Goal: Use online tool/utility: Utilize a website feature to perform a specific function

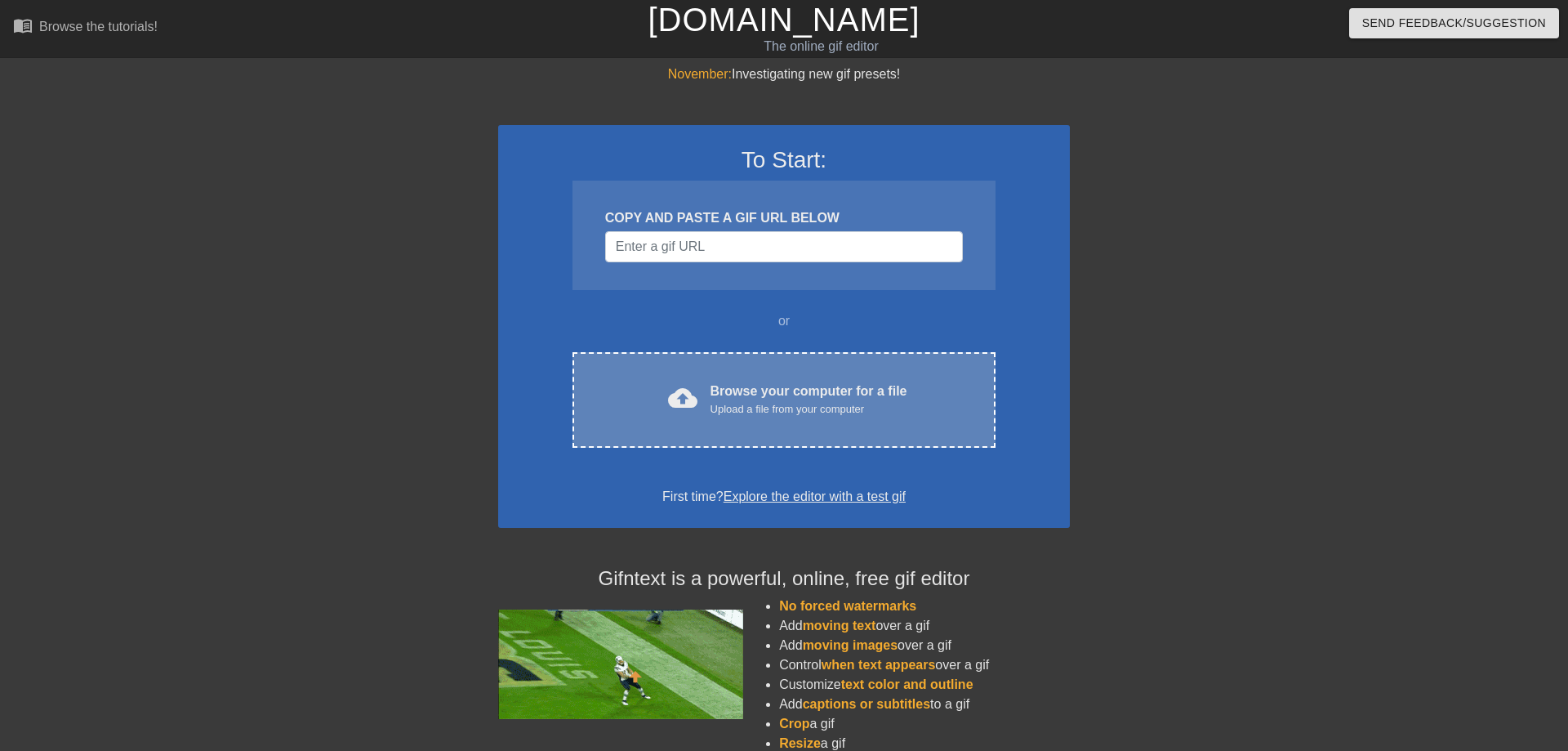
click at [736, 390] on div "Browse your computer for a file Upload a file from your computer" at bounding box center [808, 399] width 197 height 36
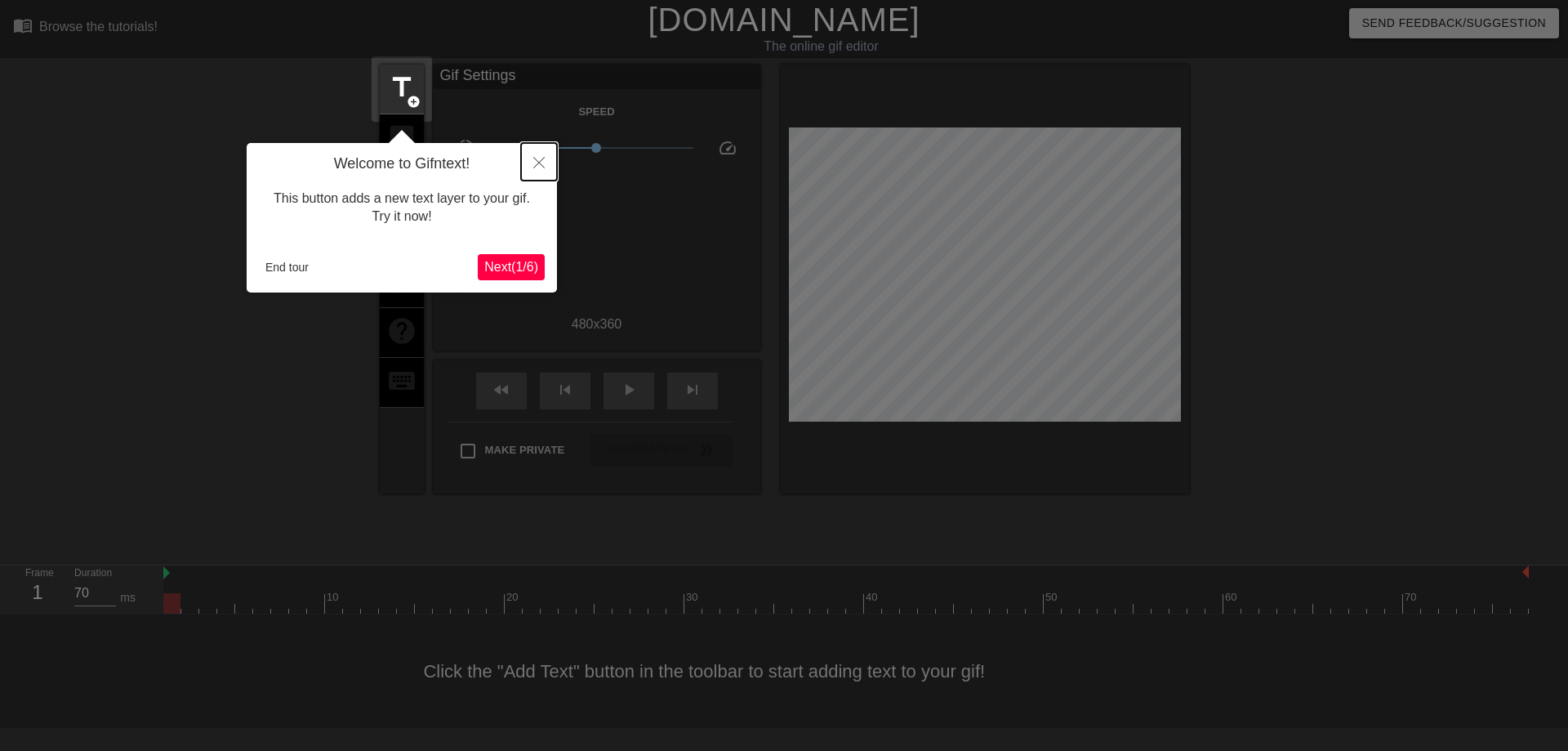
click at [538, 167] on icon "Close" at bounding box center [539, 163] width 12 height 12
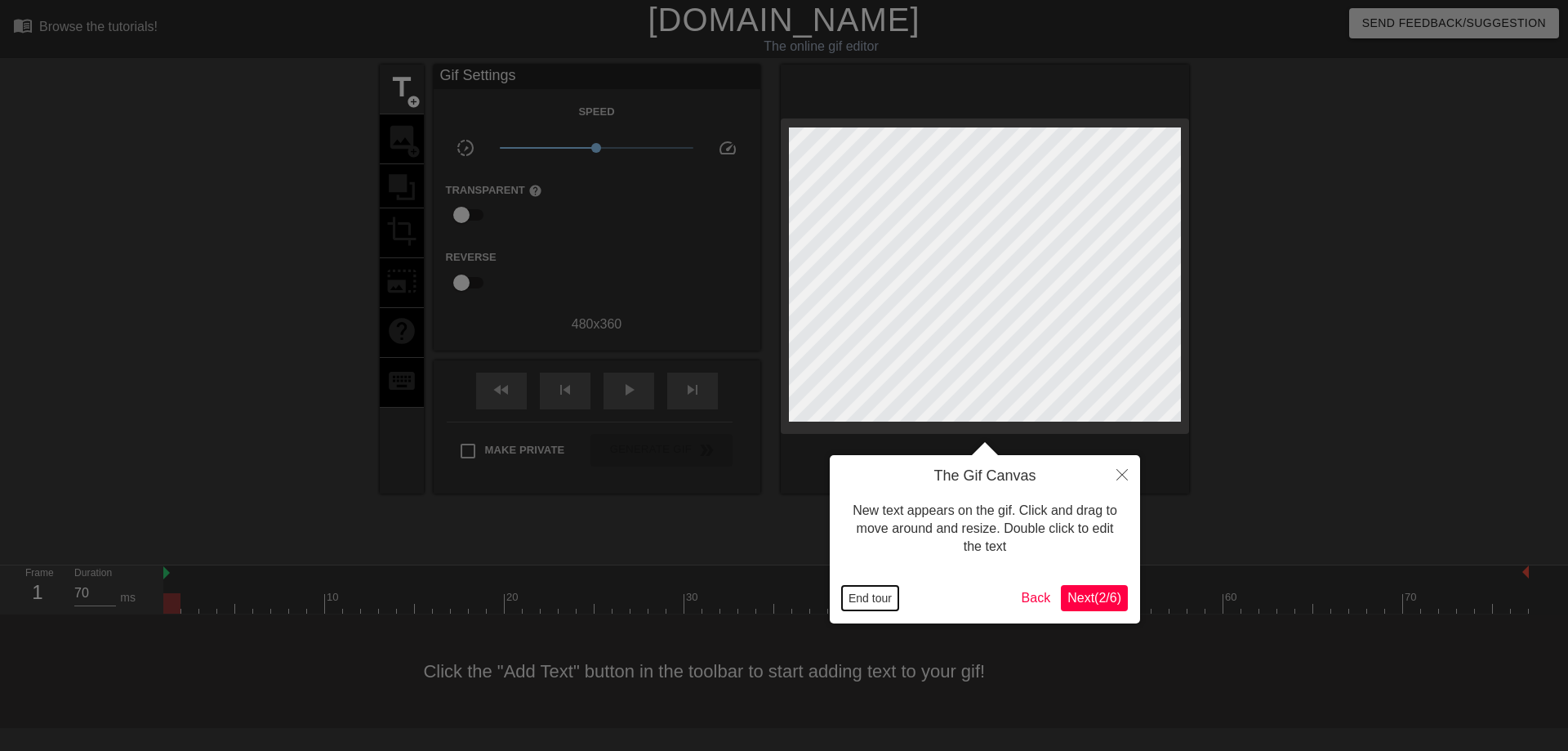
click at [871, 600] on button "End tour" at bounding box center [870, 597] width 56 height 24
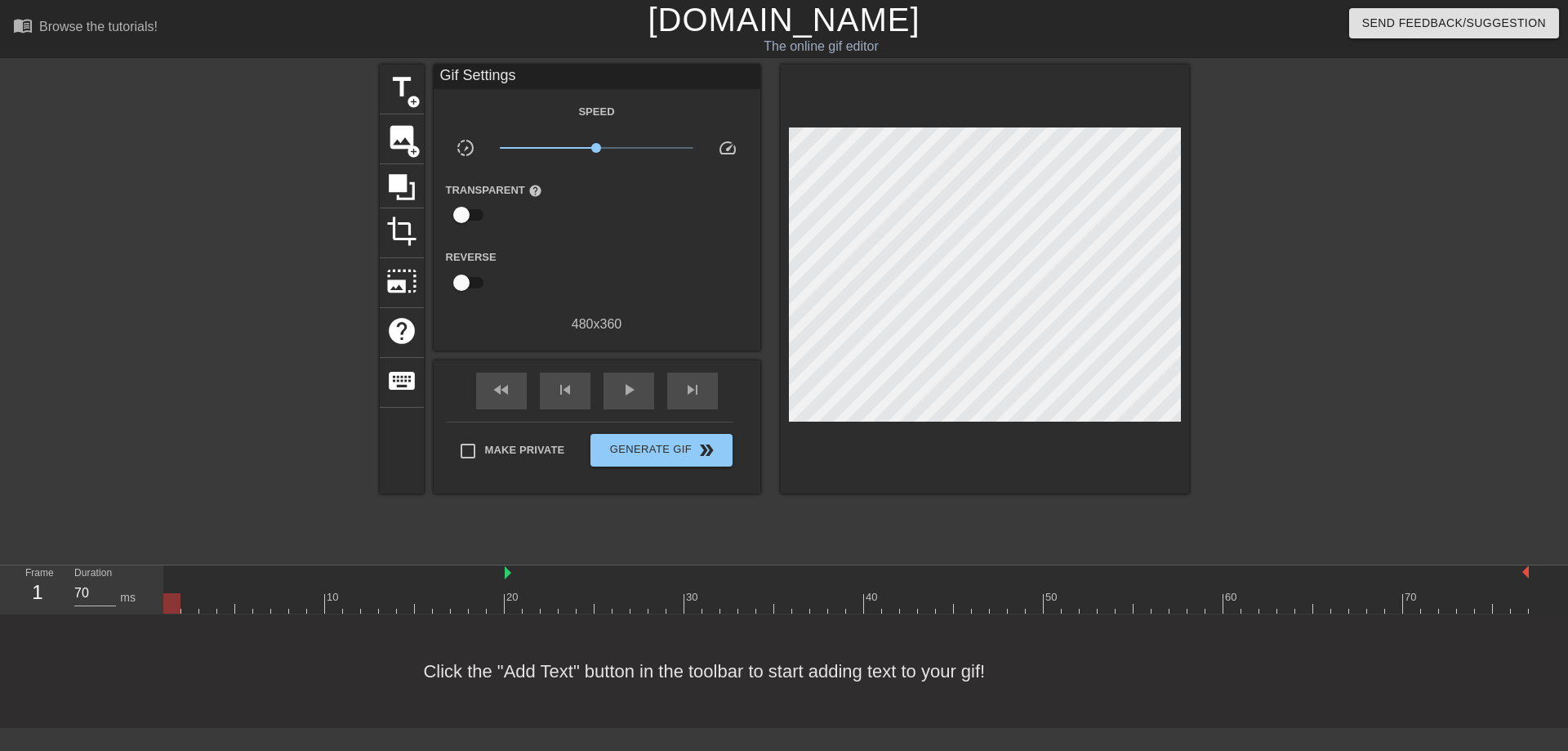
drag, startPoint x: 164, startPoint y: 573, endPoint x: 509, endPoint y: 572, distance: 345.0
click at [509, 572] on div at bounding box center [1017, 573] width 1024 height 17
drag, startPoint x: 507, startPoint y: 574, endPoint x: 145, endPoint y: 587, distance: 362.2
click at [145, 587] on div "Frame 1 Duration 70 ms 10 20 30 40 50 60 70" at bounding box center [784, 589] width 1568 height 49
type input "70"
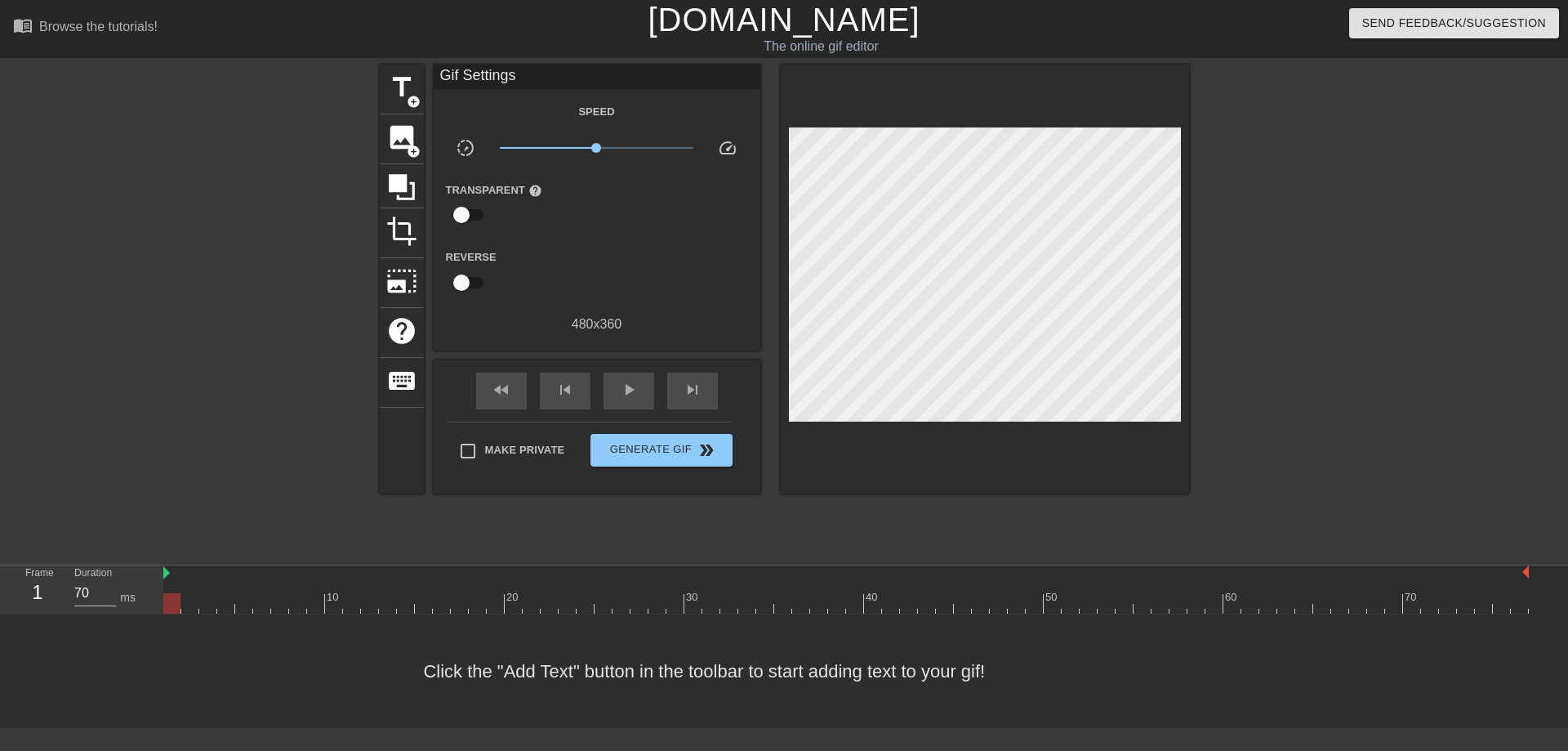
drag, startPoint x: 179, startPoint y: 603, endPoint x: 6, endPoint y: 600, distance: 173.0
click at [8, 600] on div "Frame 1 Duration 70 ms 10 20 30 40 50 60 70" at bounding box center [784, 589] width 1568 height 49
click at [405, 150] on span "image" at bounding box center [401, 137] width 31 height 31
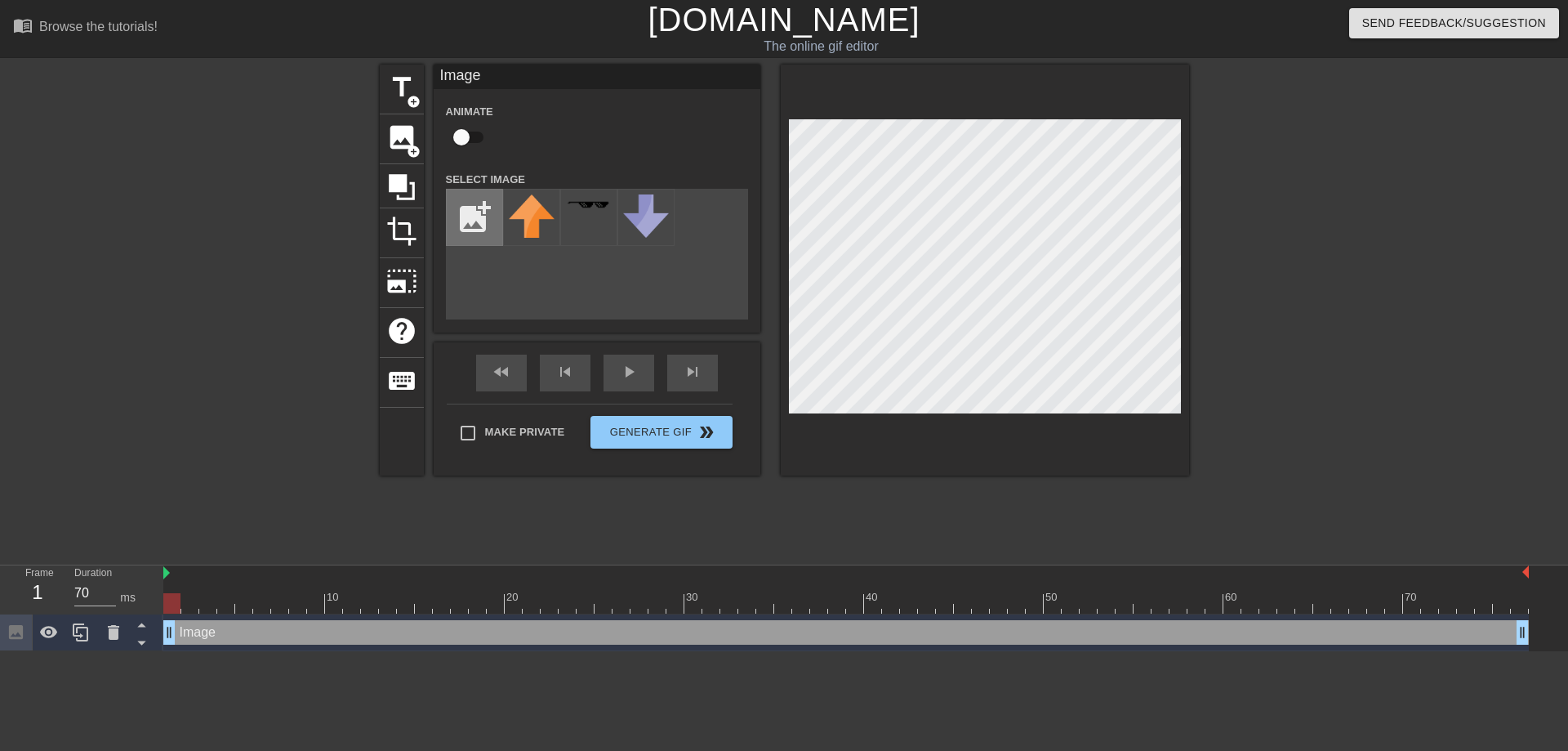
click at [468, 220] on input "file" at bounding box center [474, 217] width 56 height 56
type input "C:\fakepath\s-l400-removebg-preview.png"
click at [537, 225] on img at bounding box center [532, 217] width 46 height 46
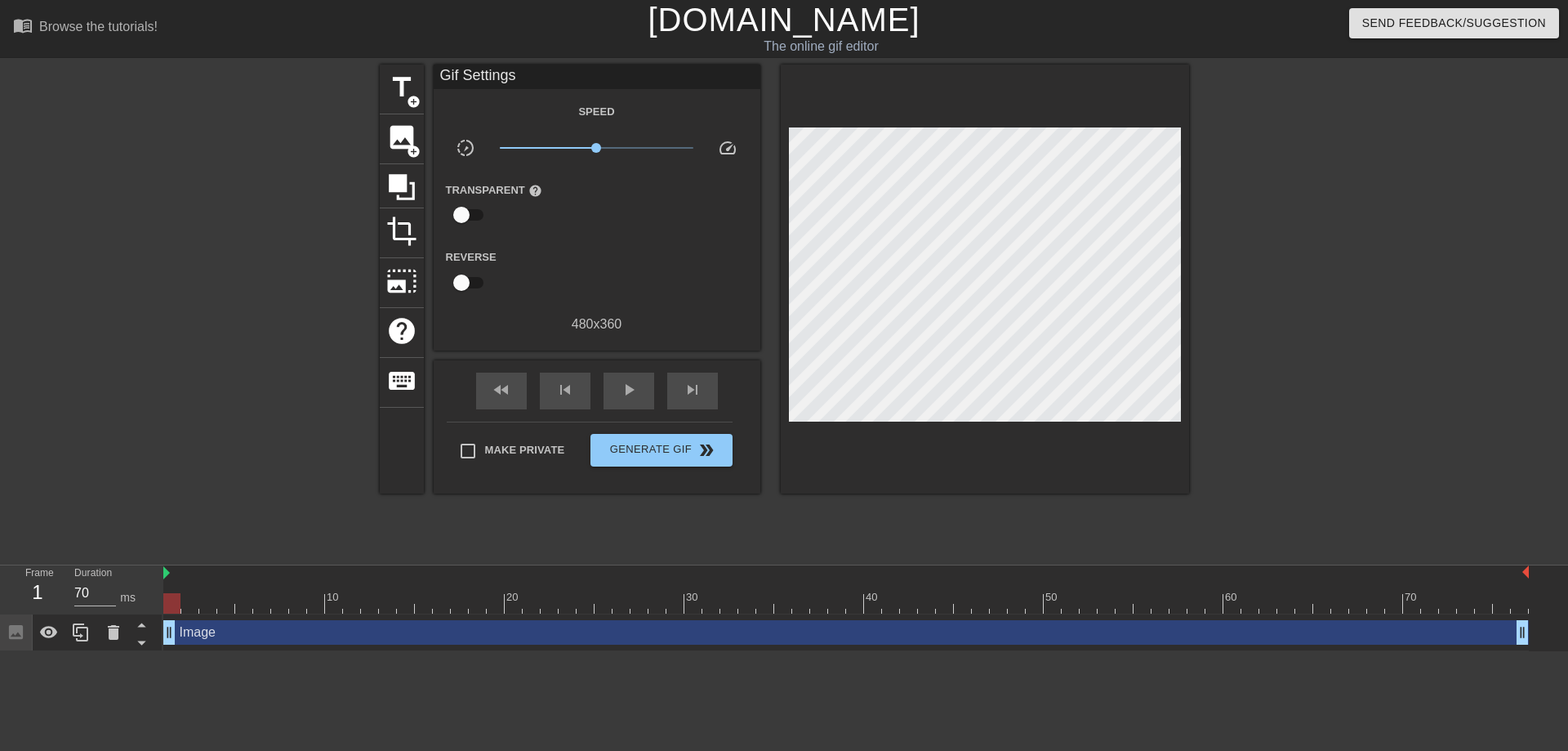
click at [153, 651] on html "menu_book Browse the tutorials! [DOMAIN_NAME] The online gif editor Send Feedba…" at bounding box center [784, 326] width 1568 height 651
click at [408, 155] on span "add_circle" at bounding box center [414, 151] width 14 height 14
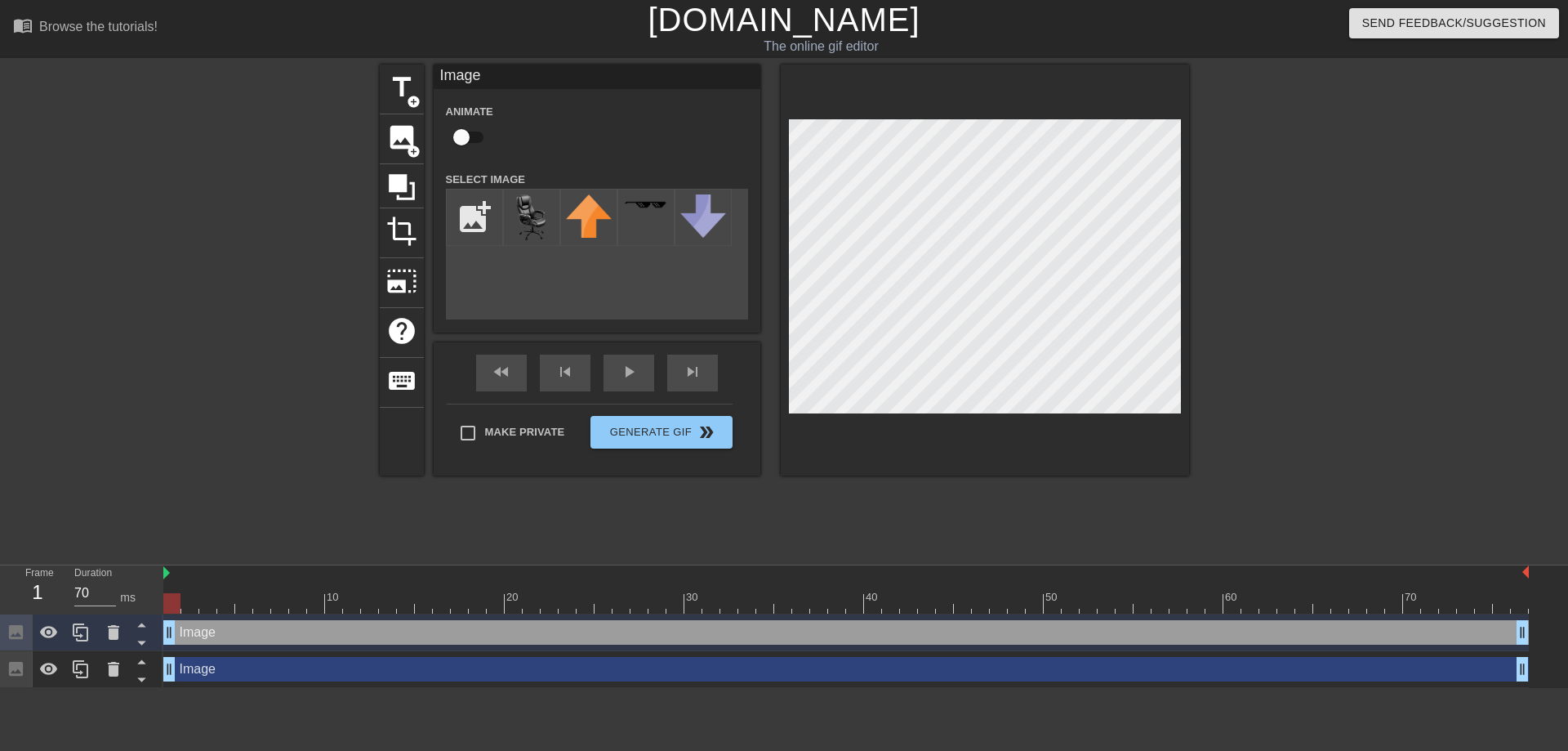
click at [223, 674] on div "Image drag_handle drag_handle" at bounding box center [846, 669] width 1365 height 24
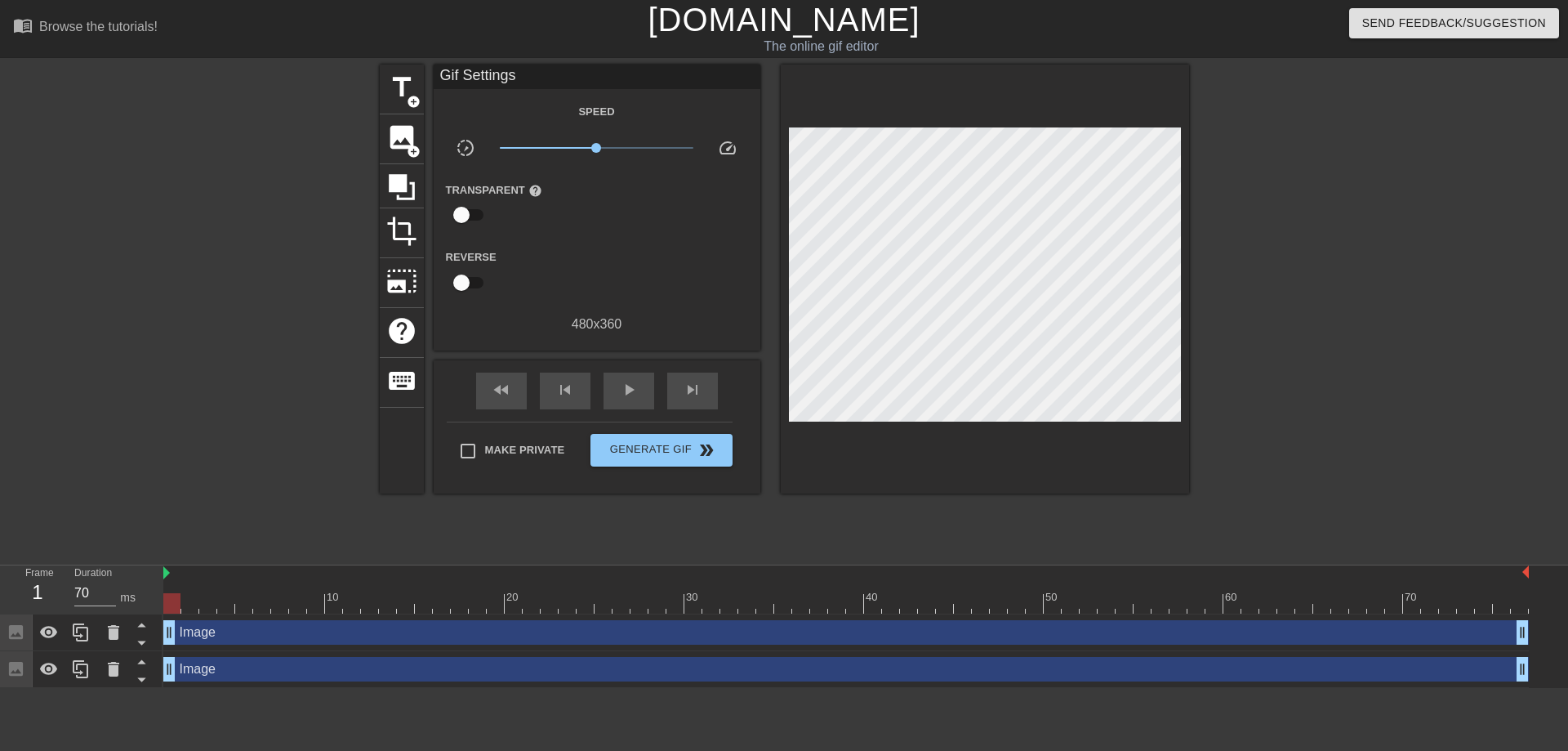
click at [233, 651] on div "Image drag_handle drag_handle" at bounding box center [846, 670] width 1365 height 37
click at [233, 631] on div "Image drag_handle drag_handle" at bounding box center [846, 631] width 1365 height 24
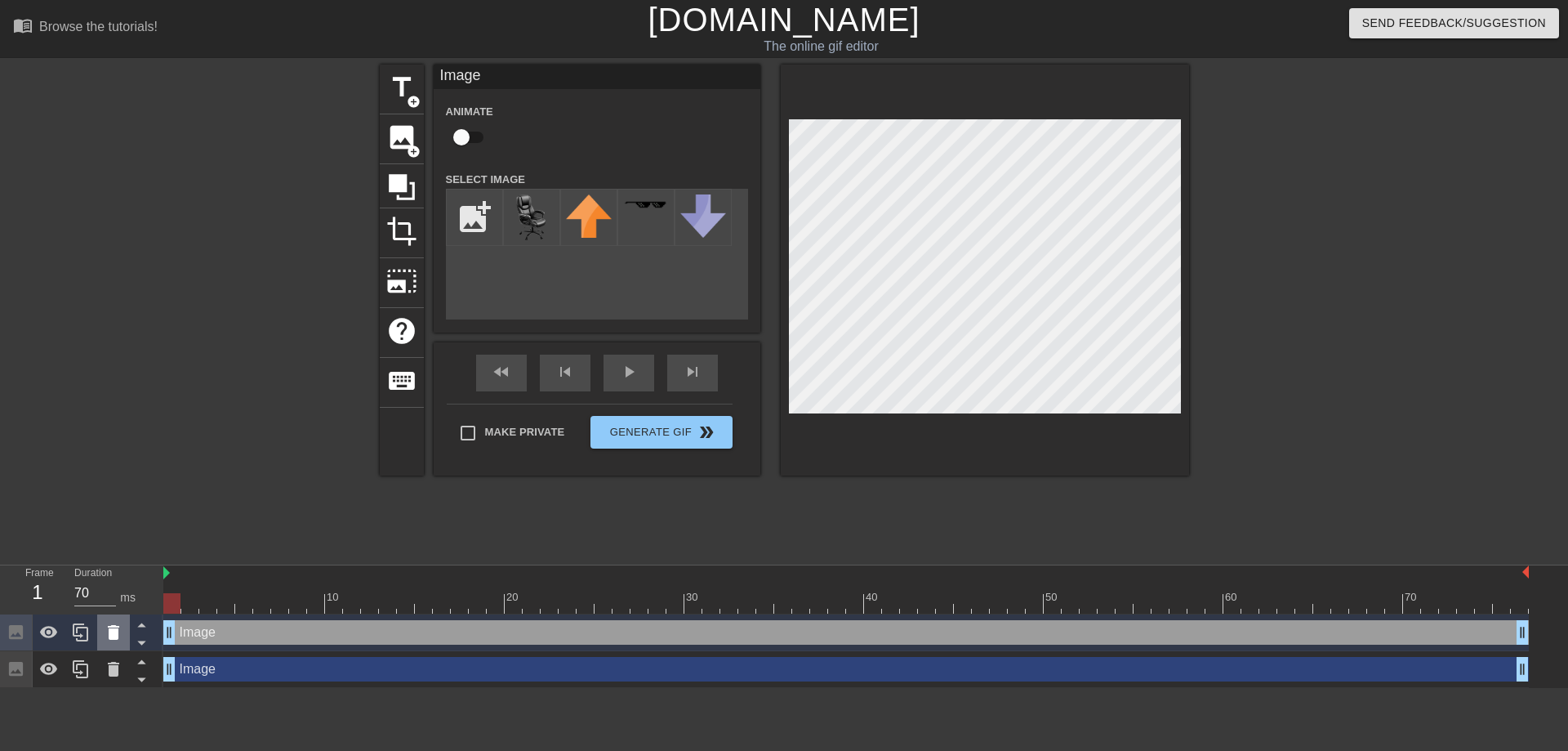
click at [110, 631] on icon at bounding box center [114, 632] width 12 height 15
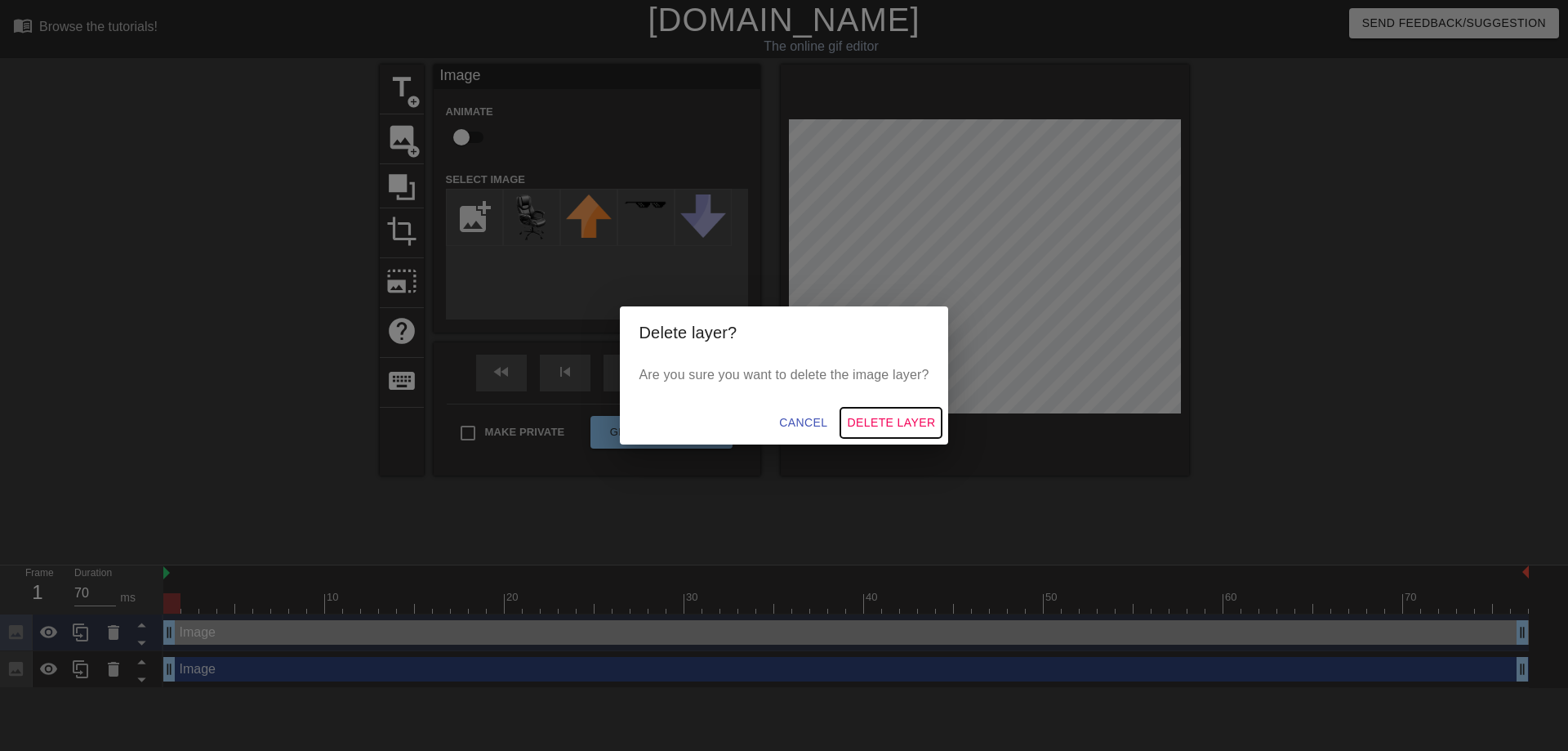
click at [896, 422] on span "Delete Layer" at bounding box center [891, 423] width 88 height 21
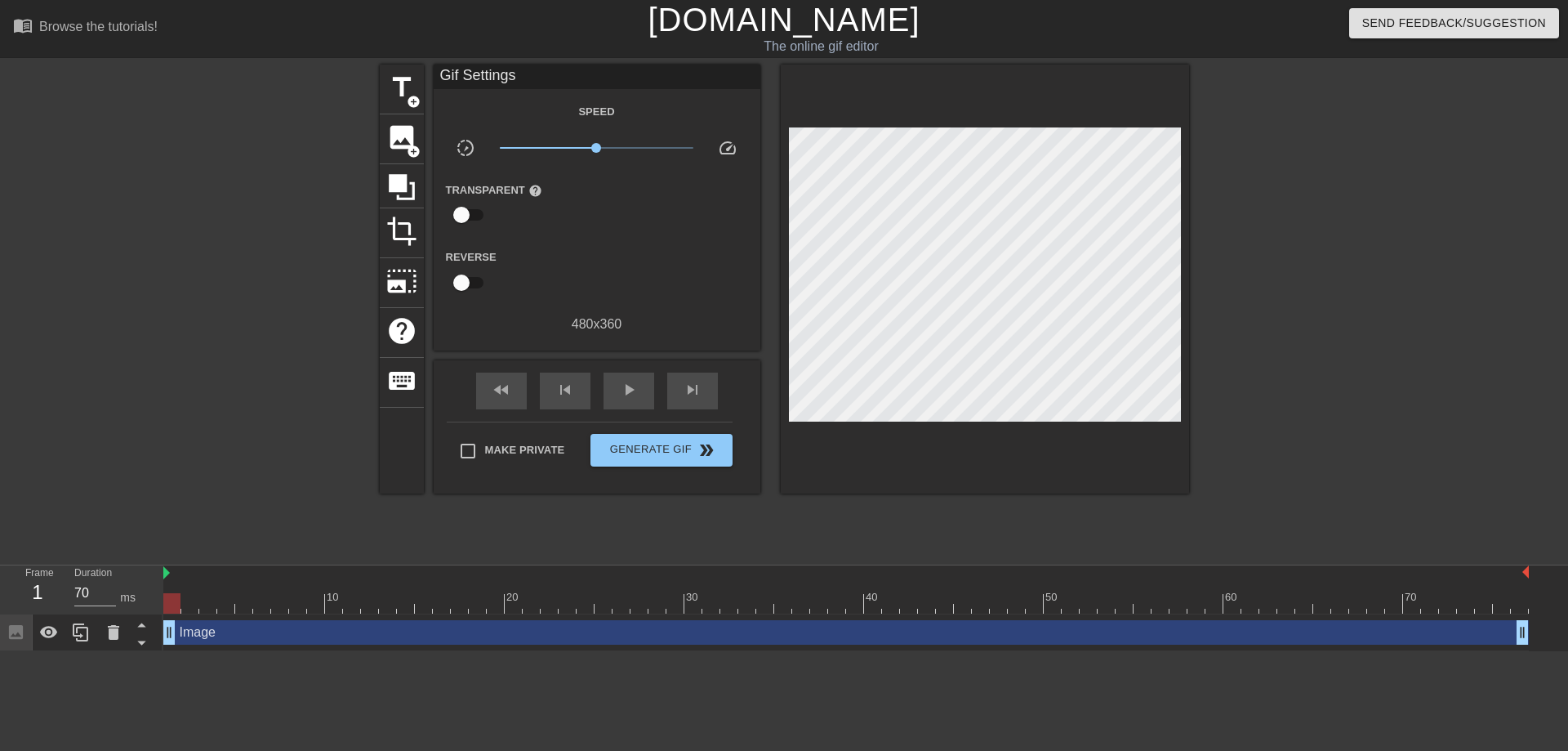
click at [148, 591] on div "Duration 70 ms" at bounding box center [111, 588] width 98 height 47
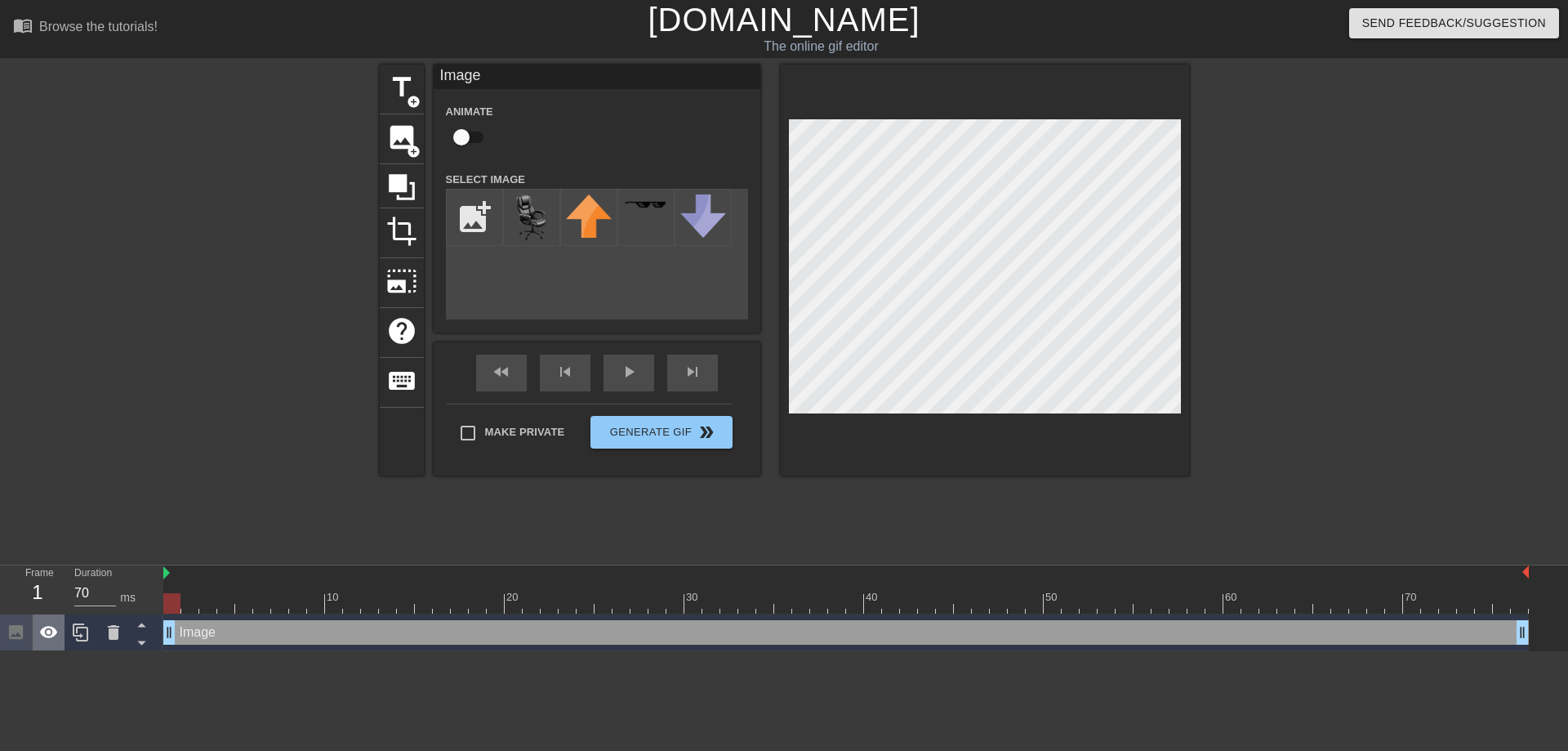
click at [50, 641] on icon at bounding box center [49, 632] width 20 height 20
click at [405, 228] on span "crop" at bounding box center [401, 231] width 31 height 31
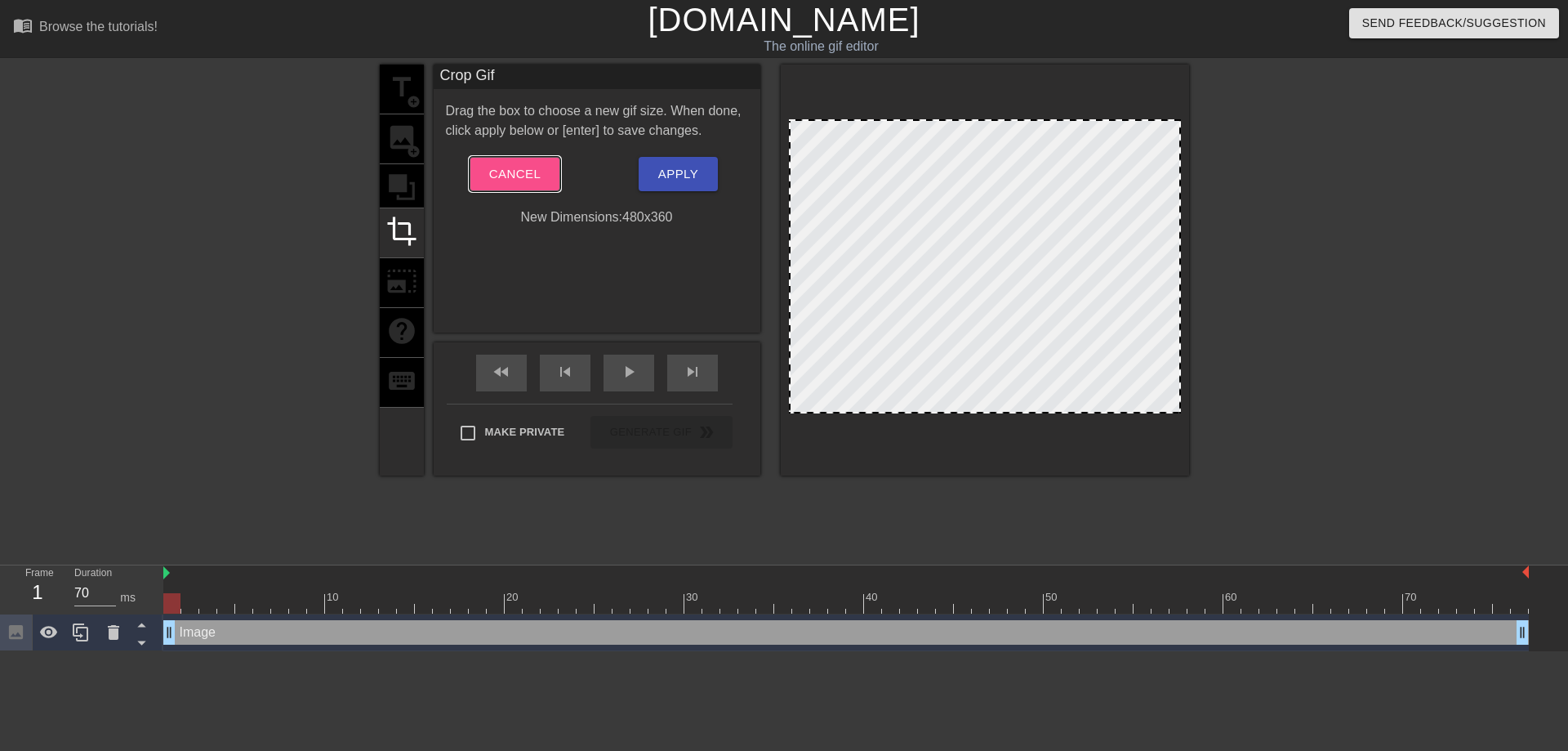
click at [547, 178] on button "Cancel" at bounding box center [514, 174] width 91 height 34
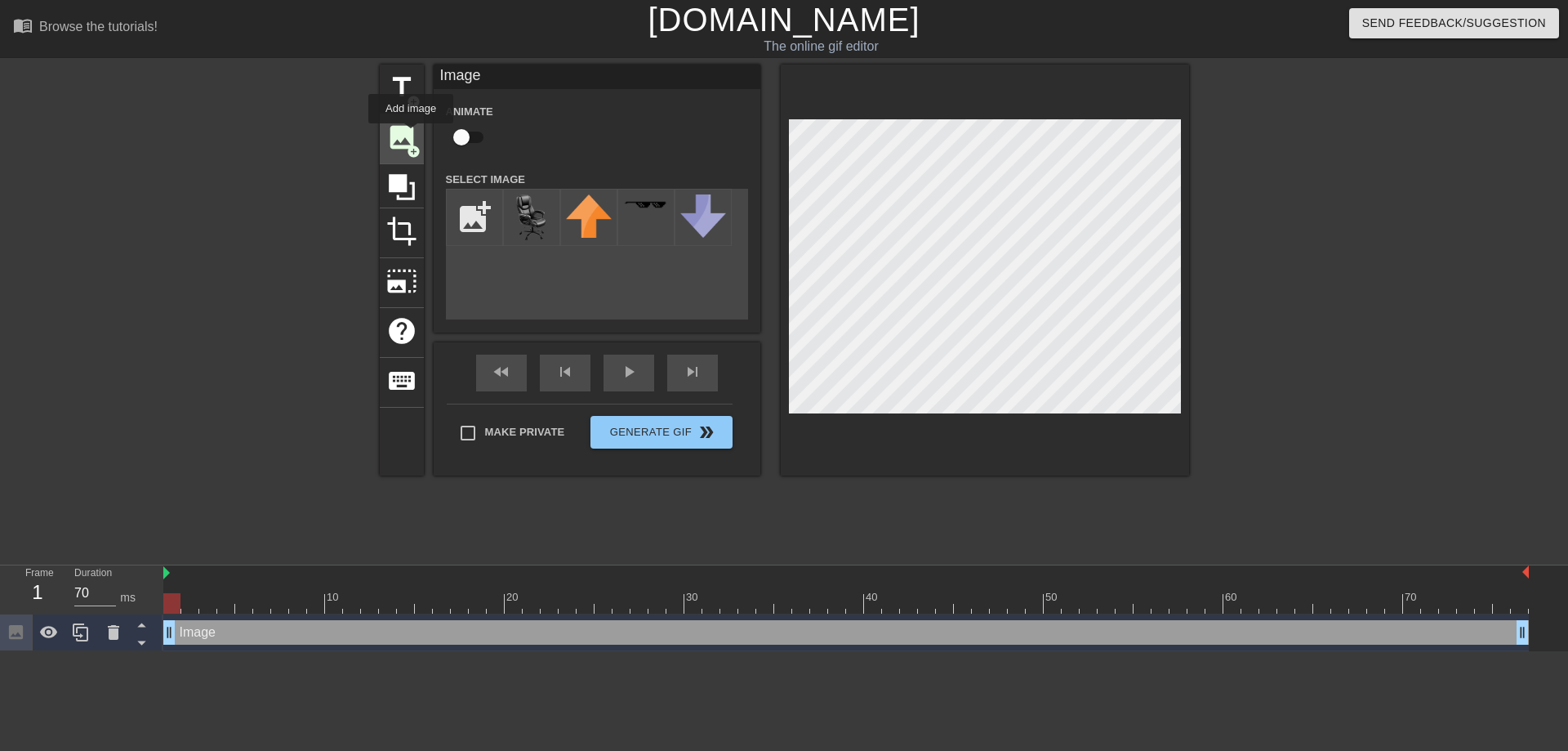
click at [411, 135] on span "image" at bounding box center [401, 137] width 31 height 31
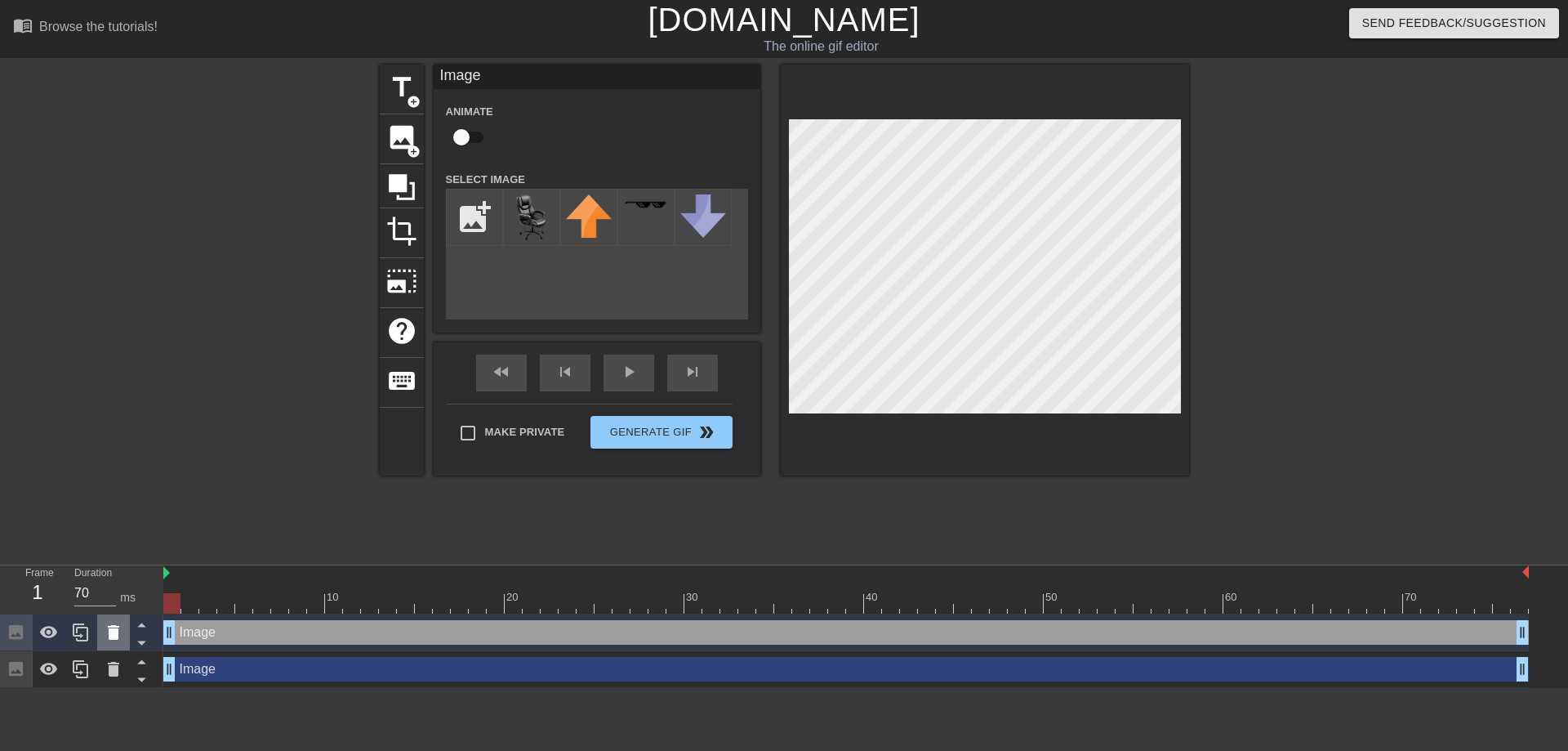
click at [104, 632] on icon at bounding box center [114, 632] width 20 height 20
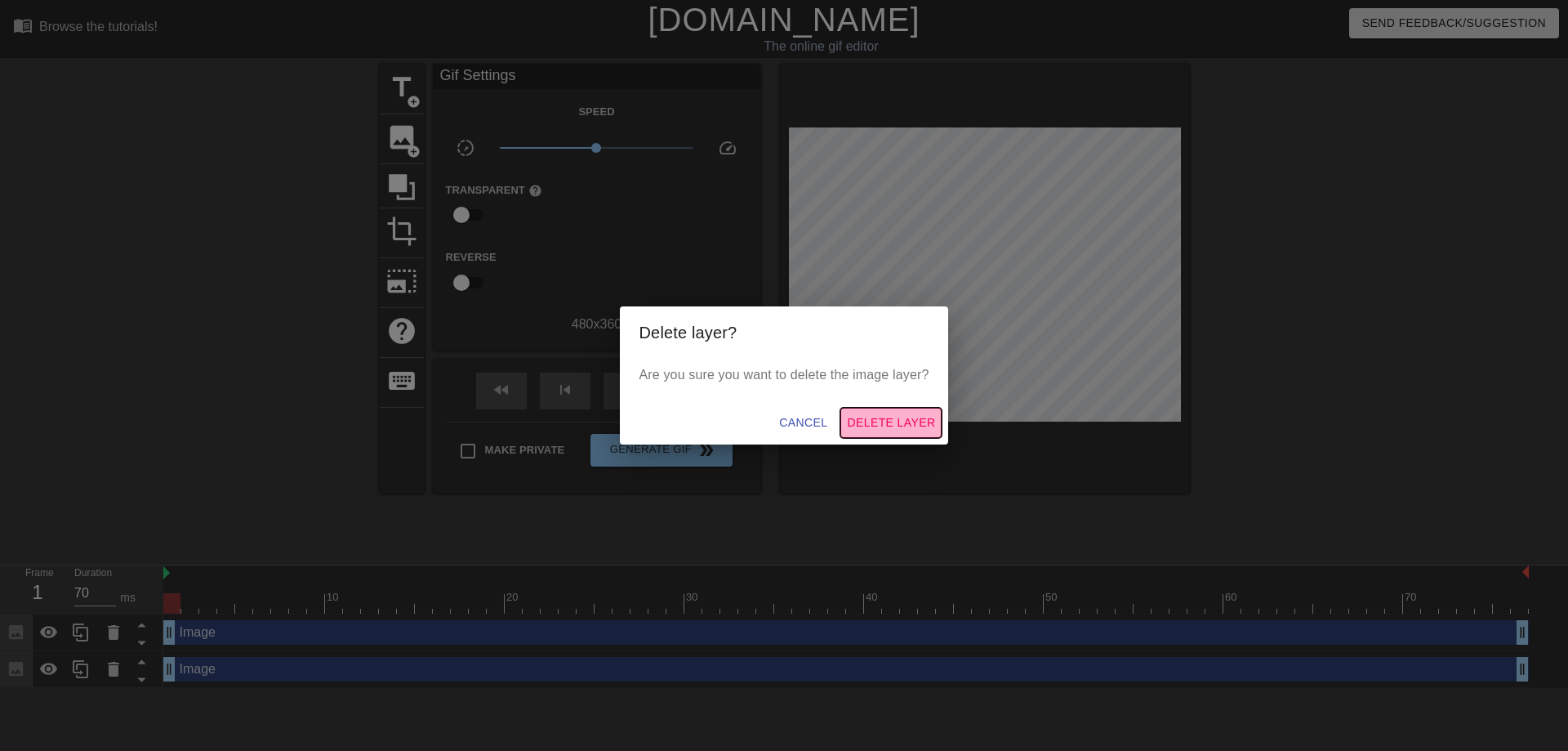
click at [873, 430] on span "Delete Layer" at bounding box center [891, 423] width 88 height 21
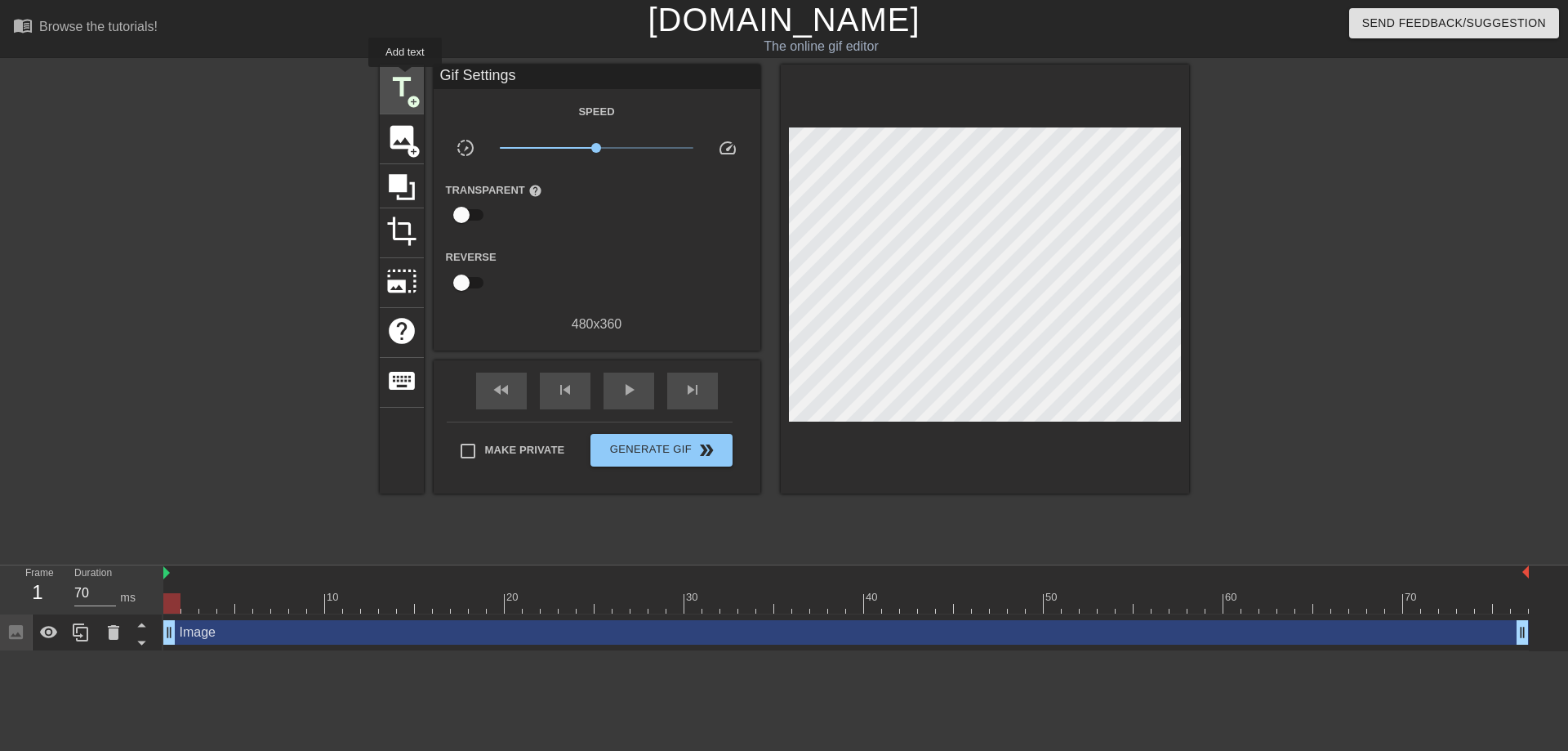
click at [406, 79] on span "title" at bounding box center [401, 87] width 31 height 31
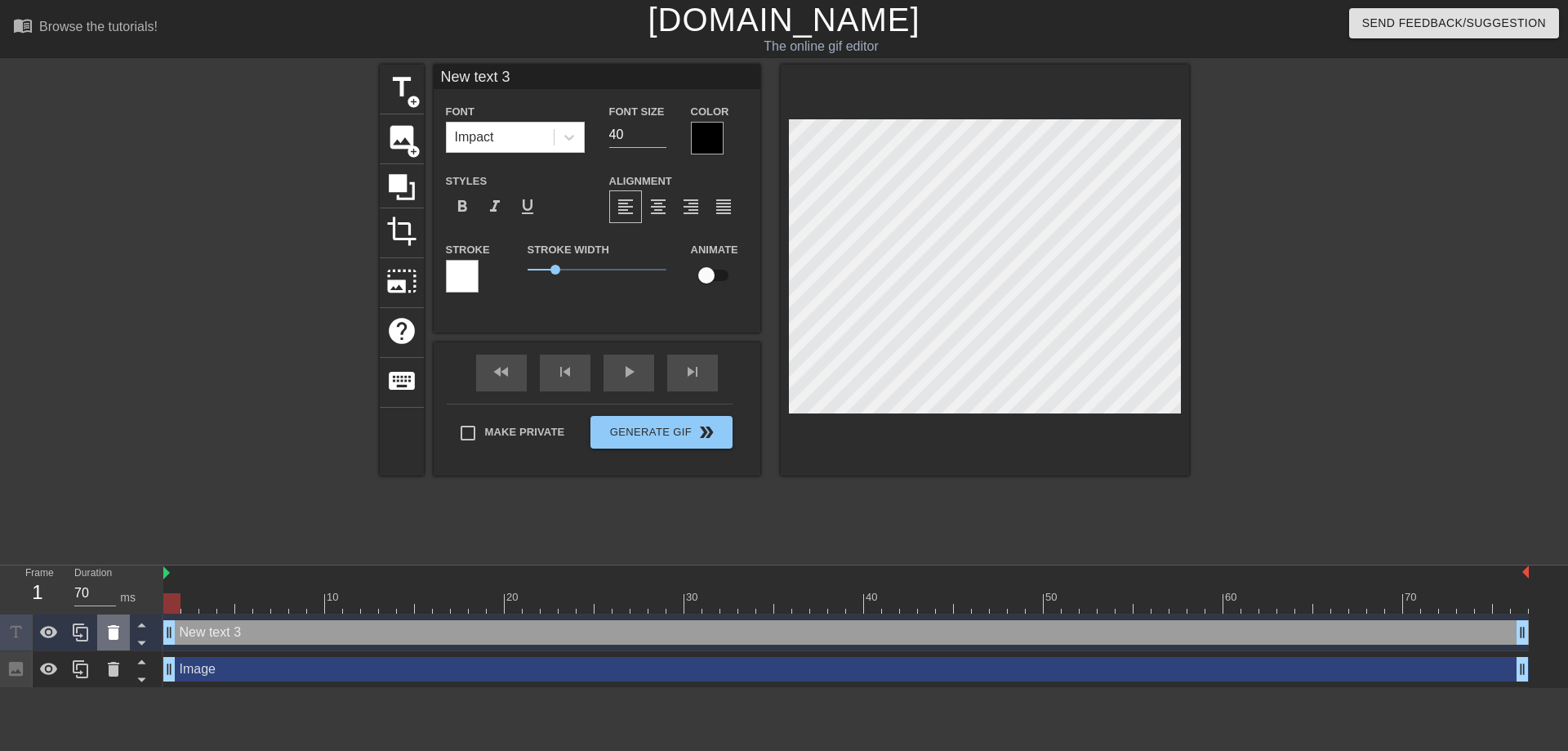
click at [113, 637] on icon at bounding box center [114, 632] width 12 height 15
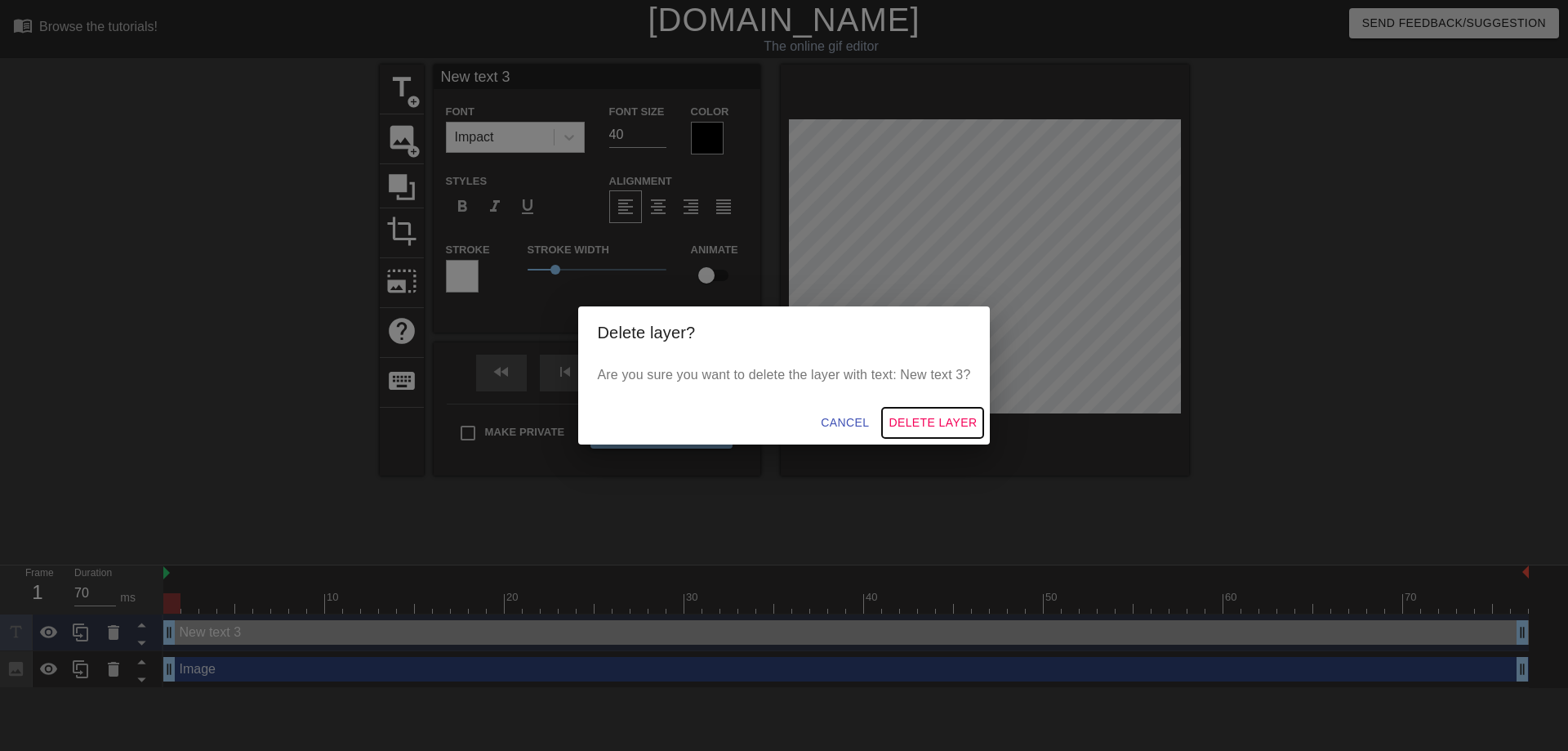
click at [946, 422] on span "Delete Layer" at bounding box center [933, 423] width 88 height 21
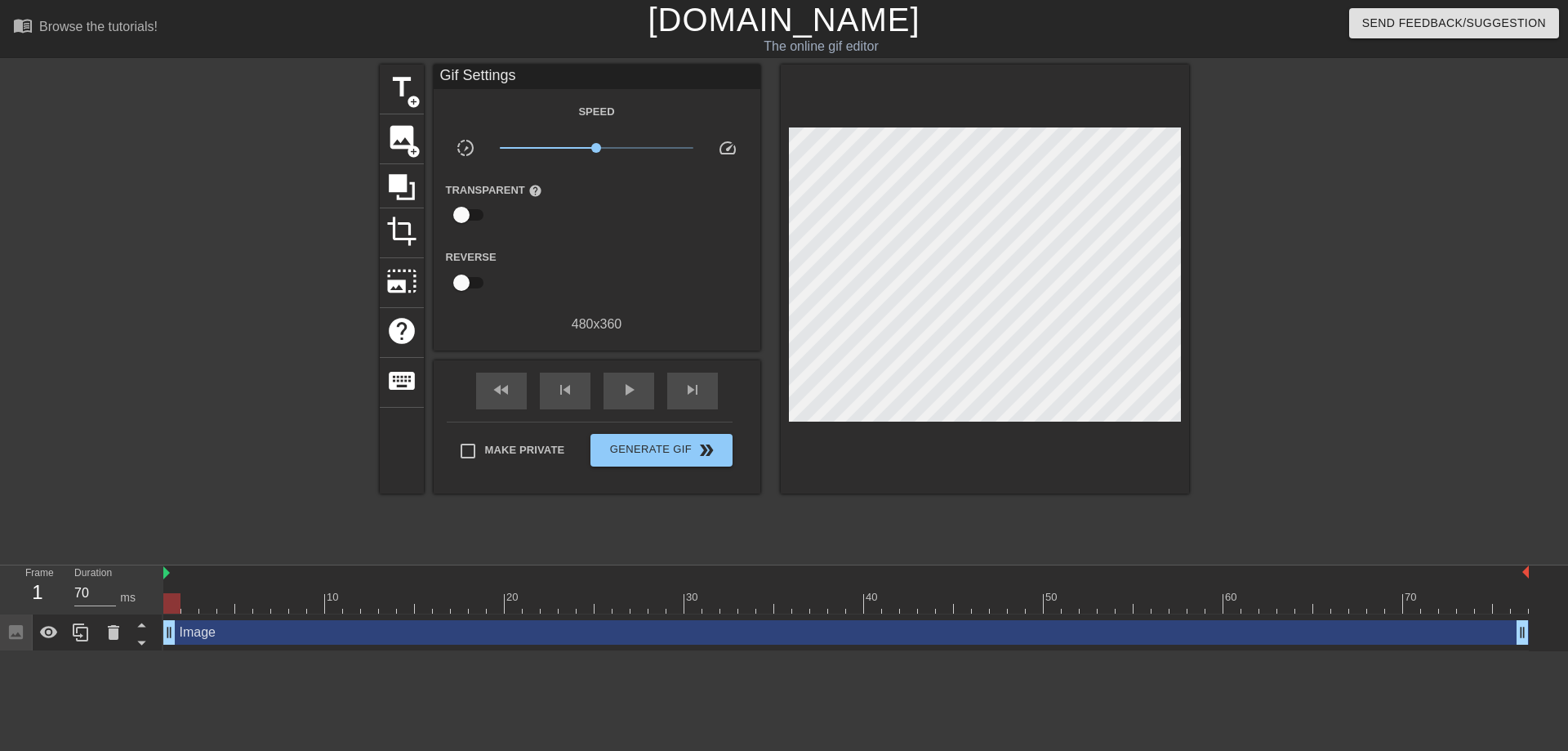
click at [249, 639] on div "Image drag_handle drag_handle" at bounding box center [846, 631] width 1365 height 24
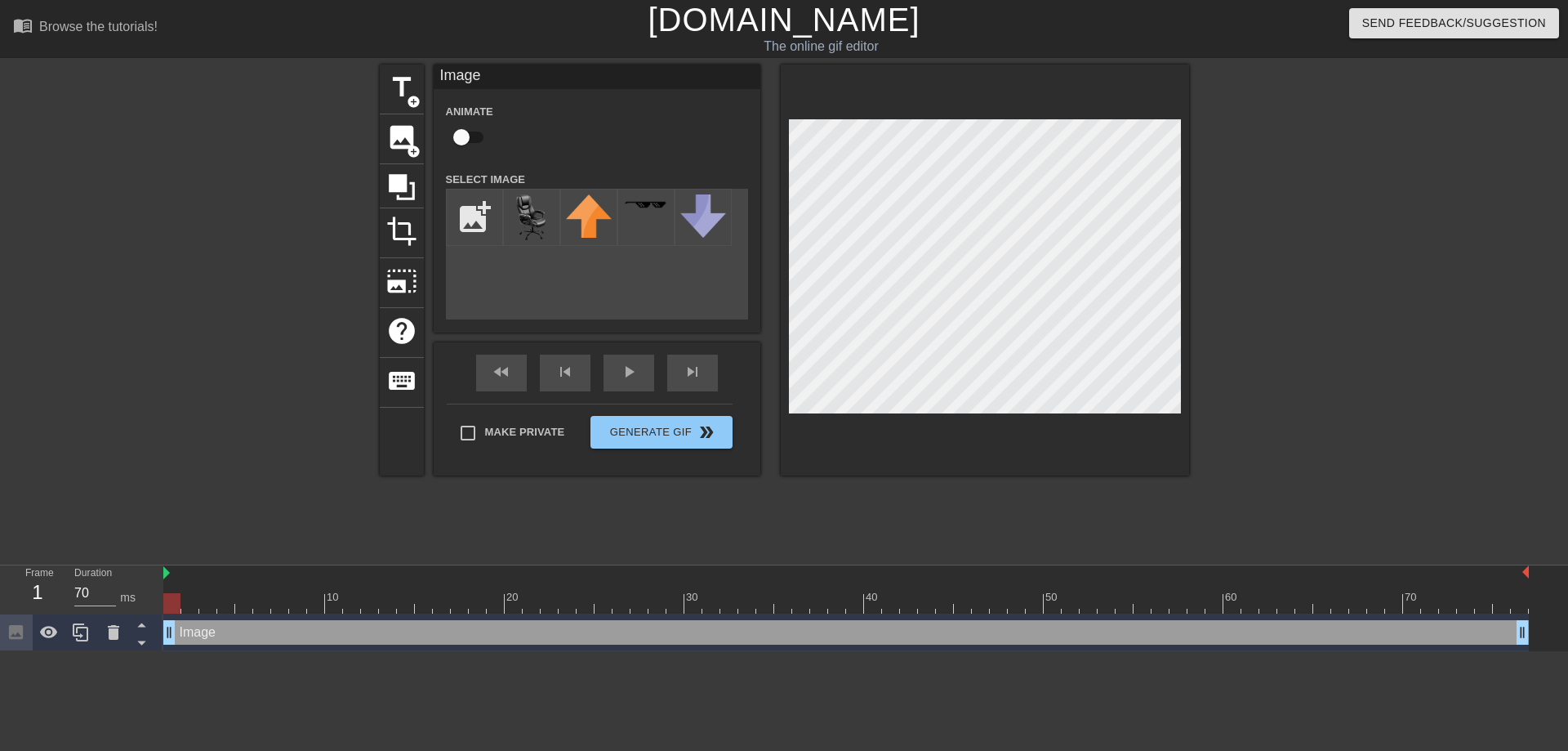
click at [466, 139] on input "checkbox" at bounding box center [462, 137] width 93 height 31
click at [478, 138] on input "checkbox" at bounding box center [477, 137] width 93 height 31
checkbox input "false"
click at [519, 219] on img at bounding box center [532, 217] width 46 height 46
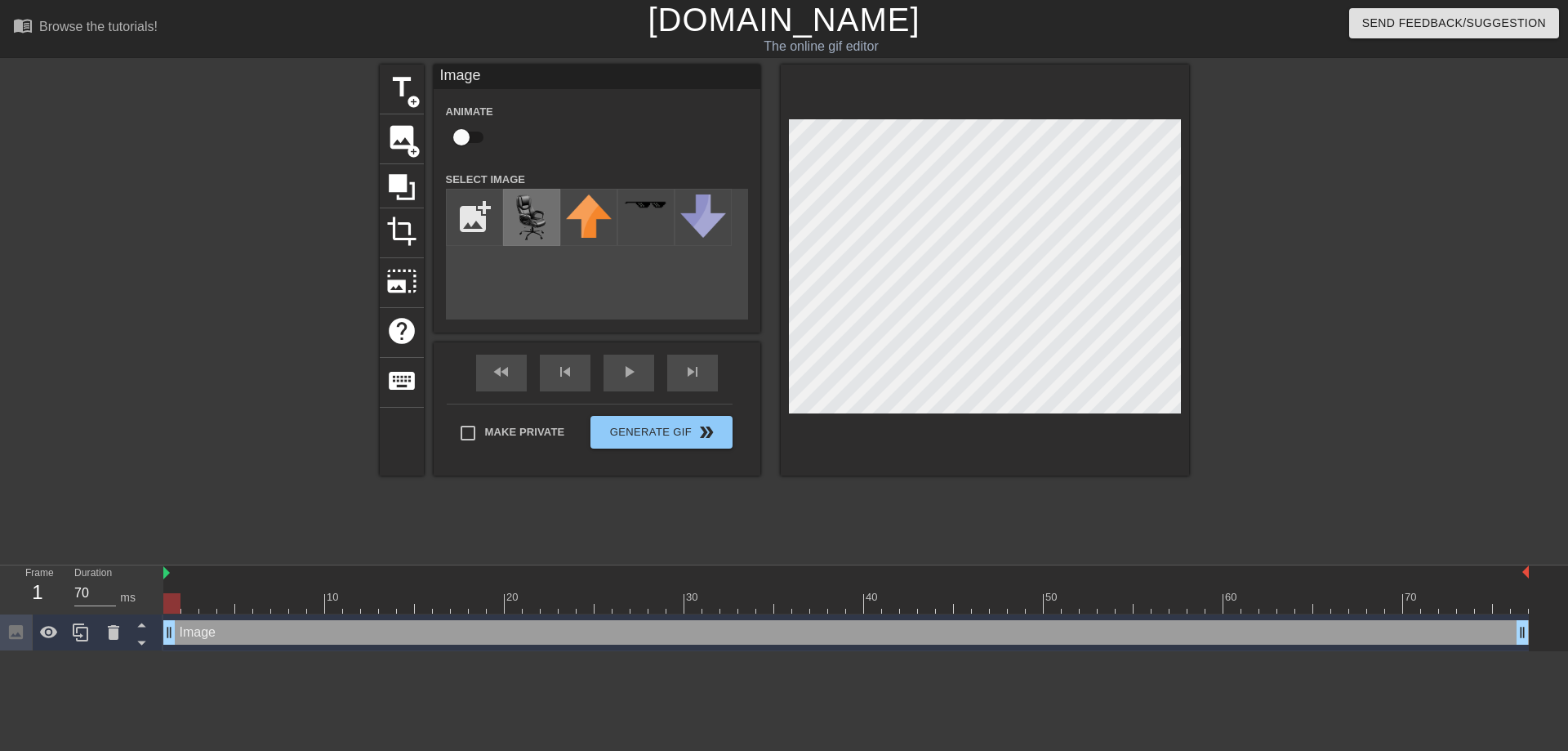
click at [519, 219] on img at bounding box center [532, 217] width 46 height 46
click at [140, 647] on icon at bounding box center [141, 642] width 21 height 21
click at [140, 627] on icon at bounding box center [141, 625] width 8 height 4
click at [398, 180] on icon at bounding box center [401, 186] width 26 height 26
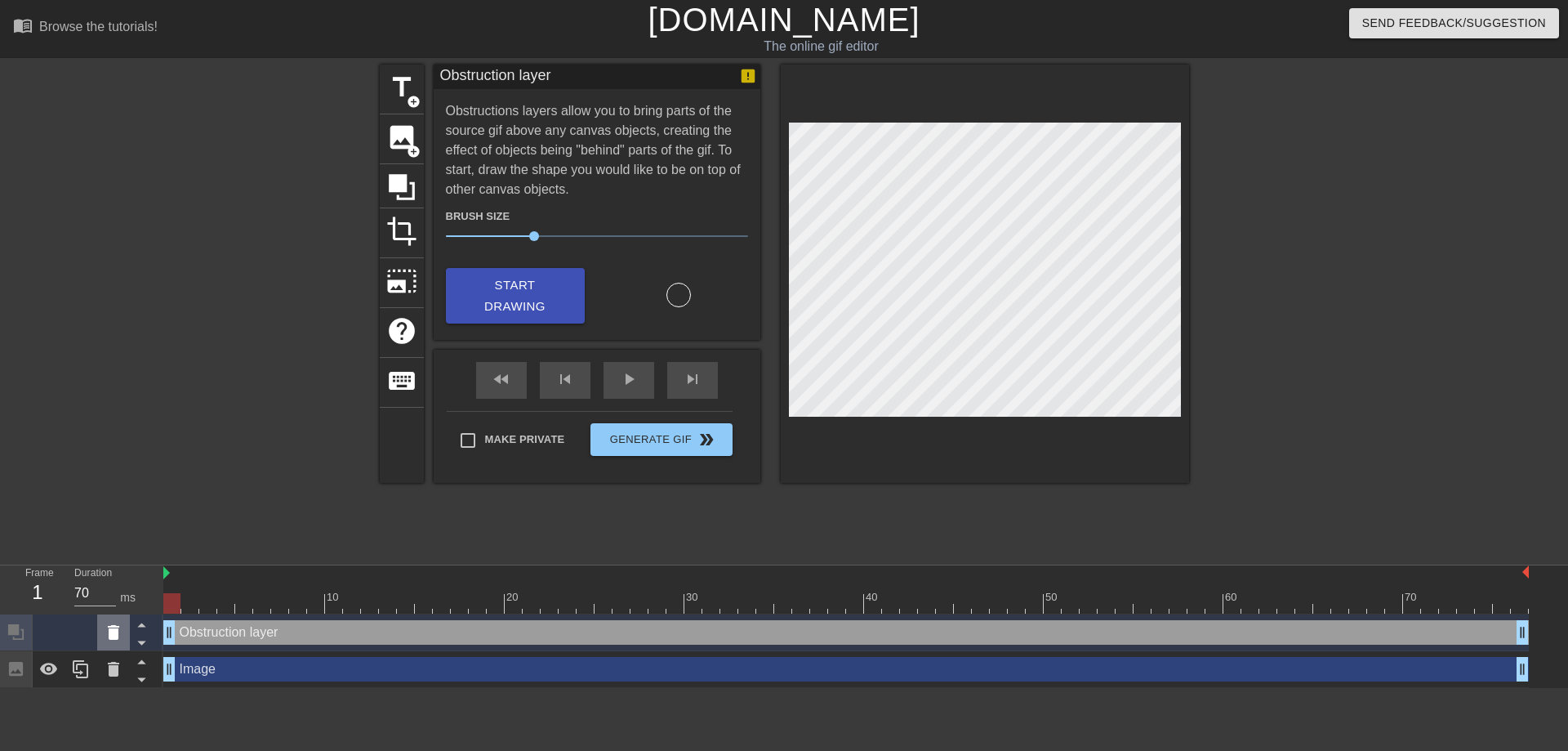
click at [120, 630] on icon at bounding box center [114, 632] width 20 height 20
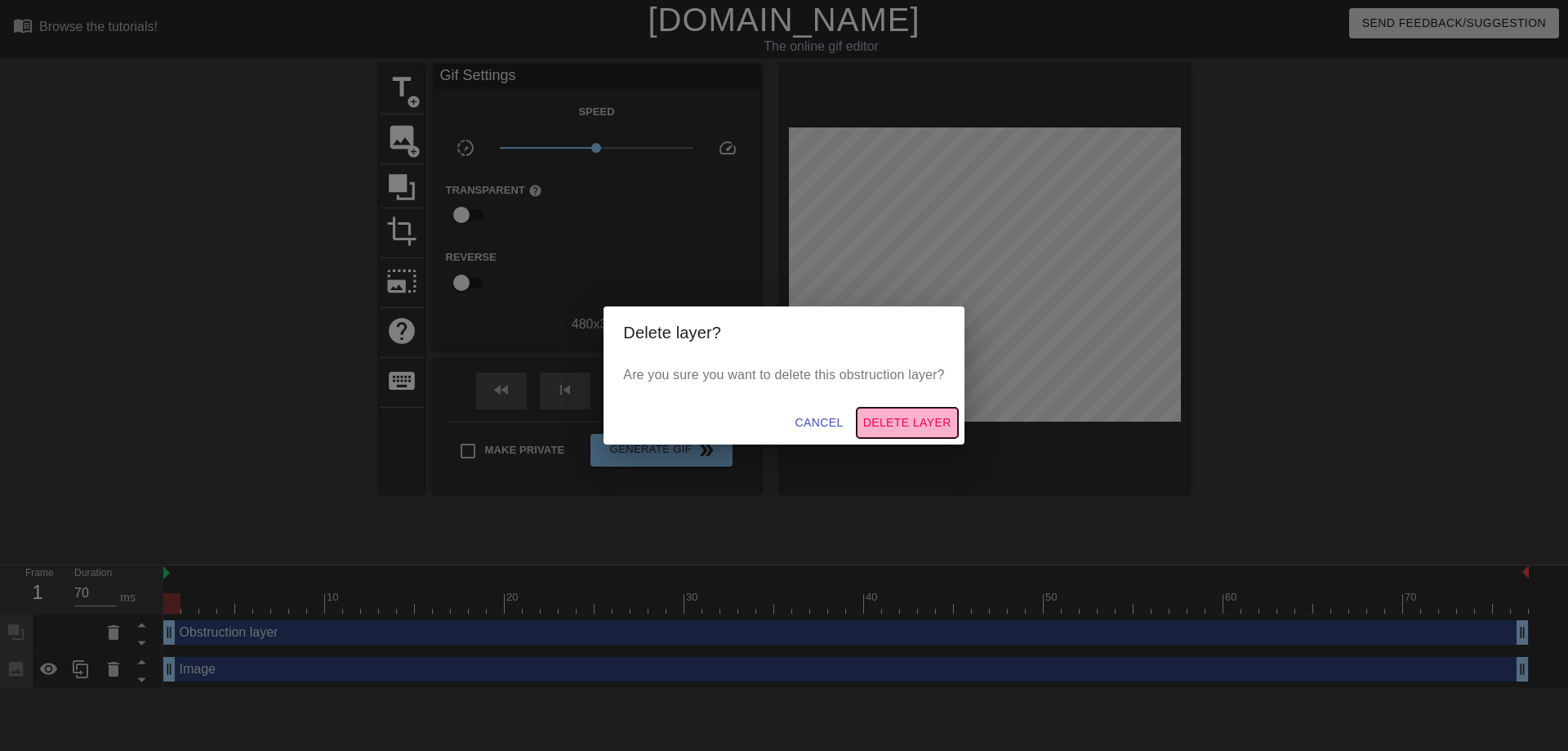
click at [908, 422] on span "Delete Layer" at bounding box center [907, 423] width 88 height 21
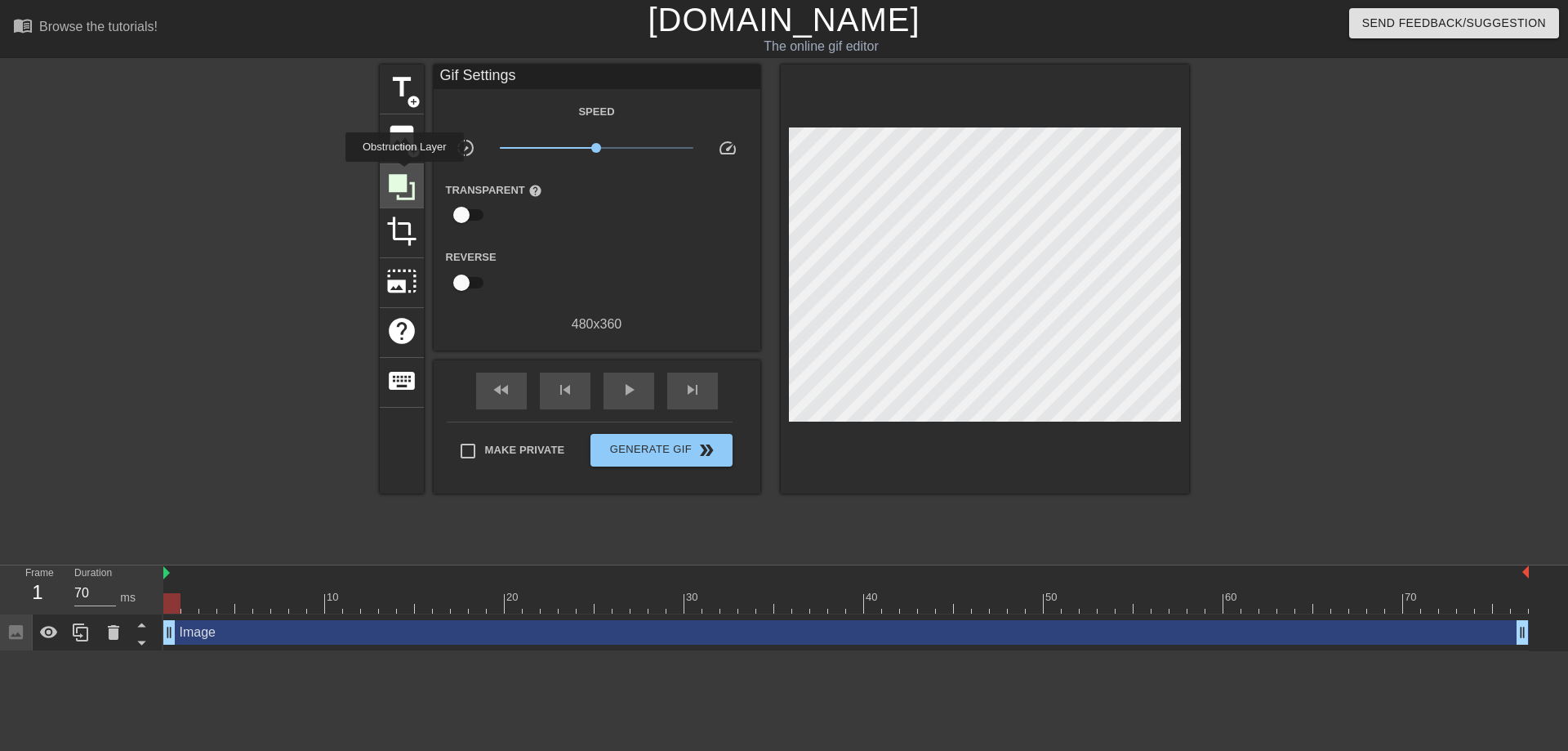
click at [404, 174] on icon at bounding box center [401, 186] width 26 height 26
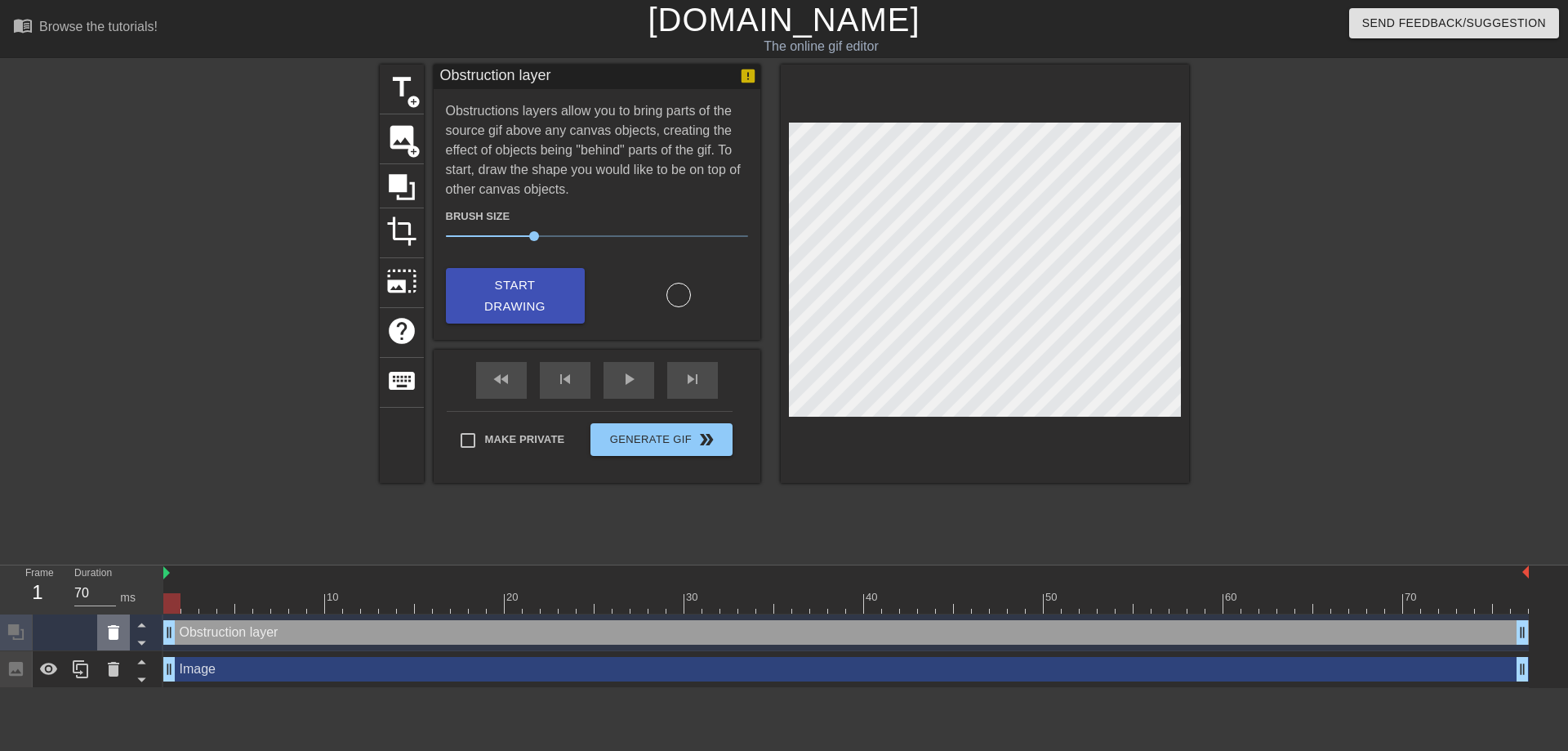
click at [127, 634] on div at bounding box center [113, 631] width 32 height 36
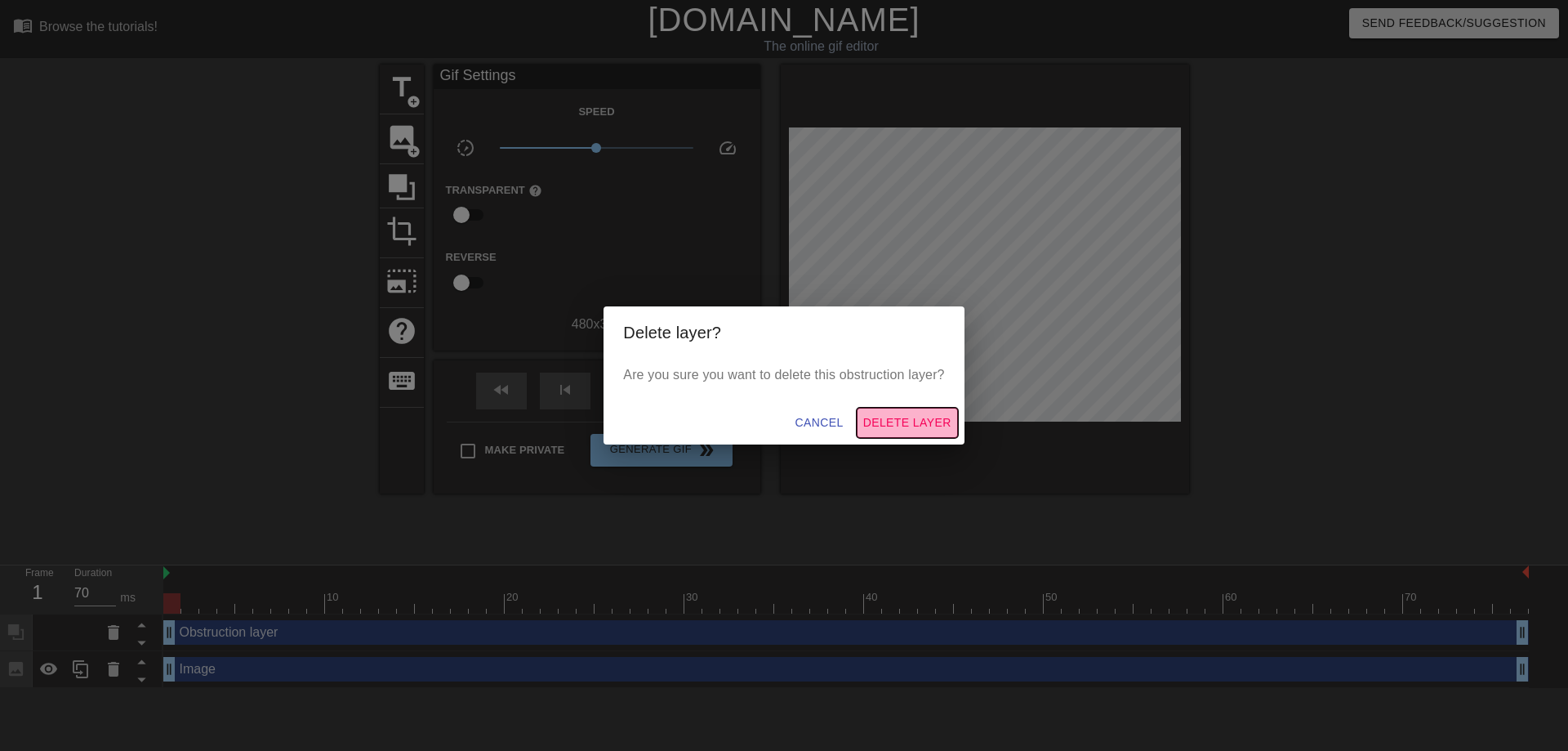
click at [897, 420] on span "Delete Layer" at bounding box center [907, 423] width 88 height 21
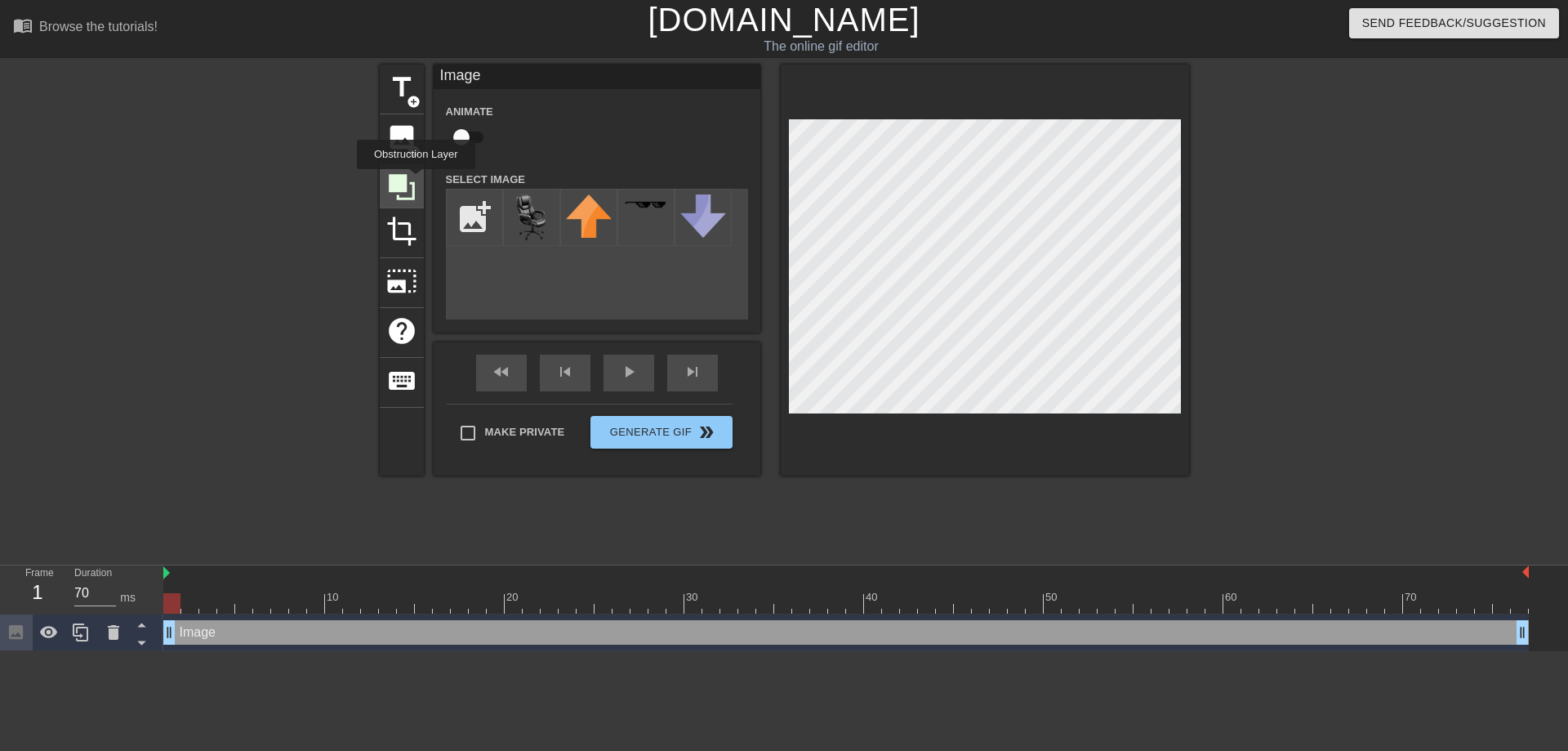
click at [416, 180] on icon at bounding box center [401, 186] width 31 height 31
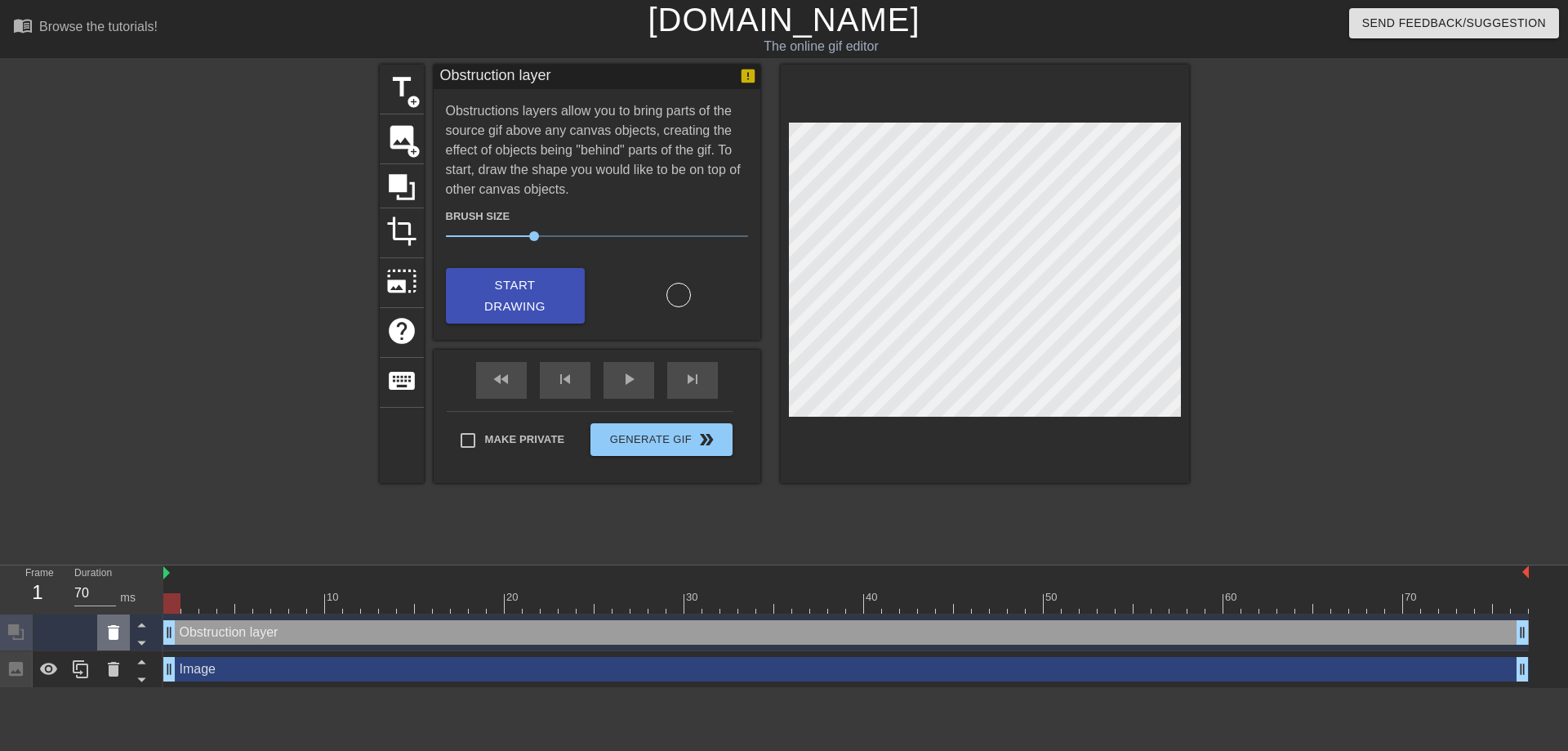
click at [125, 631] on div at bounding box center [113, 631] width 32 height 36
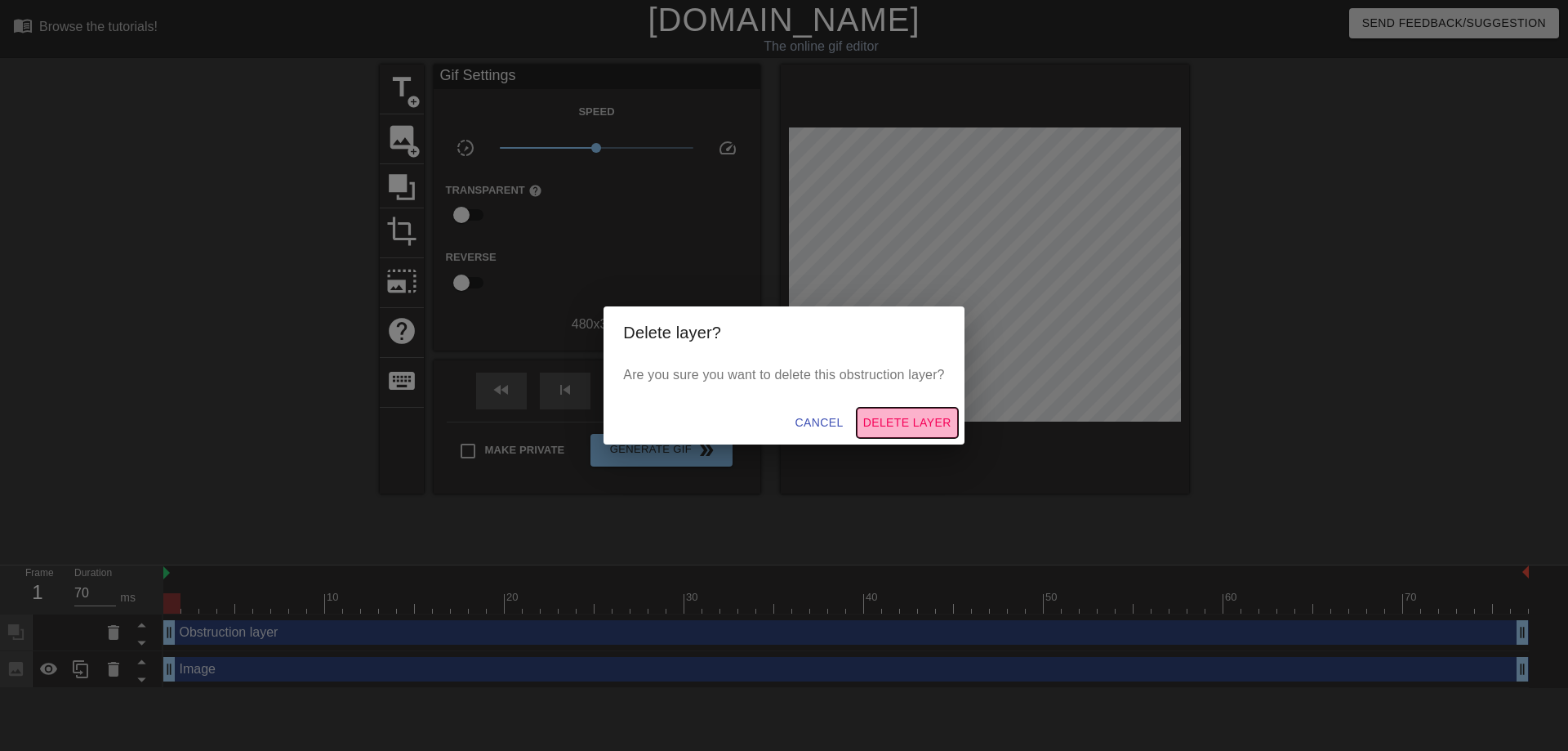
click at [926, 420] on span "Delete Layer" at bounding box center [907, 423] width 88 height 21
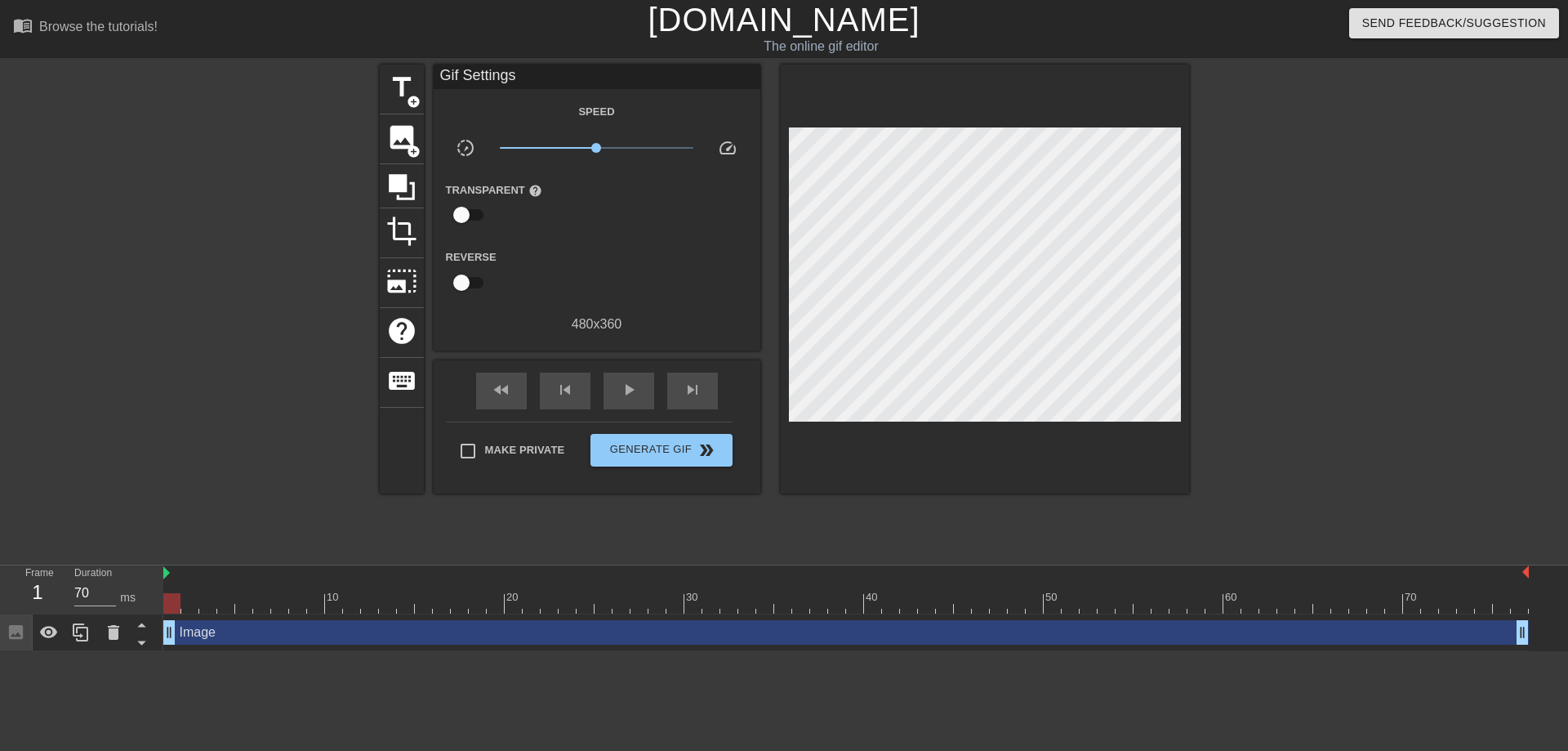
click at [218, 636] on div "Image drag_handle drag_handle" at bounding box center [846, 631] width 1365 height 24
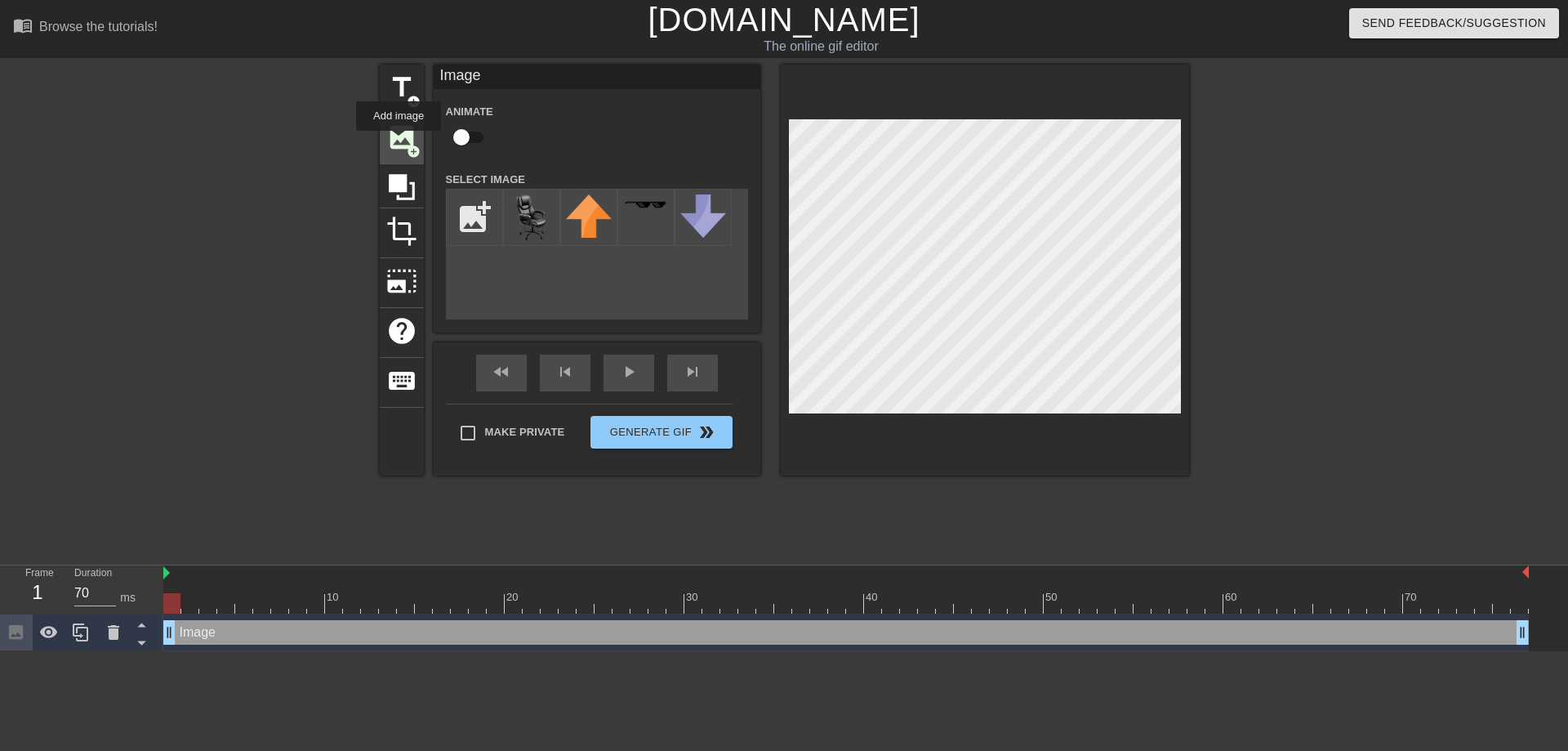
click at [399, 142] on span "image" at bounding box center [401, 137] width 31 height 31
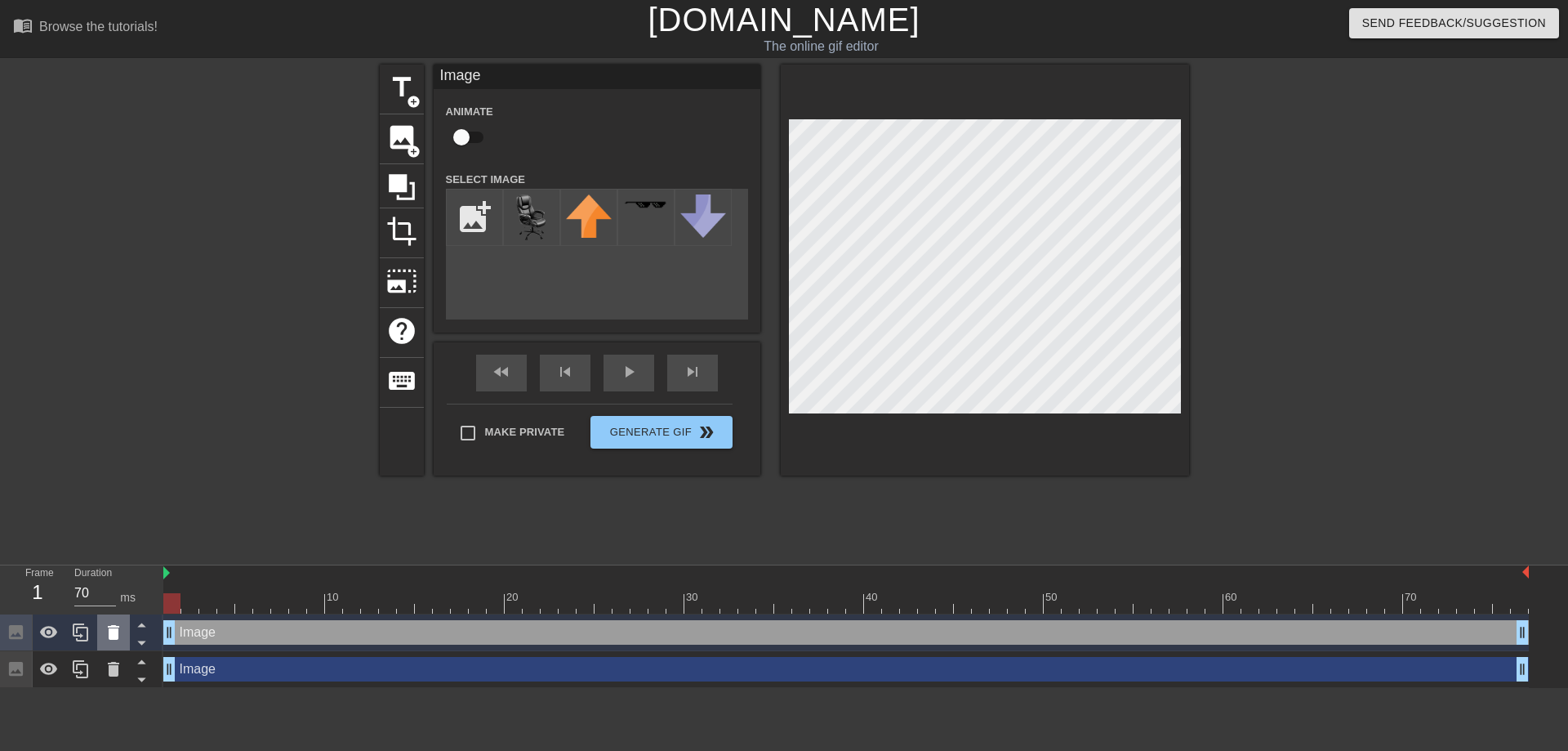
click at [111, 637] on icon at bounding box center [114, 632] width 12 height 15
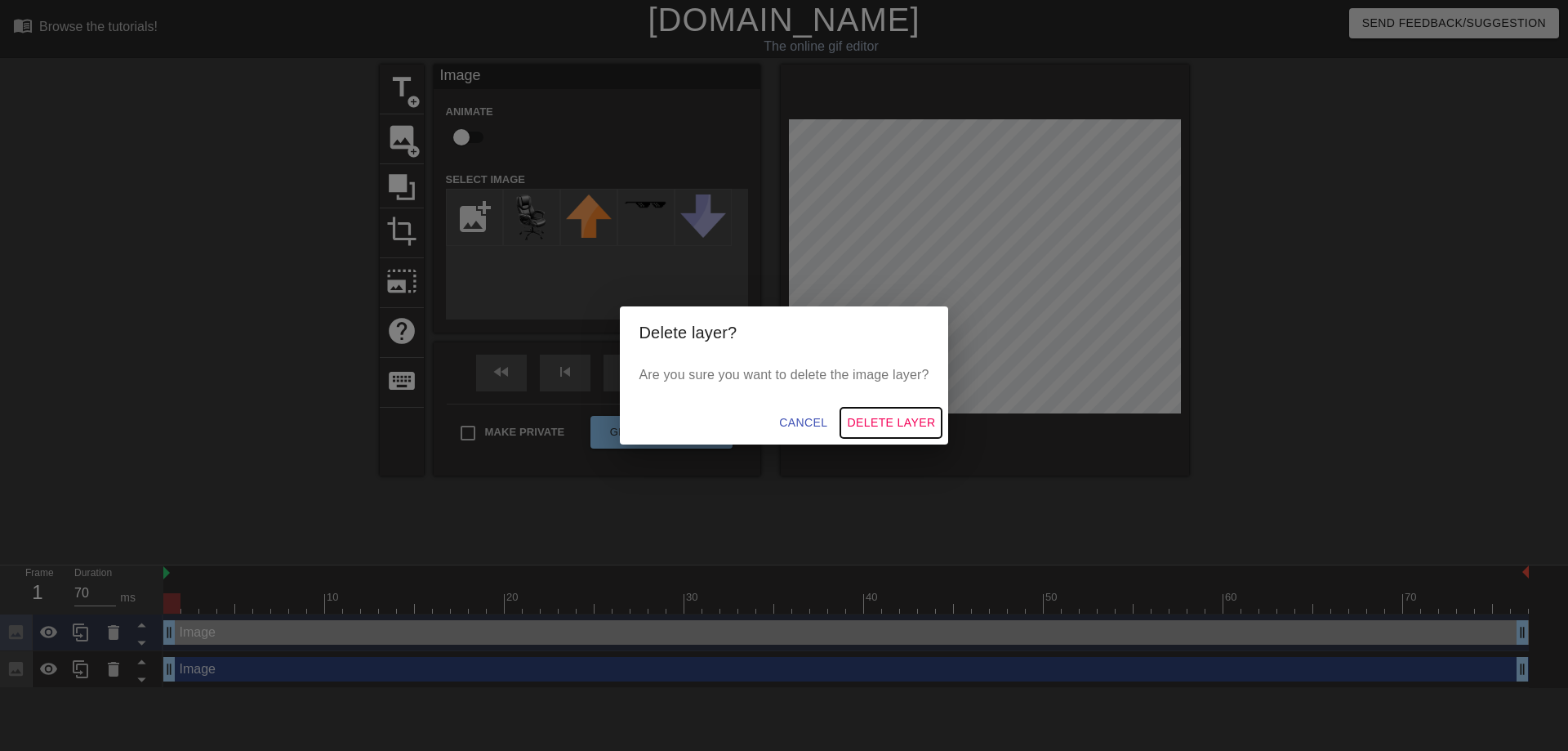
click at [868, 429] on span "Delete Layer" at bounding box center [891, 423] width 88 height 21
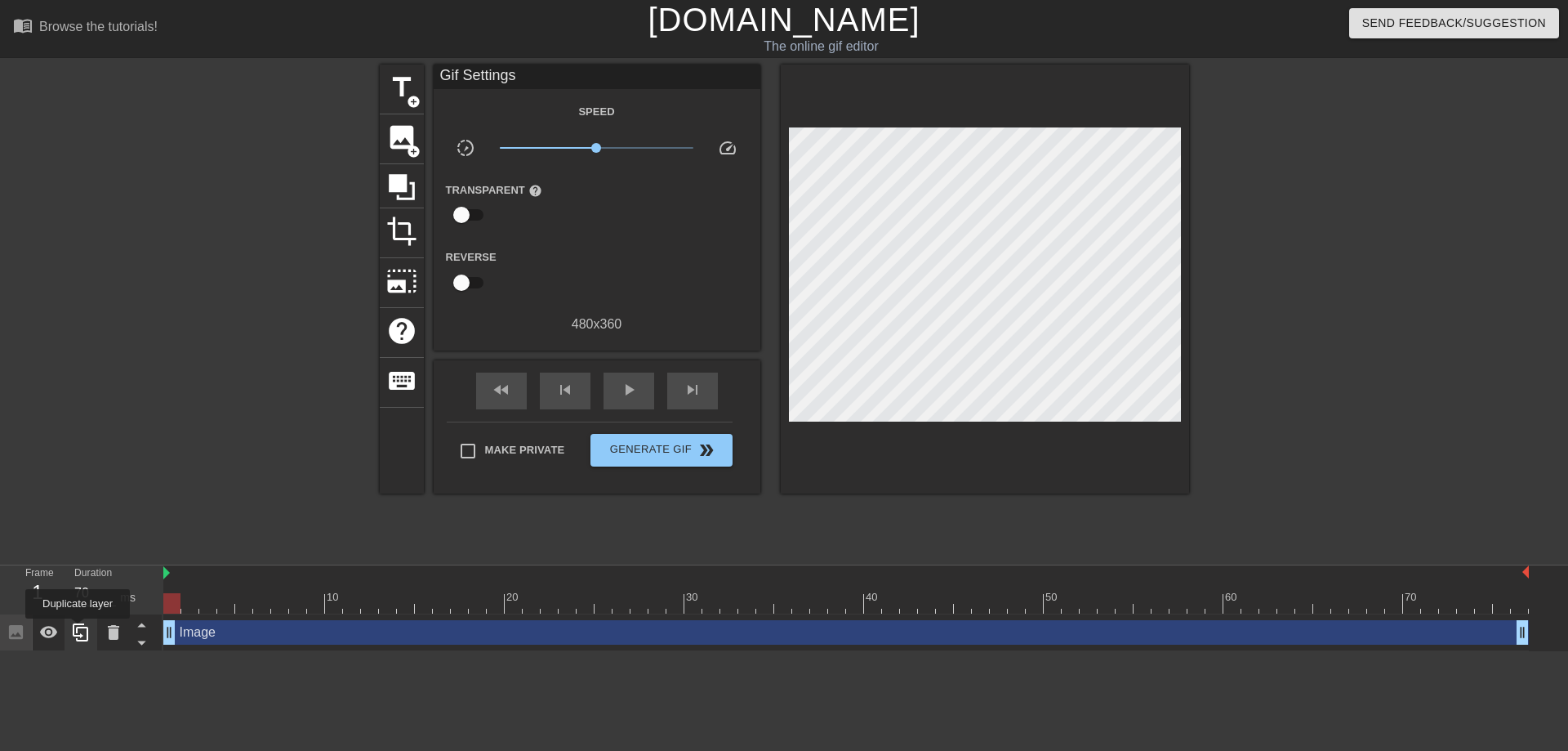
click at [77, 630] on icon at bounding box center [81, 632] width 20 height 20
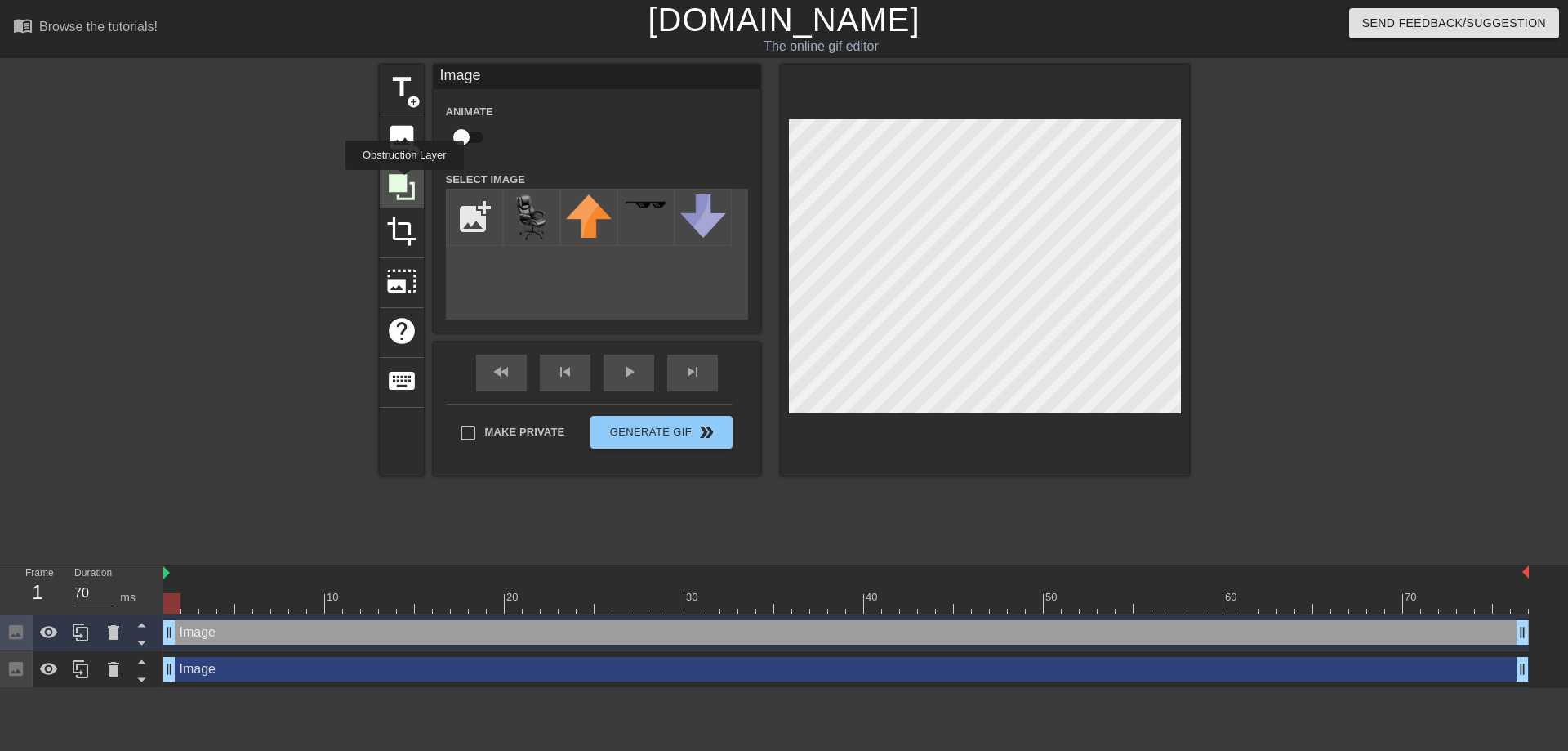
click at [404, 181] on icon at bounding box center [401, 186] width 26 height 26
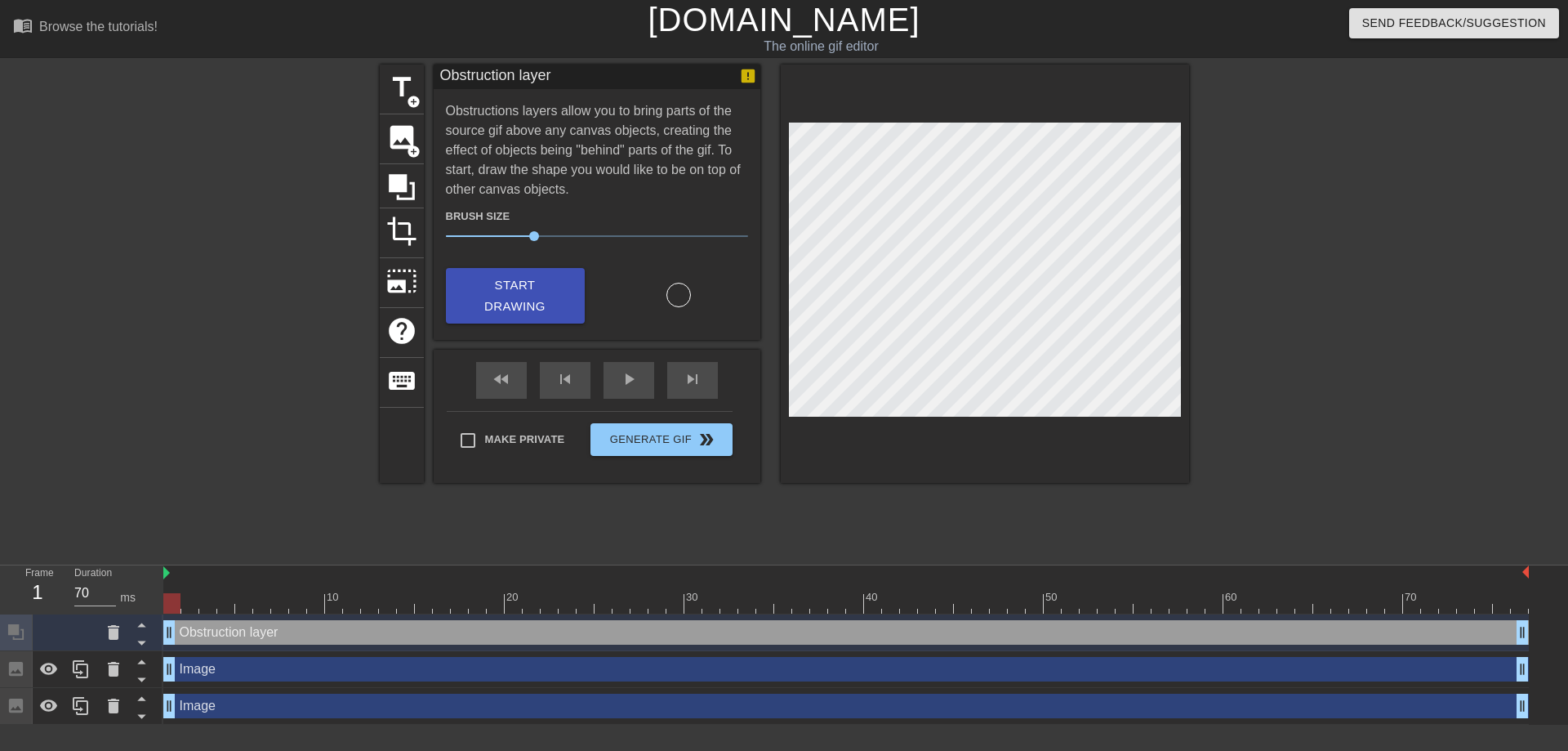
drag, startPoint x: 277, startPoint y: 632, endPoint x: 276, endPoint y: 685, distance: 53.0
click at [276, 685] on div "Obstruction layer drag_handle drag_handle Image drag_handle drag_handle Image d…" at bounding box center [865, 669] width 1404 height 110
click at [132, 641] on icon at bounding box center [141, 642] width 21 height 21
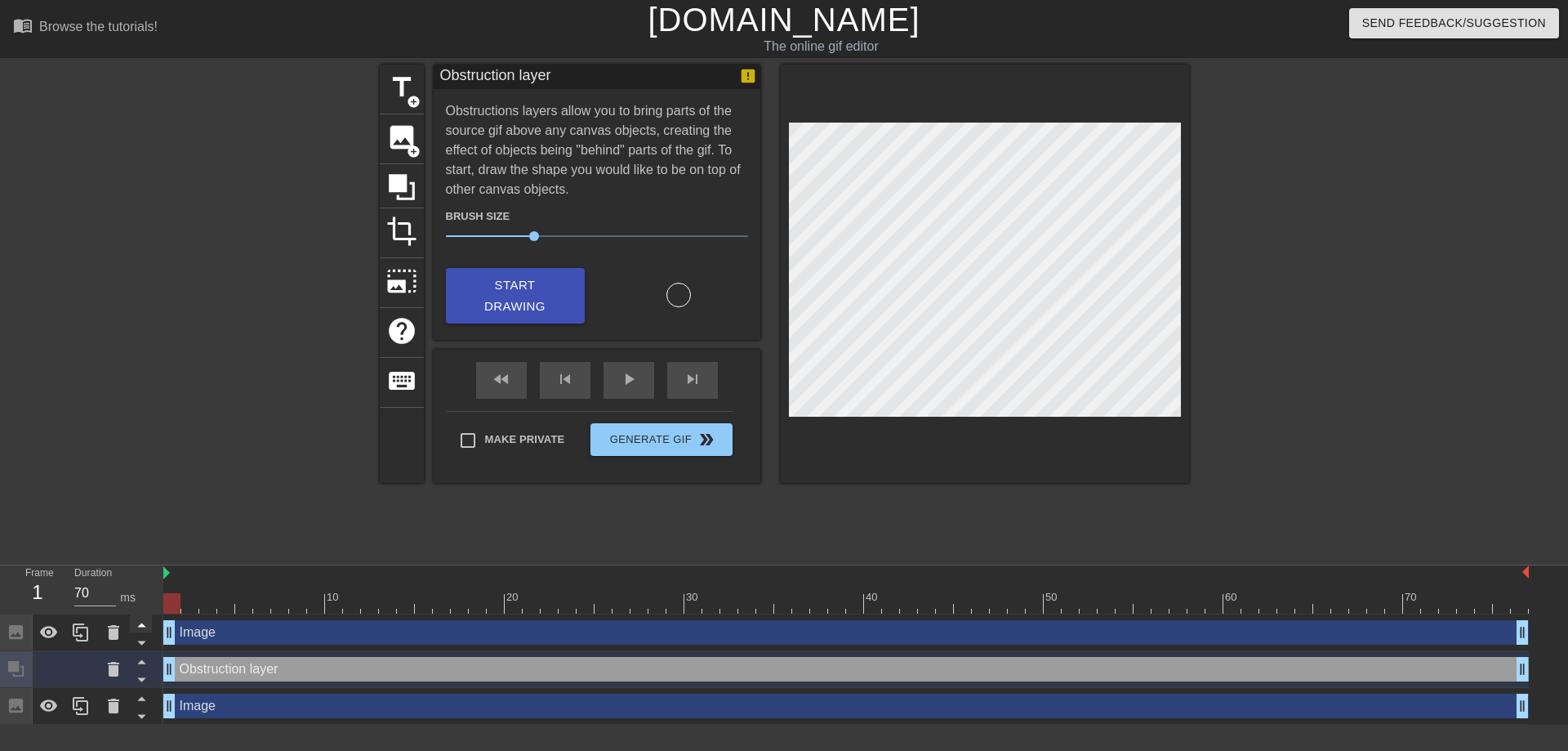
click at [145, 624] on icon at bounding box center [141, 624] width 21 height 21
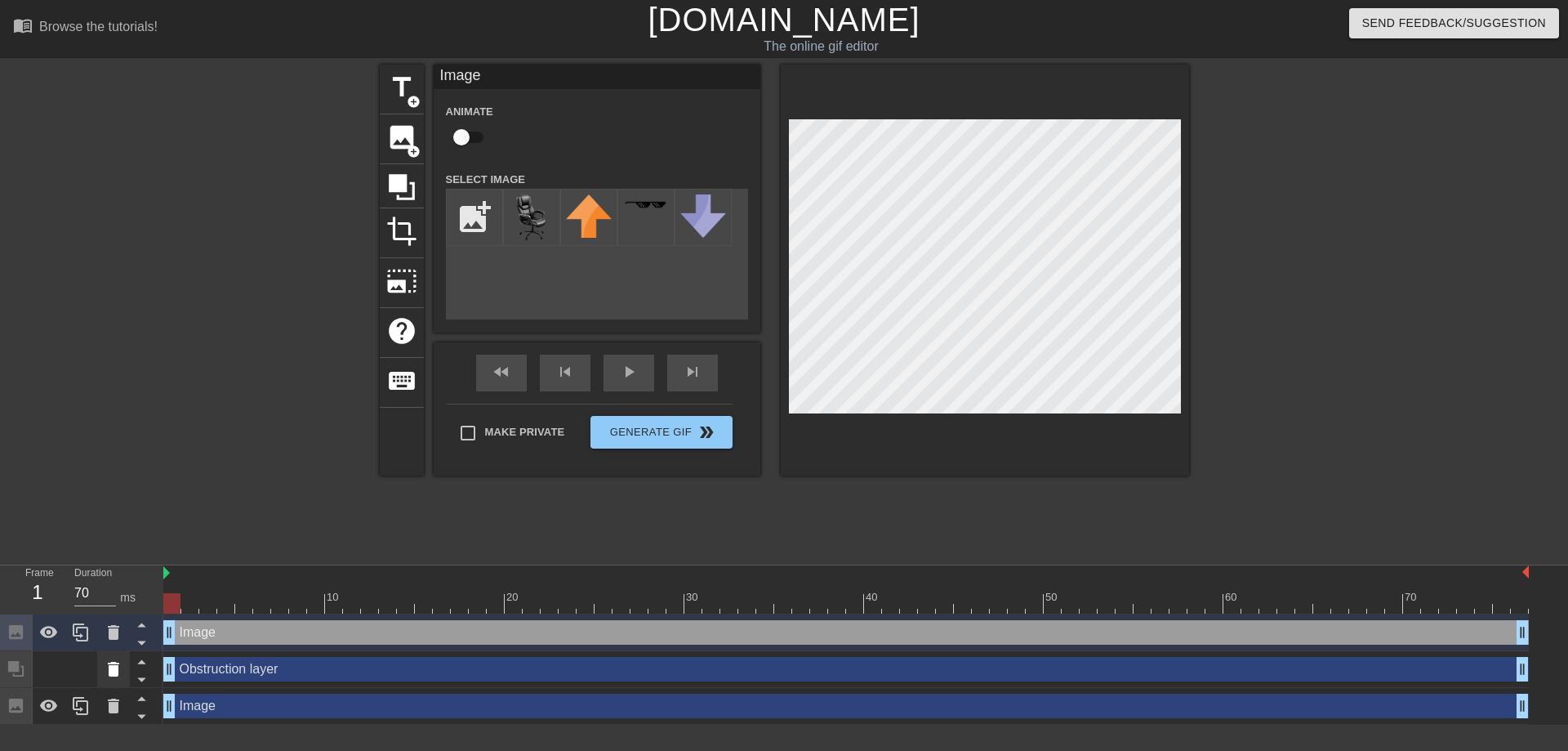
click at [108, 673] on icon at bounding box center [114, 670] width 20 height 20
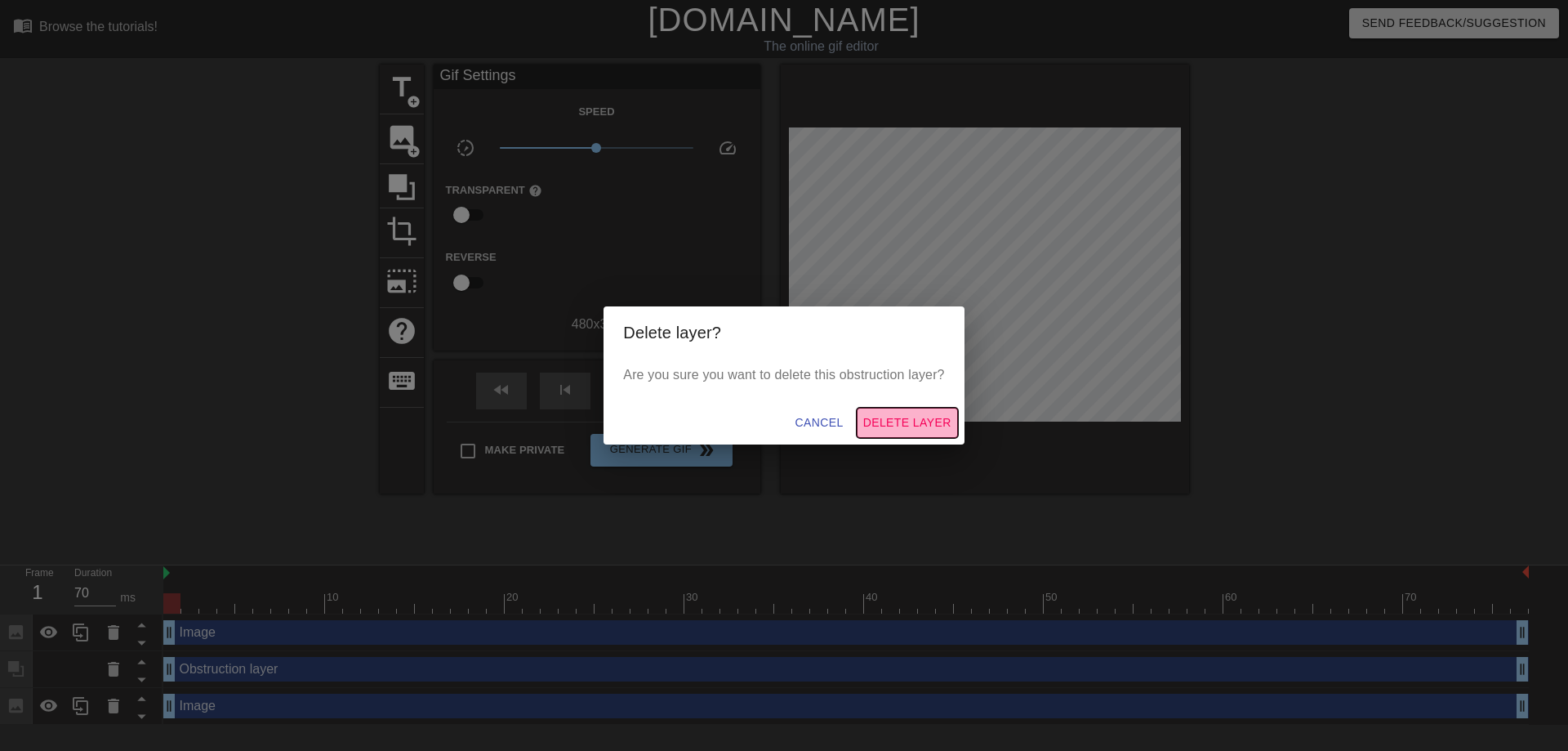
click at [906, 428] on span "Delete Layer" at bounding box center [907, 423] width 88 height 21
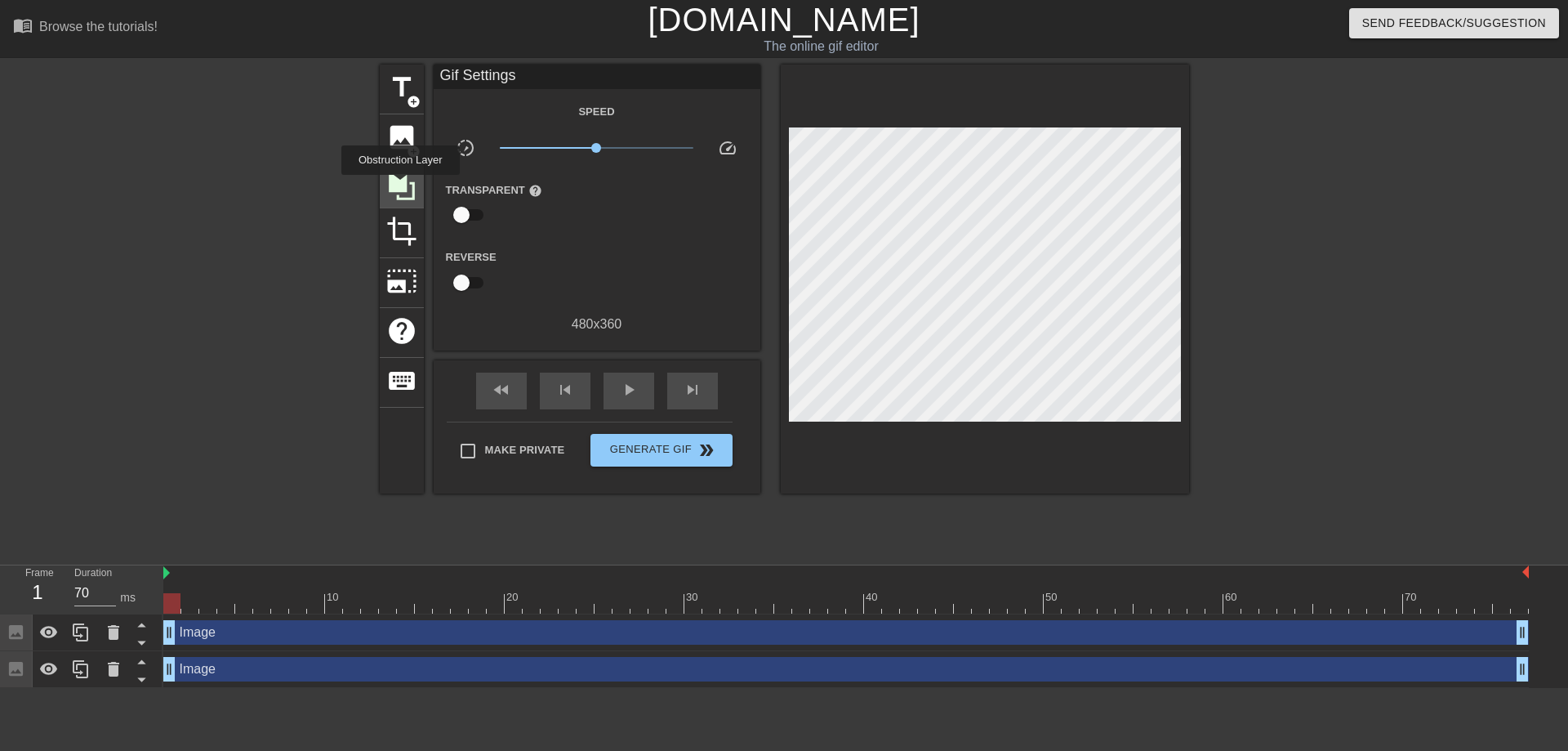
click at [400, 186] on icon at bounding box center [401, 186] width 26 height 26
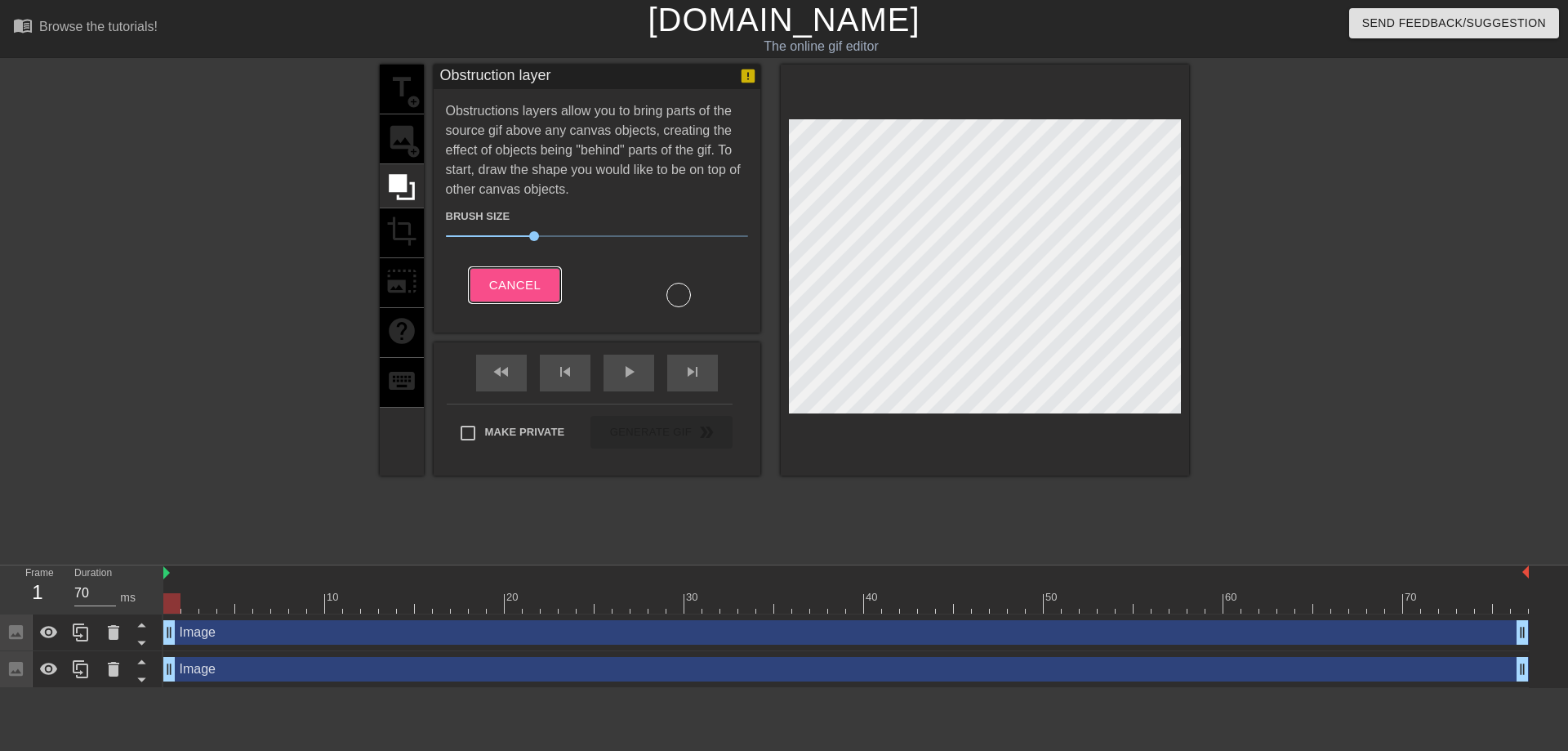
click at [522, 291] on span "Cancel" at bounding box center [515, 285] width 51 height 22
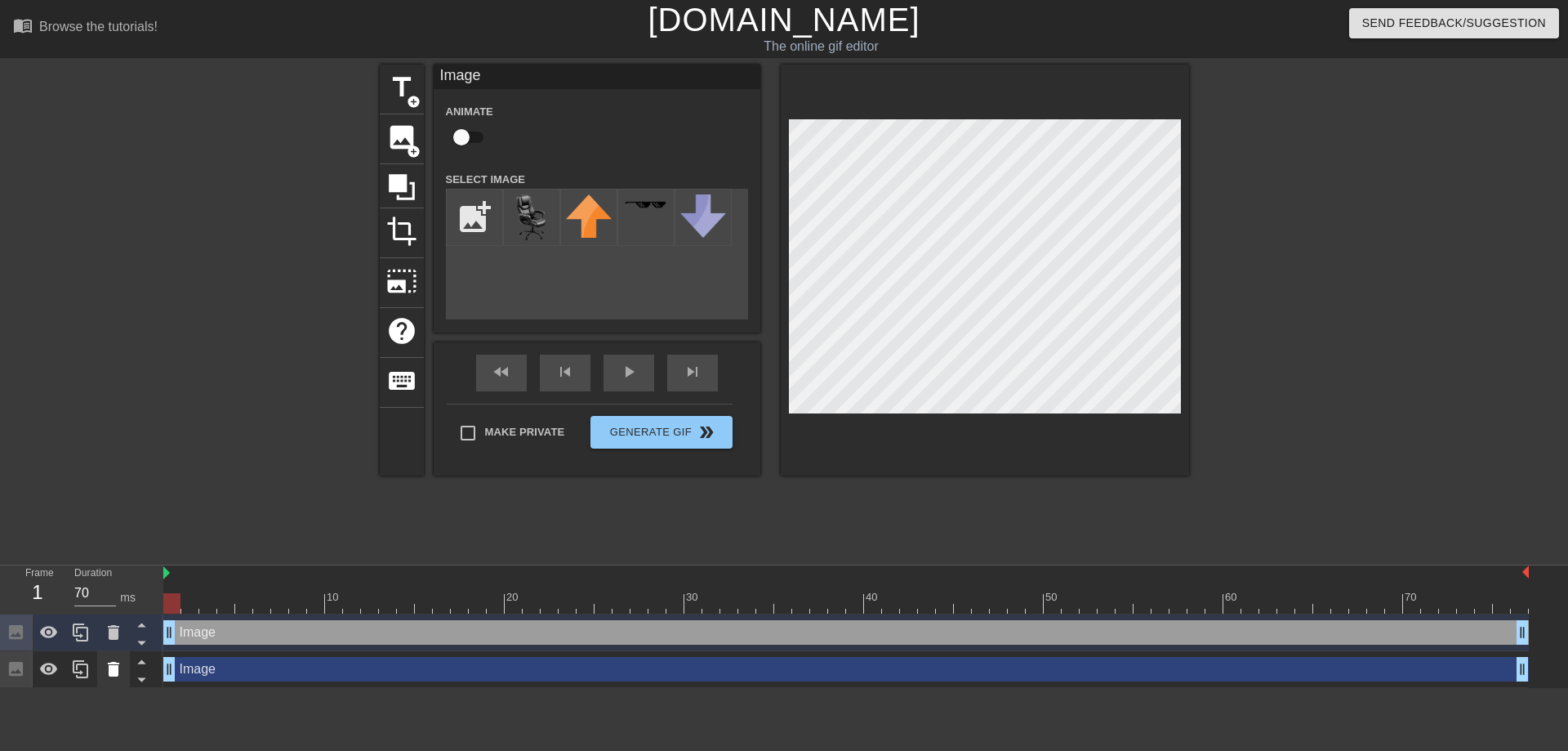
click at [122, 670] on icon at bounding box center [114, 670] width 20 height 20
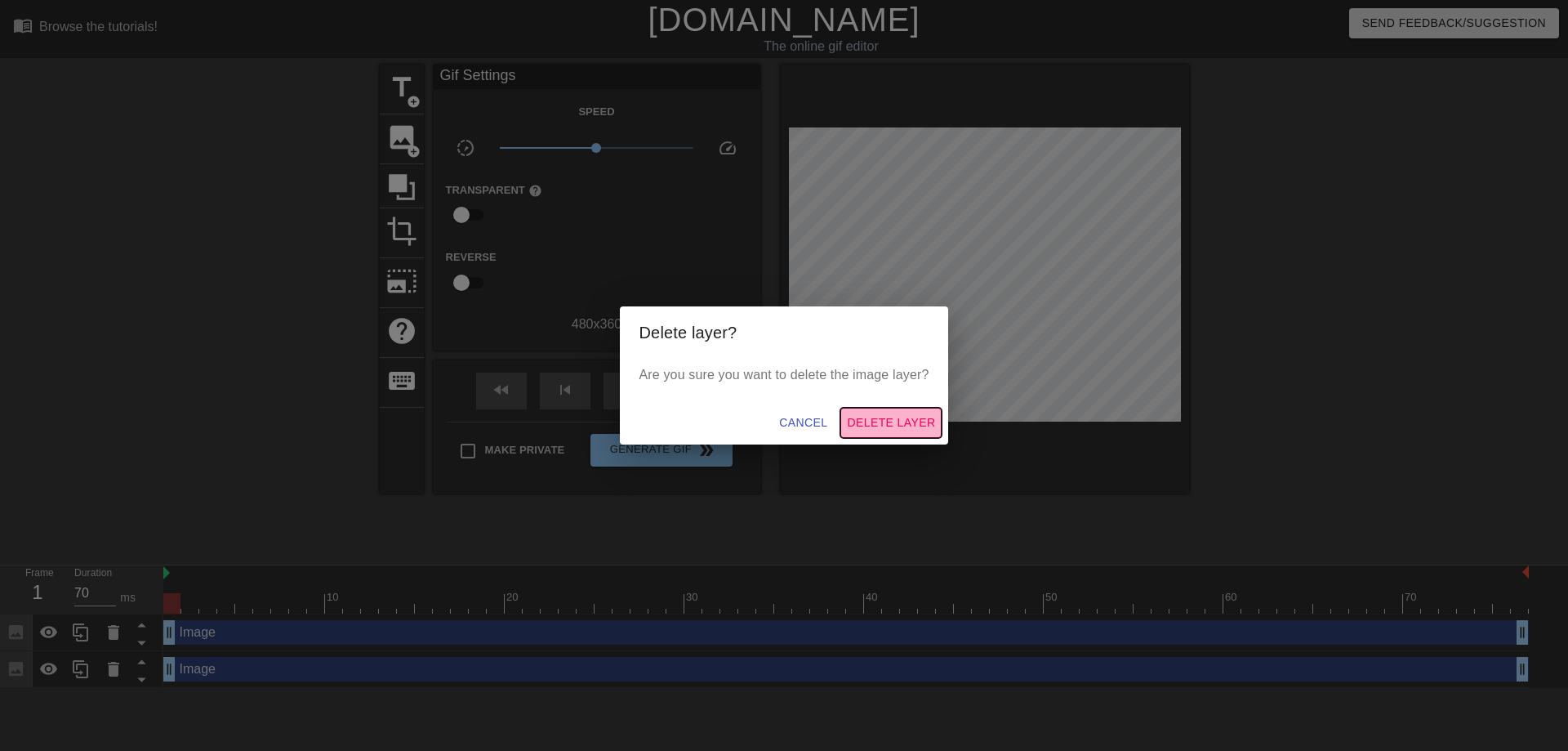
click at [919, 420] on span "Delete Layer" at bounding box center [891, 423] width 88 height 21
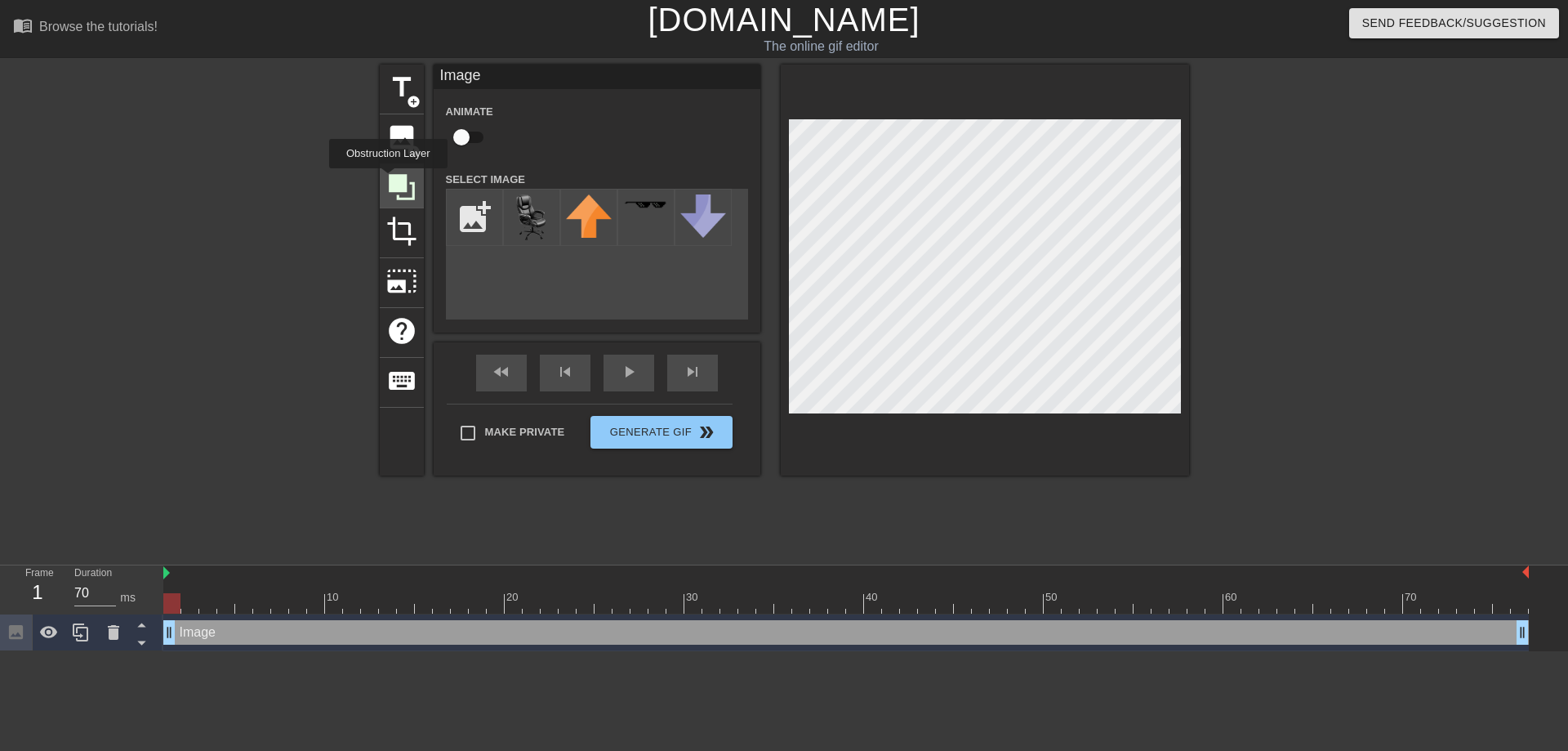
click at [388, 179] on icon at bounding box center [401, 186] width 31 height 31
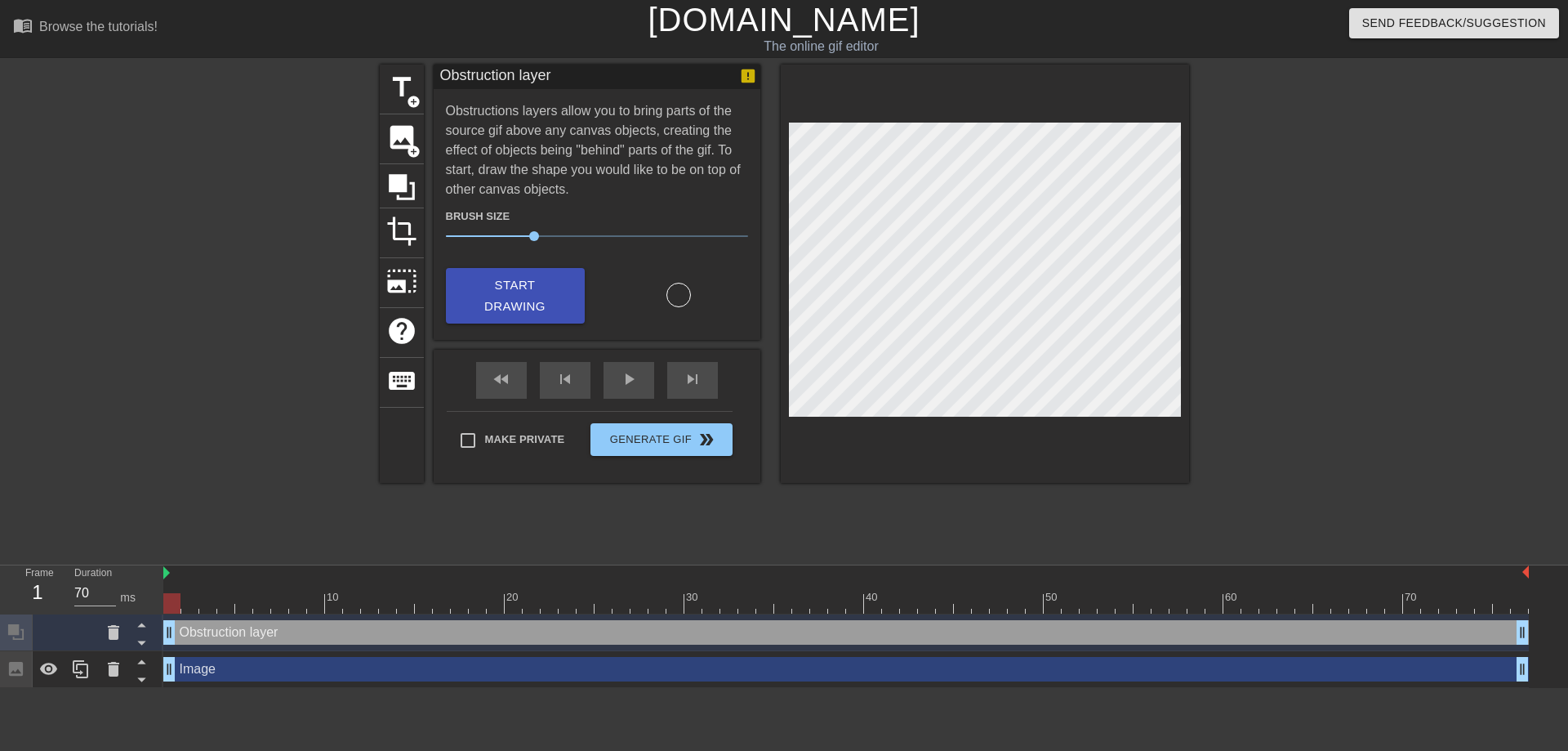
click at [218, 675] on div "Image drag_handle drag_handle" at bounding box center [846, 669] width 1365 height 24
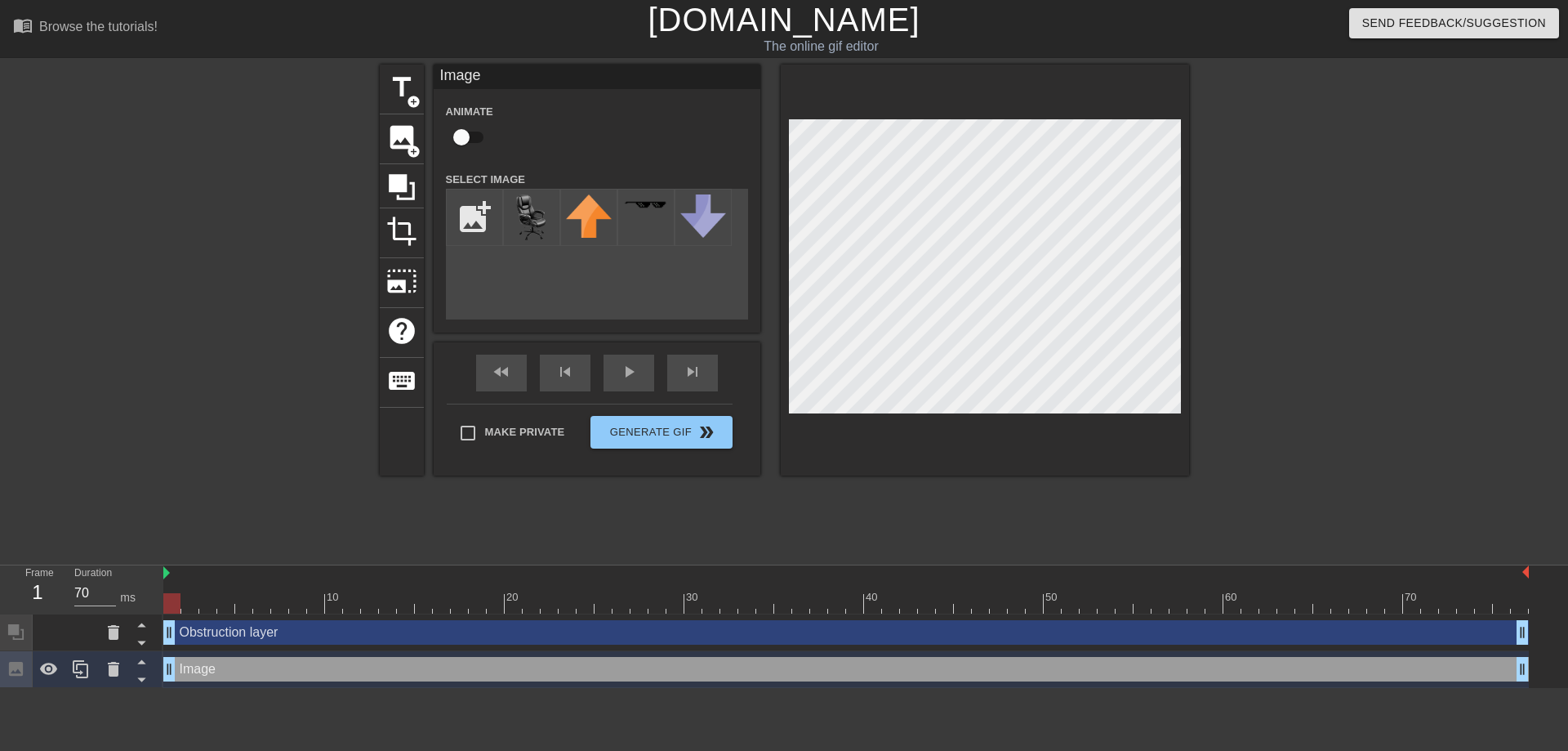
click at [459, 141] on input "checkbox" at bounding box center [462, 137] width 93 height 31
checkbox input "true"
drag, startPoint x: 174, startPoint y: 606, endPoint x: 350, endPoint y: 621, distance: 176.6
click at [350, 621] on div "10 20 30 40 50 60 70 Obstruction layer drag_handle drag_handle Image drag_handl…" at bounding box center [865, 626] width 1404 height 122
click at [358, 665] on span "lens" at bounding box center [355, 668] width 7 height 7
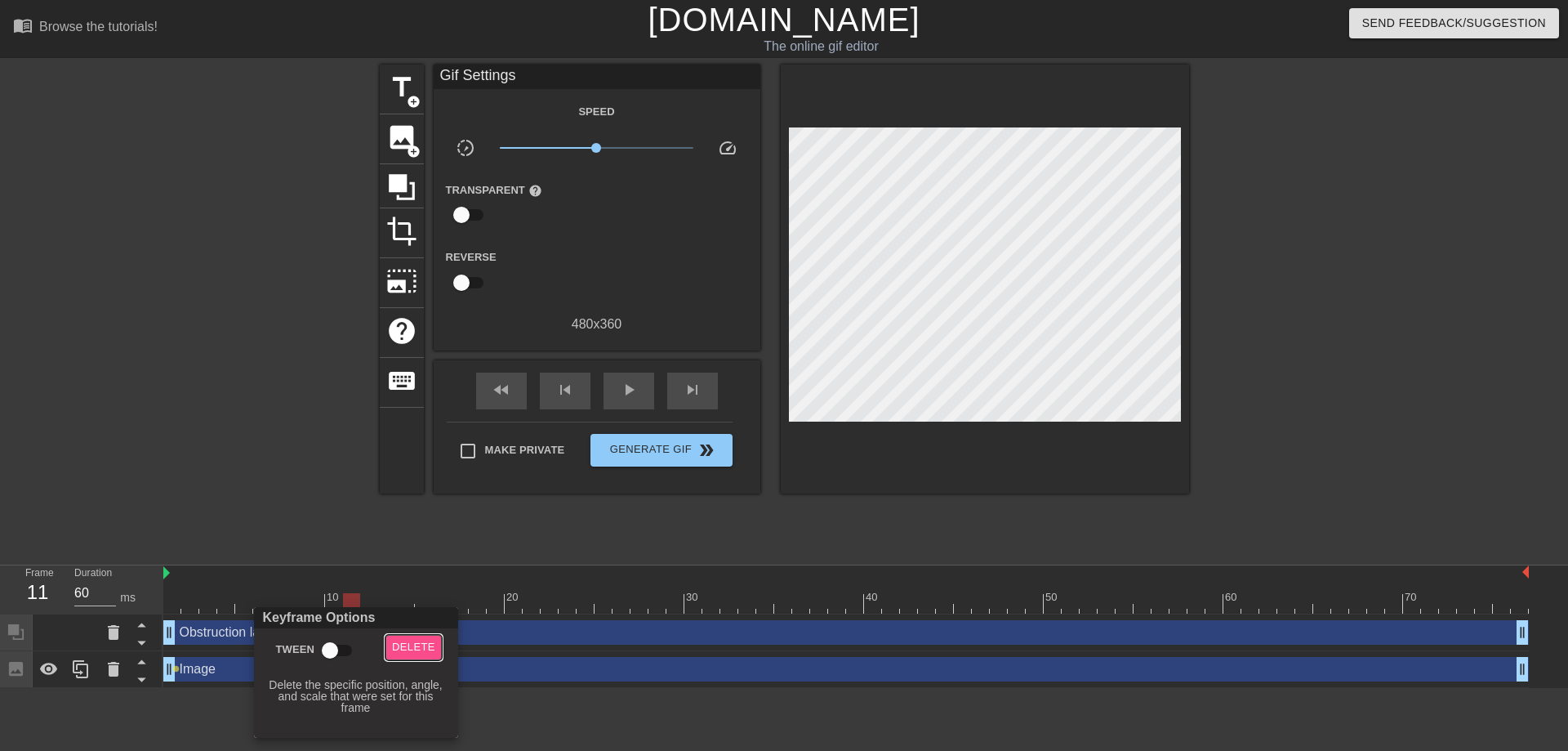
click at [408, 653] on span "Delete" at bounding box center [414, 647] width 43 height 19
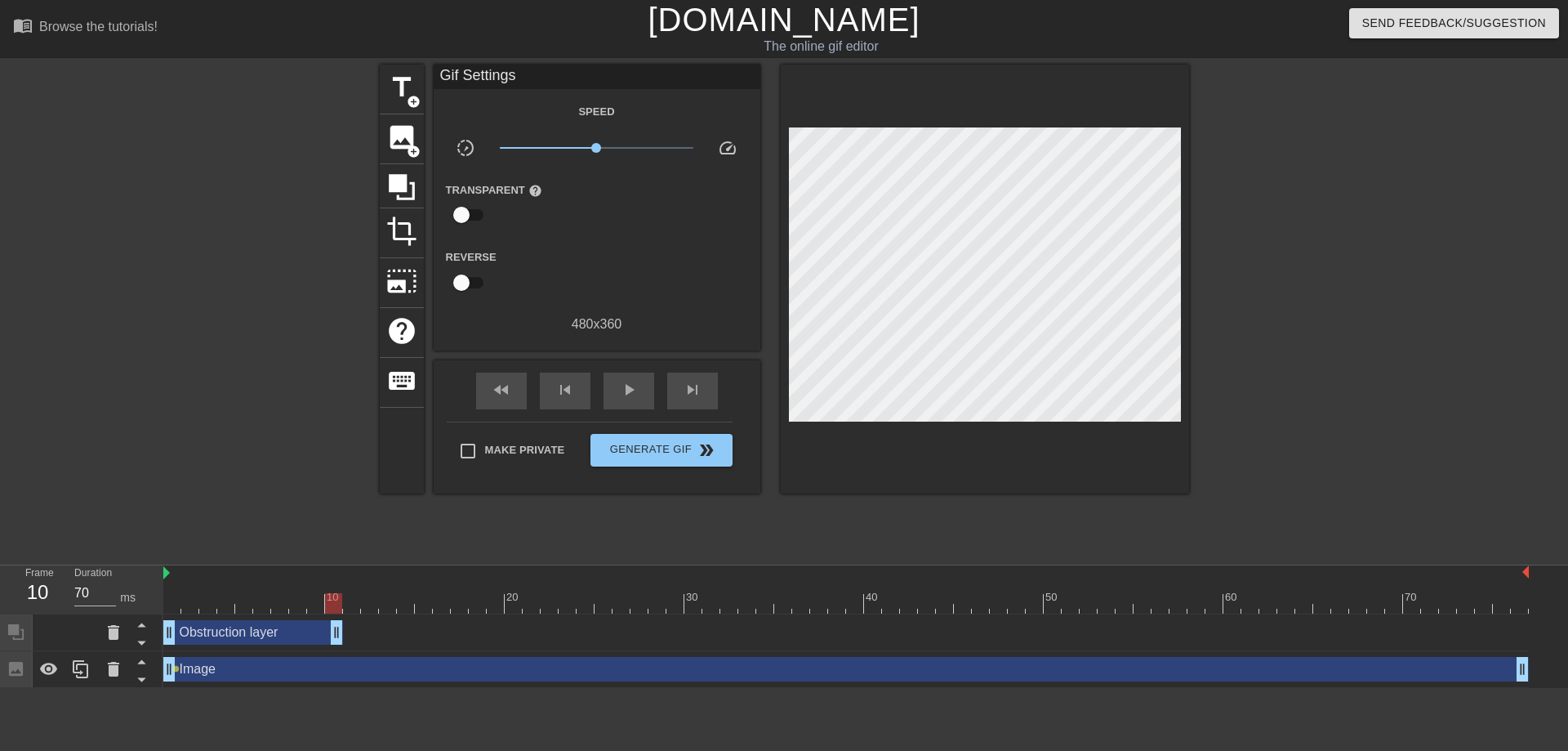
drag, startPoint x: 1519, startPoint y: 632, endPoint x: 338, endPoint y: 625, distance: 1181.0
click at [338, 625] on div "Obstruction layer drag_handle drag_handle" at bounding box center [253, 631] width 179 height 24
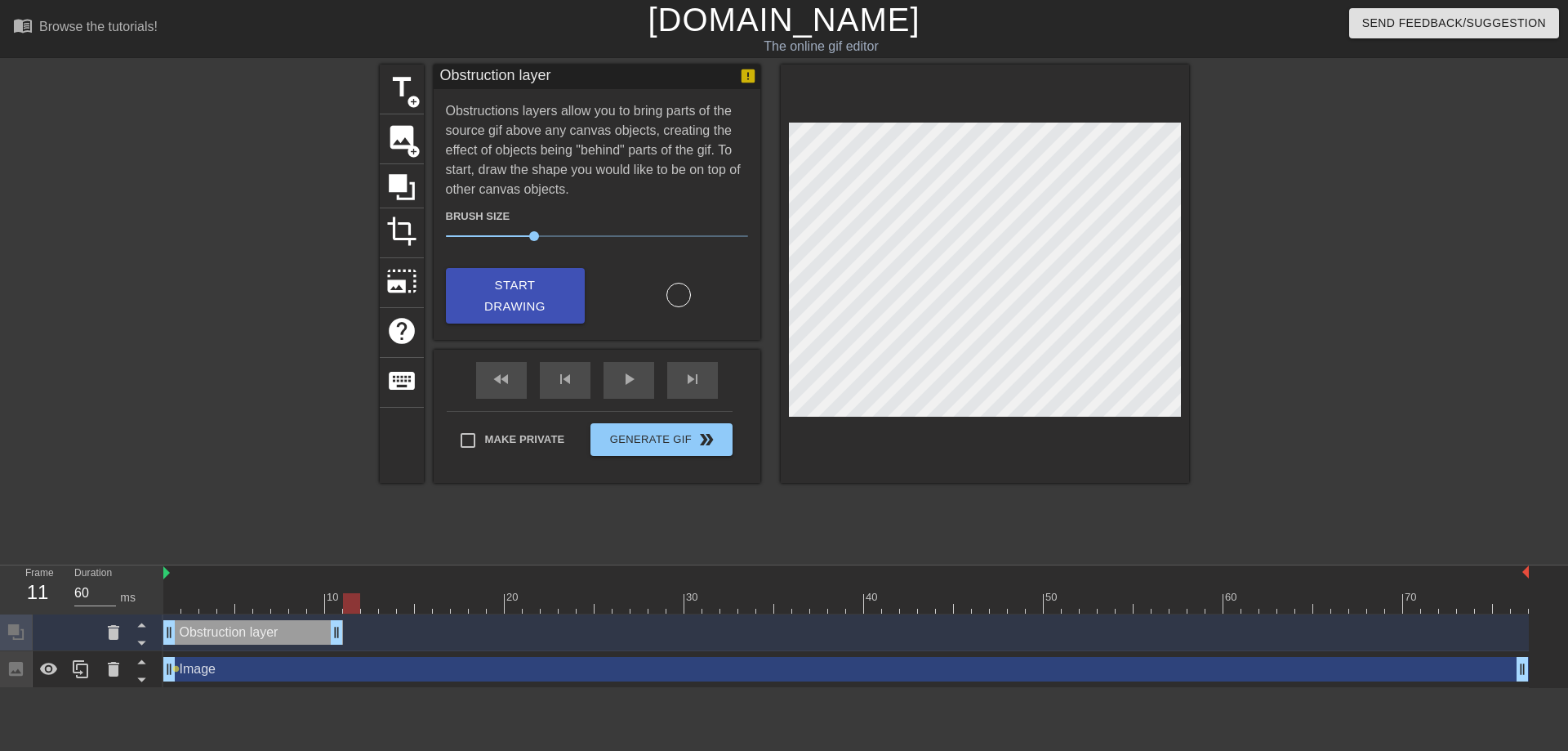
click at [344, 600] on div at bounding box center [351, 603] width 17 height 21
click at [344, 667] on div "Image drag_handle drag_handle" at bounding box center [846, 669] width 1365 height 24
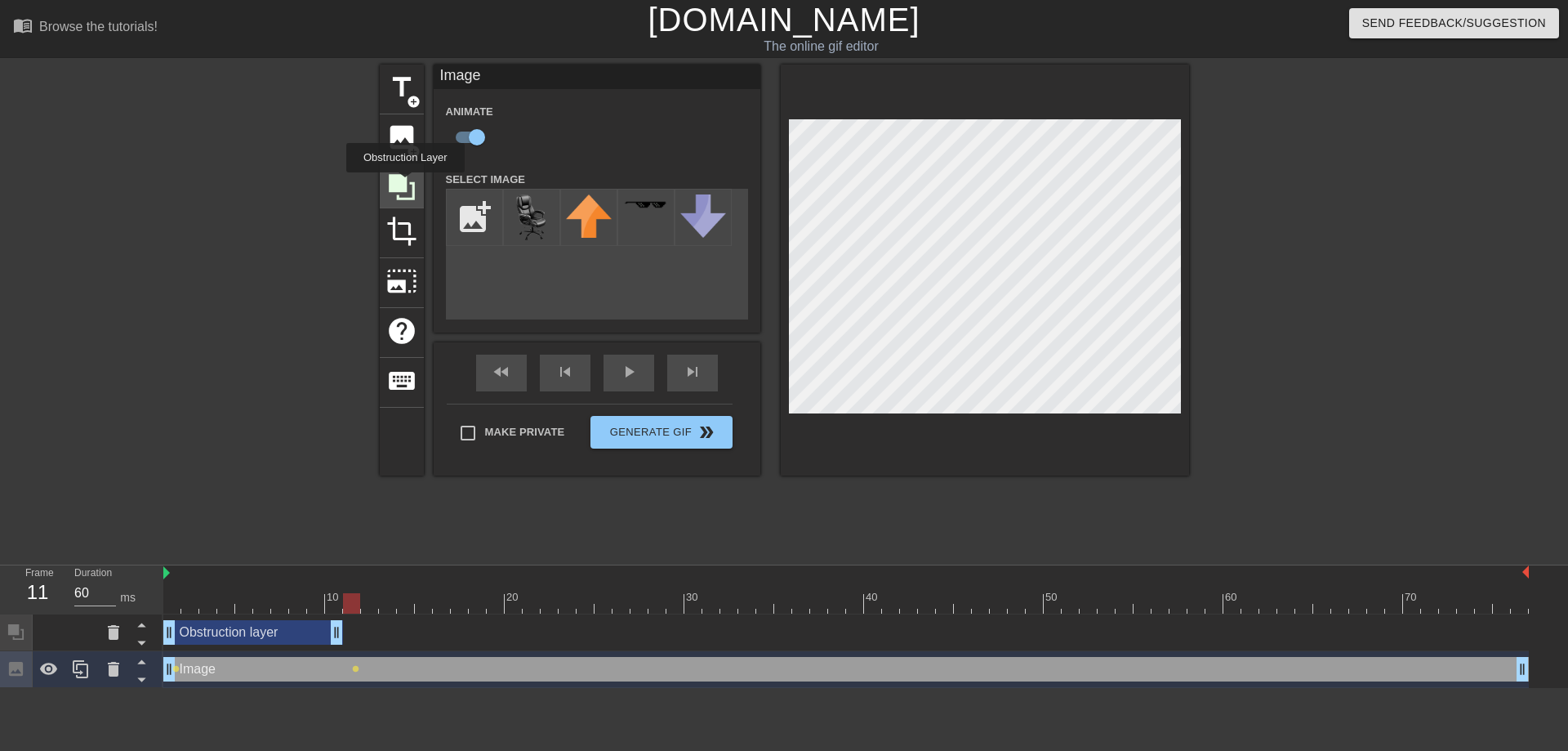
click at [405, 184] on icon at bounding box center [401, 186] width 26 height 26
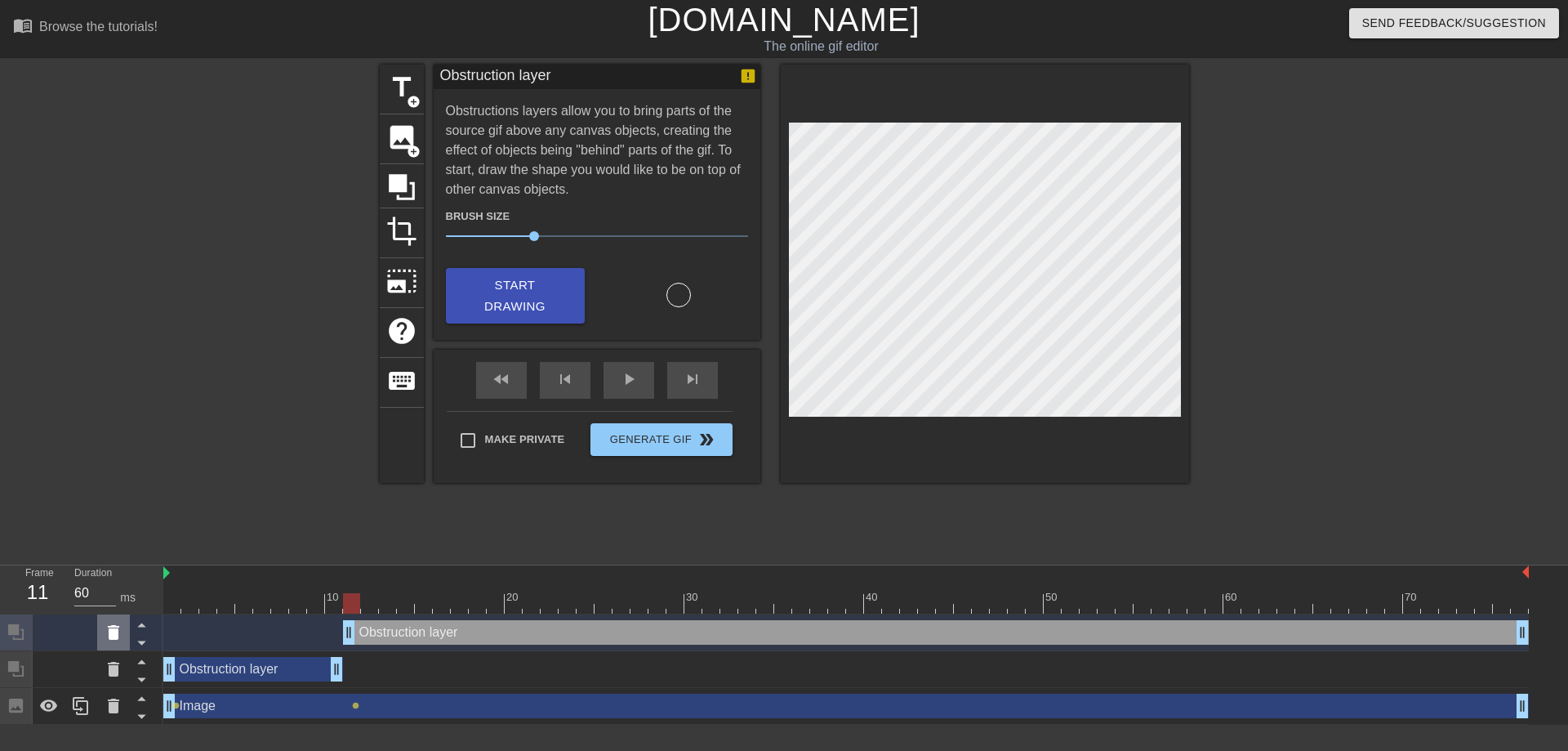
click at [115, 636] on icon at bounding box center [114, 632] width 12 height 15
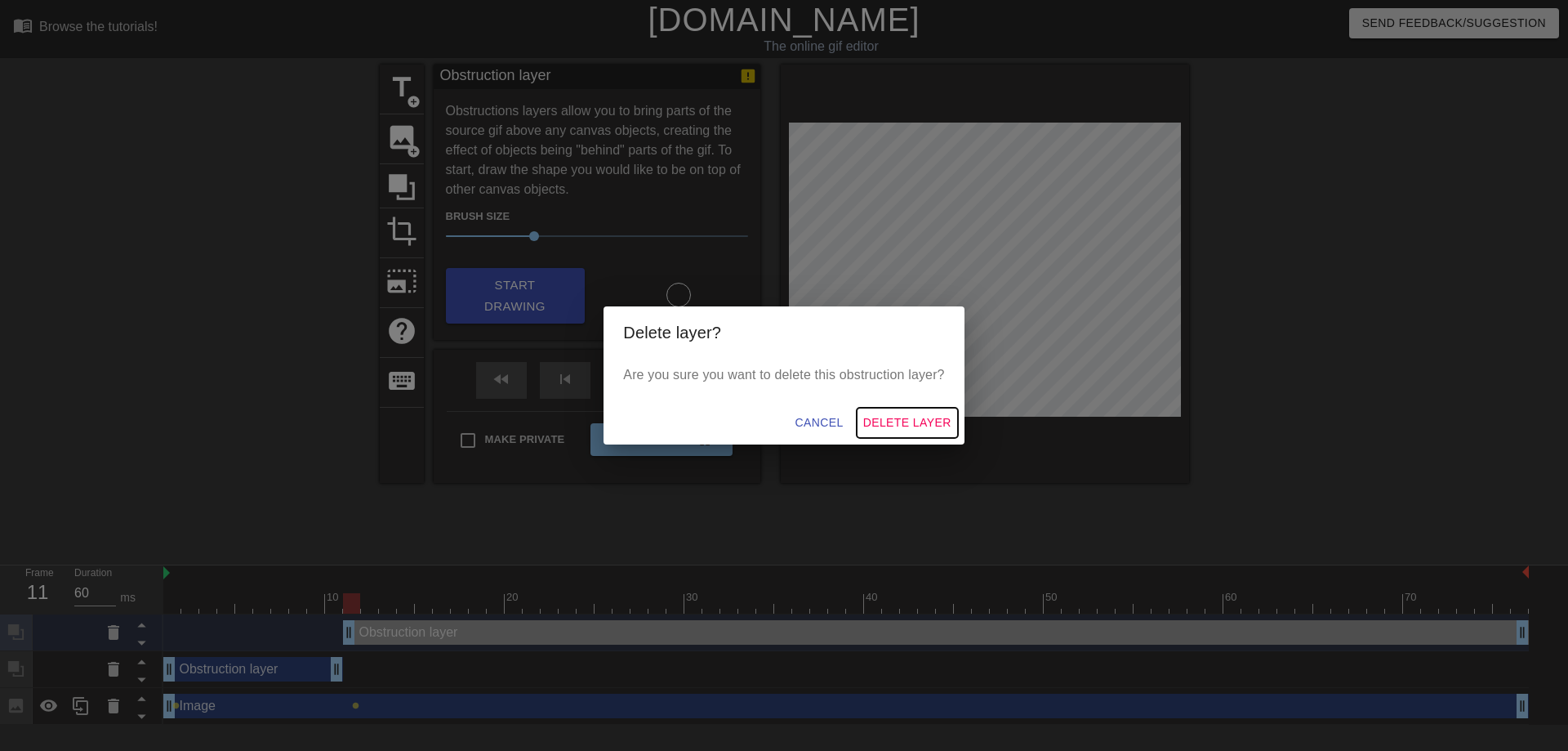
click at [929, 426] on span "Delete Layer" at bounding box center [907, 423] width 88 height 21
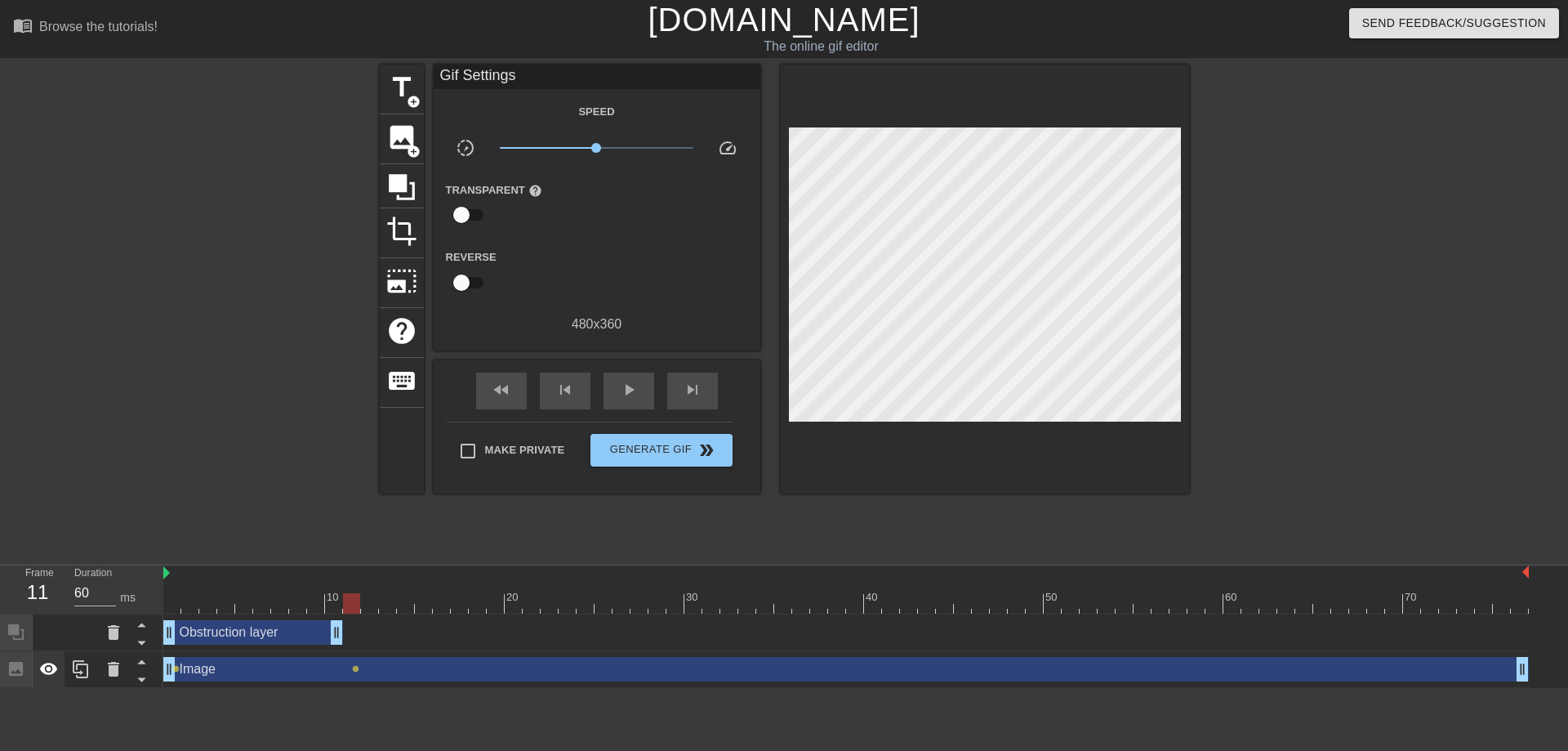
click at [37, 675] on div at bounding box center [48, 669] width 32 height 36
click at [396, 190] on icon at bounding box center [401, 186] width 31 height 31
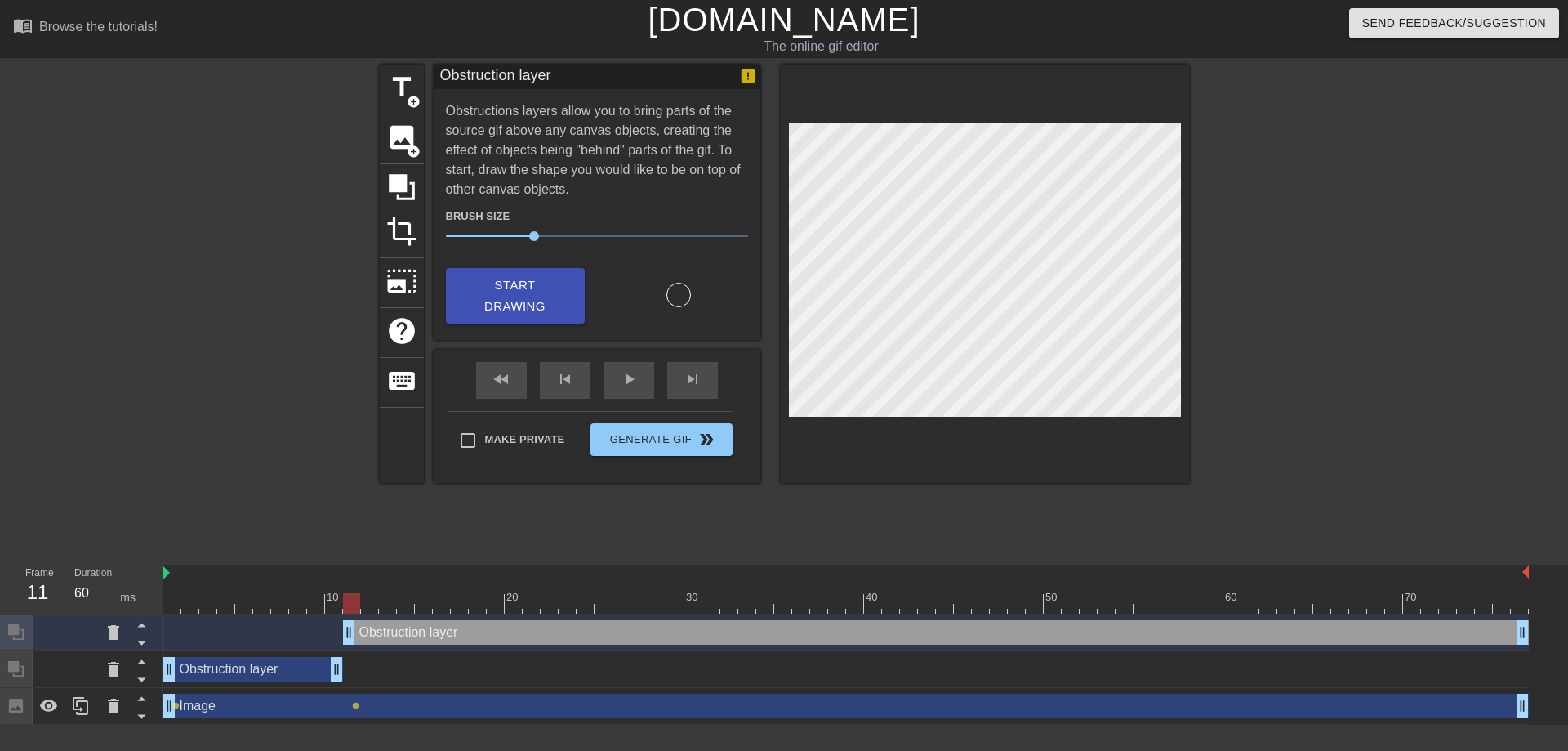
drag, startPoint x: 346, startPoint y: 604, endPoint x: 358, endPoint y: 603, distance: 12.0
click at [358, 603] on div at bounding box center [351, 603] width 17 height 21
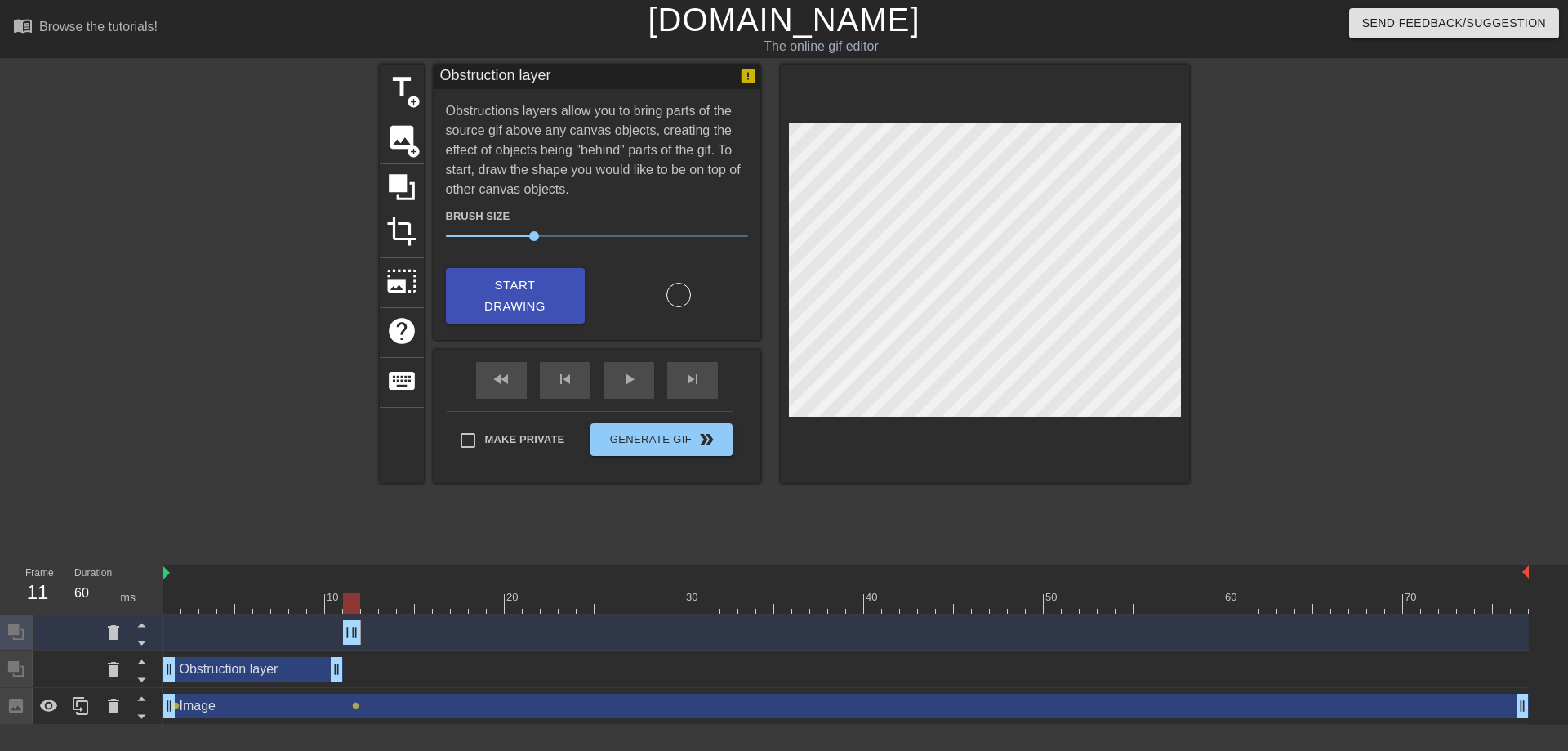
drag, startPoint x: 1524, startPoint y: 634, endPoint x: 343, endPoint y: 641, distance: 1181.0
click at [343, 641] on div "Obstruction layer drag_handle drag_handle" at bounding box center [352, 631] width 18 height 24
drag, startPoint x: 353, startPoint y: 602, endPoint x: 361, endPoint y: 596, distance: 10.0
click at [361, 596] on div at bounding box center [370, 603] width 17 height 21
click at [223, 666] on div "Obstruction layer drag_handle drag_handle" at bounding box center [253, 669] width 179 height 24
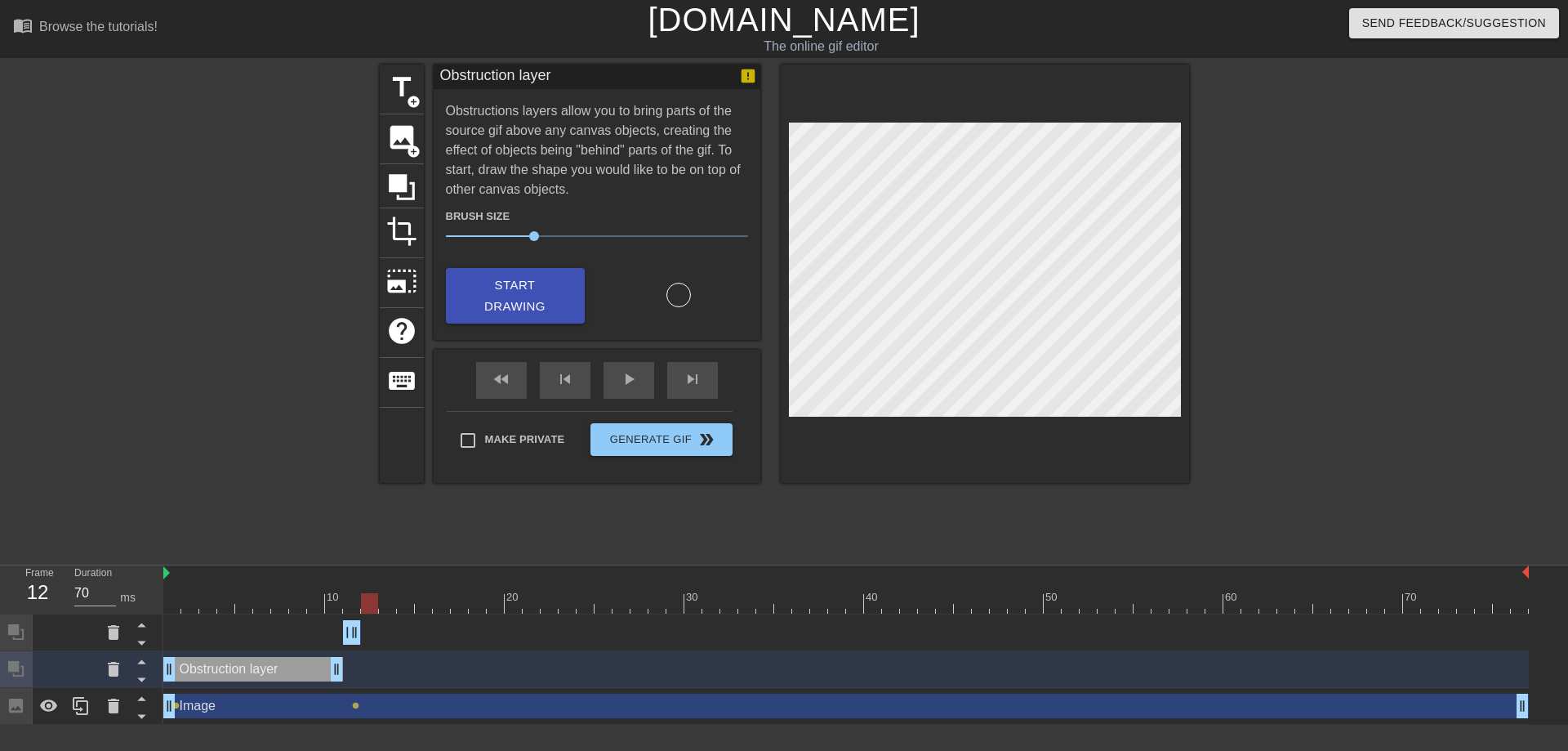
click at [367, 607] on div at bounding box center [370, 603] width 17 height 21
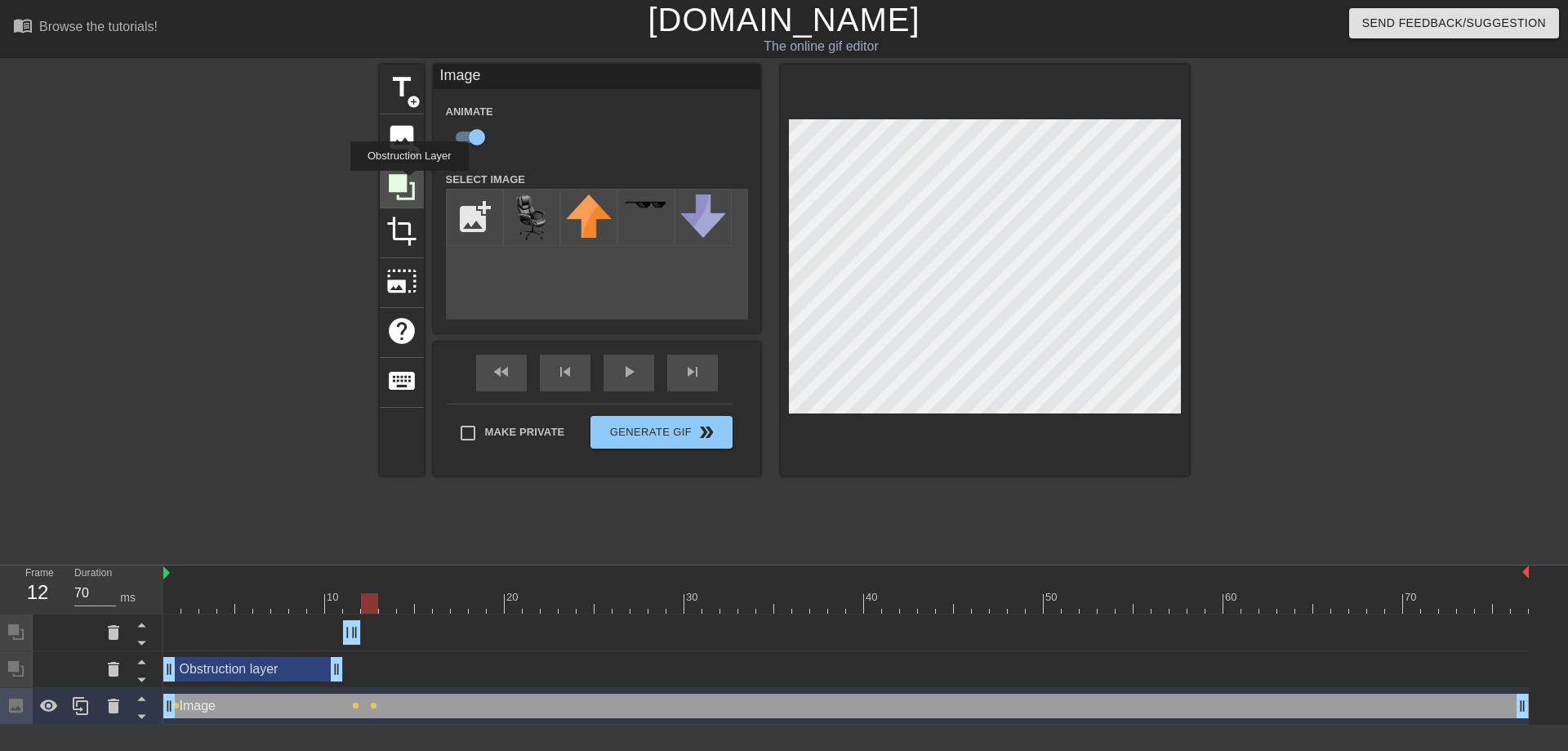
click at [409, 182] on icon at bounding box center [401, 186] width 31 height 31
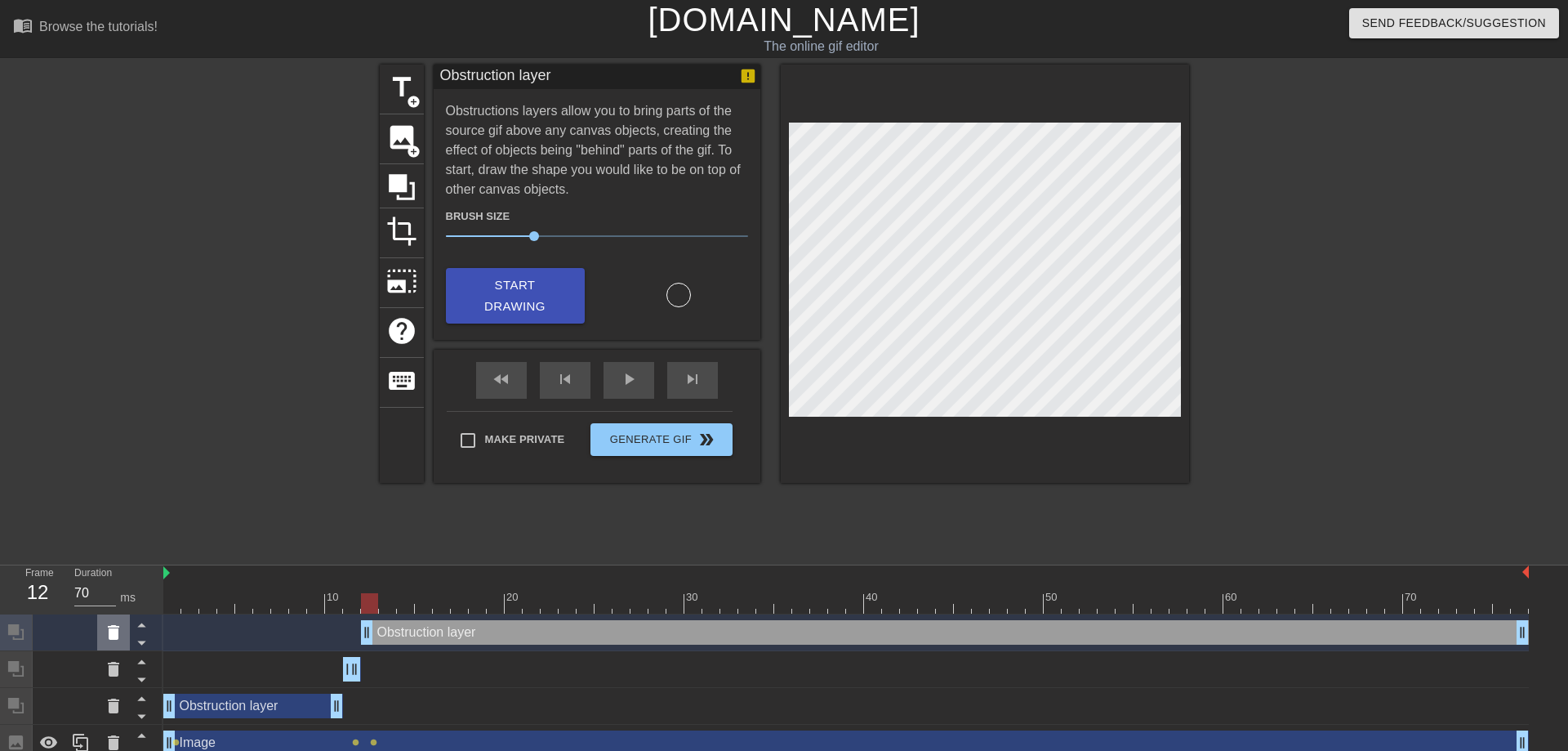
click at [100, 634] on div at bounding box center [113, 631] width 32 height 36
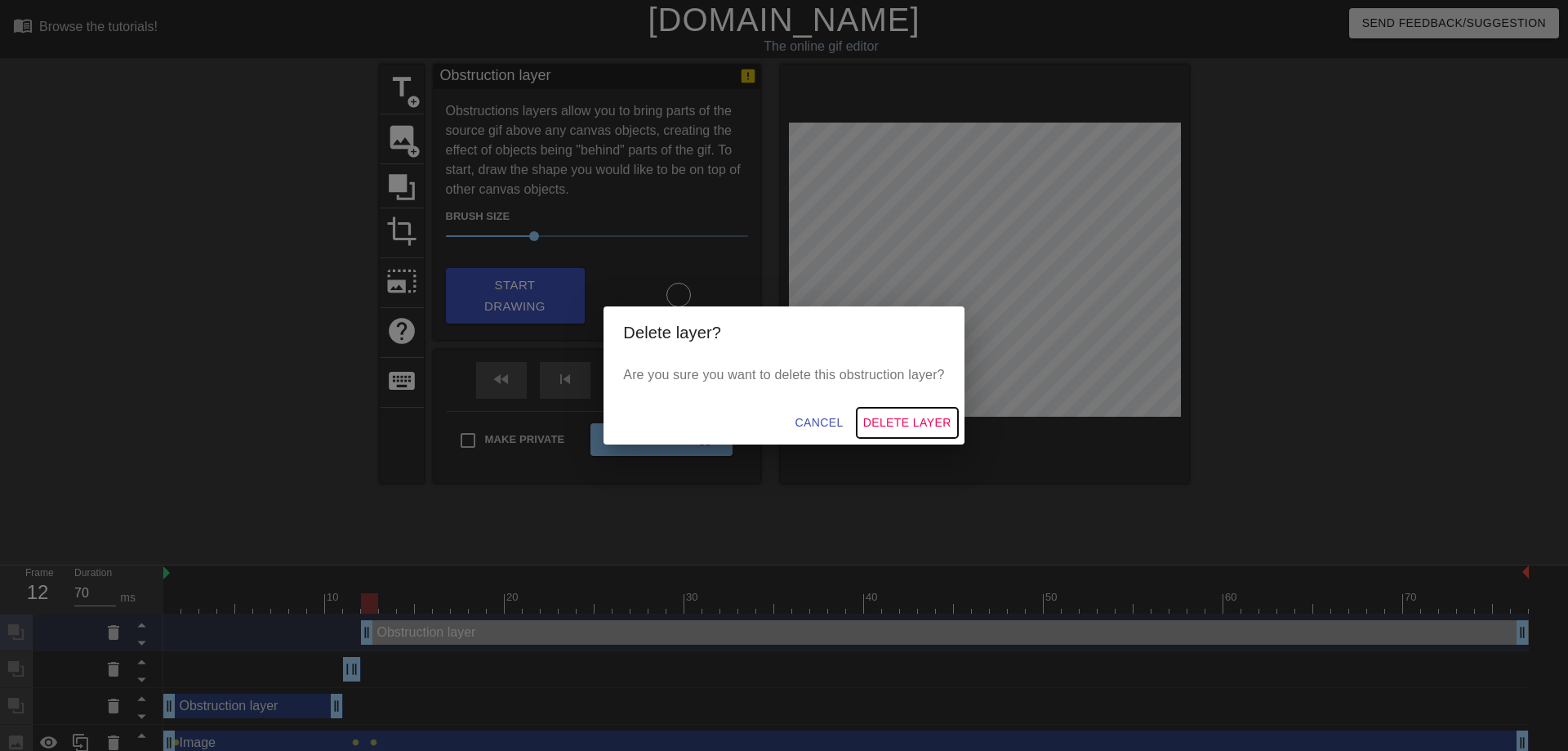
click at [898, 420] on span "Delete Layer" at bounding box center [907, 423] width 88 height 21
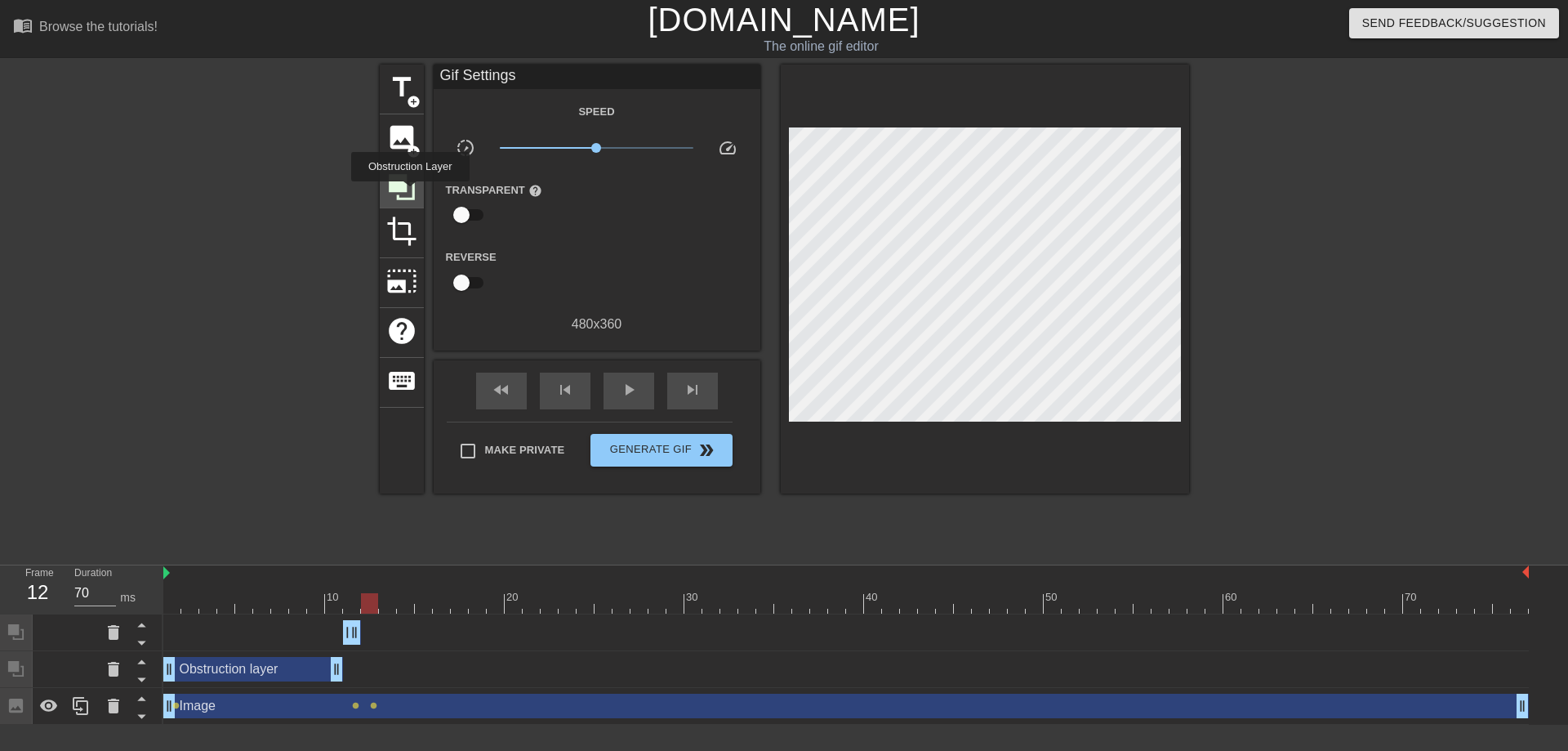
click at [410, 193] on icon at bounding box center [401, 186] width 31 height 31
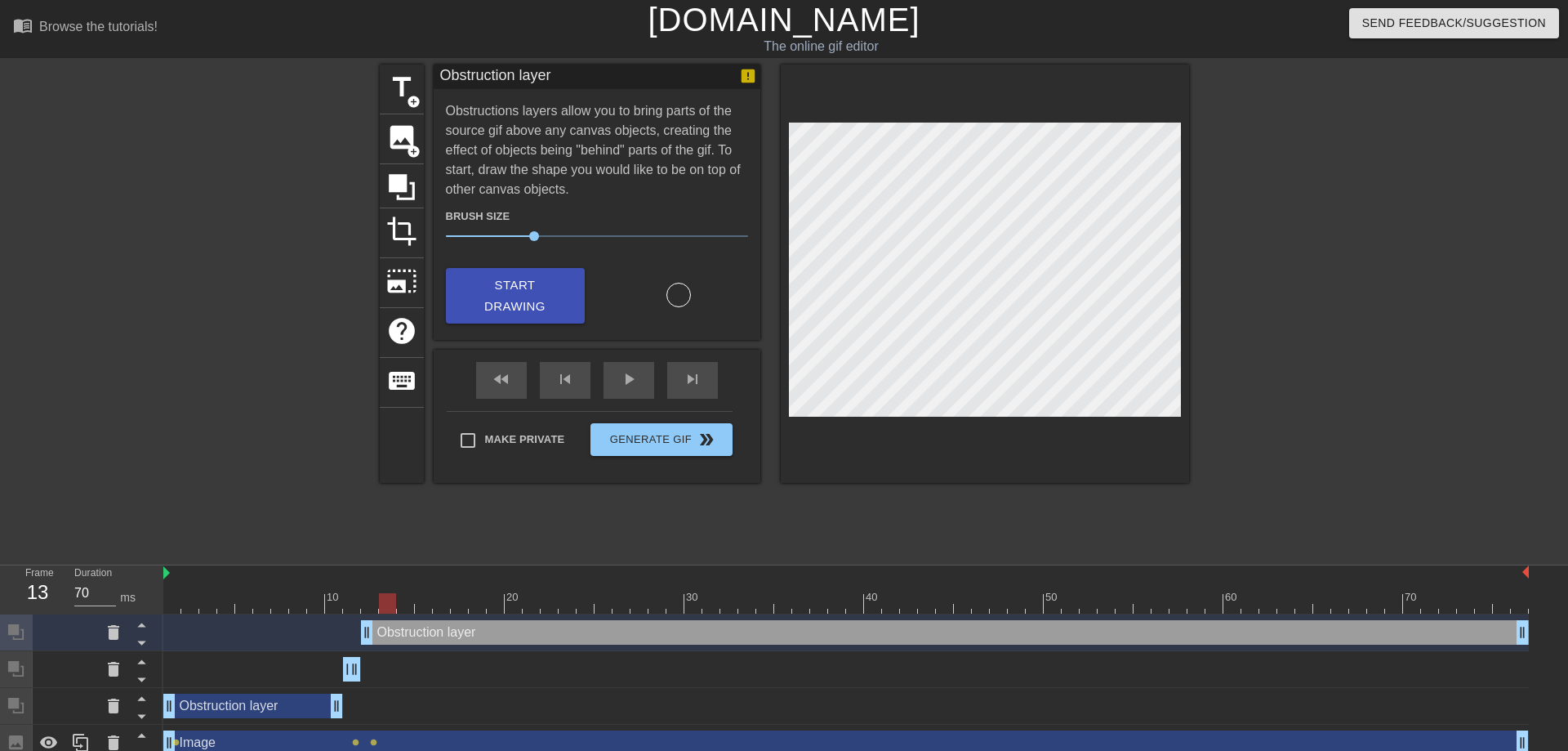
drag, startPoint x: 368, startPoint y: 600, endPoint x: 388, endPoint y: 601, distance: 20.0
click at [388, 601] on div at bounding box center [387, 603] width 17 height 21
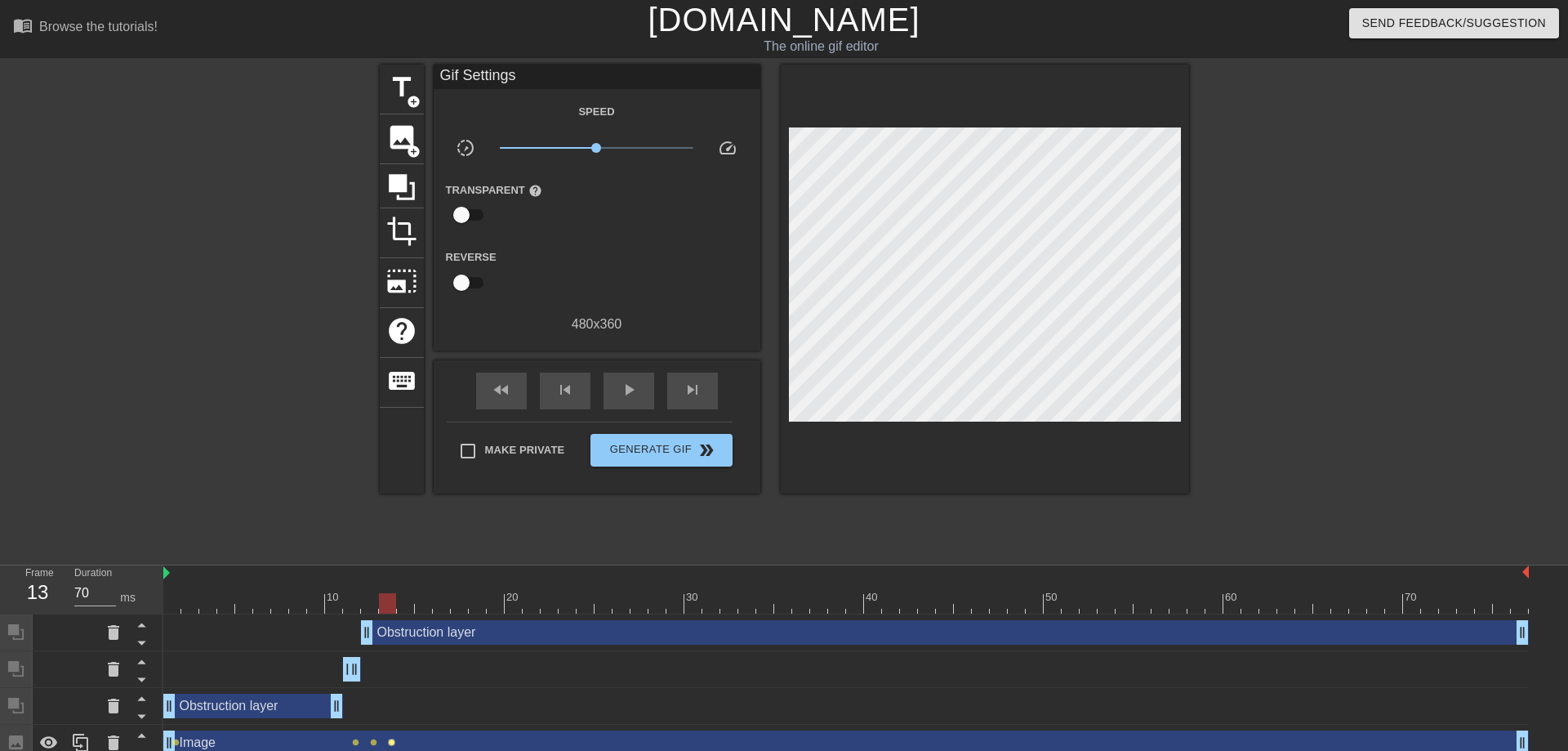
click at [391, 739] on span "lens" at bounding box center [391, 742] width 7 height 7
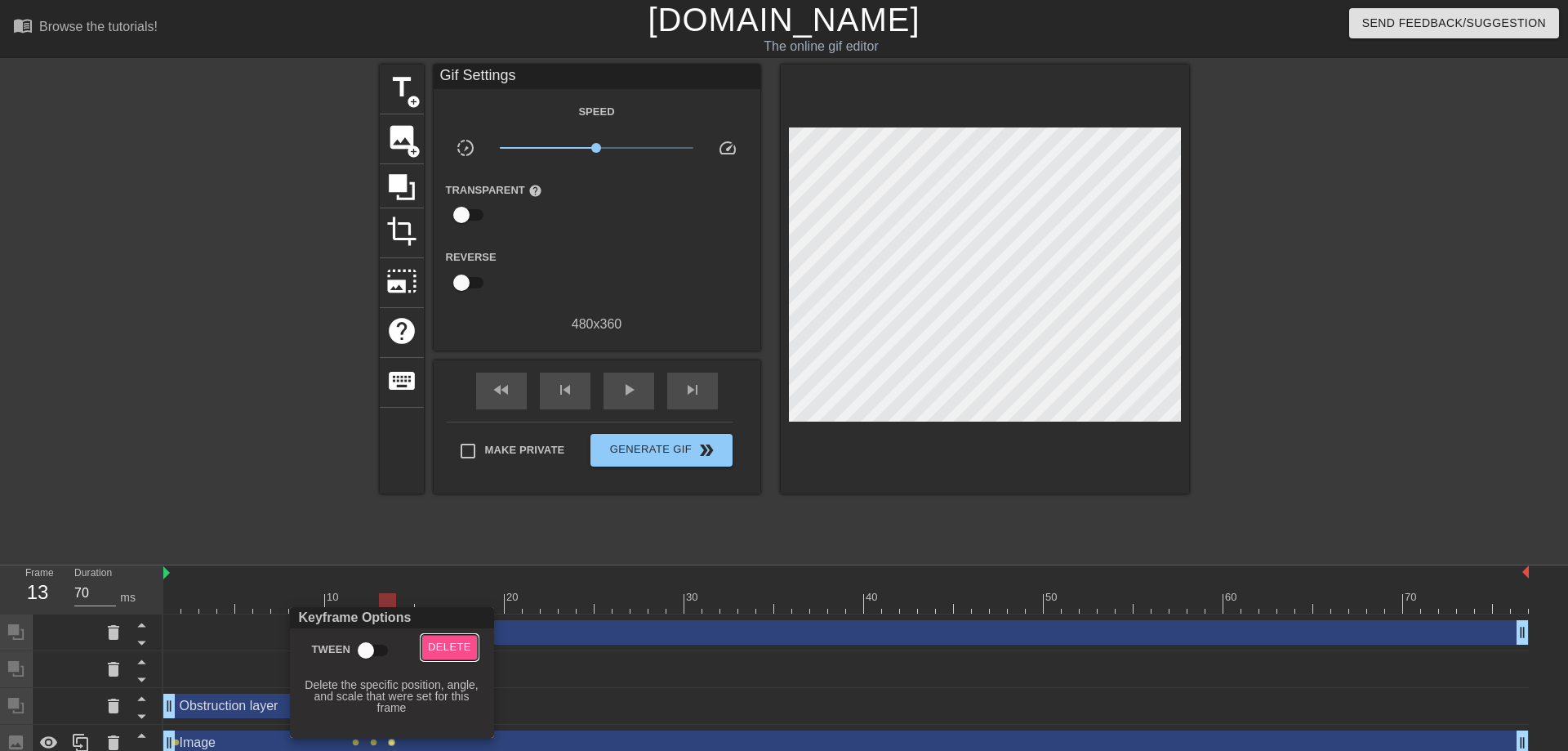
click at [465, 641] on span "Delete" at bounding box center [449, 647] width 43 height 19
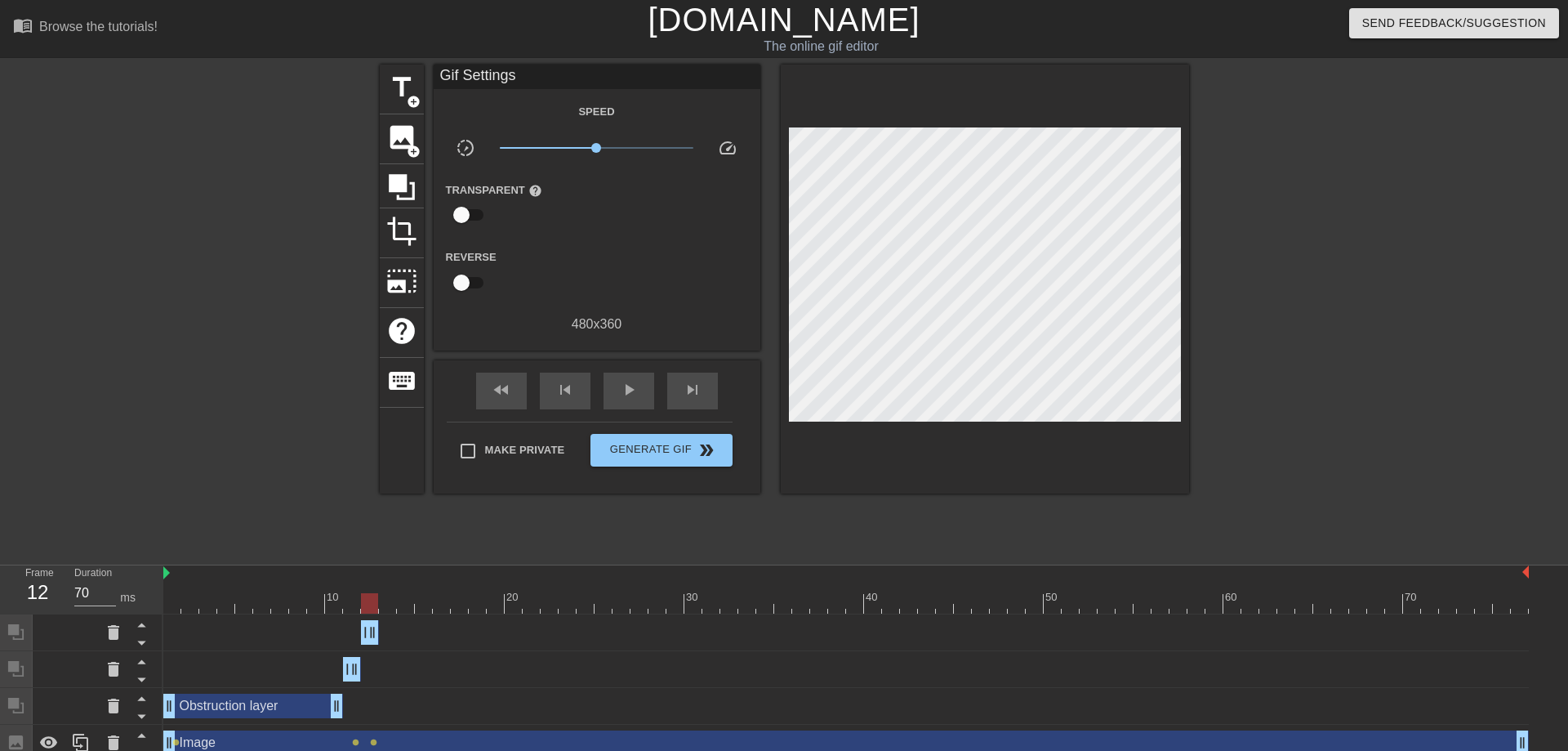
drag, startPoint x: 1523, startPoint y: 631, endPoint x: 376, endPoint y: 637, distance: 1147.0
click at [376, 637] on div "Obstruction layer drag_handle drag_handle" at bounding box center [370, 631] width 18 height 24
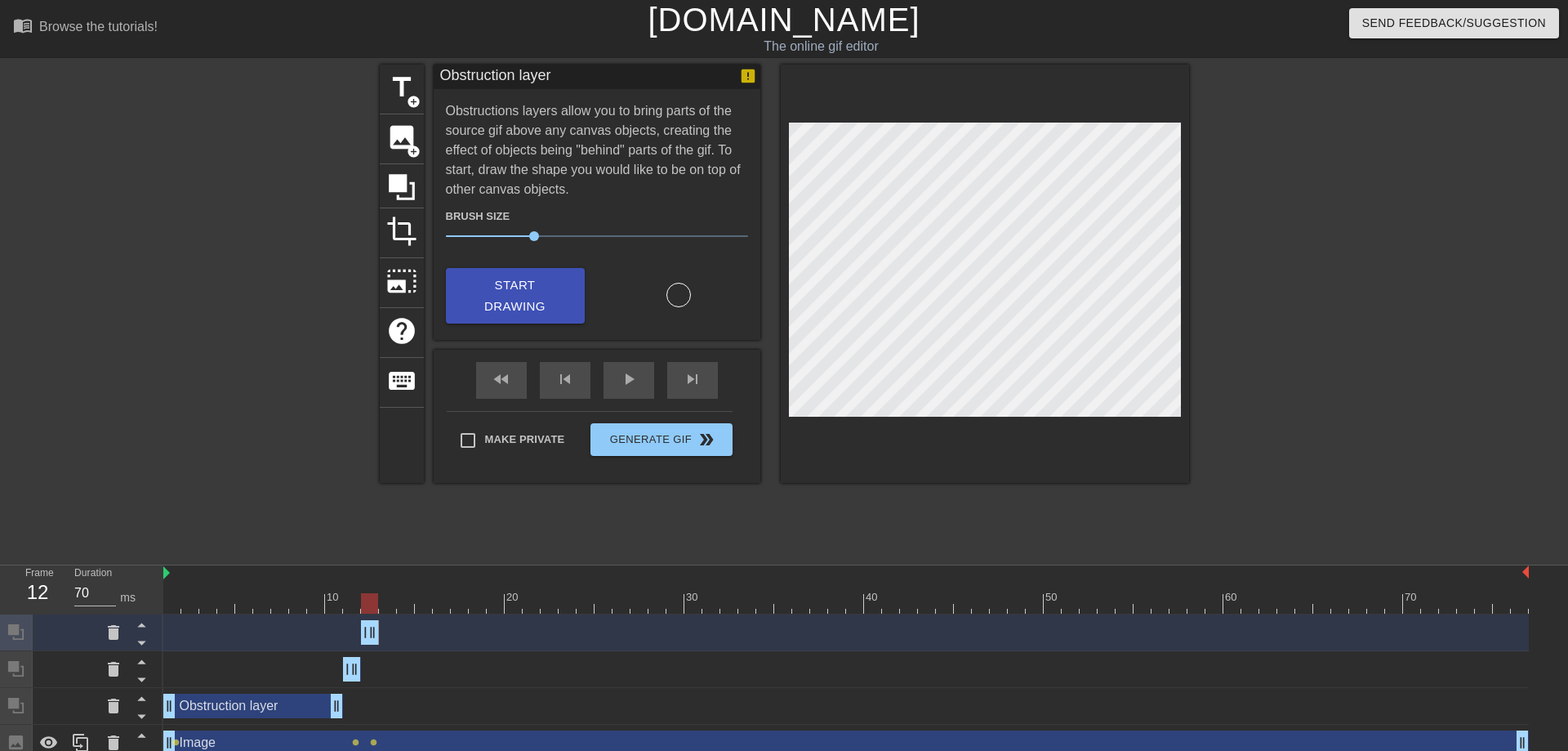
click at [376, 601] on div at bounding box center [370, 603] width 17 height 21
drag, startPoint x: 370, startPoint y: 602, endPoint x: 380, endPoint y: 604, distance: 10.2
click at [380, 604] on div at bounding box center [387, 603] width 17 height 21
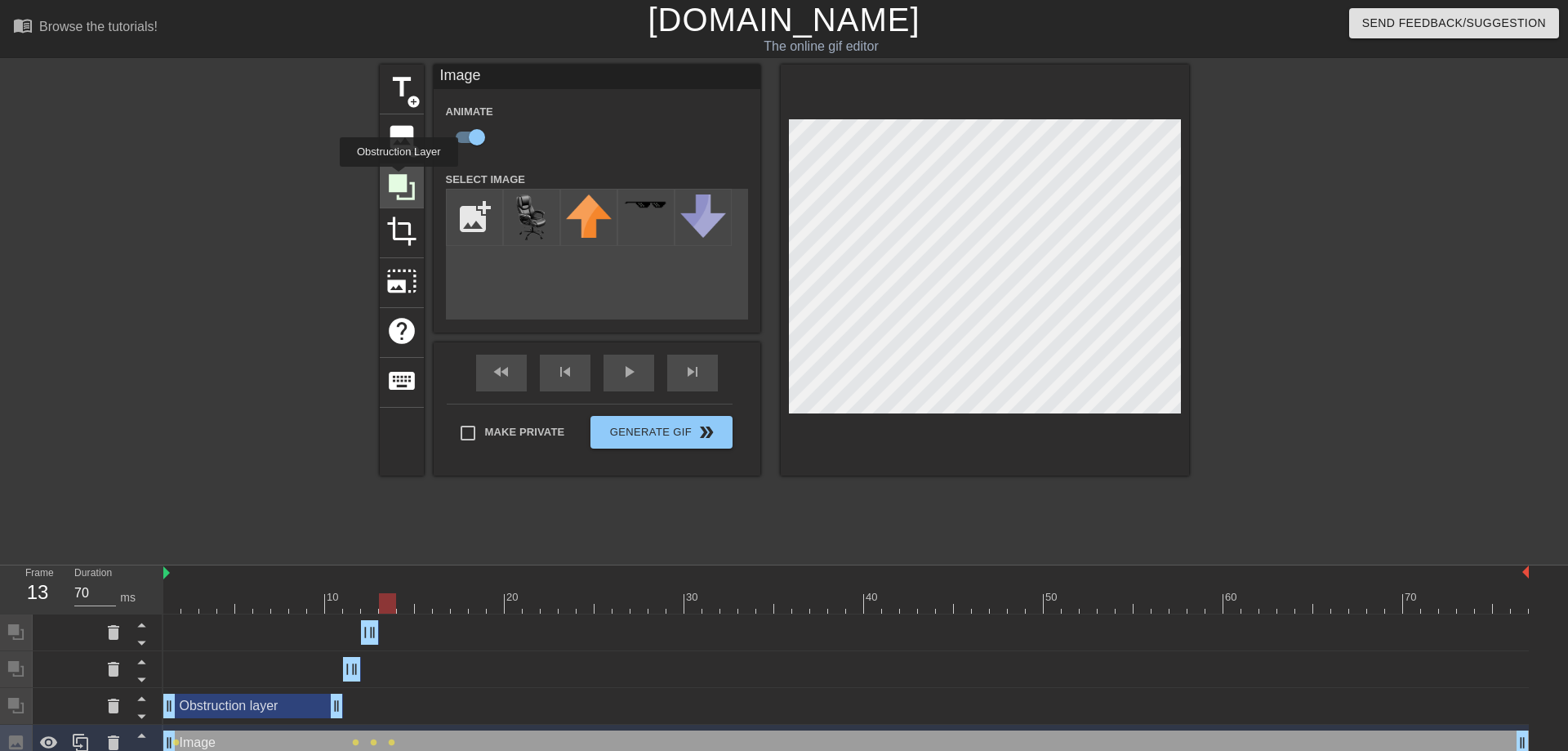
click at [399, 178] on icon at bounding box center [401, 186] width 26 height 26
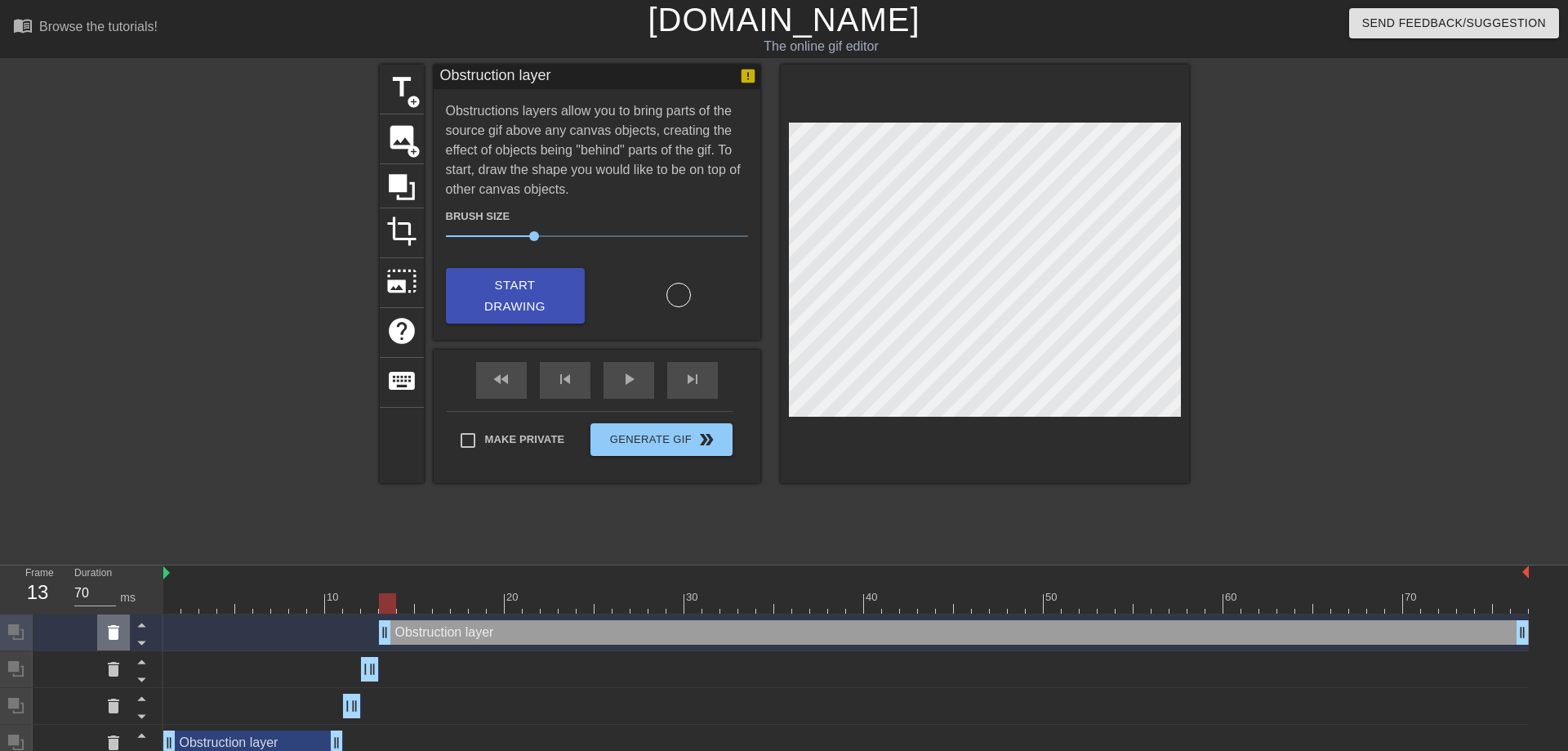
click at [106, 634] on icon at bounding box center [114, 632] width 20 height 20
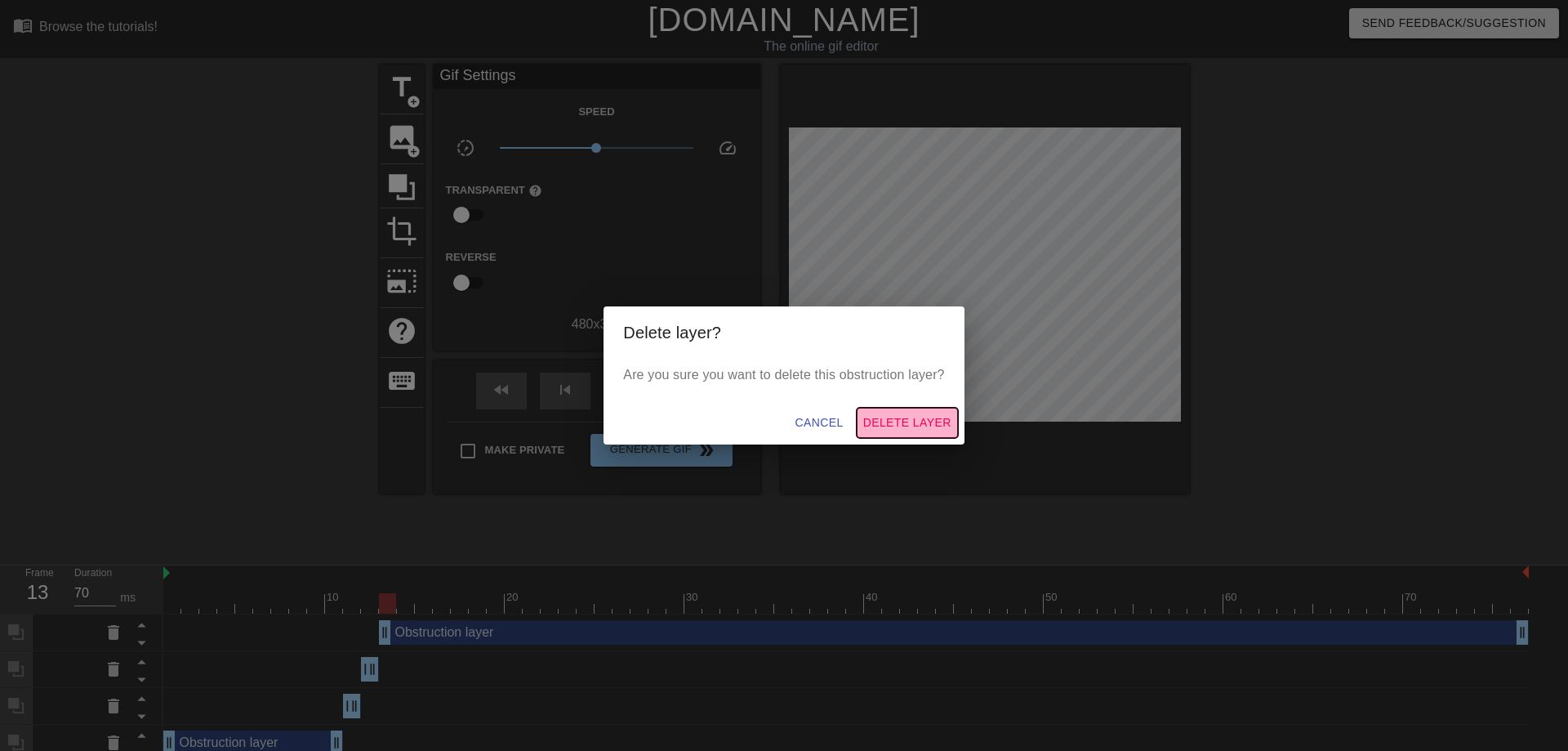
click at [935, 430] on span "Delete Layer" at bounding box center [907, 423] width 88 height 21
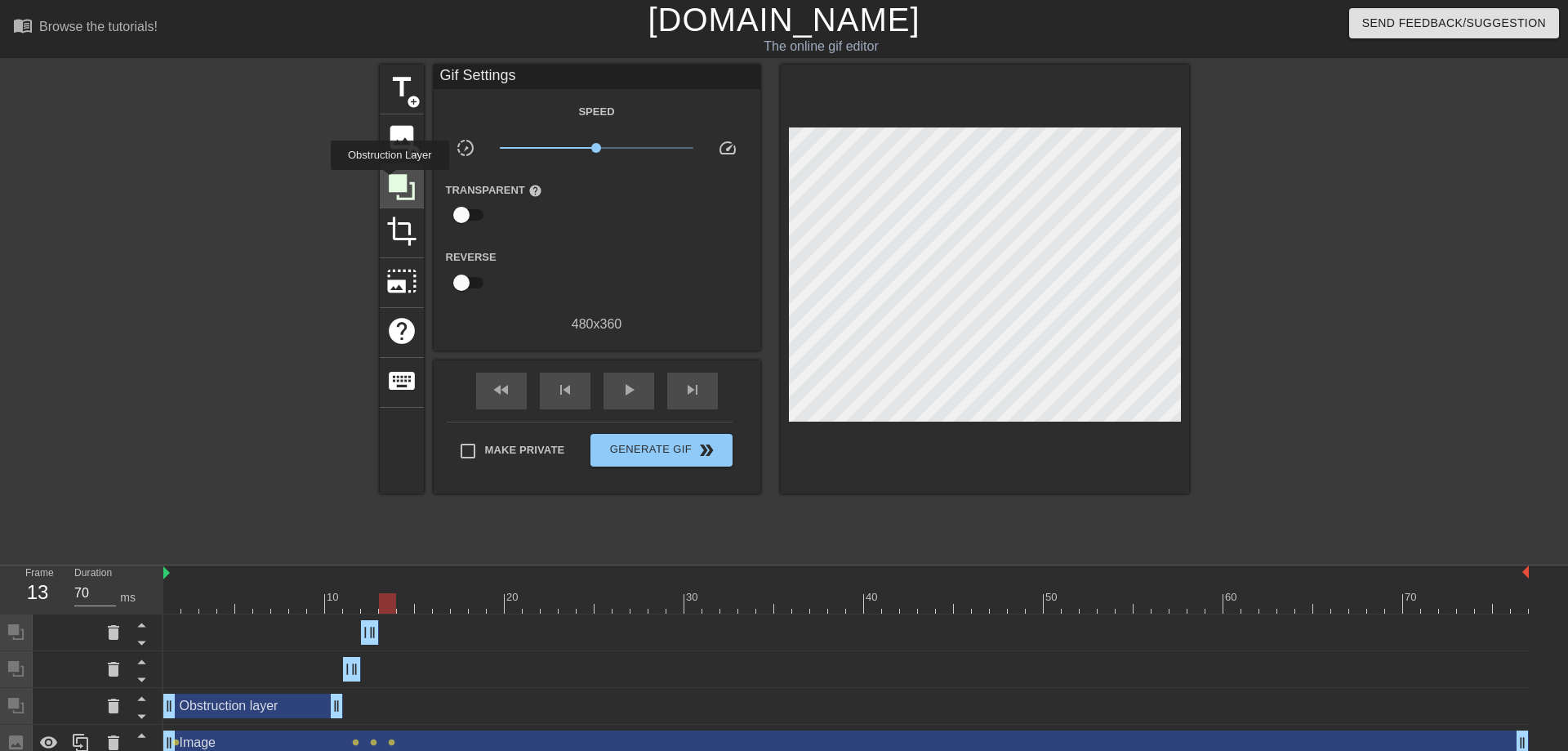
click at [390, 181] on icon at bounding box center [401, 186] width 26 height 26
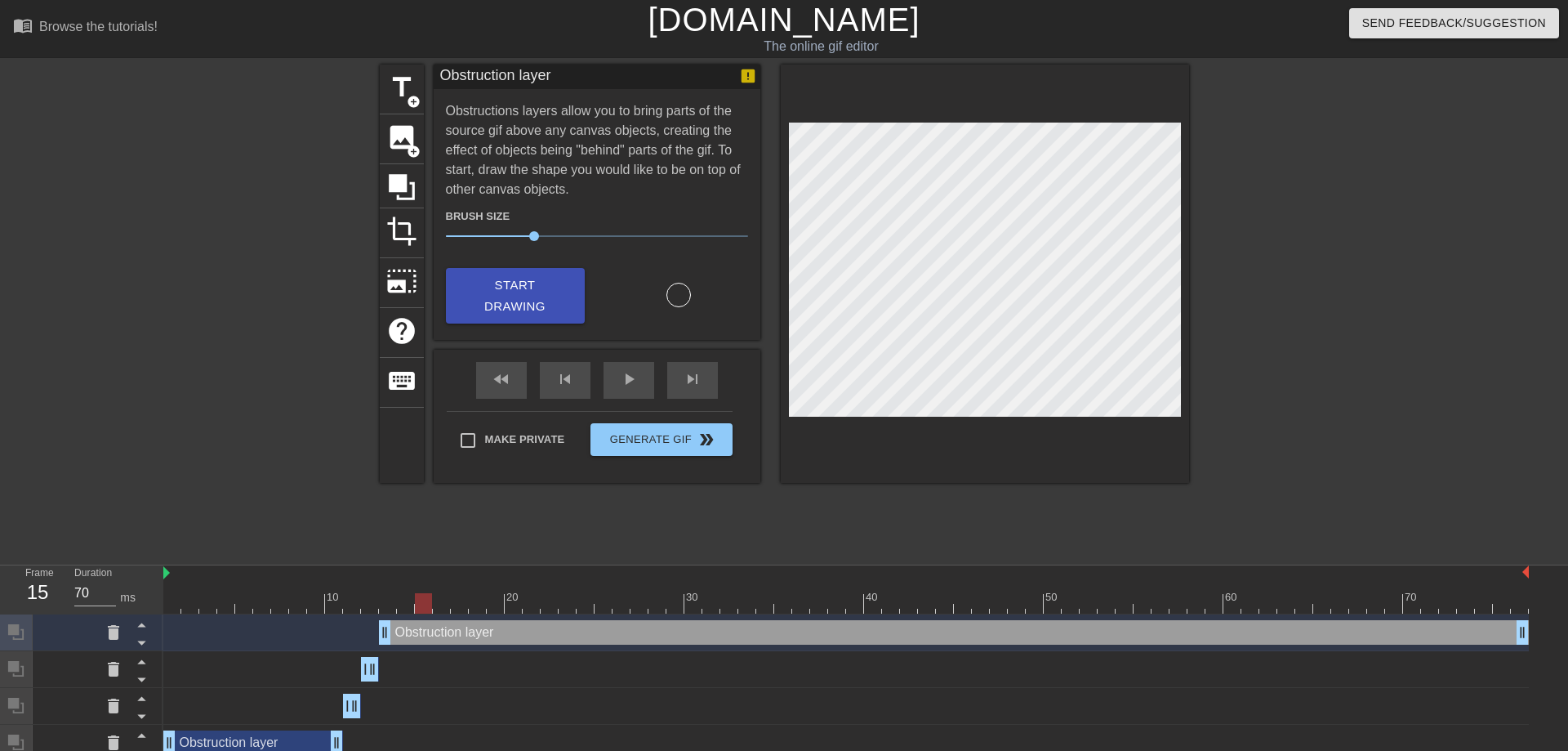
drag, startPoint x: 385, startPoint y: 605, endPoint x: 417, endPoint y: 605, distance: 32.0
click at [417, 605] on div at bounding box center [424, 603] width 17 height 21
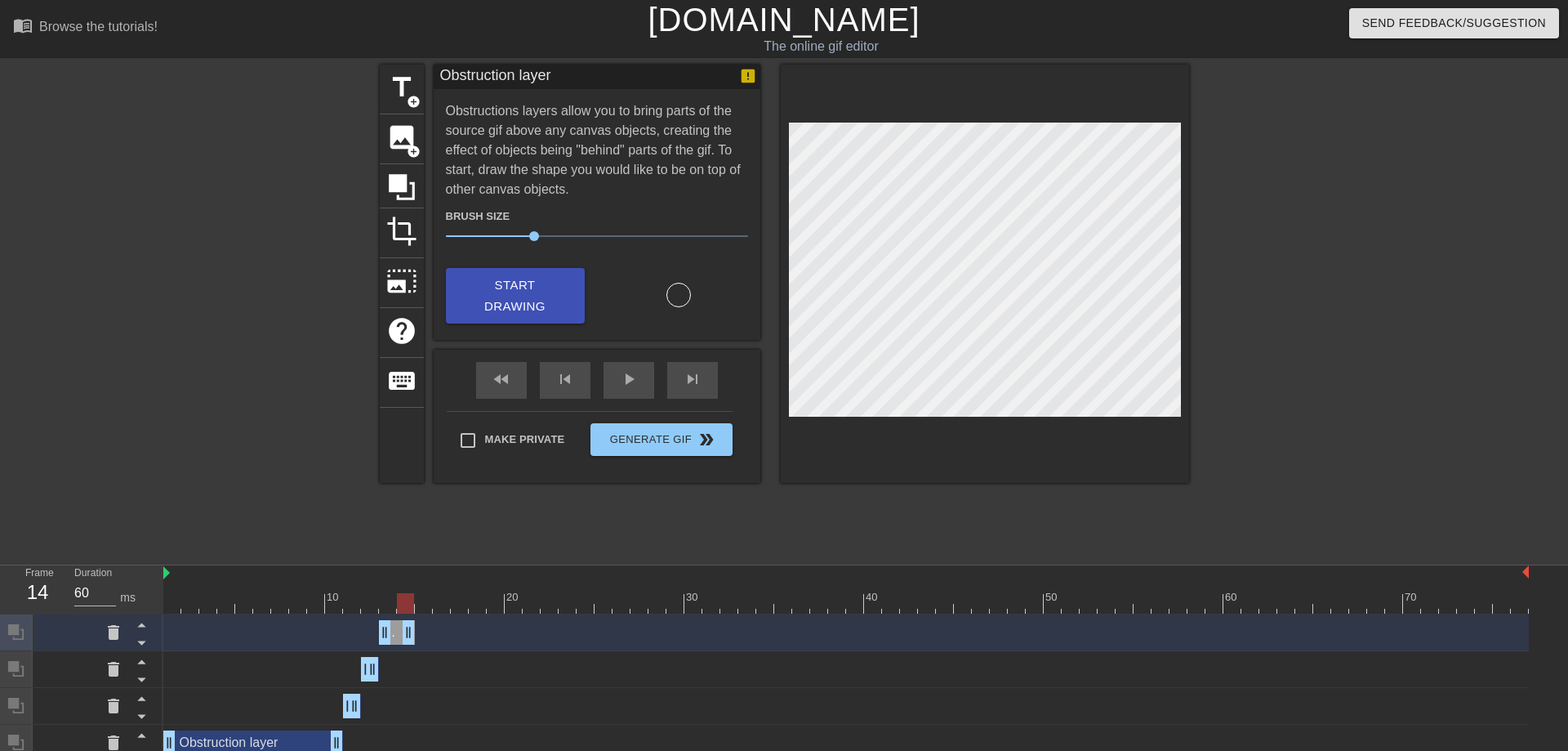
drag, startPoint x: 1526, startPoint y: 641, endPoint x: 418, endPoint y: 636, distance: 1108.0
click at [418, 636] on div "Obstruction layer drag_handle drag_handle" at bounding box center [846, 631] width 1365 height 24
click at [416, 606] on div at bounding box center [424, 603] width 17 height 21
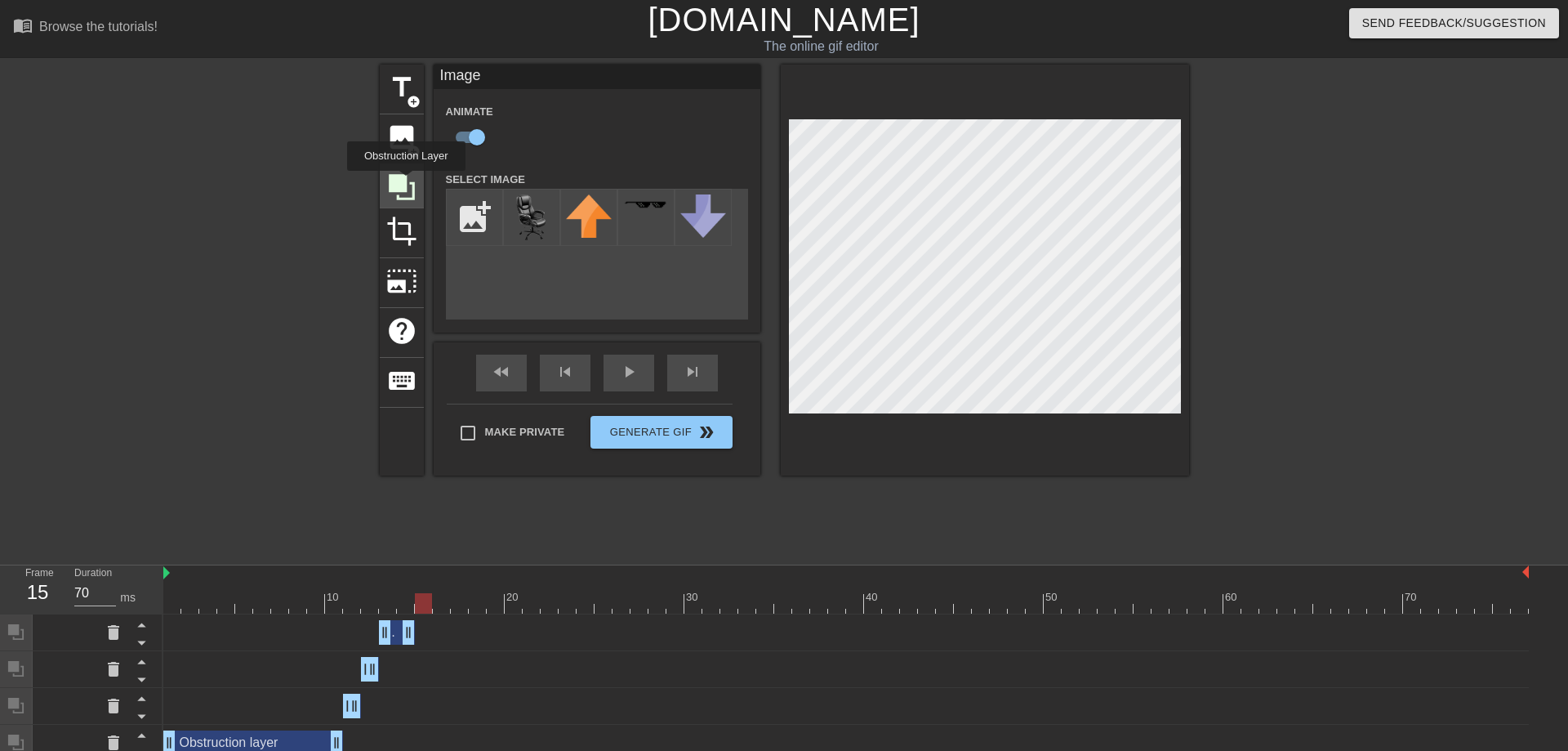
click at [406, 182] on icon at bounding box center [401, 186] width 26 height 26
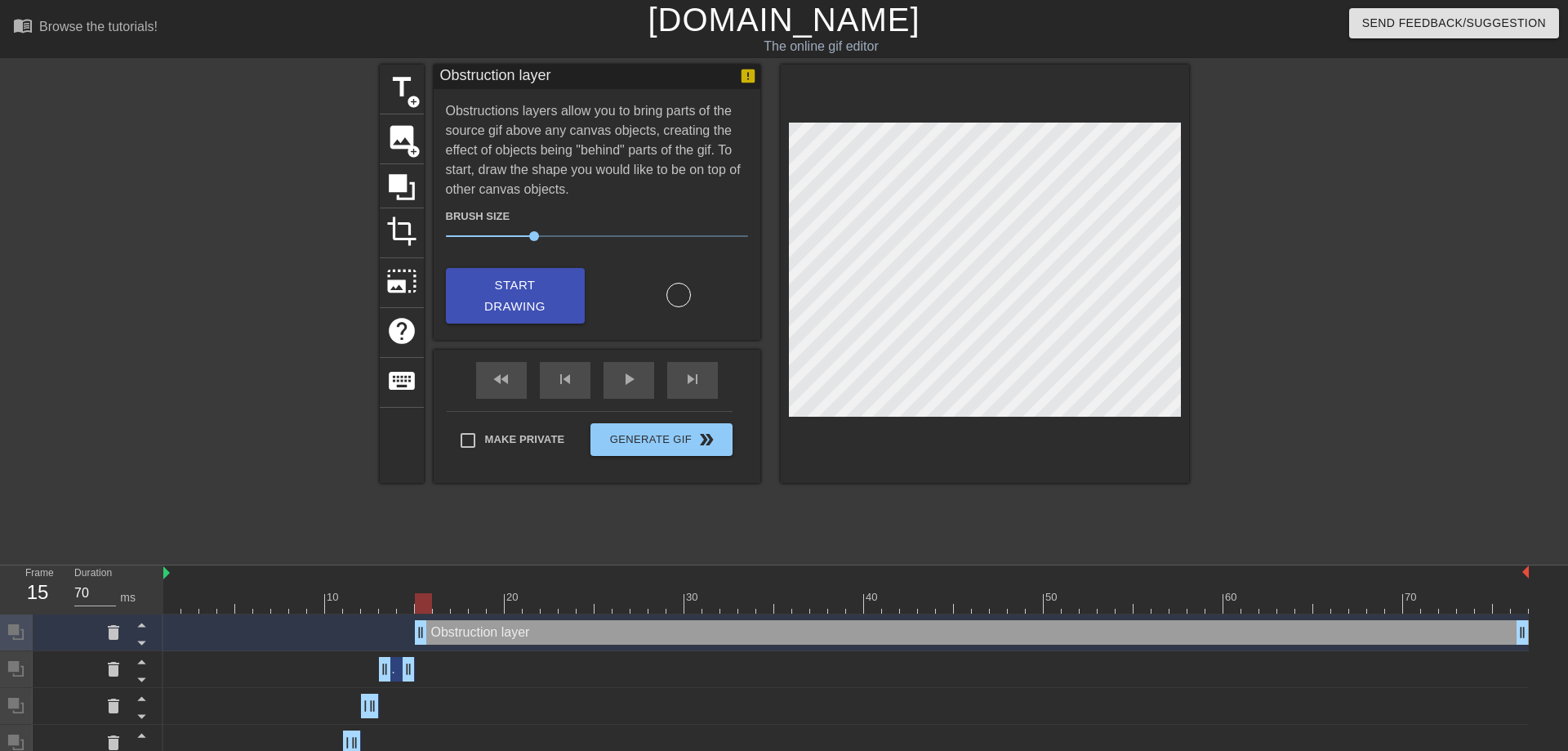
click at [428, 603] on div at bounding box center [424, 603] width 17 height 21
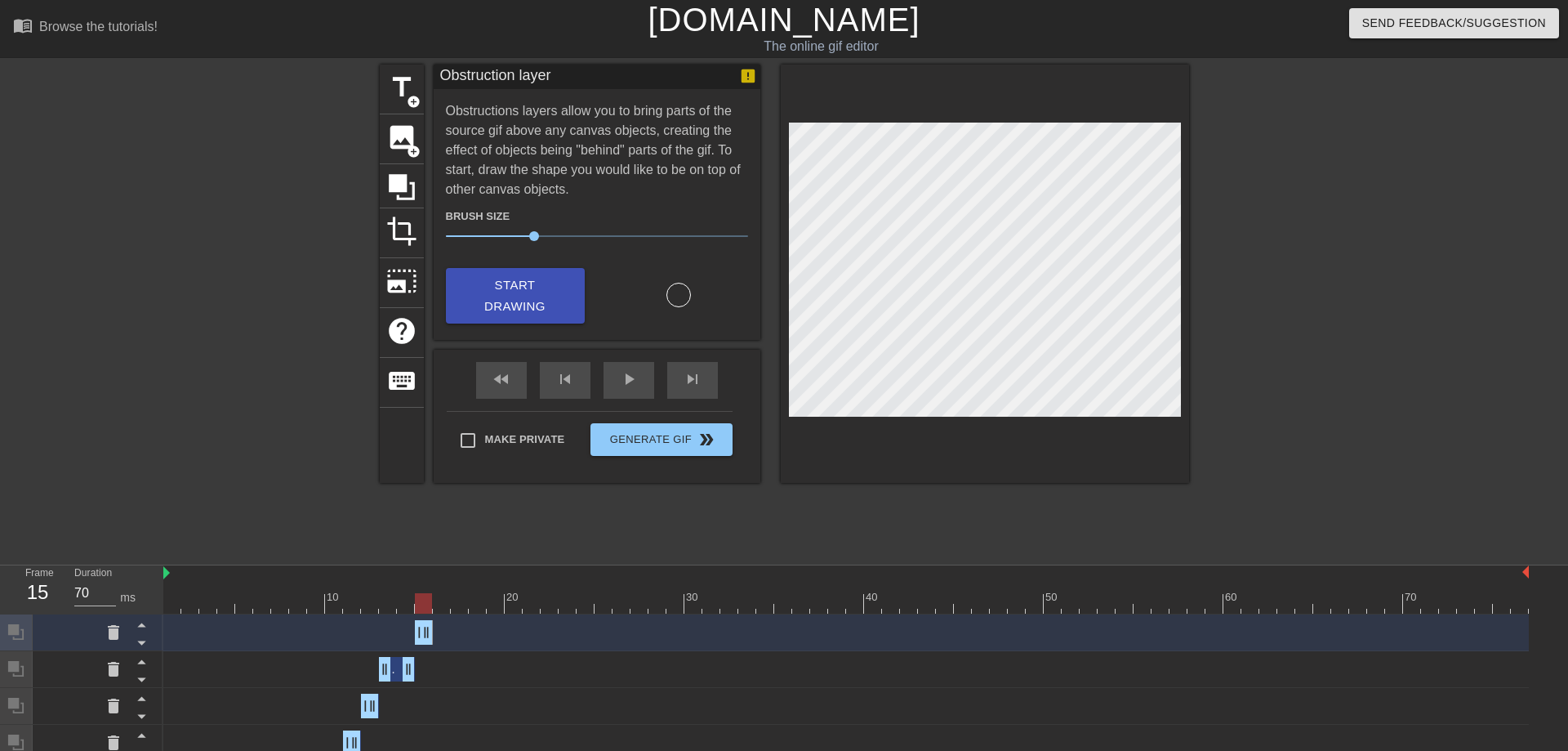
drag, startPoint x: 1521, startPoint y: 632, endPoint x: 423, endPoint y: 650, distance: 1098.1
click at [423, 650] on div "Obstruction layer drag_handle drag_handle" at bounding box center [846, 632] width 1365 height 37
drag, startPoint x: 426, startPoint y: 605, endPoint x: 434, endPoint y: 606, distance: 8.1
click at [434, 606] on div at bounding box center [441, 603] width 17 height 21
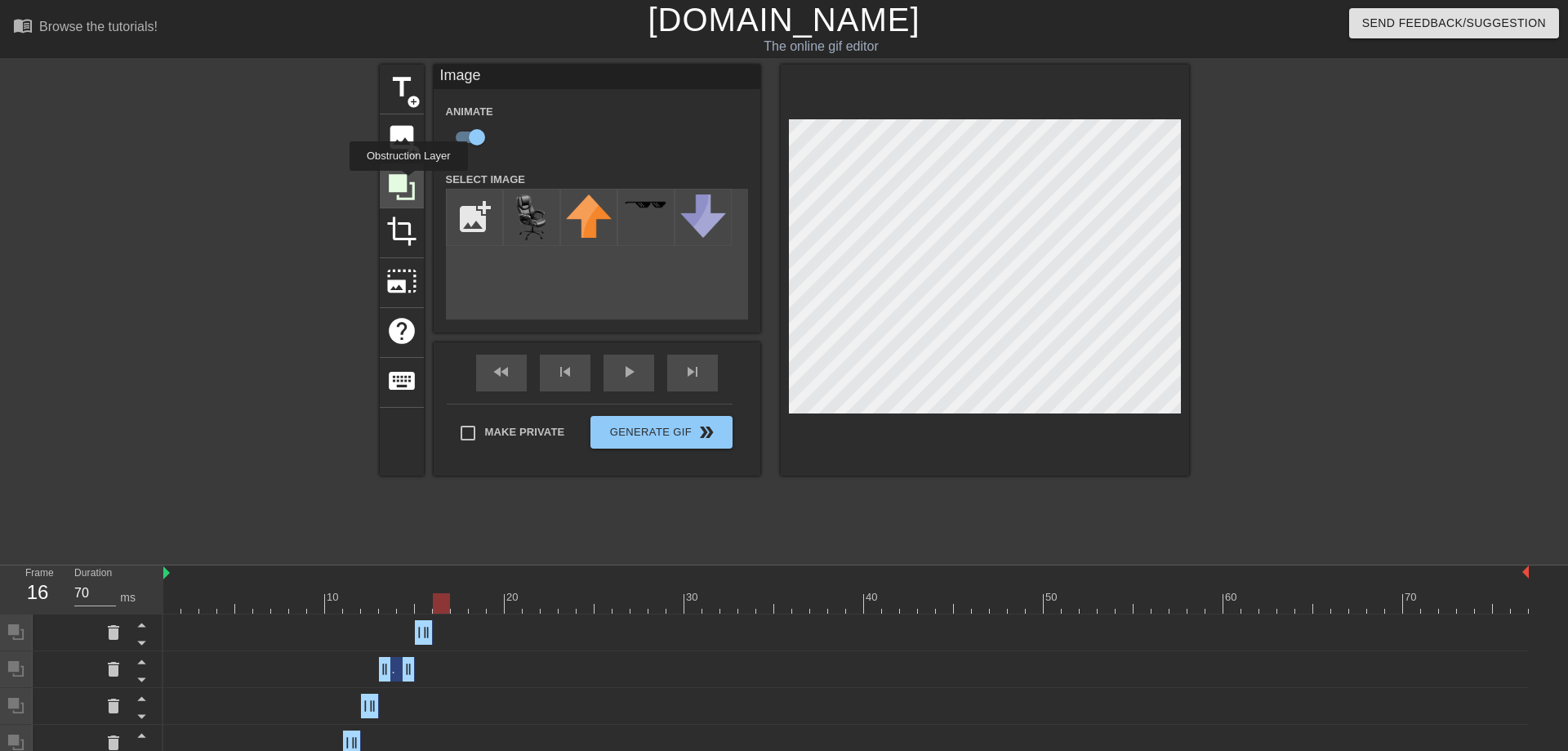
click at [409, 182] on icon at bounding box center [401, 186] width 31 height 31
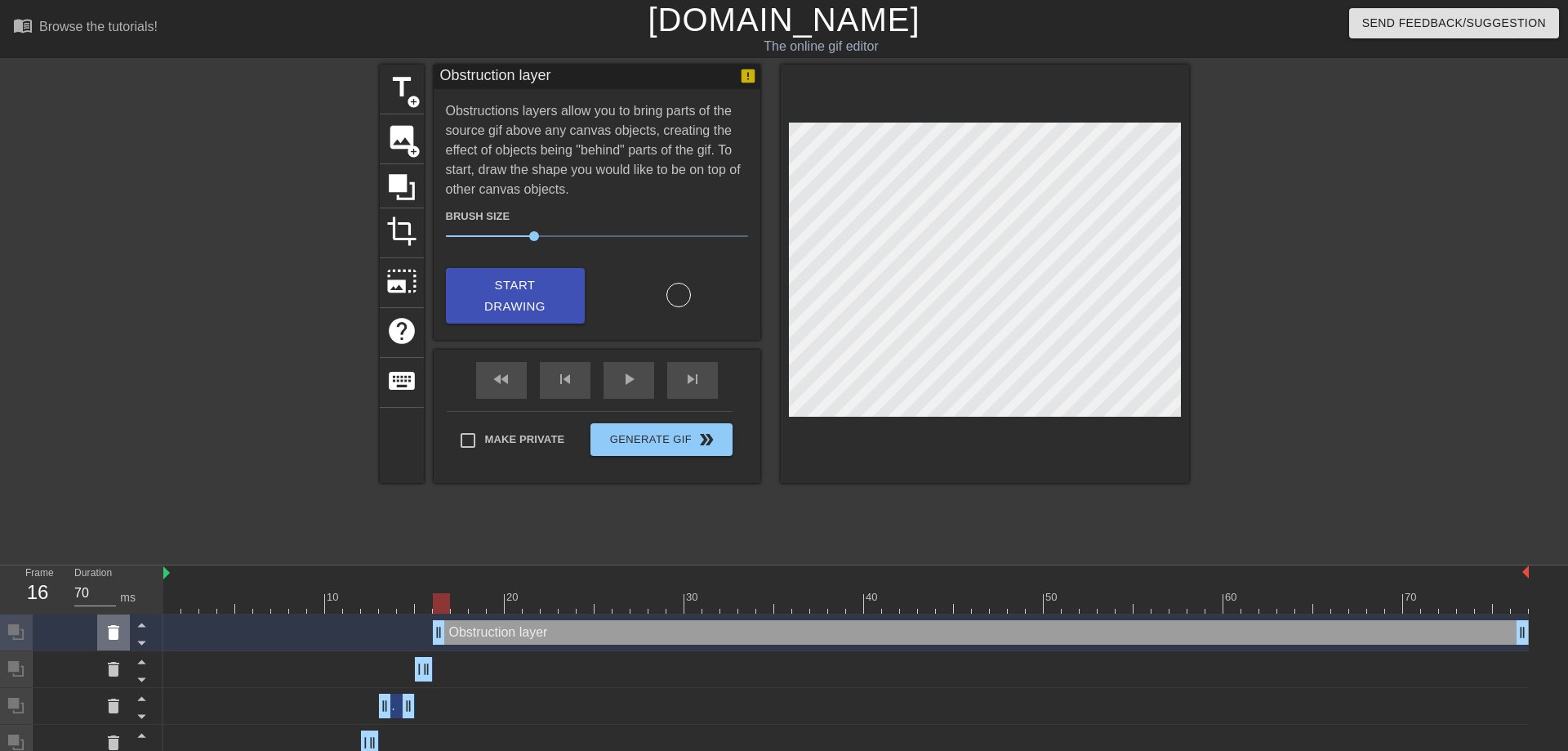
click at [111, 630] on icon at bounding box center [114, 632] width 12 height 15
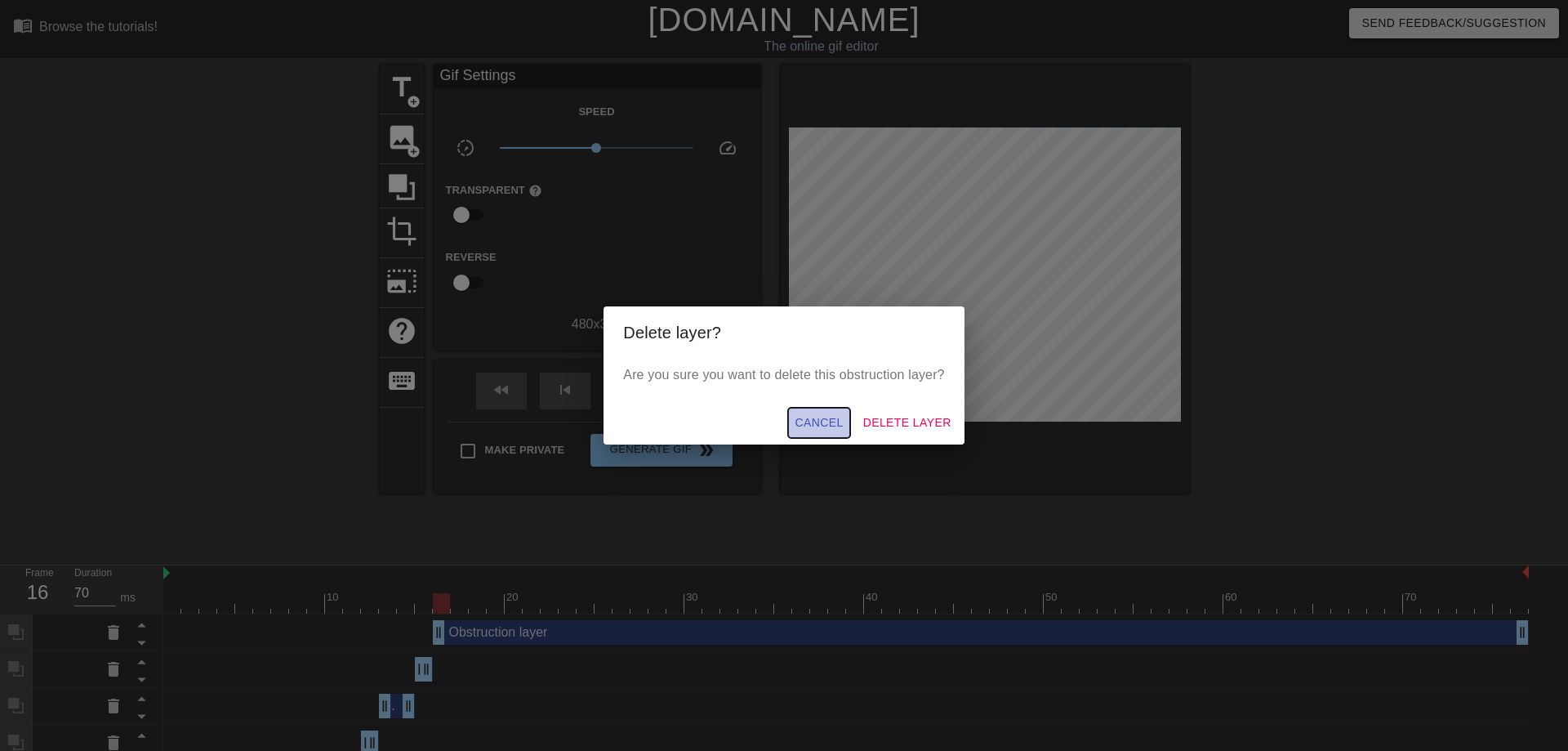
click at [831, 426] on span "Cancel" at bounding box center [819, 423] width 48 height 21
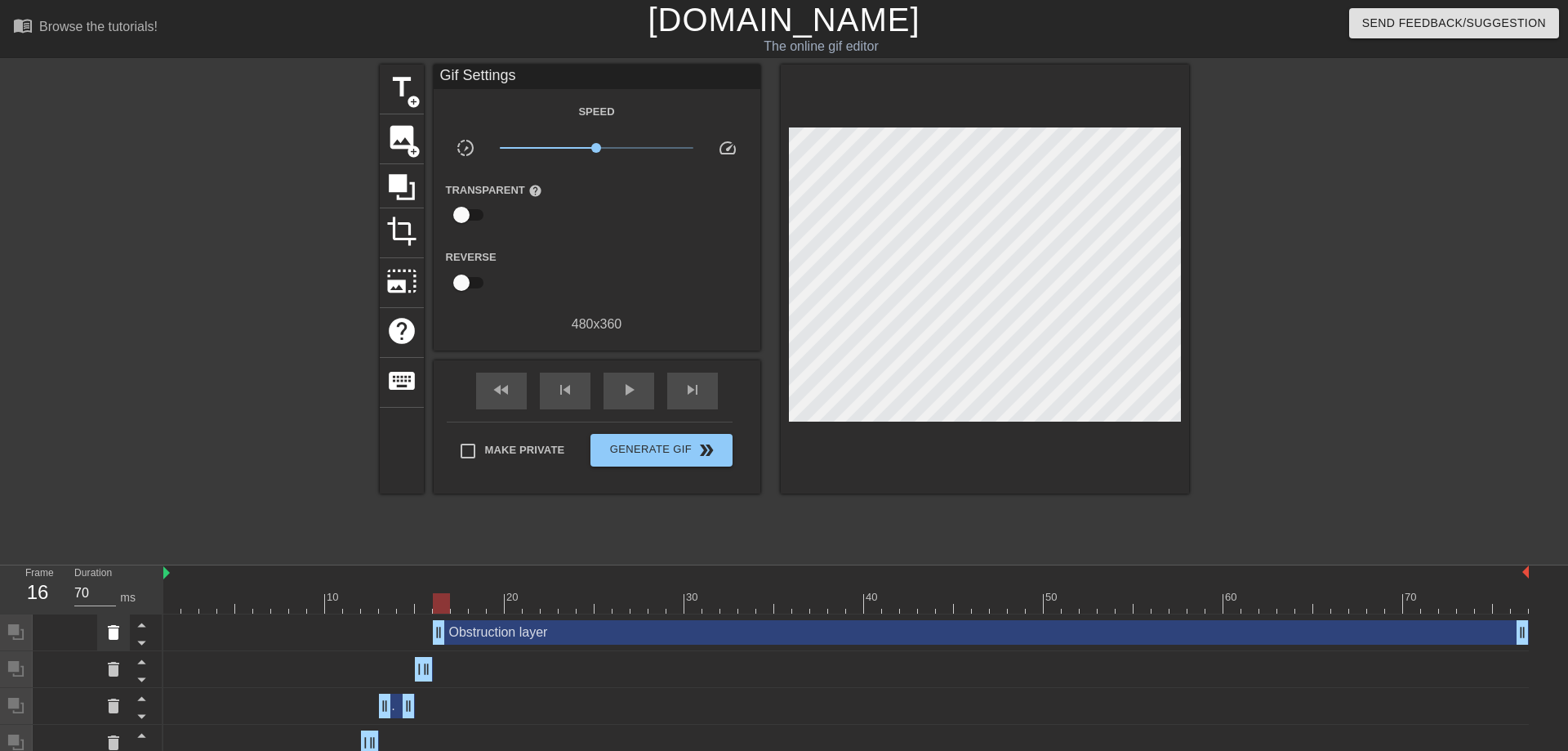
click at [118, 636] on icon at bounding box center [114, 632] width 12 height 15
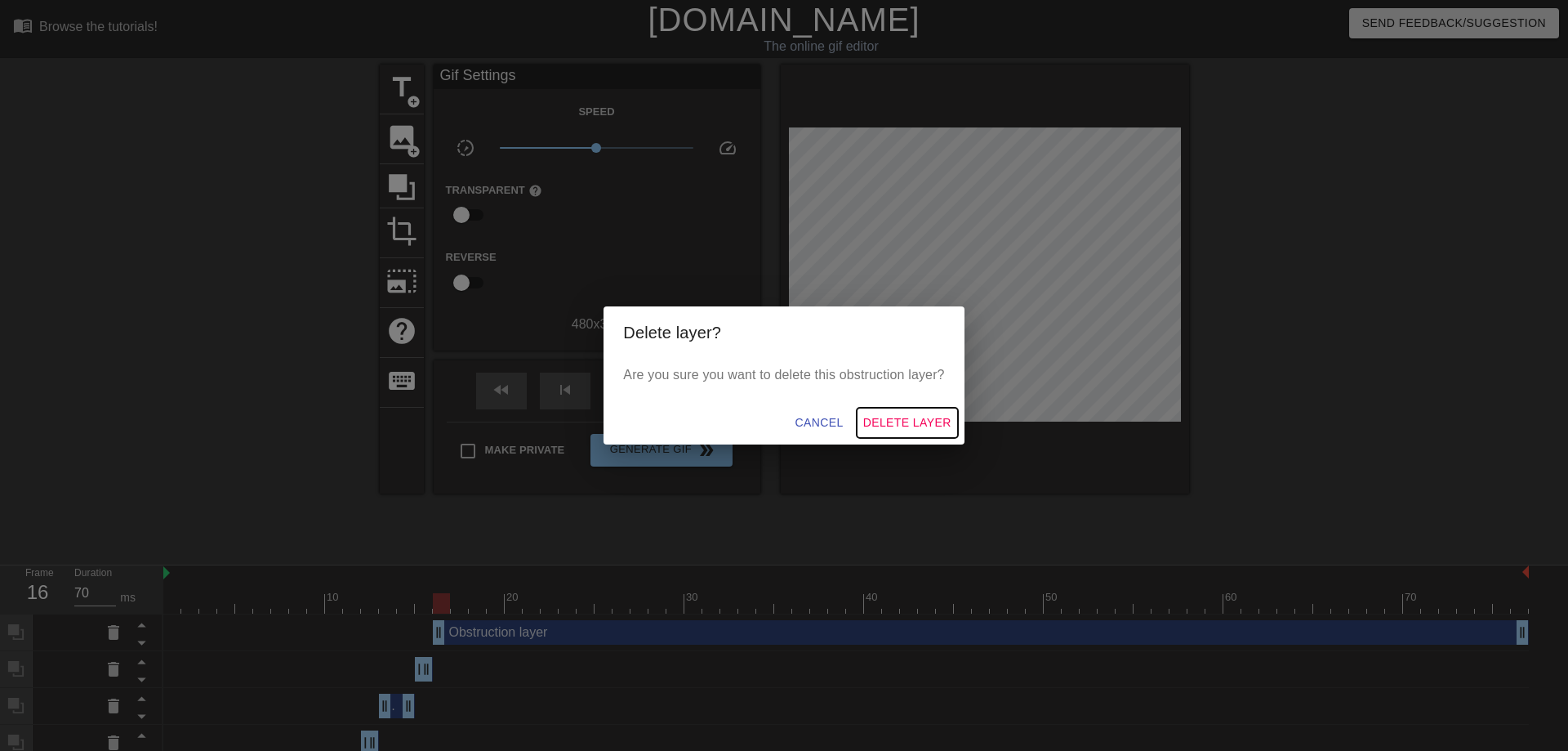
click at [906, 423] on span "Delete Layer" at bounding box center [907, 423] width 88 height 21
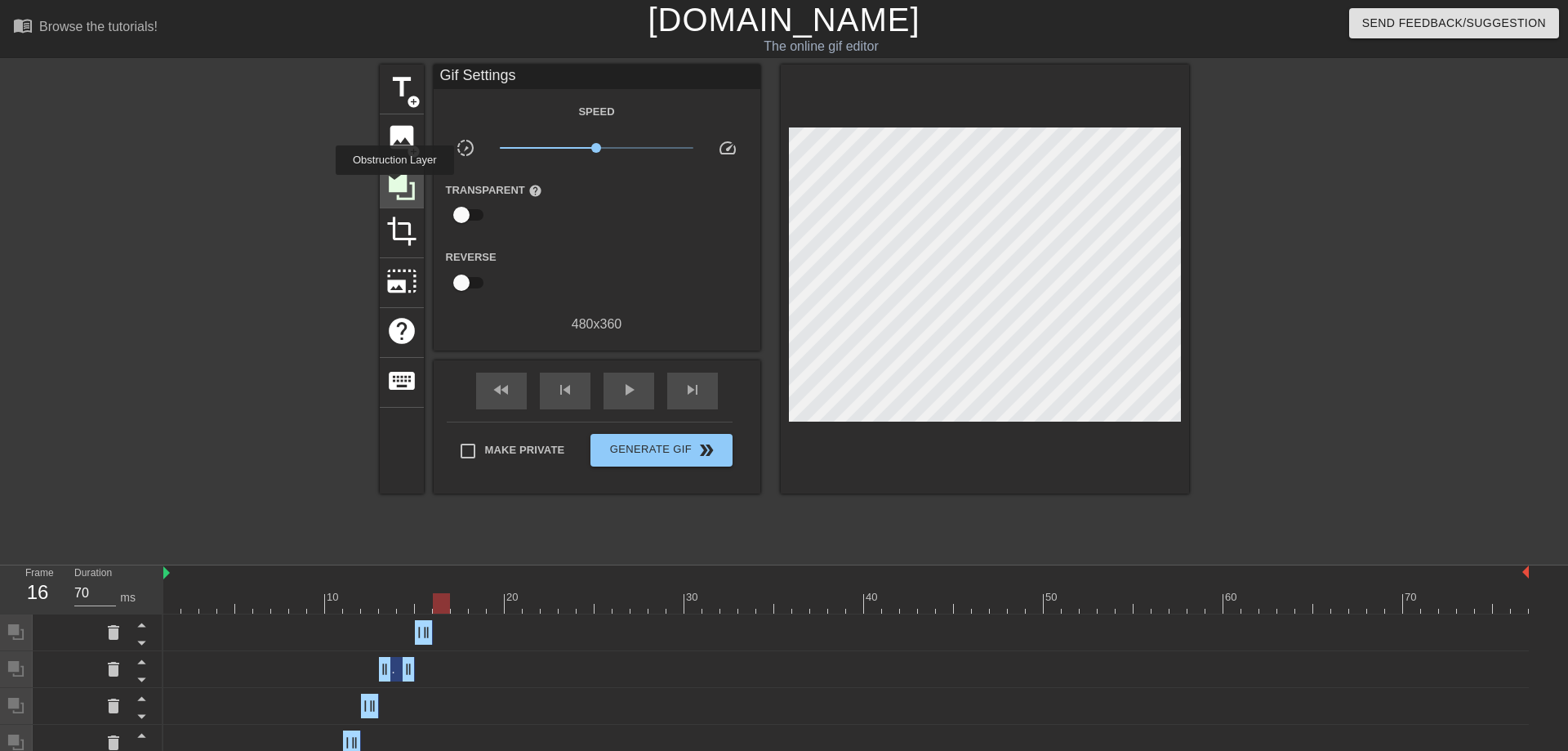
click at [394, 186] on icon at bounding box center [401, 186] width 26 height 26
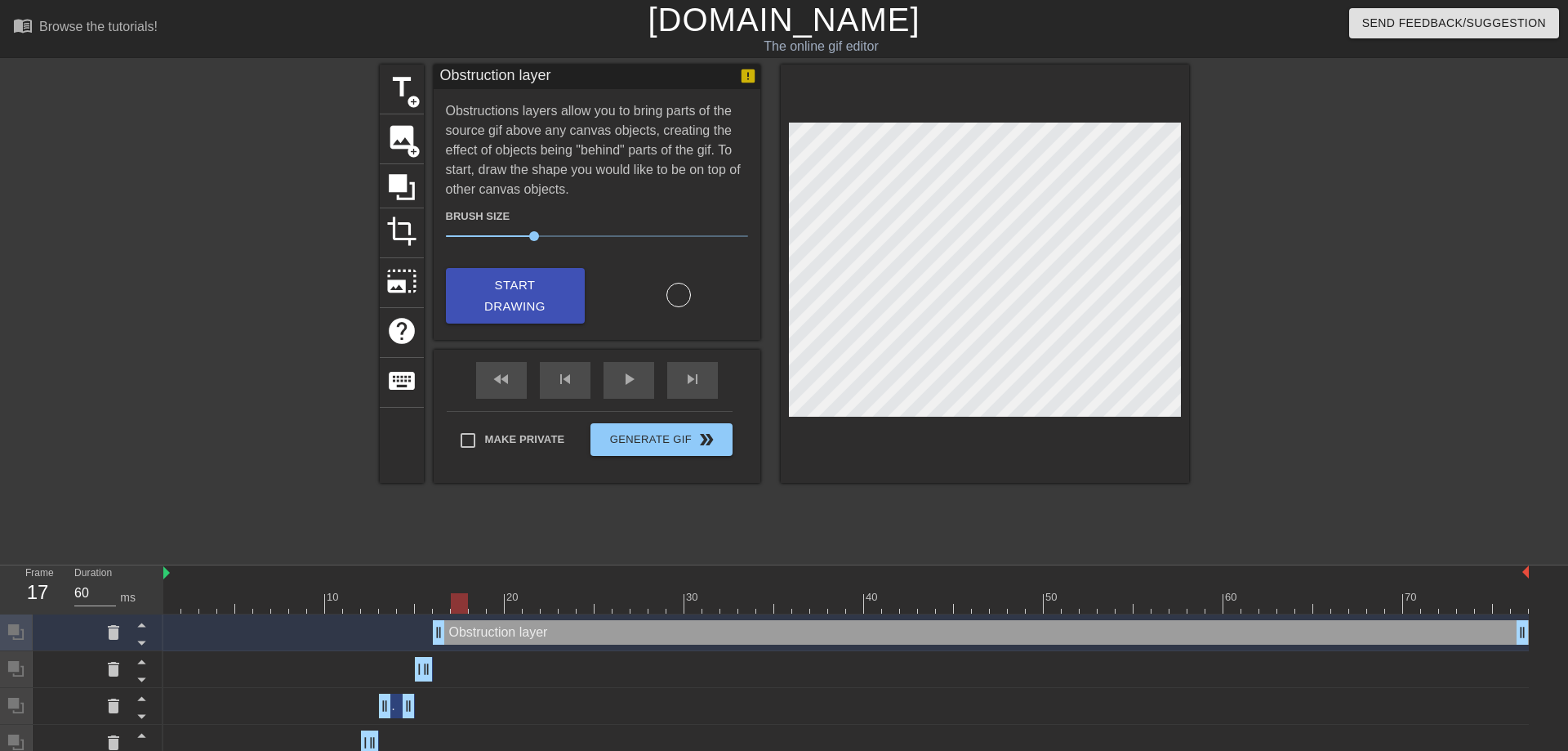
drag, startPoint x: 441, startPoint y: 603, endPoint x: 457, endPoint y: 603, distance: 16.0
click at [457, 603] on div at bounding box center [459, 603] width 17 height 21
drag, startPoint x: 457, startPoint y: 603, endPoint x: 500, endPoint y: 611, distance: 43.7
click at [500, 611] on div at bounding box center [495, 603] width 17 height 21
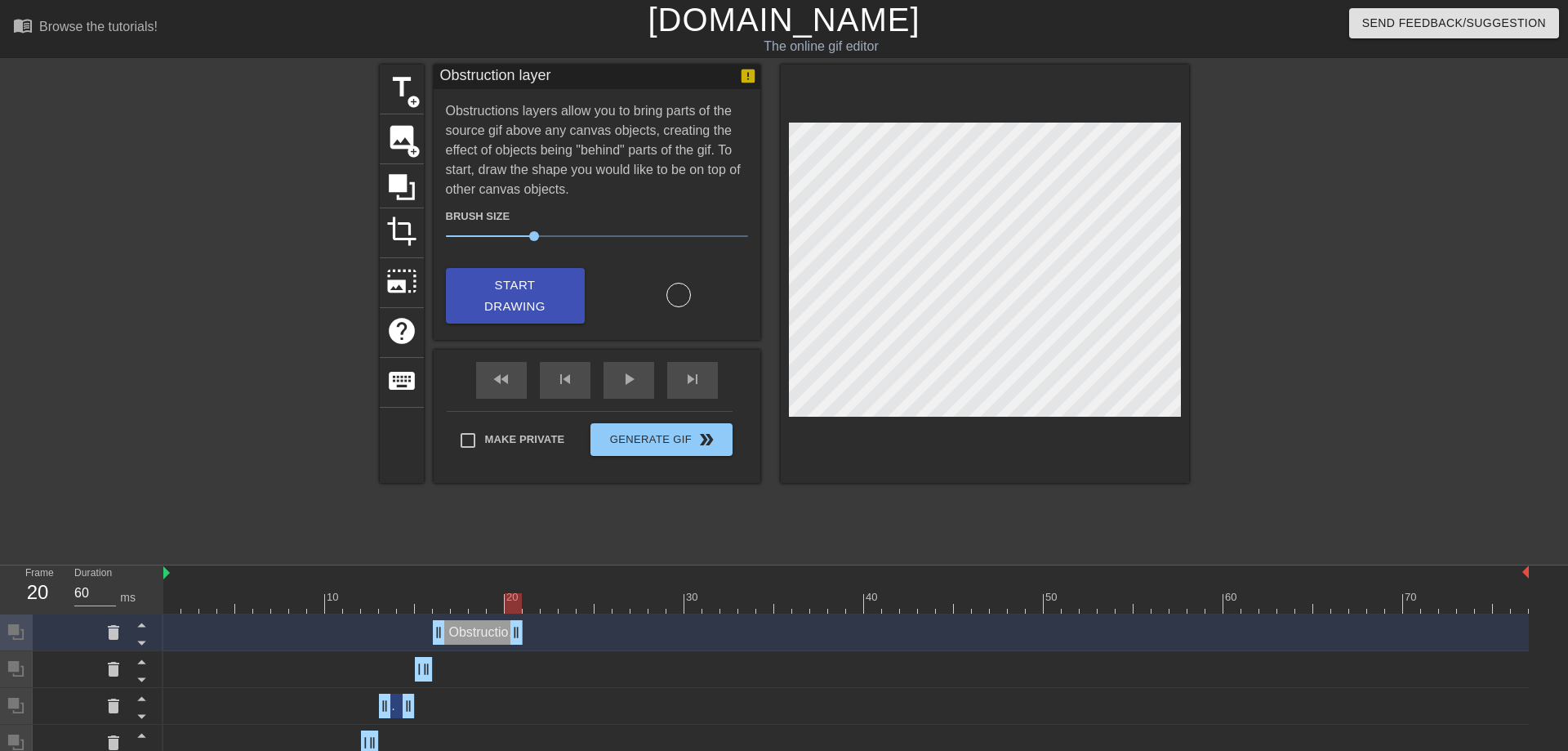
drag, startPoint x: 1520, startPoint y: 629, endPoint x: 515, endPoint y: 646, distance: 1005.1
click at [515, 646] on div "Obstruction layer drag_handle drag_handle" at bounding box center [846, 632] width 1365 height 37
drag, startPoint x: 514, startPoint y: 639, endPoint x: 500, endPoint y: 636, distance: 14.3
click at [500, 636] on div "Obstruction layer drag_handle drag_handle" at bounding box center [468, 631] width 72 height 24
drag, startPoint x: 501, startPoint y: 606, endPoint x: 512, endPoint y: 605, distance: 11.0
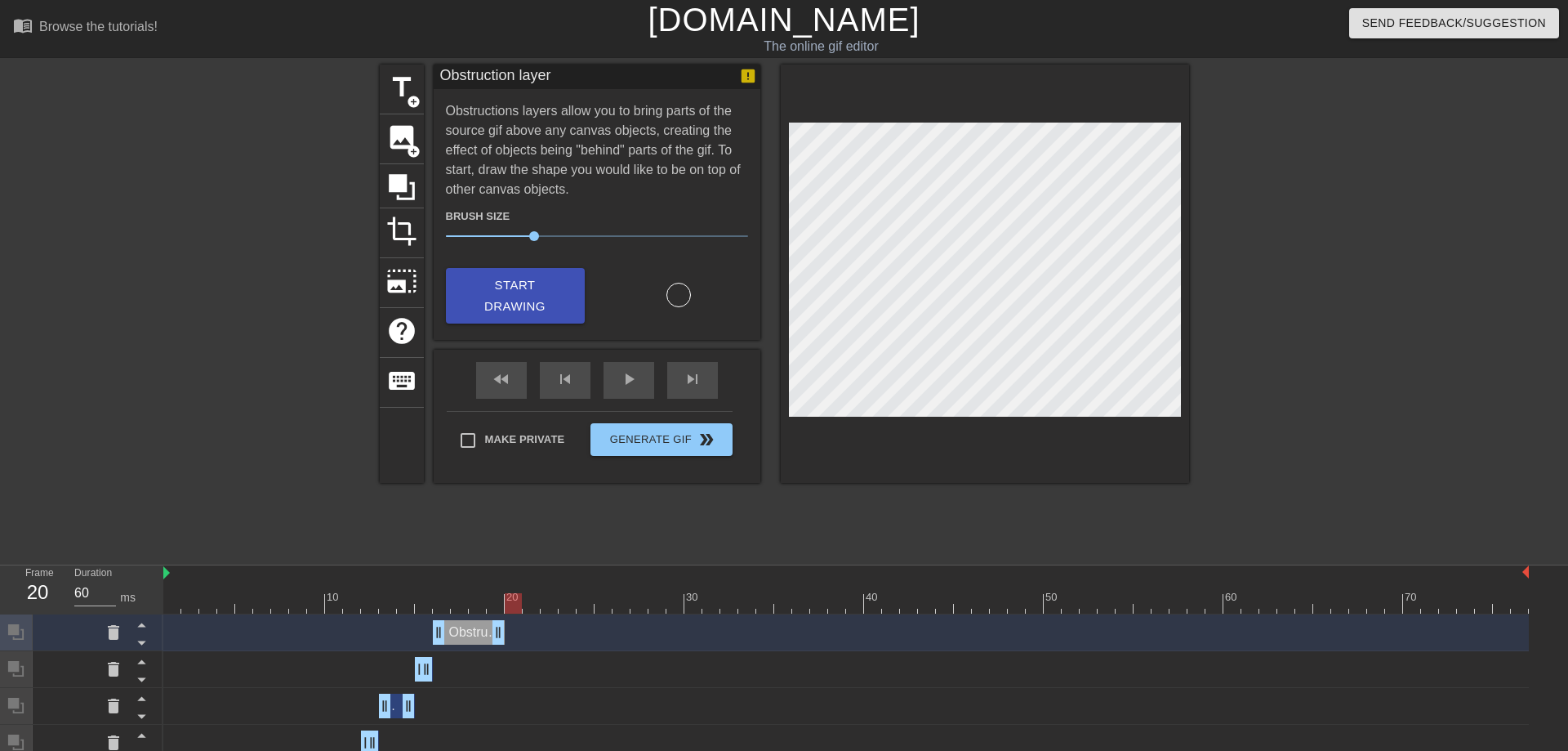
click at [512, 605] on div at bounding box center [513, 603] width 17 height 21
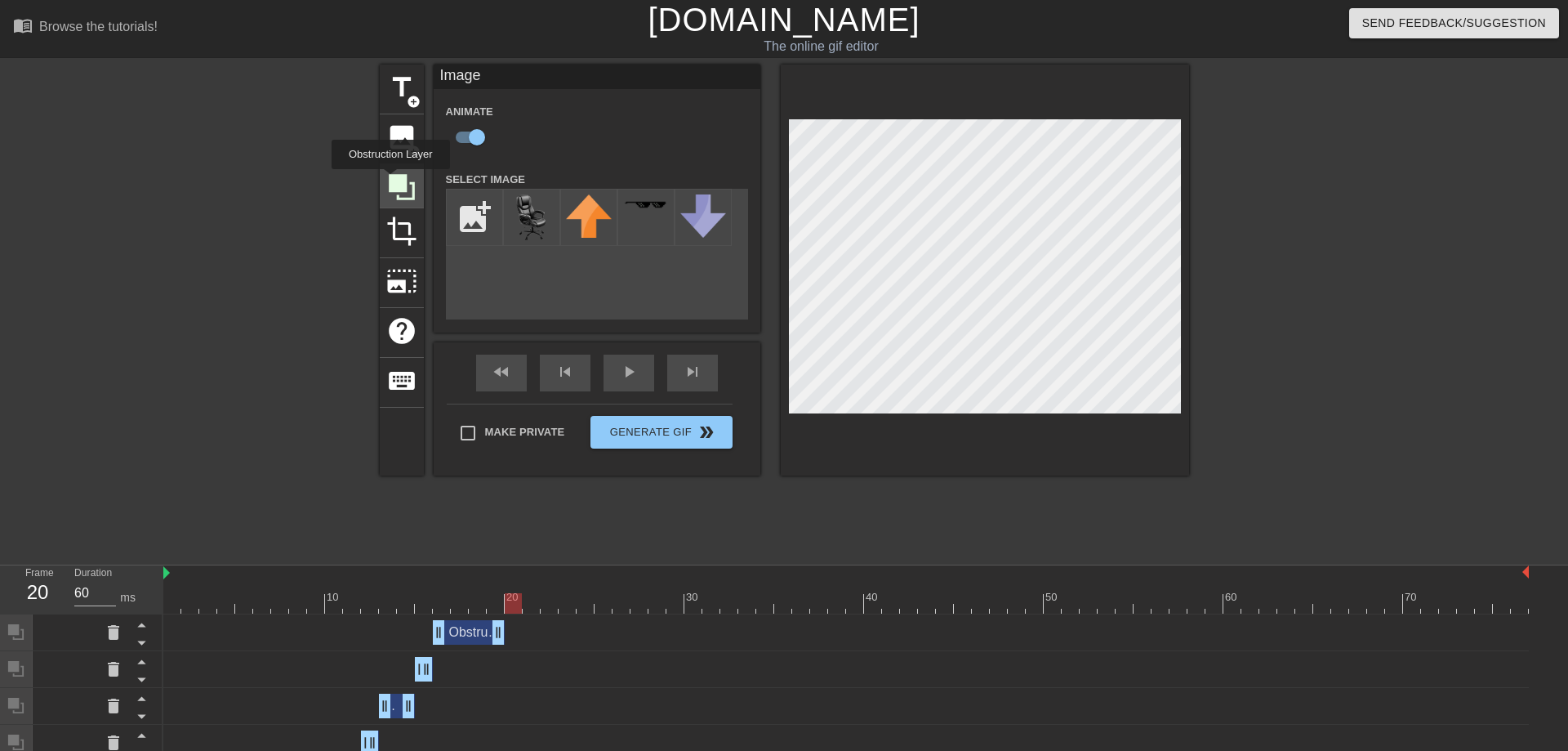
click at [390, 180] on icon at bounding box center [401, 186] width 26 height 26
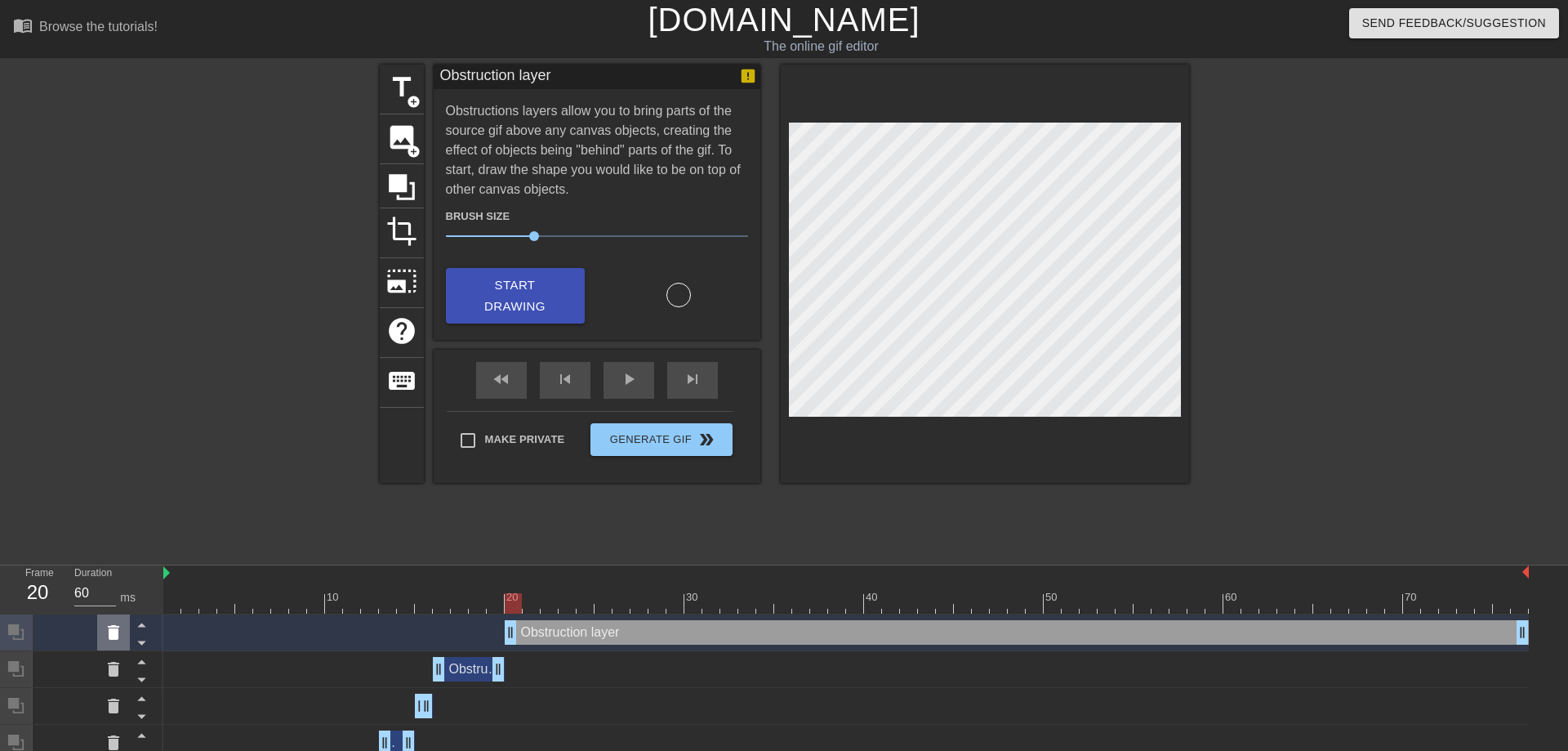
click at [110, 632] on icon at bounding box center [114, 632] width 12 height 15
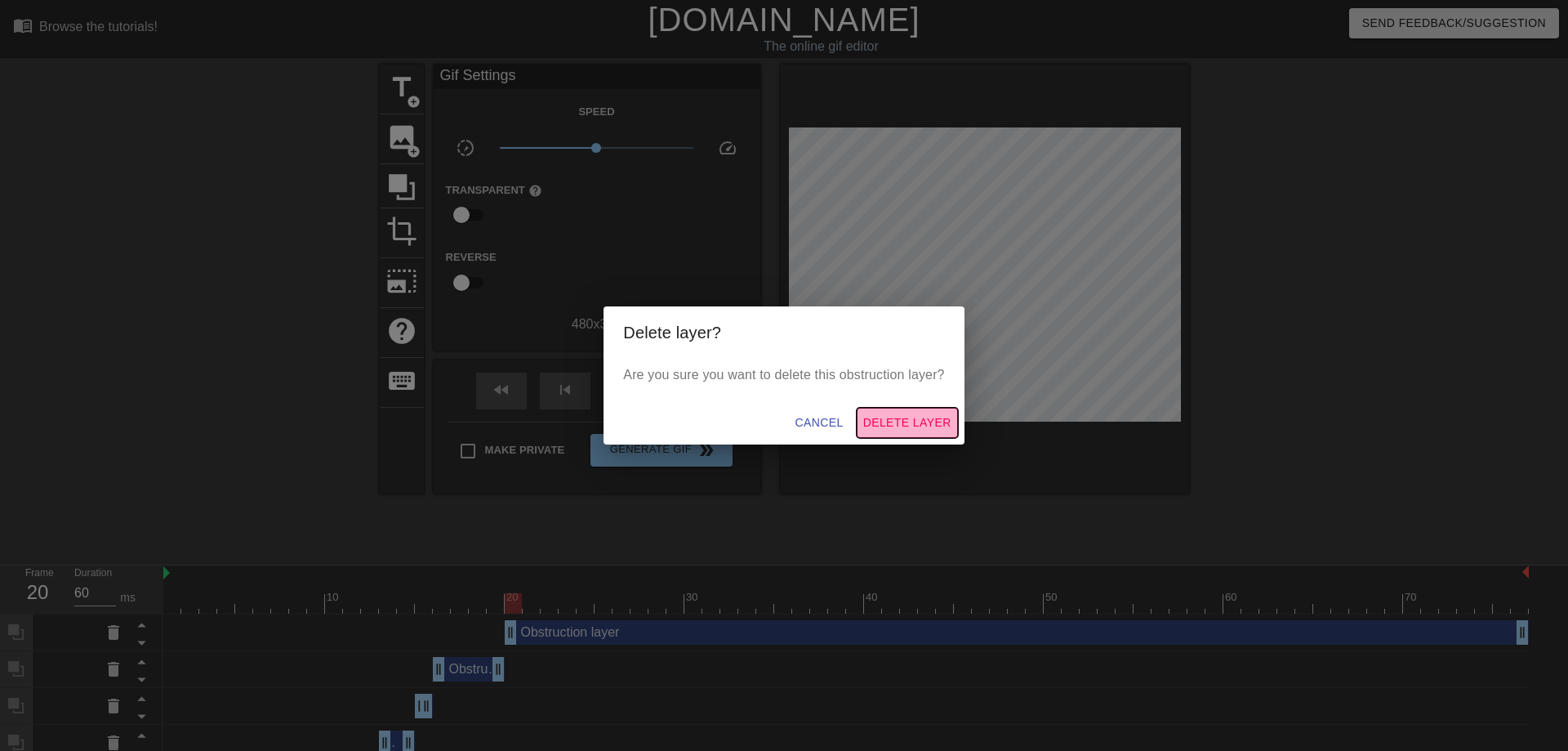
click at [920, 423] on span "Delete Layer" at bounding box center [907, 423] width 88 height 21
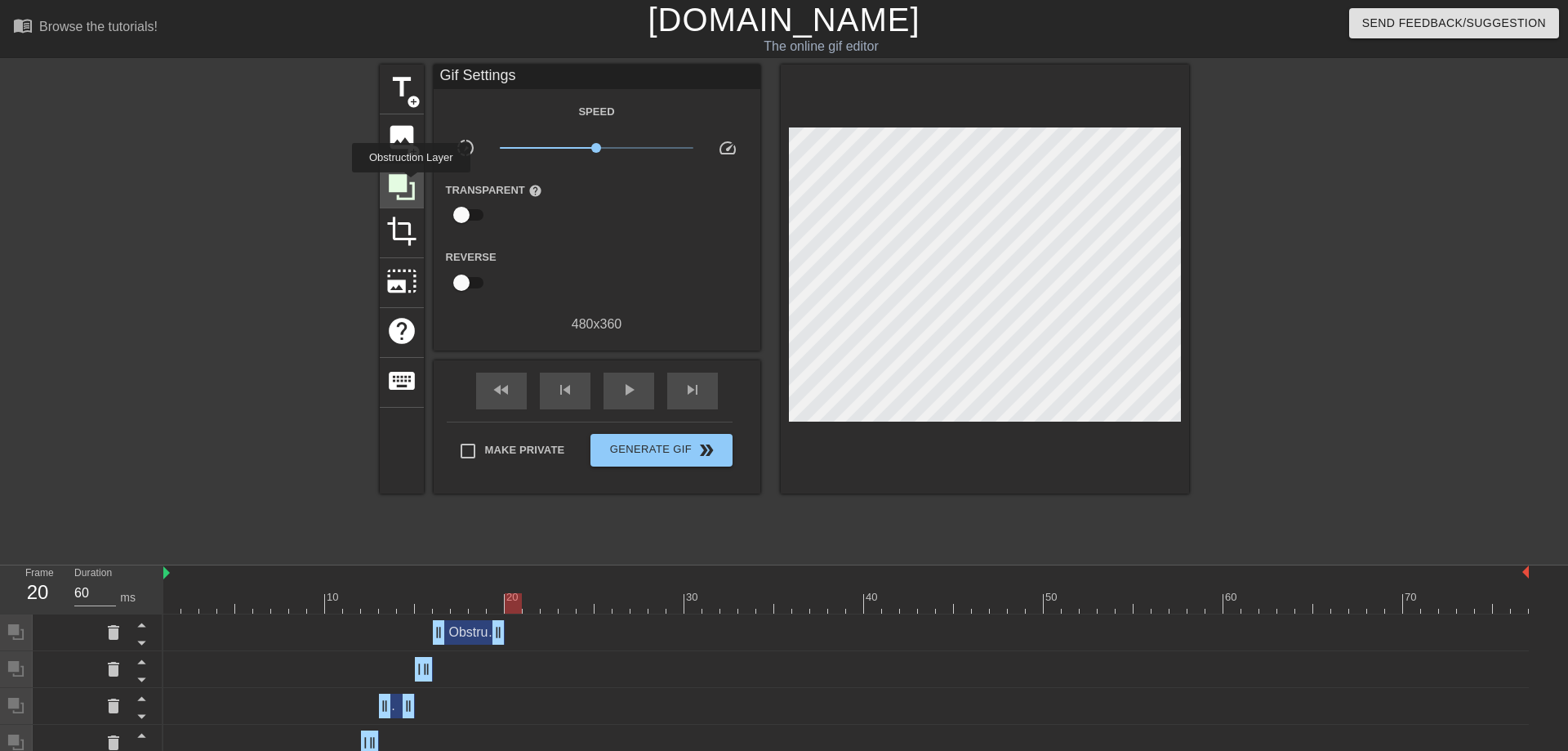
click at [411, 184] on icon at bounding box center [401, 186] width 31 height 31
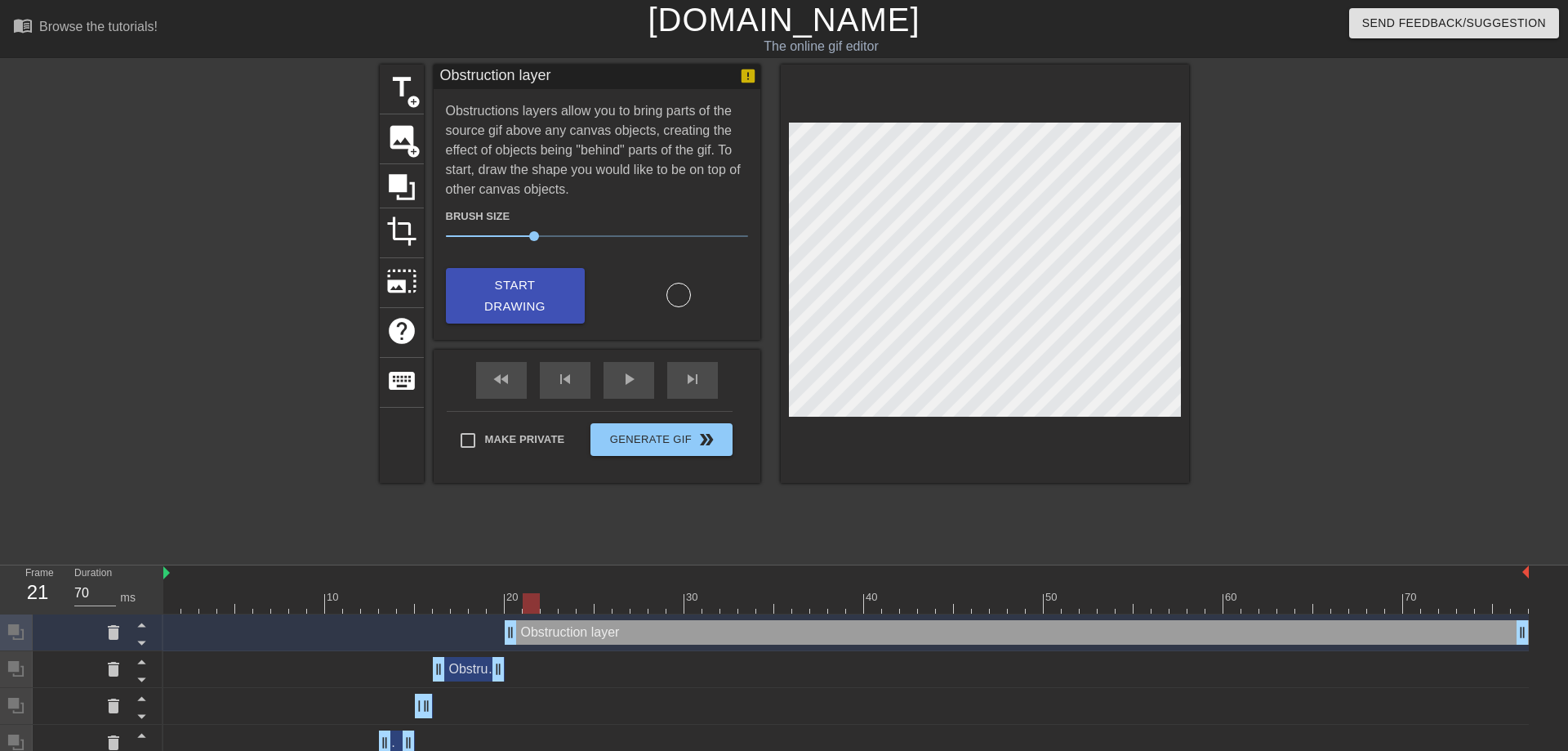
drag, startPoint x: 513, startPoint y: 601, endPoint x: 523, endPoint y: 602, distance: 10.0
click at [523, 602] on div at bounding box center [531, 603] width 17 height 21
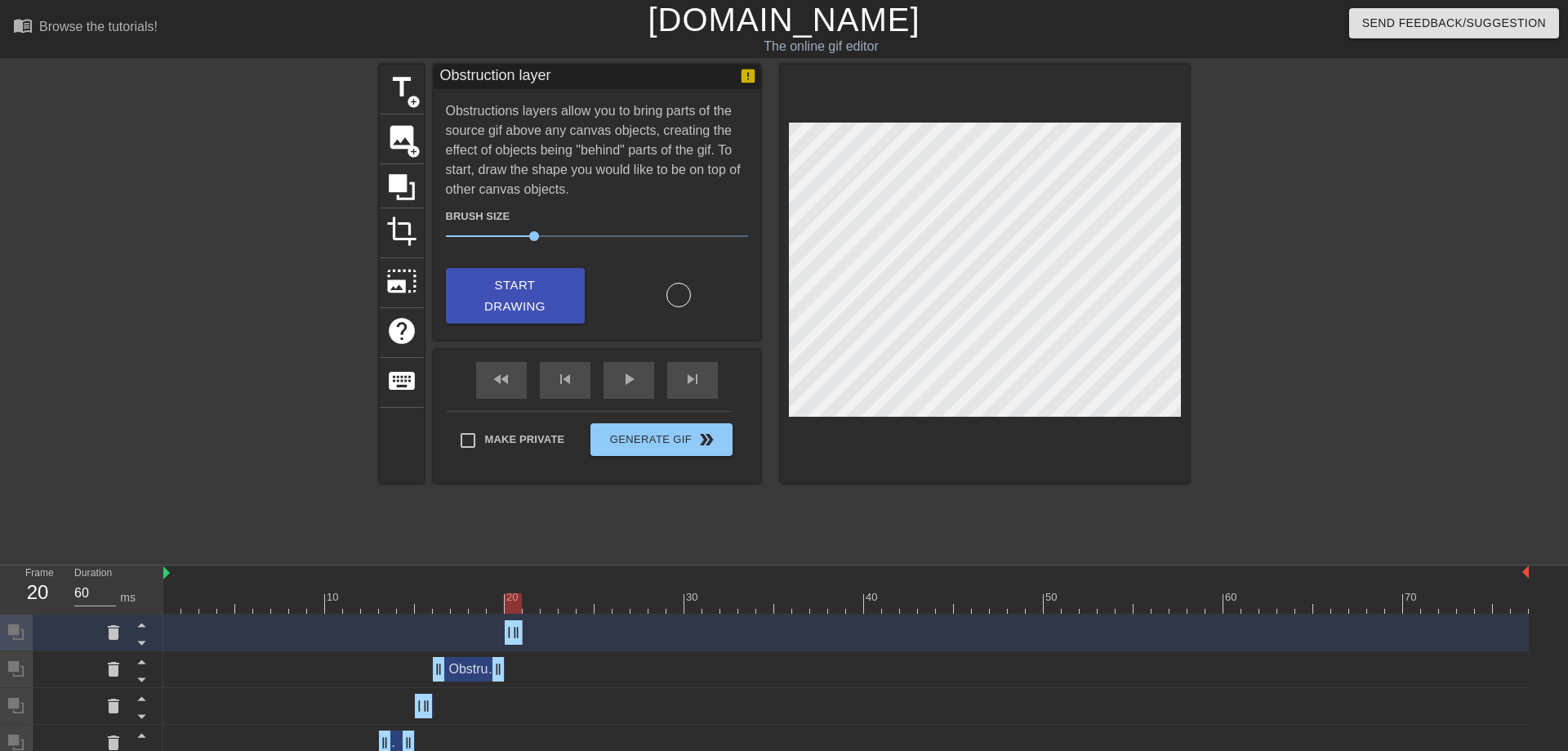
drag, startPoint x: 1522, startPoint y: 632, endPoint x: 512, endPoint y: 627, distance: 1010.0
click at [512, 627] on div "Obstruction layer drag_handle drag_handle" at bounding box center [514, 631] width 18 height 24
drag, startPoint x: 507, startPoint y: 606, endPoint x: 525, endPoint y: 609, distance: 18.2
click at [525, 609] on div at bounding box center [531, 603] width 17 height 21
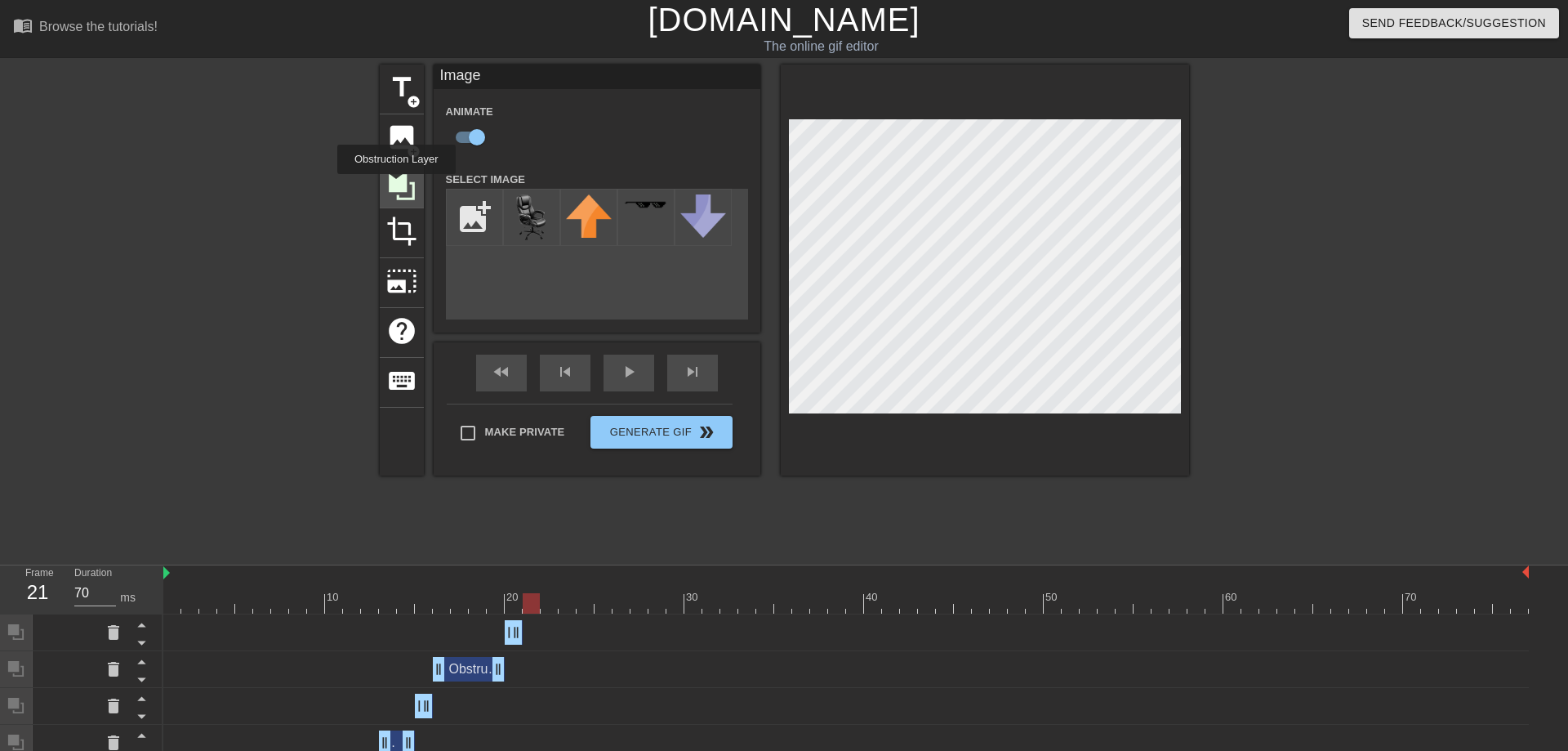
click at [396, 185] on icon at bounding box center [401, 186] width 26 height 26
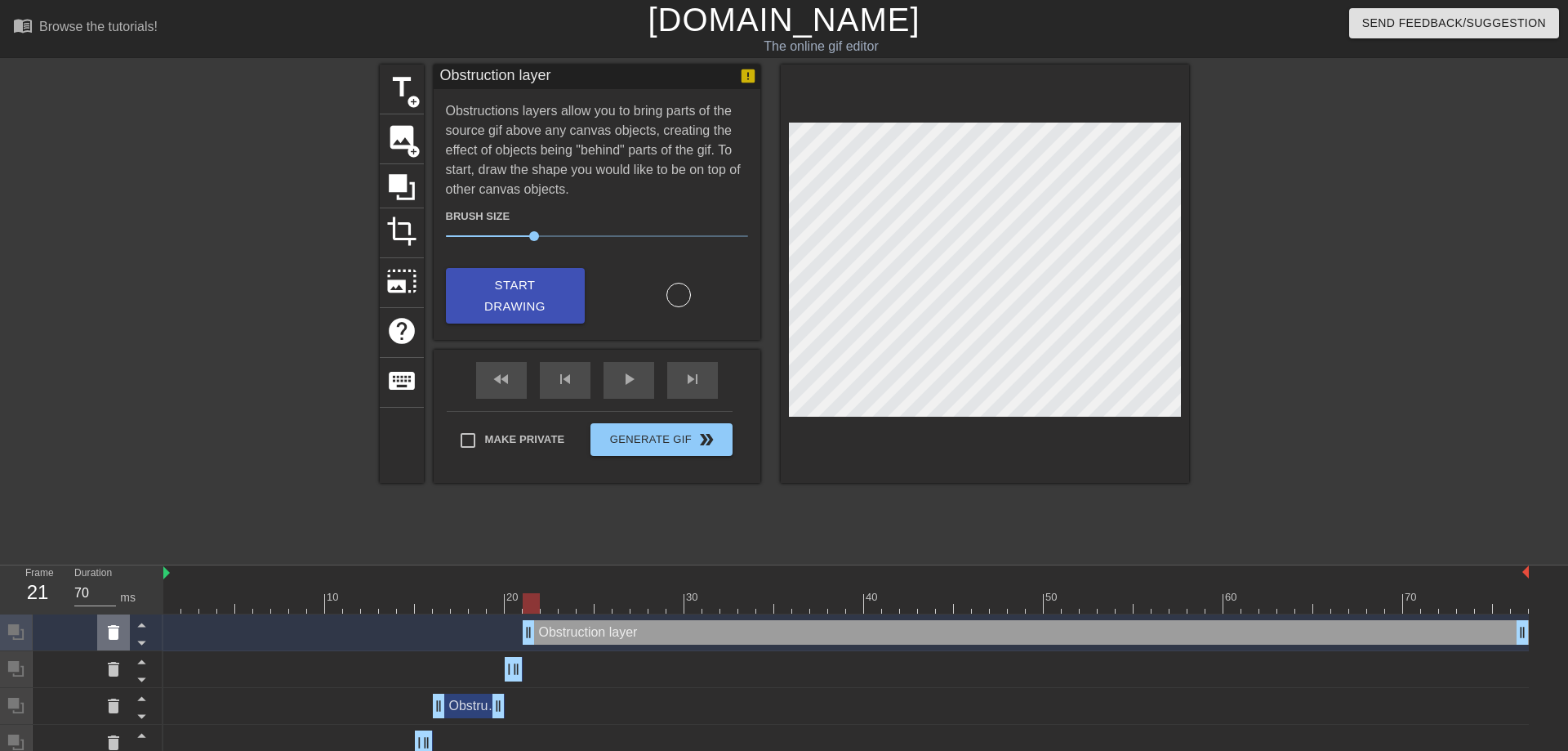
click at [119, 641] on icon at bounding box center [114, 632] width 20 height 20
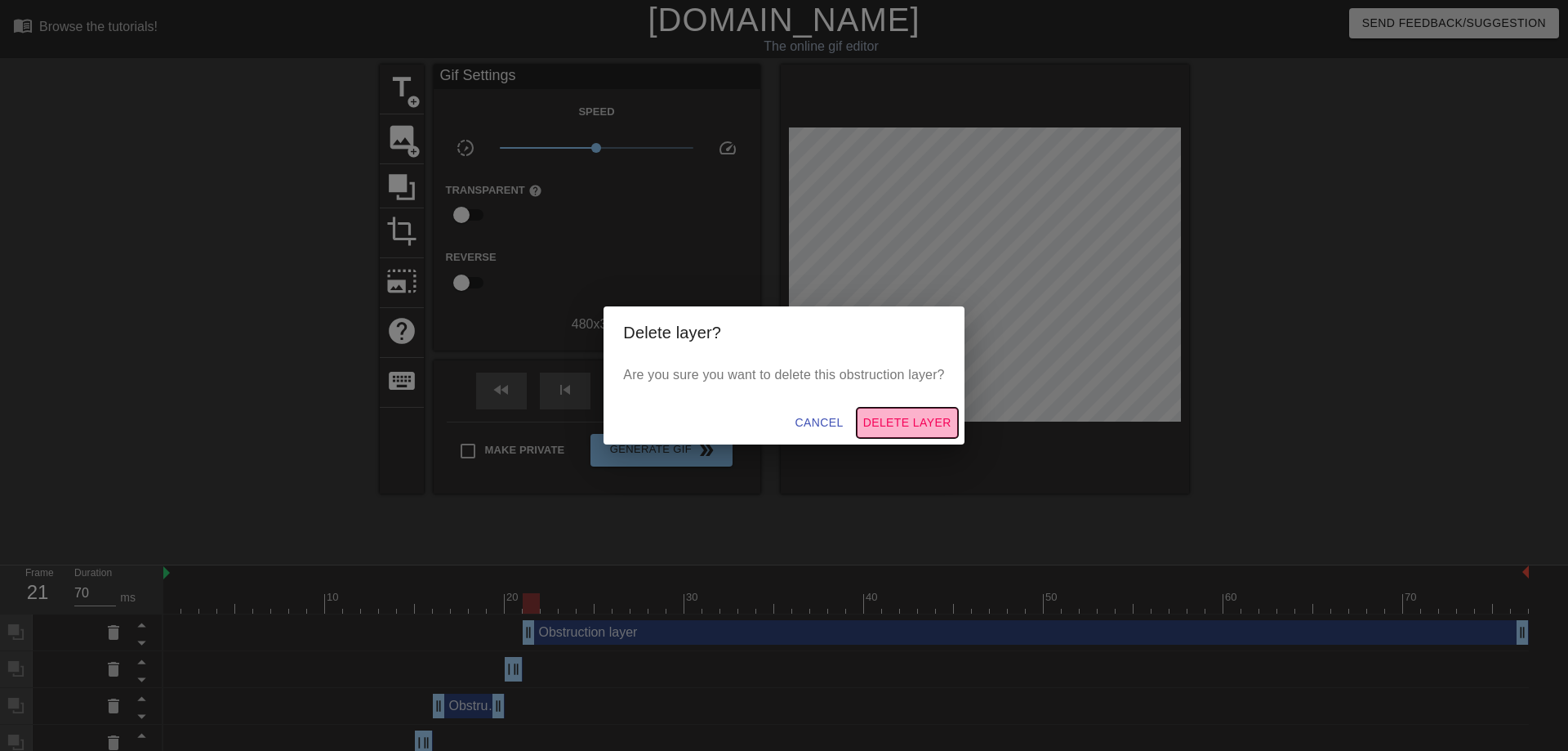
click at [918, 429] on span "Delete Layer" at bounding box center [907, 423] width 88 height 21
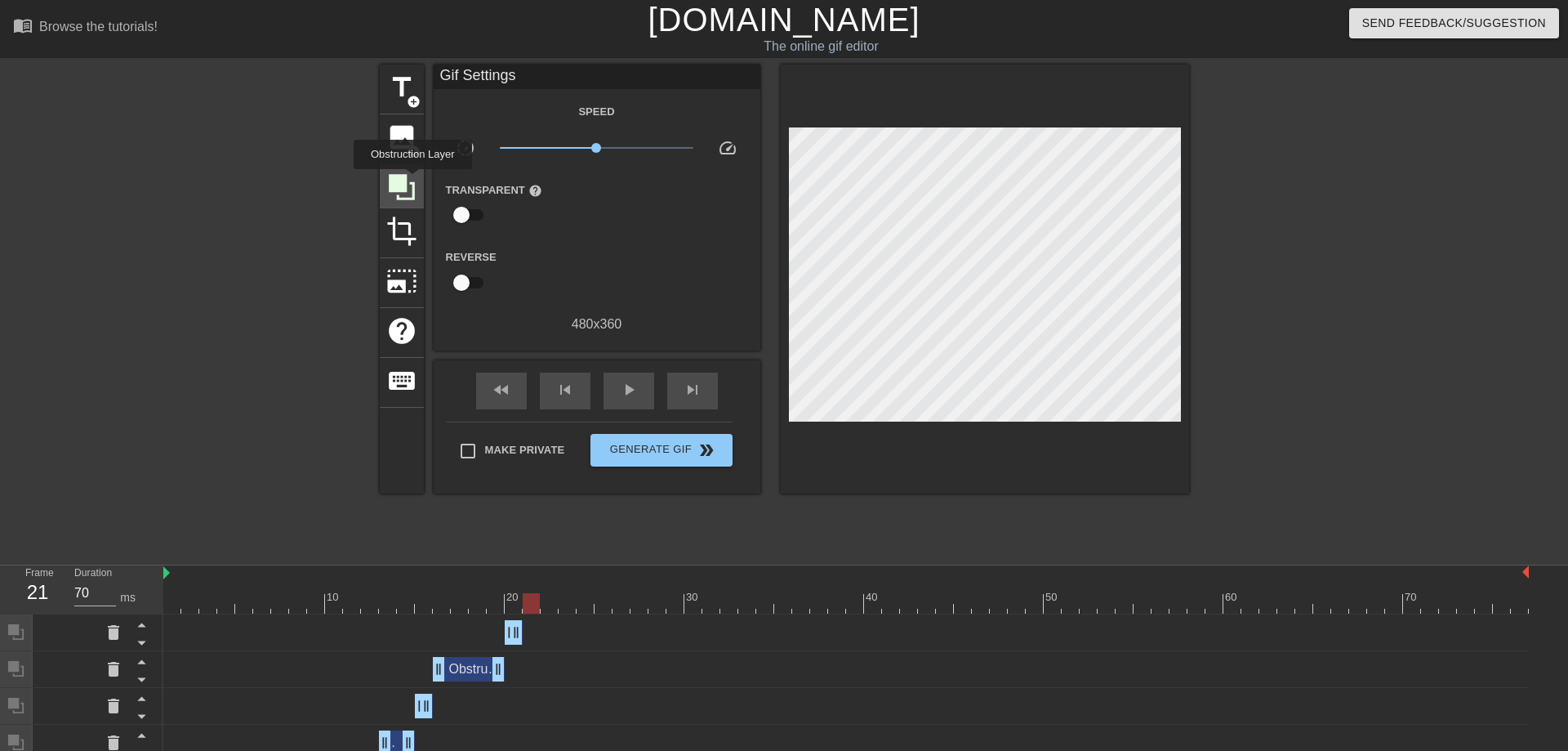
click at [413, 180] on icon at bounding box center [401, 186] width 26 height 26
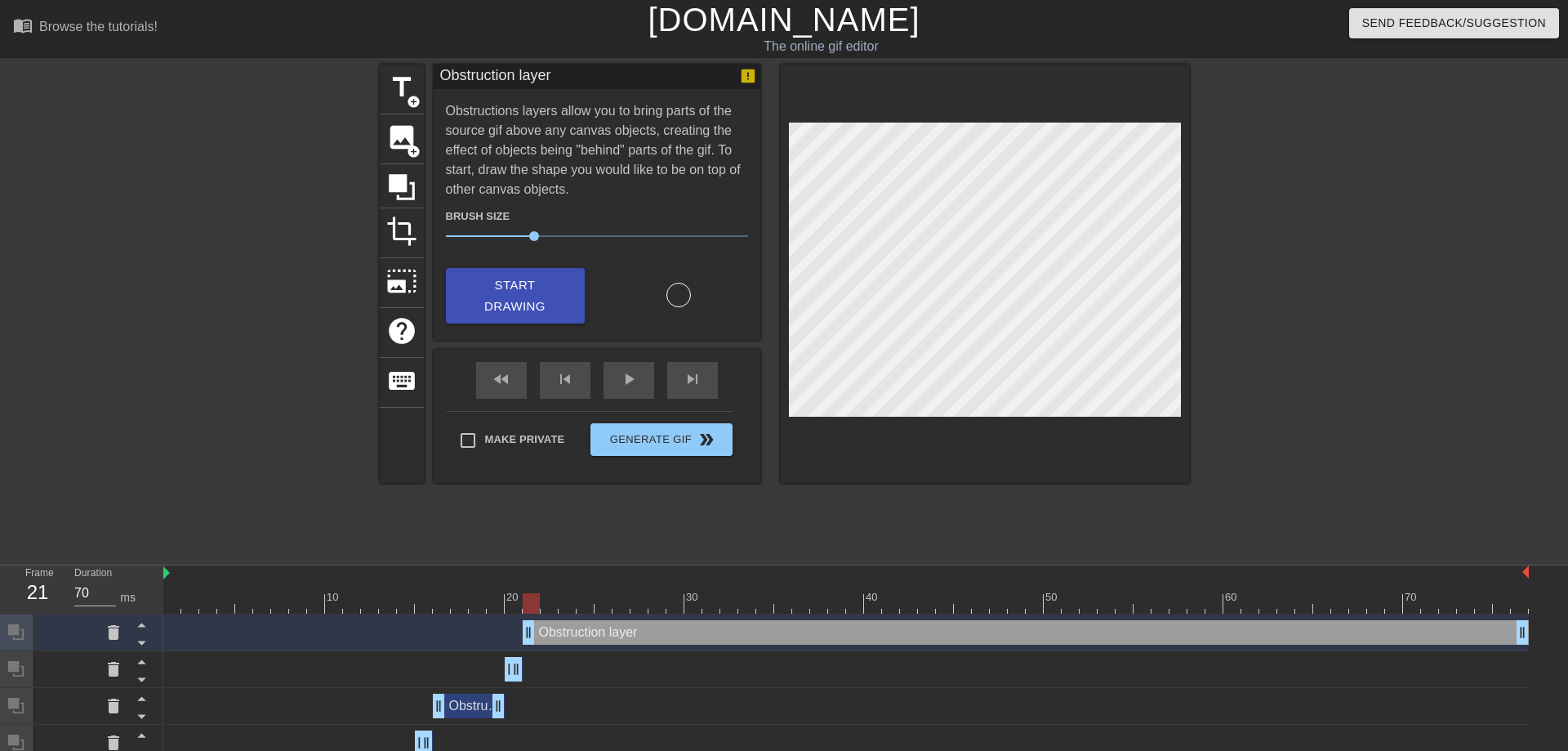
drag, startPoint x: 528, startPoint y: 606, endPoint x: 537, endPoint y: 610, distance: 9.8
click at [537, 610] on div at bounding box center [531, 603] width 17 height 21
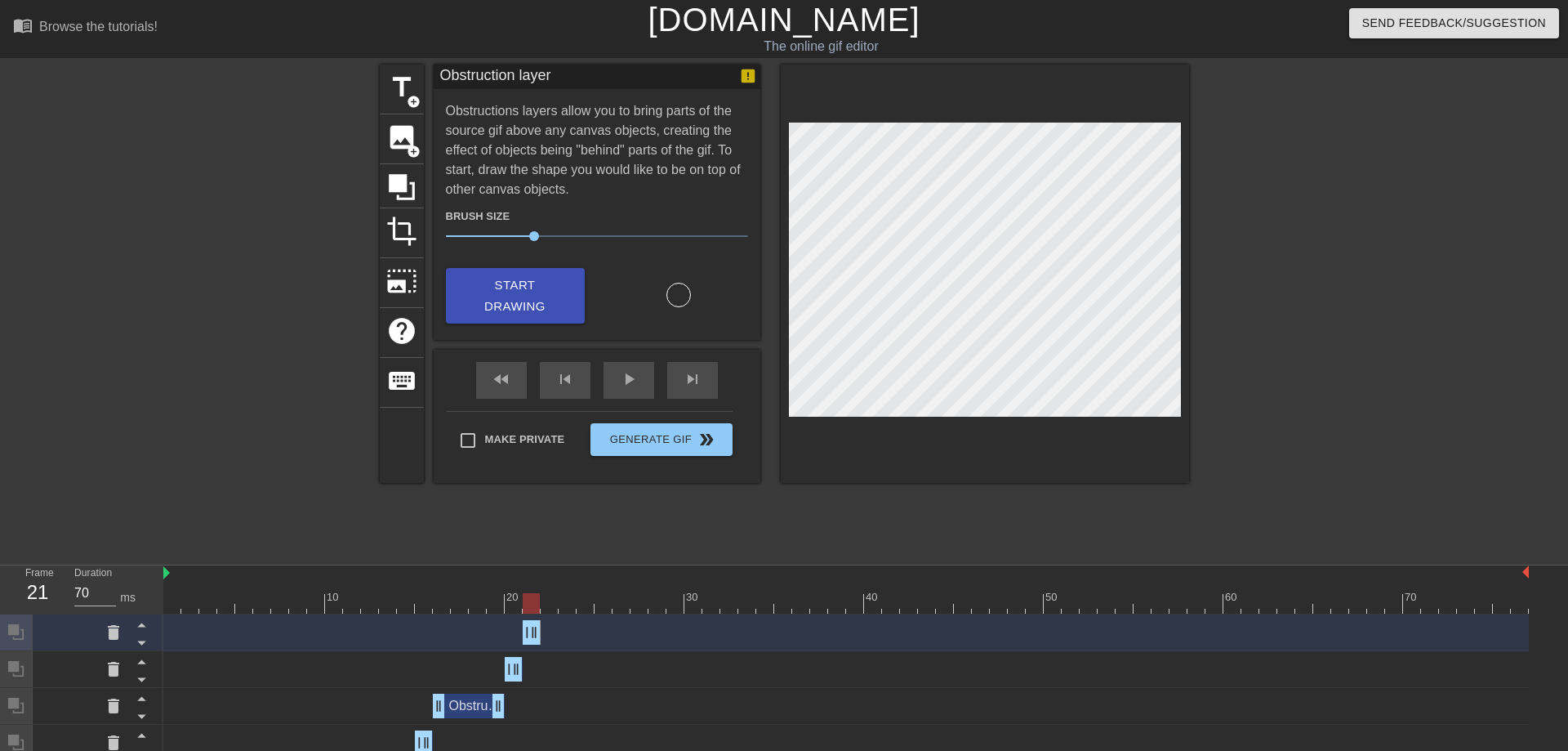
drag, startPoint x: 1522, startPoint y: 627, endPoint x: 517, endPoint y: 637, distance: 1005.0
click at [517, 637] on div "Obstruction layer drag_handle drag_handle" at bounding box center [846, 631] width 1365 height 24
drag, startPoint x: 529, startPoint y: 605, endPoint x: 546, endPoint y: 606, distance: 17.0
click at [546, 606] on div at bounding box center [549, 603] width 17 height 21
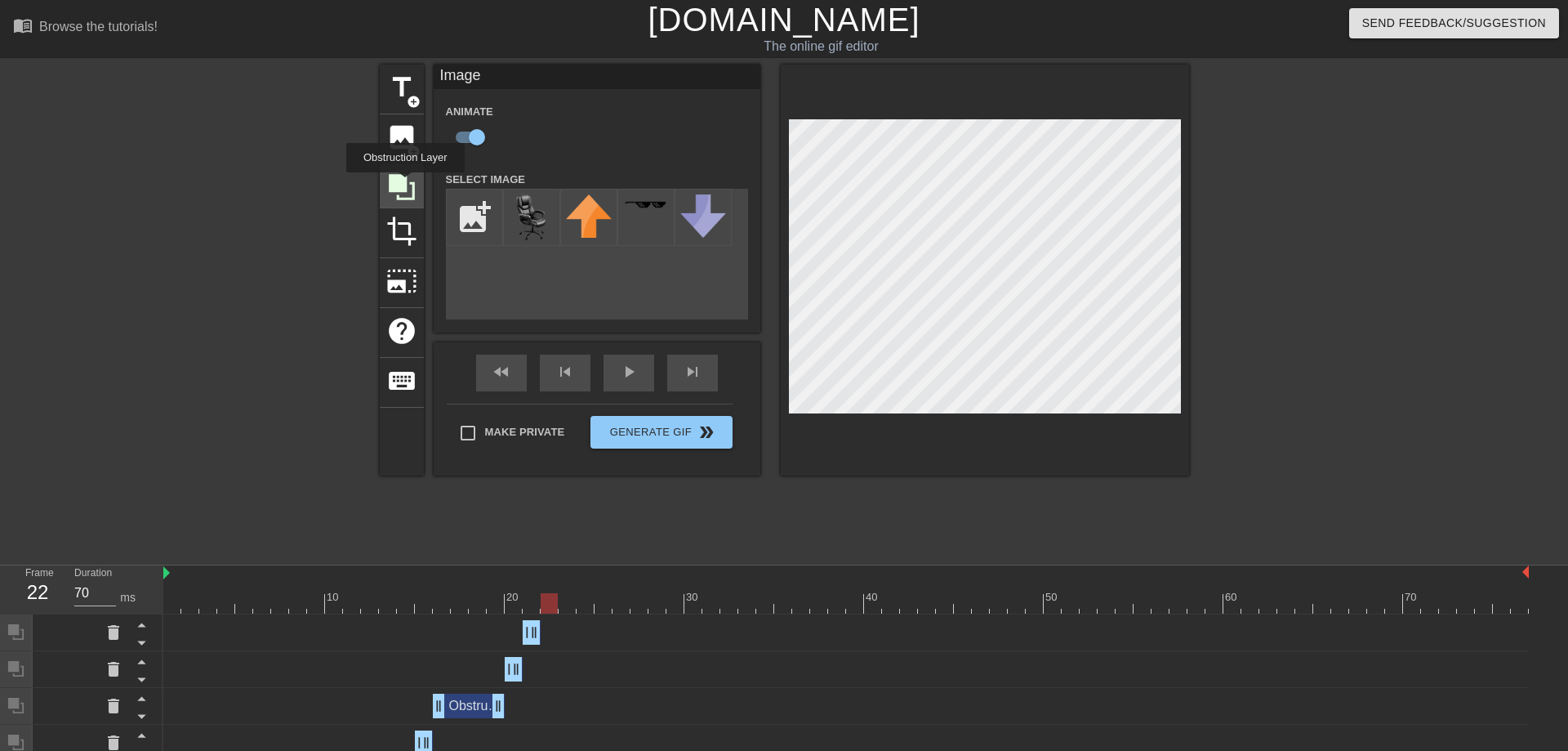
click at [404, 189] on icon at bounding box center [401, 186] width 26 height 26
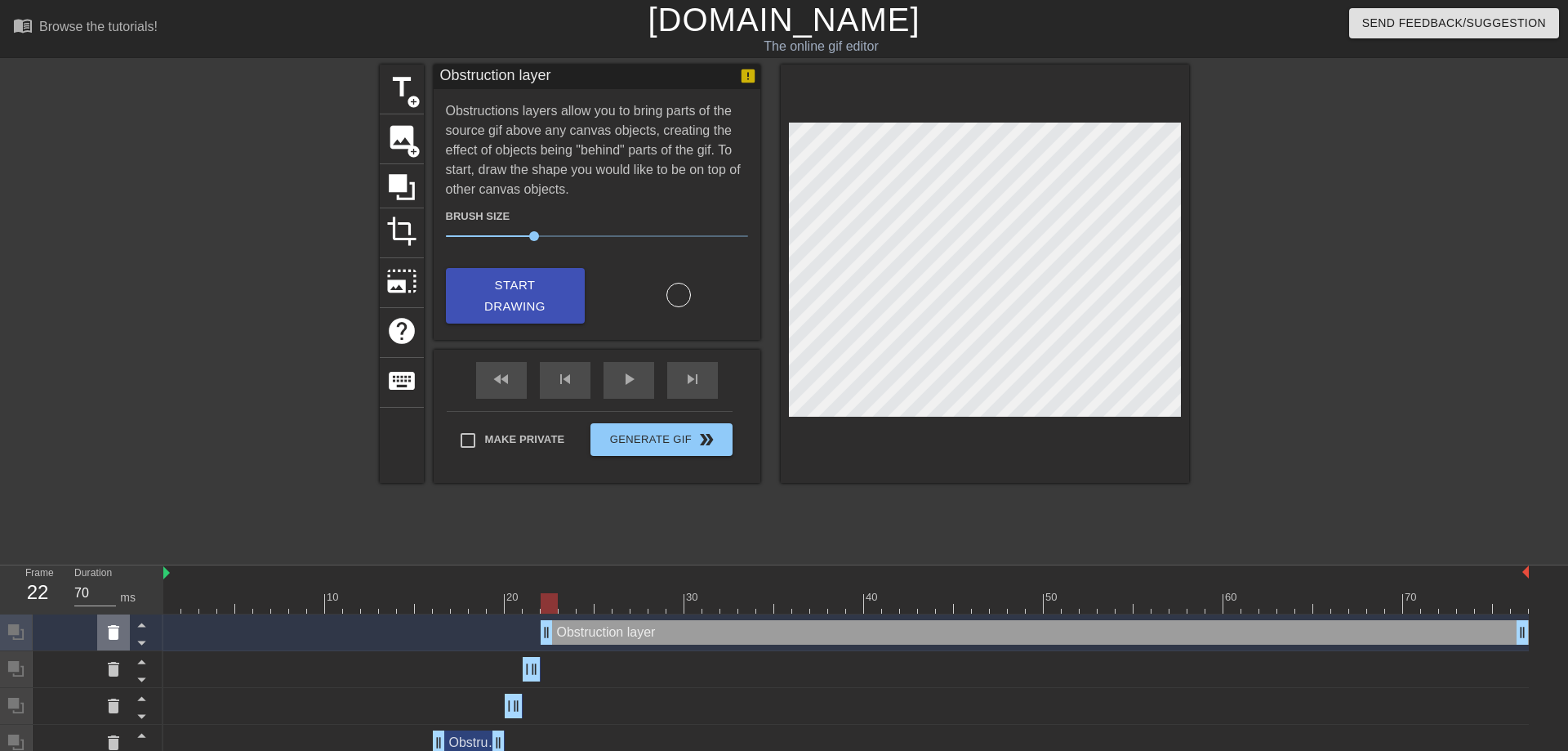
click at [117, 626] on icon at bounding box center [114, 632] width 20 height 20
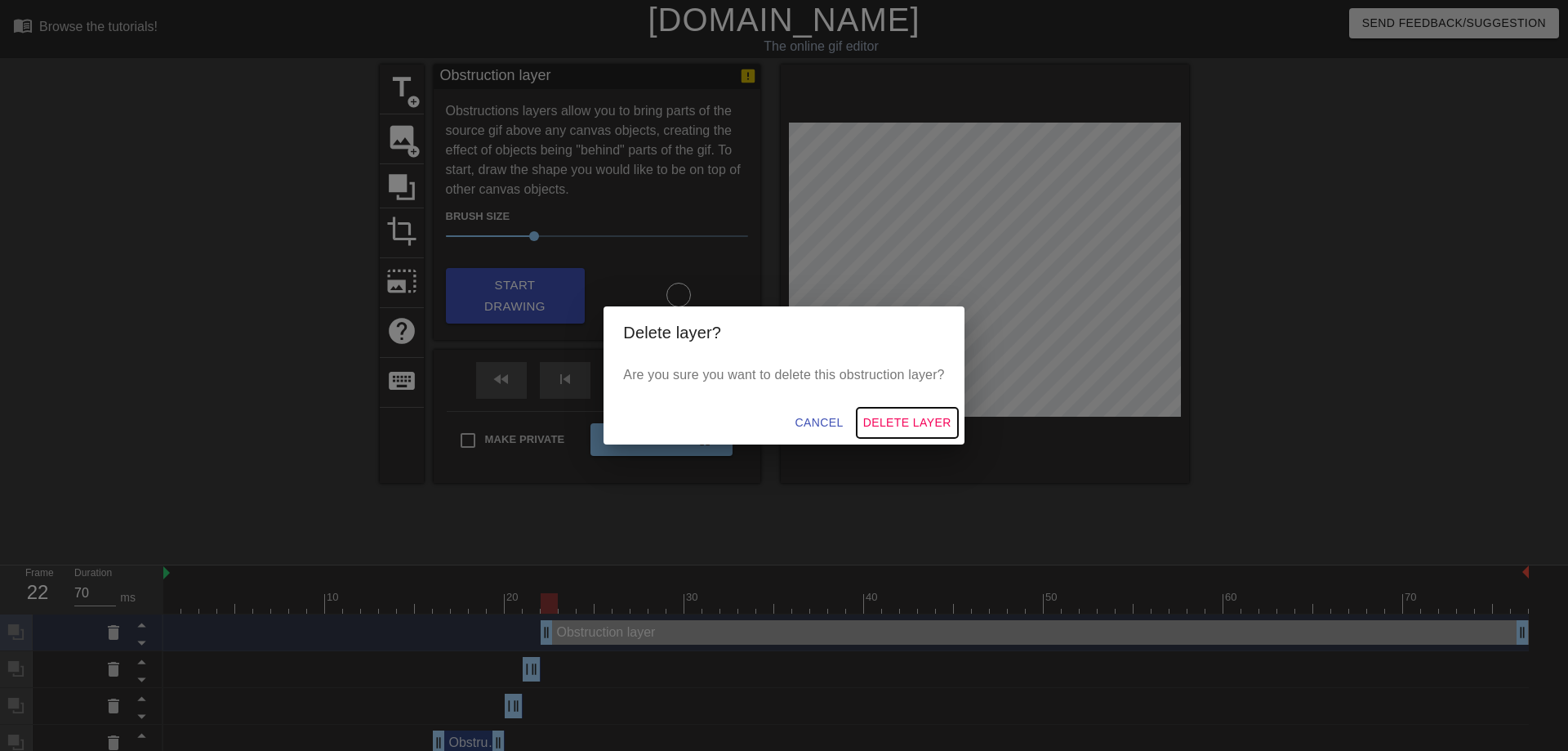
click at [905, 425] on span "Delete Layer" at bounding box center [907, 423] width 88 height 21
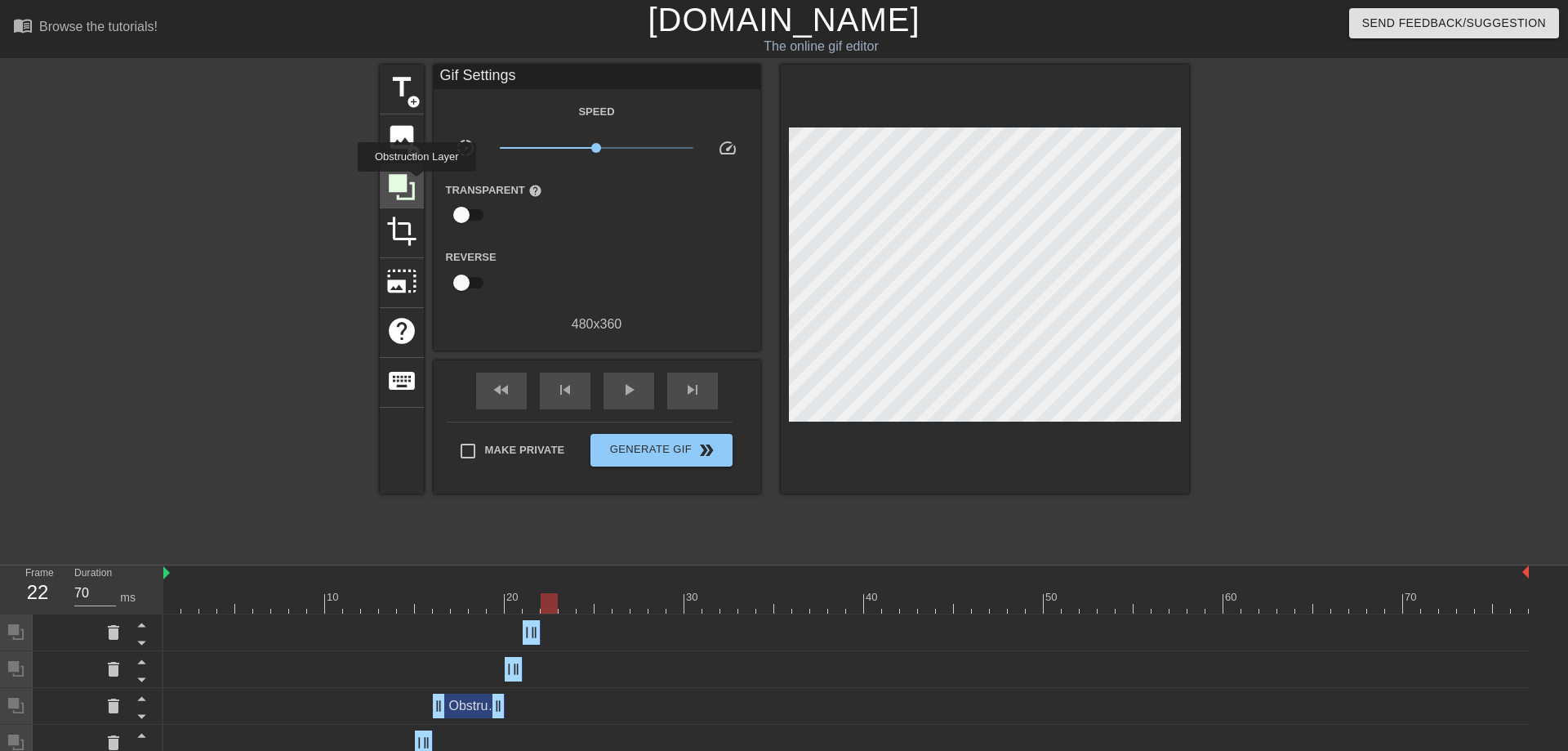
click at [416, 183] on icon at bounding box center [401, 186] width 31 height 31
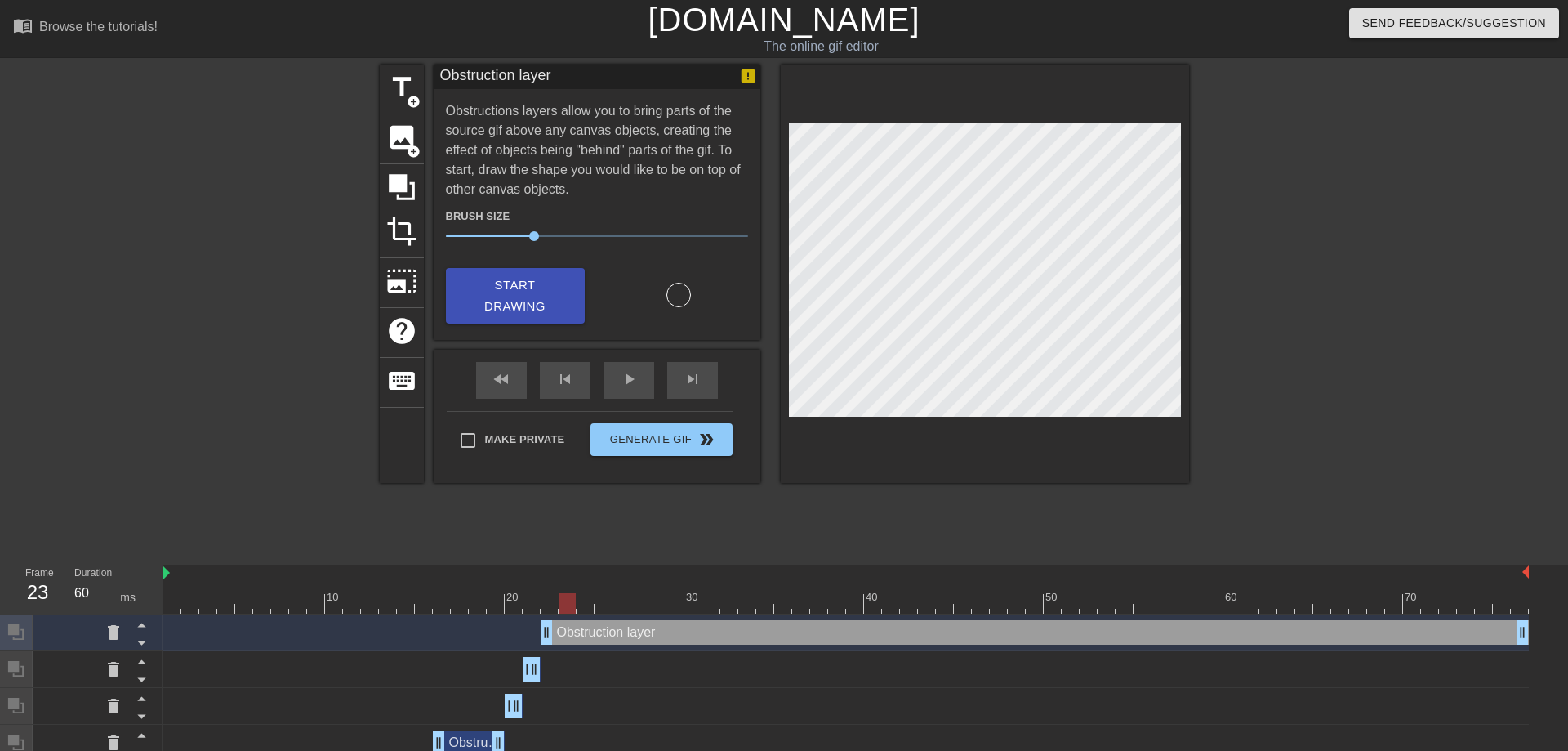
click at [560, 607] on div at bounding box center [567, 603] width 17 height 21
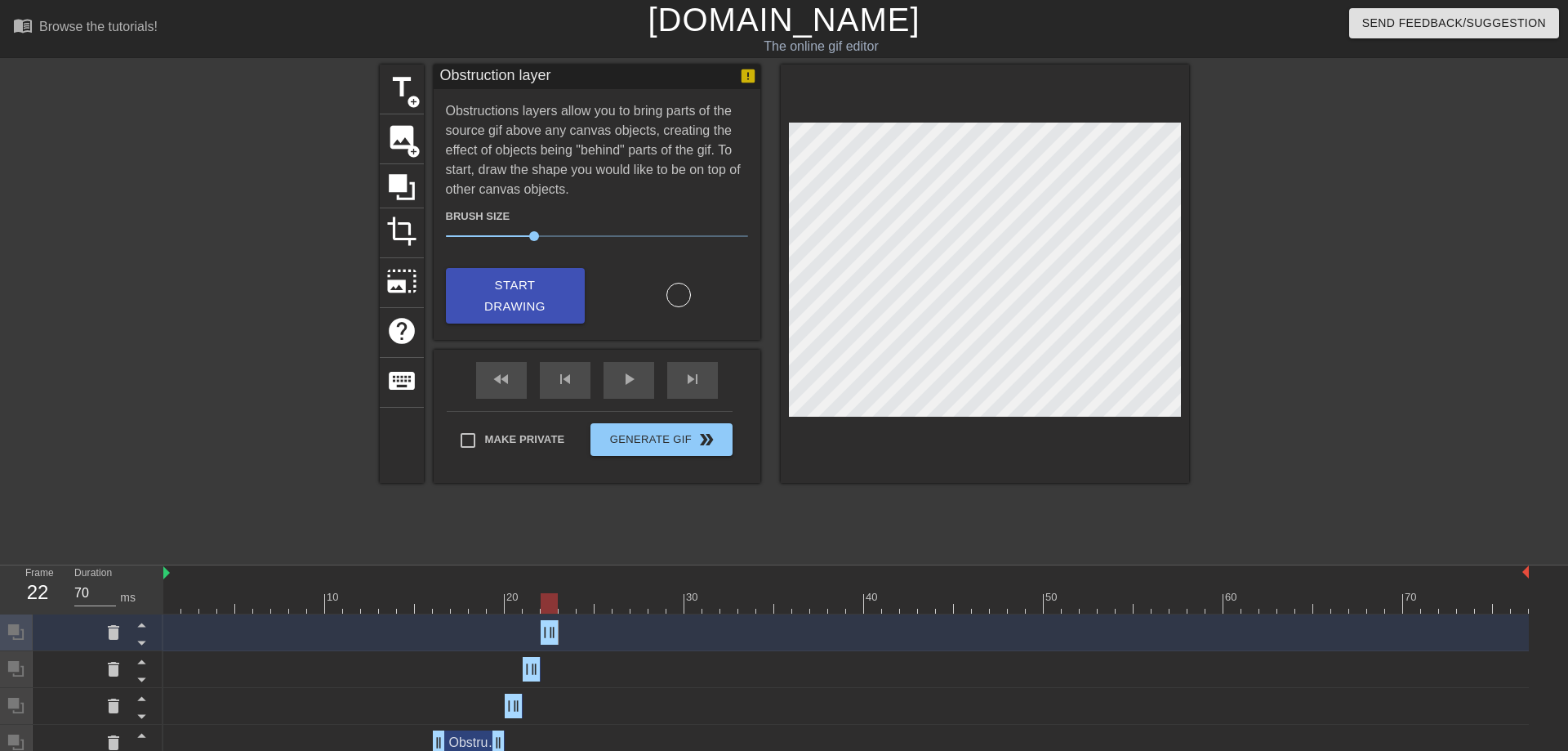
drag, startPoint x: 1521, startPoint y: 633, endPoint x: 540, endPoint y: 638, distance: 981.0
click at [540, 638] on div "Obstruction layer drag_handle drag_handle" at bounding box center [846, 631] width 1365 height 24
click at [563, 604] on div at bounding box center [567, 603] width 17 height 21
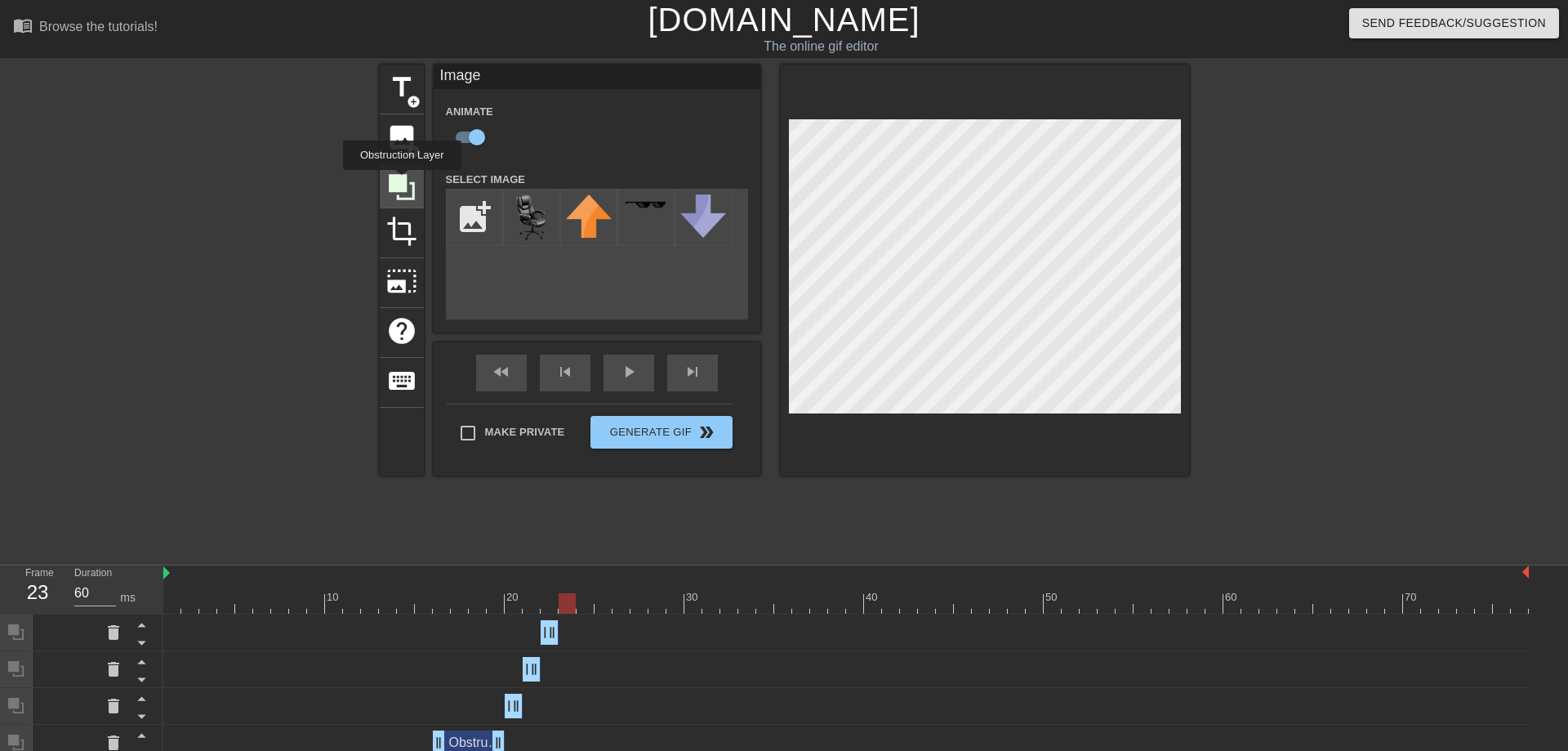
click at [402, 181] on icon at bounding box center [401, 186] width 26 height 26
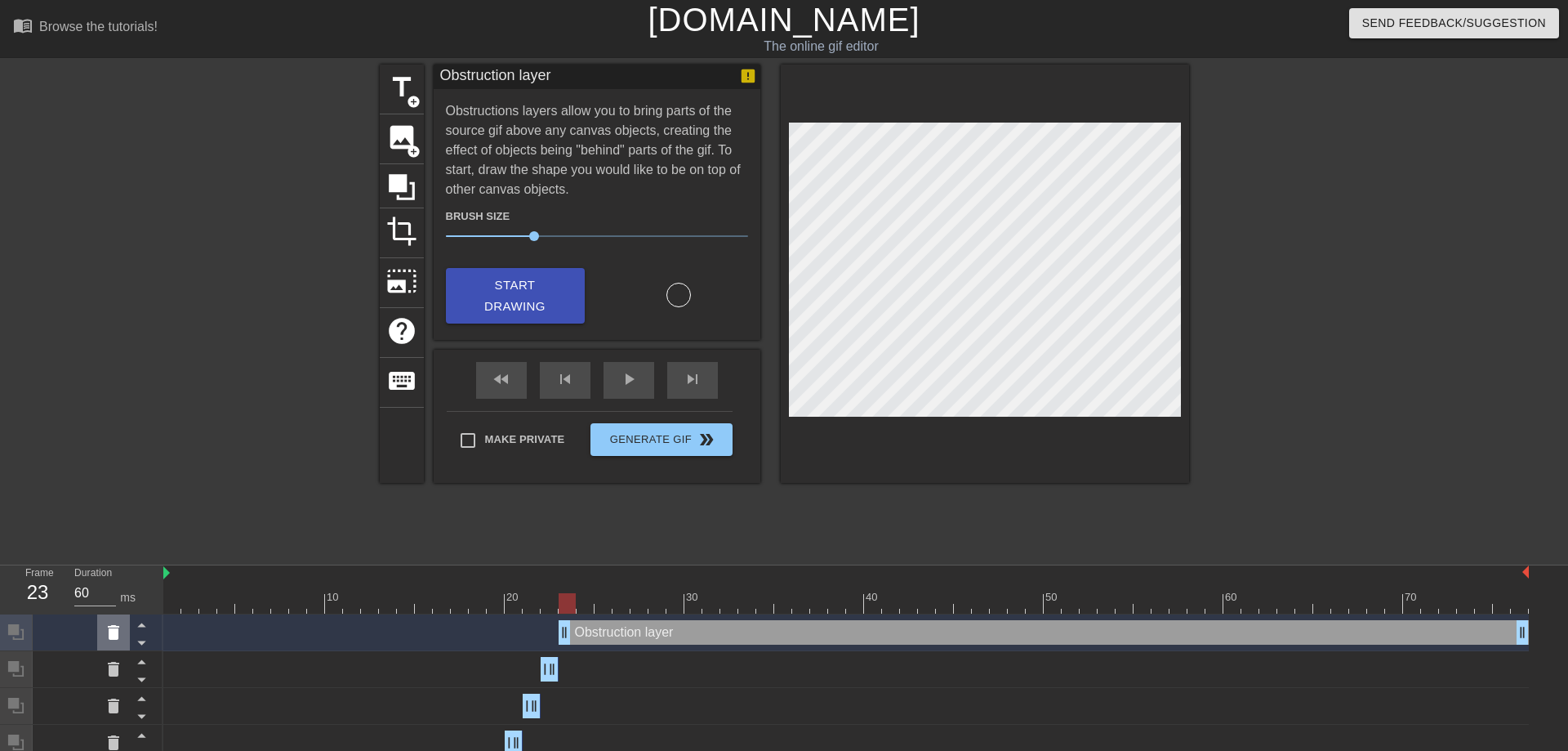
click at [118, 636] on icon at bounding box center [114, 632] width 12 height 15
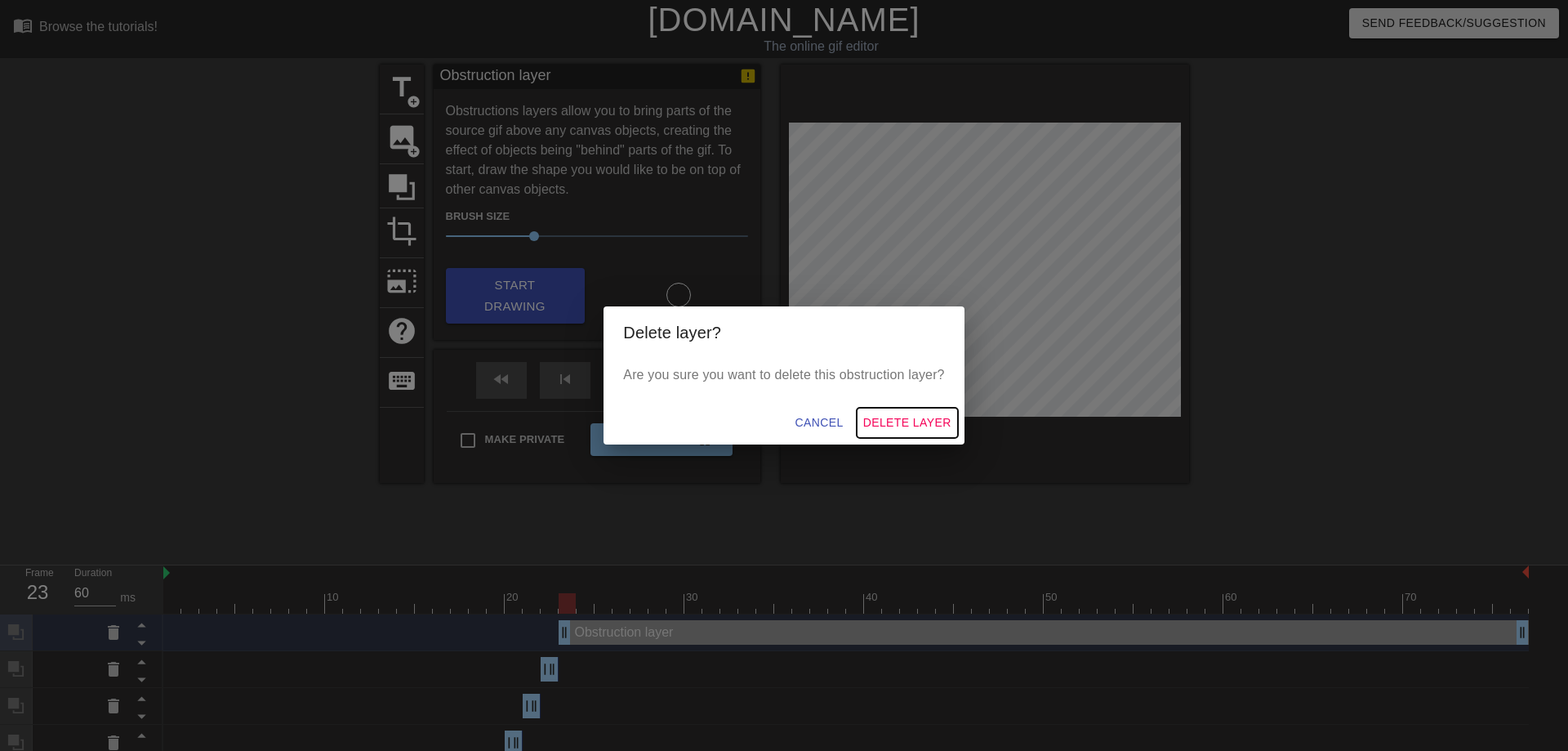
click at [899, 420] on span "Delete Layer" at bounding box center [907, 423] width 88 height 21
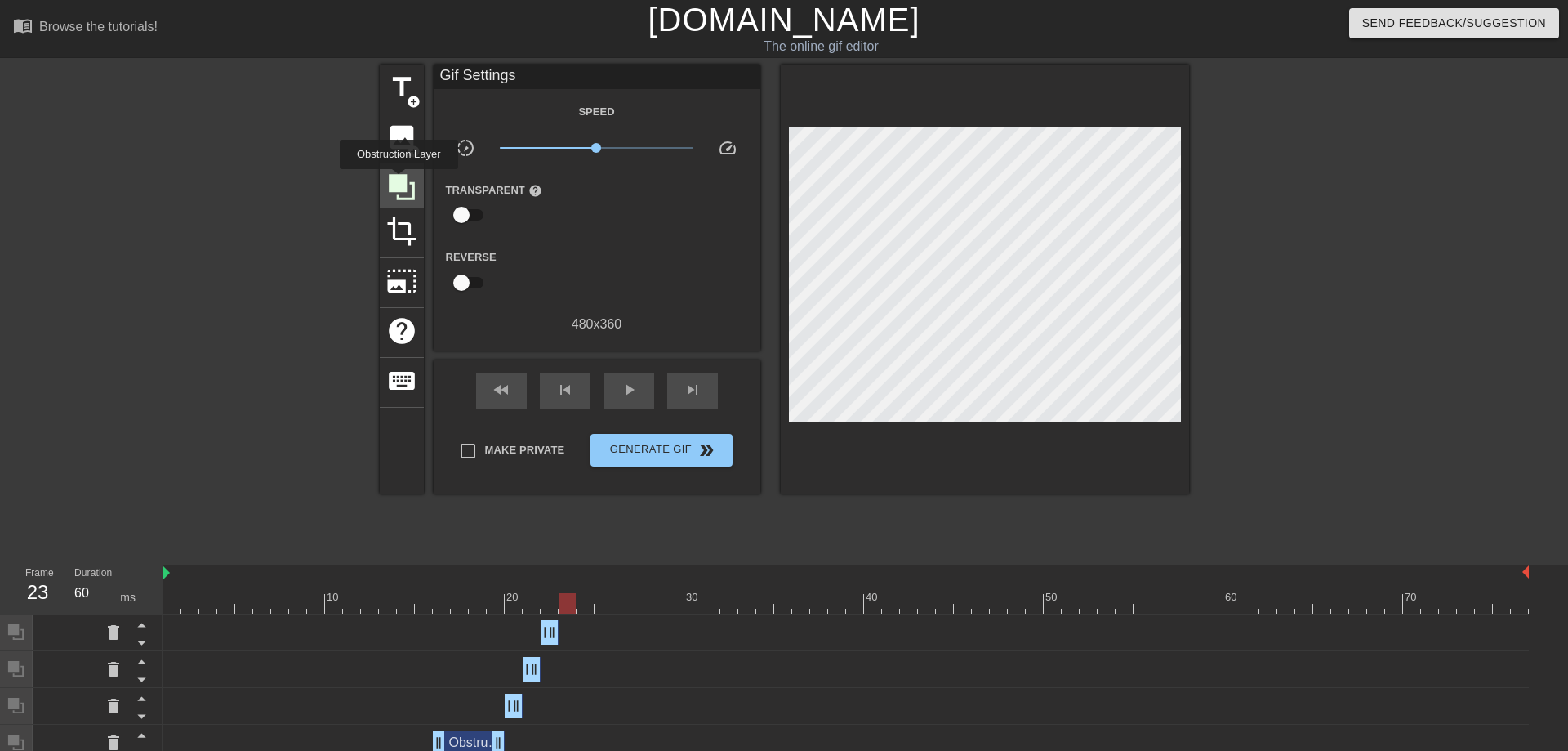
click at [399, 179] on icon at bounding box center [401, 186] width 26 height 26
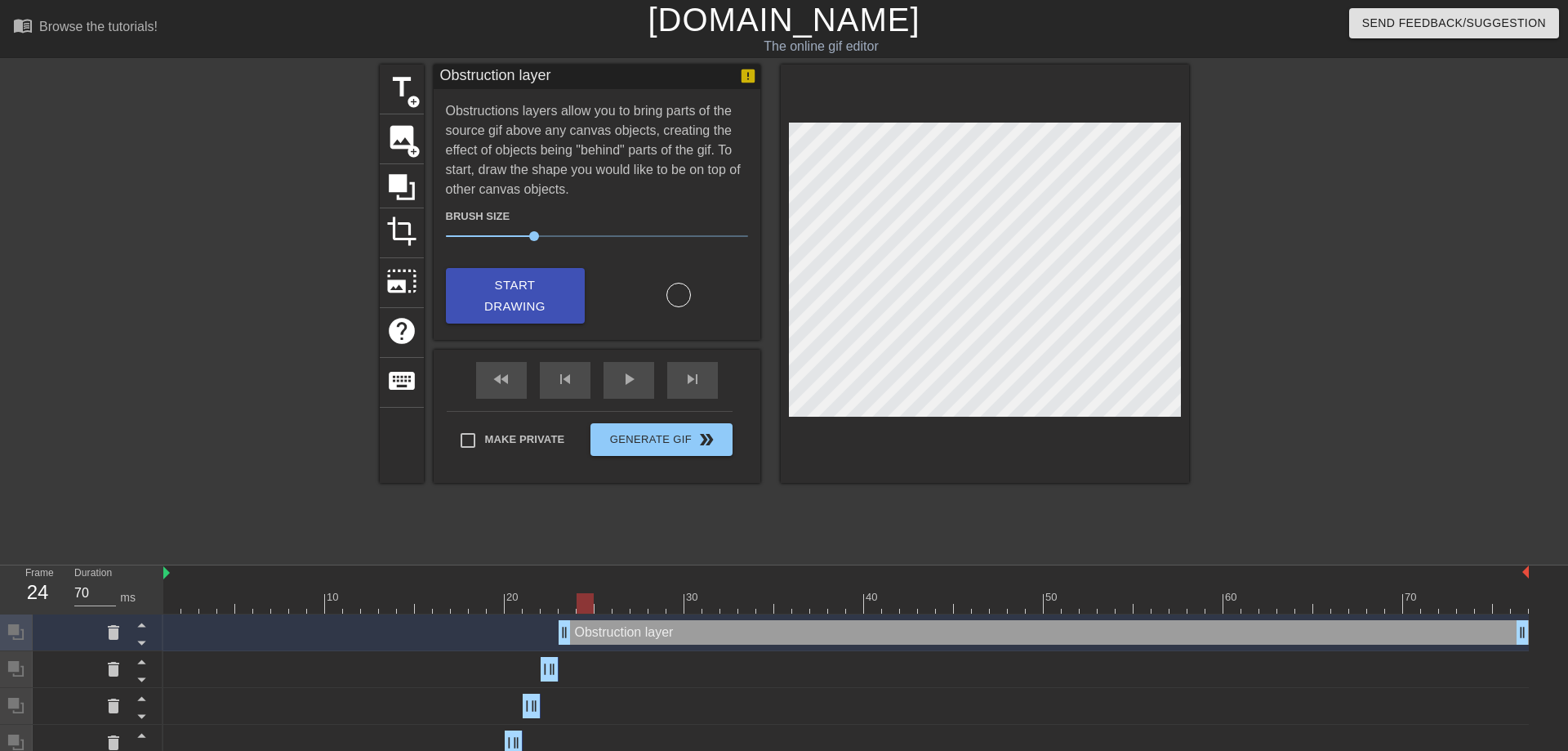
click at [578, 602] on div at bounding box center [585, 603] width 17 height 21
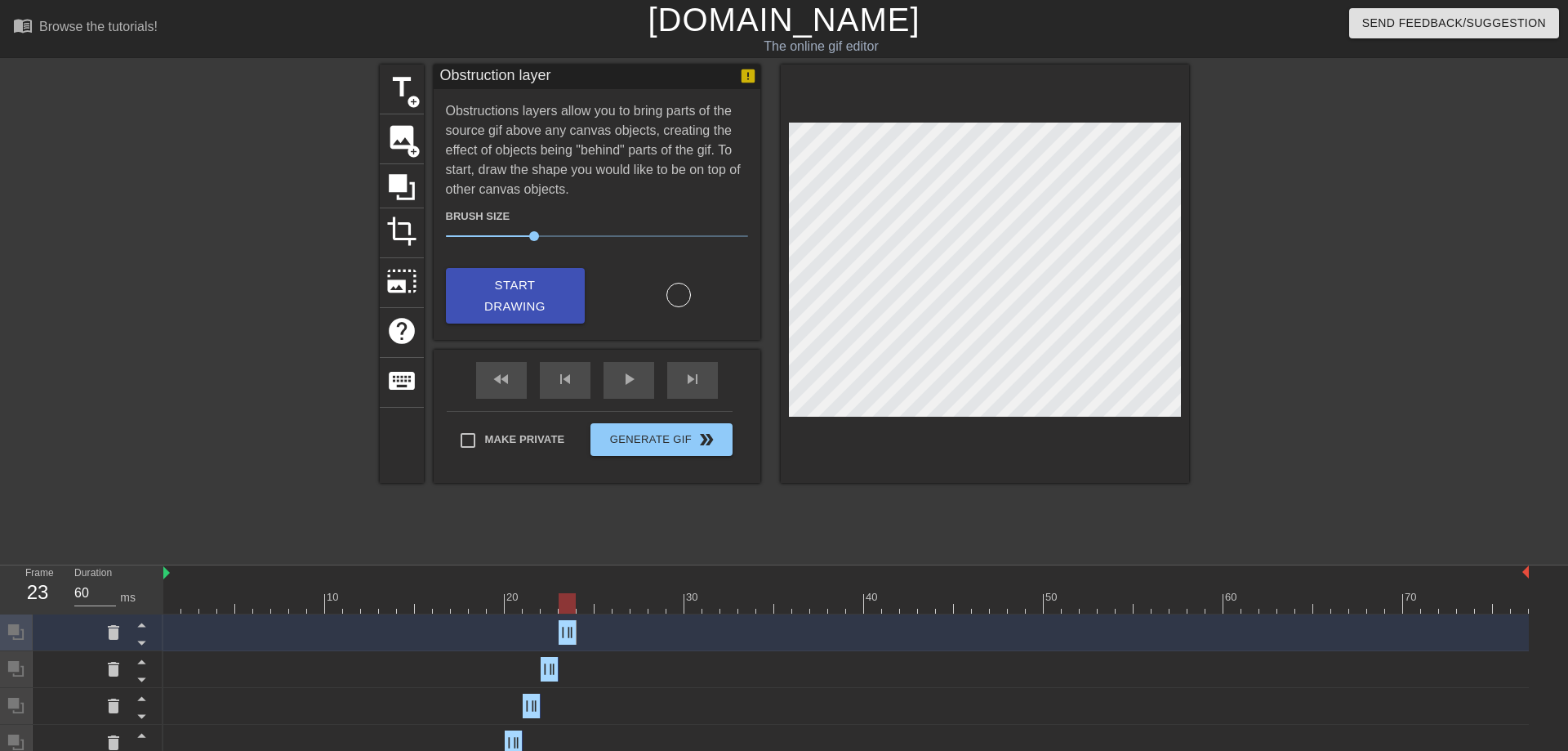
drag, startPoint x: 1526, startPoint y: 632, endPoint x: 579, endPoint y: 642, distance: 947.1
click at [579, 642] on div "Obstruction layer drag_handle drag_handle" at bounding box center [846, 631] width 1365 height 24
drag, startPoint x: 571, startPoint y: 602, endPoint x: 583, endPoint y: 602, distance: 12.0
click at [583, 602] on div at bounding box center [585, 603] width 17 height 21
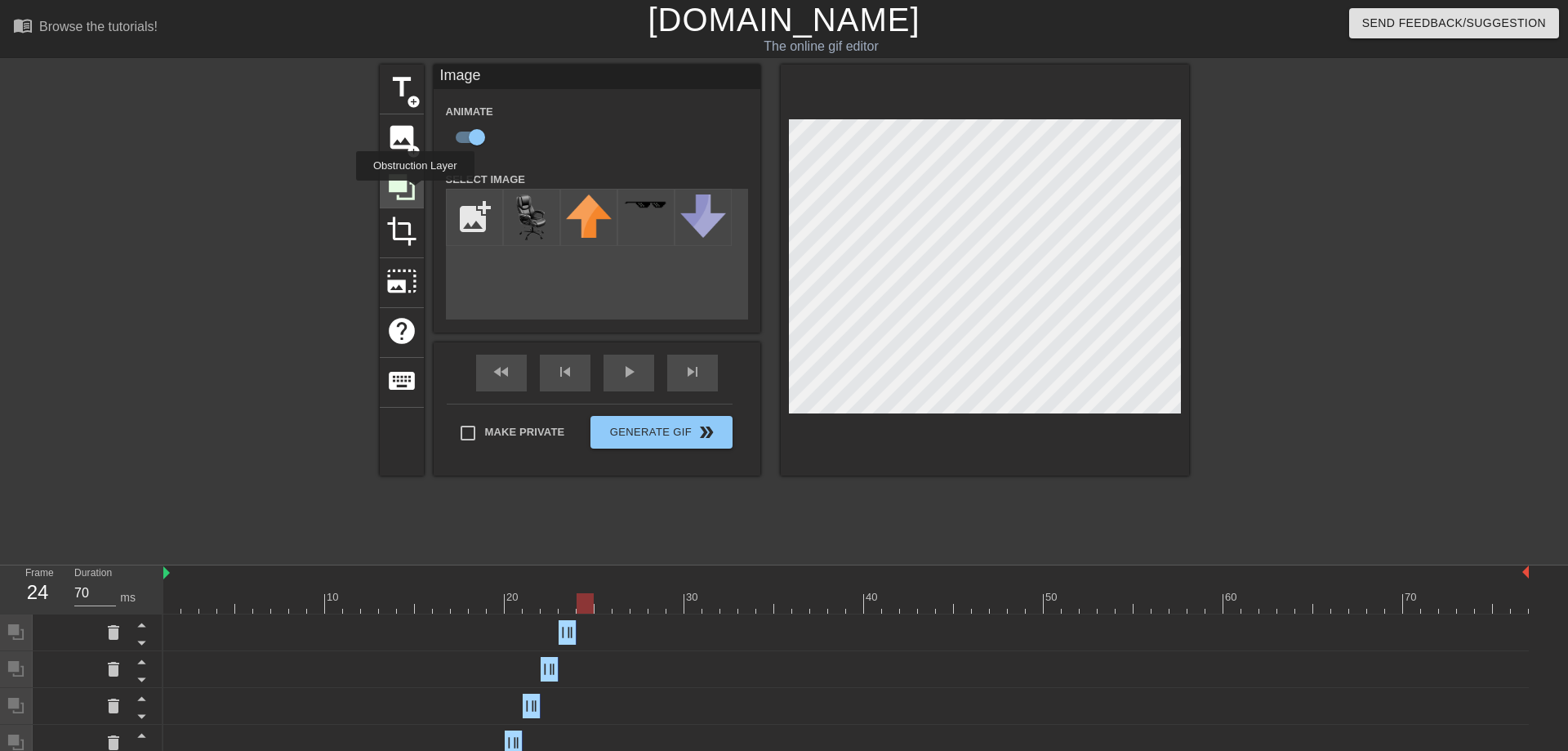
click at [415, 192] on icon at bounding box center [401, 186] width 31 height 31
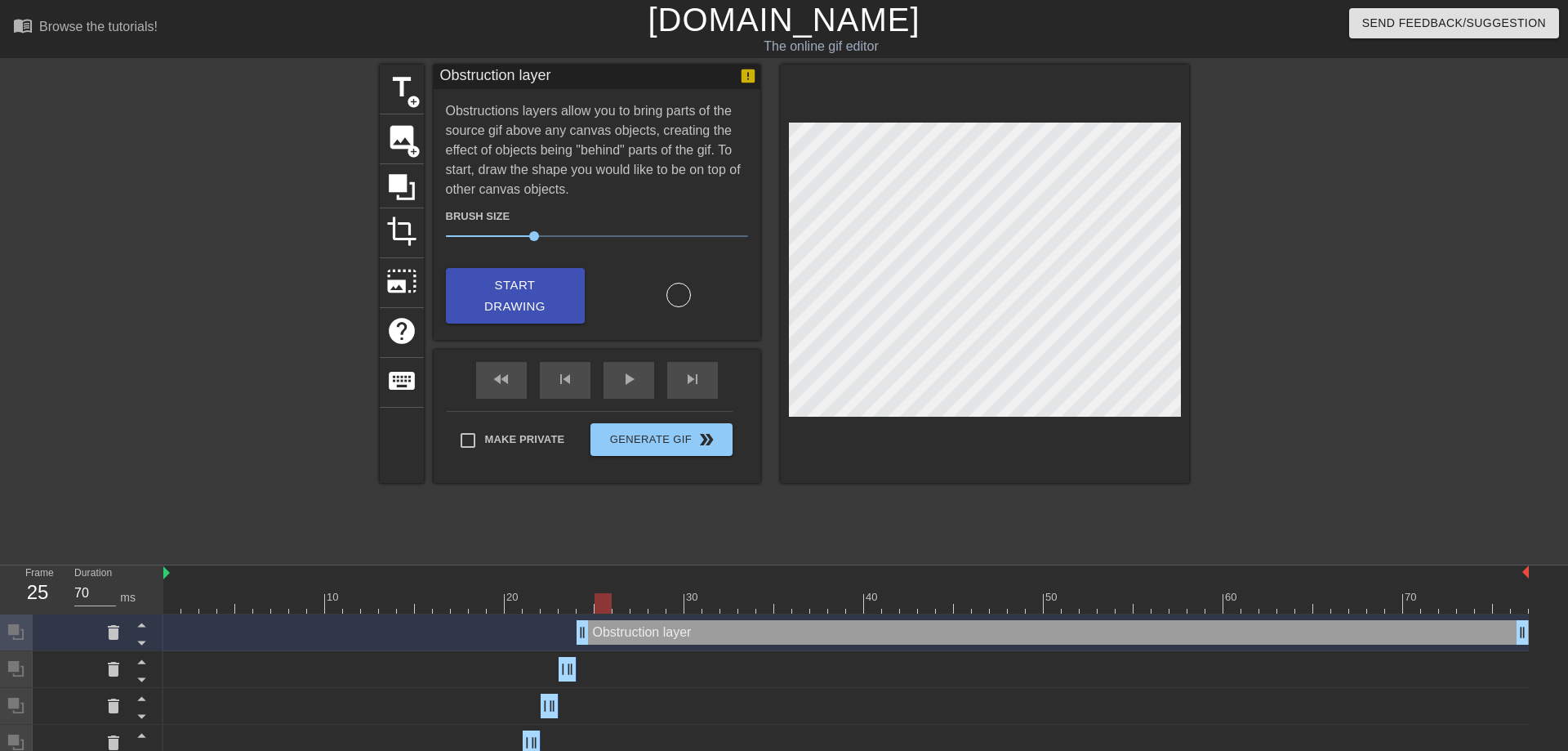
drag, startPoint x: 583, startPoint y: 596, endPoint x: 596, endPoint y: 596, distance: 13.0
click at [596, 596] on div at bounding box center [603, 603] width 17 height 21
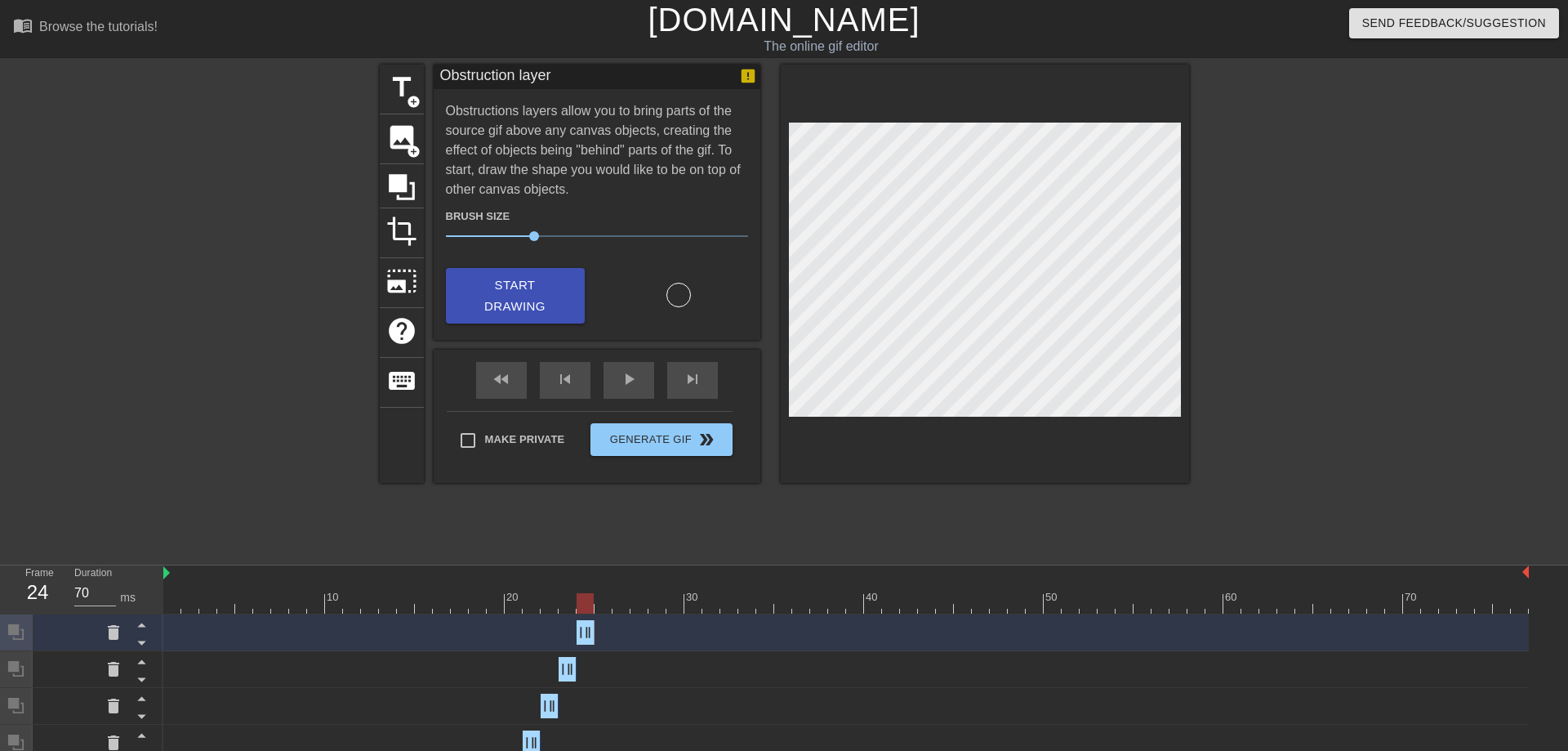
drag, startPoint x: 1522, startPoint y: 632, endPoint x: 593, endPoint y: 639, distance: 929.0
click at [593, 639] on div "Obstruction layer drag_handle drag_handle" at bounding box center [586, 631] width 18 height 24
click at [596, 604] on div at bounding box center [603, 603] width 17 height 21
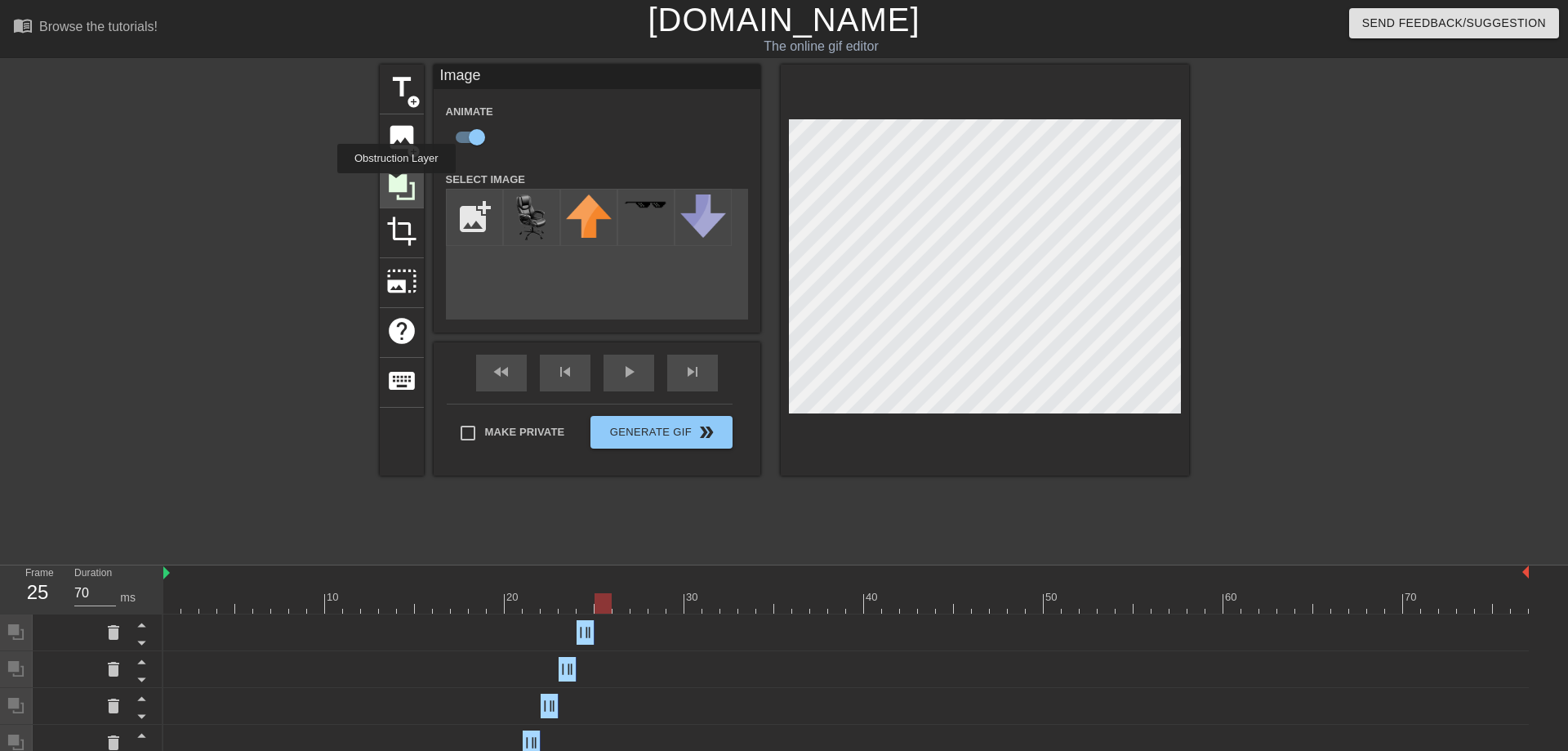
click at [396, 184] on icon at bounding box center [401, 186] width 26 height 26
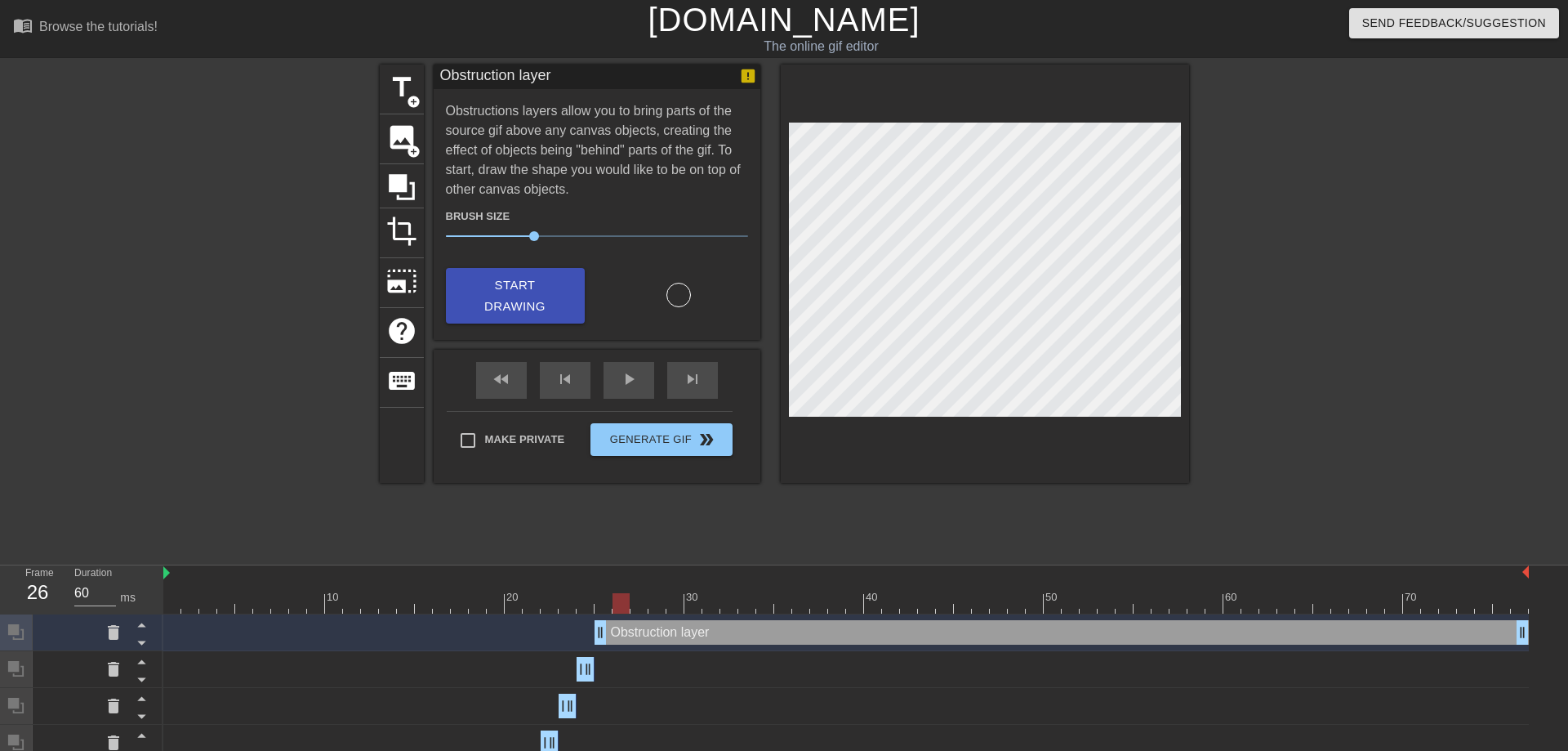
drag, startPoint x: 601, startPoint y: 598, endPoint x: 614, endPoint y: 601, distance: 13.3
click at [614, 601] on div at bounding box center [620, 603] width 17 height 21
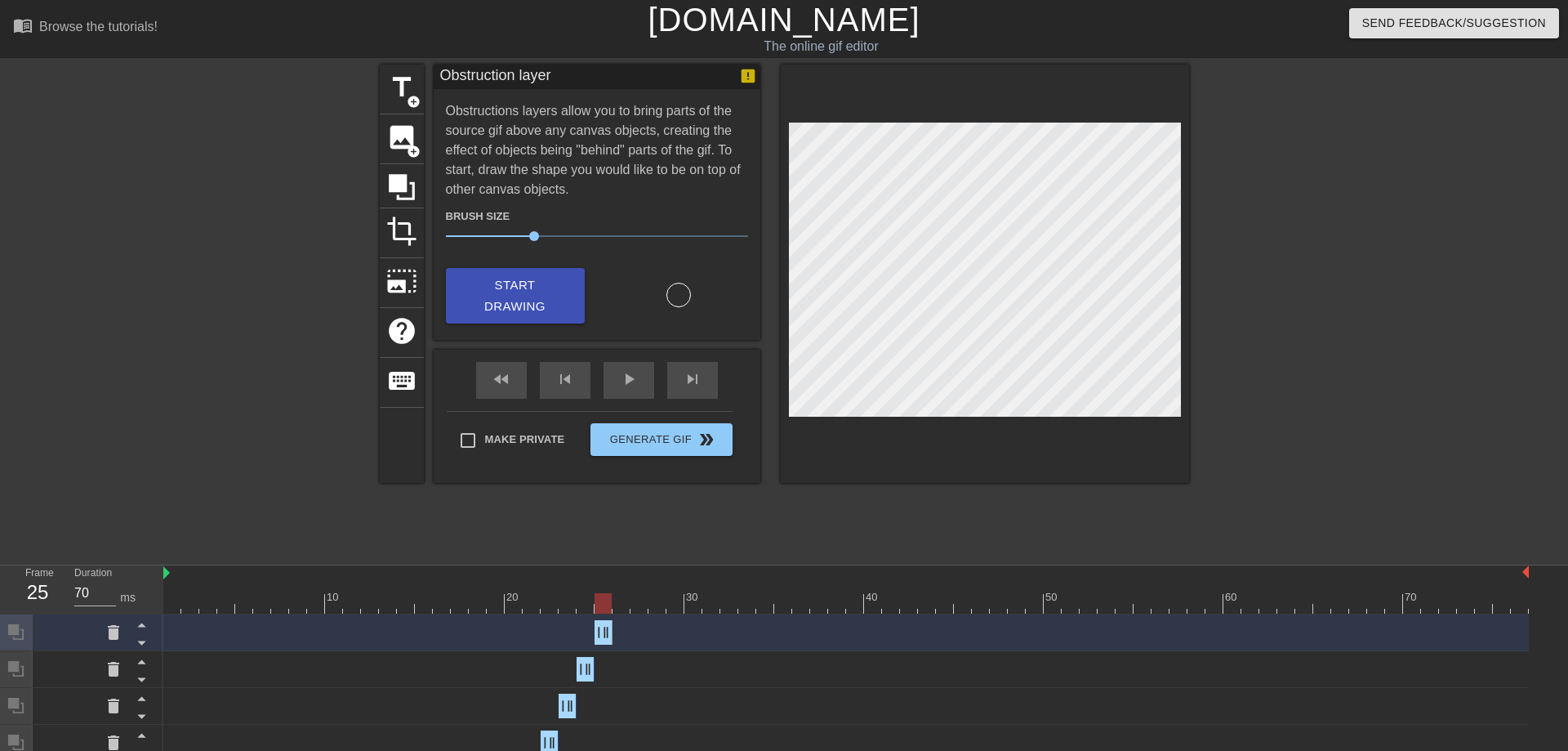
drag, startPoint x: 1523, startPoint y: 633, endPoint x: 609, endPoint y: 645, distance: 914.1
click at [609, 645] on div "Obstruction layer drag_handle drag_handle" at bounding box center [846, 632] width 1365 height 37
click at [613, 603] on div at bounding box center [620, 603] width 17 height 21
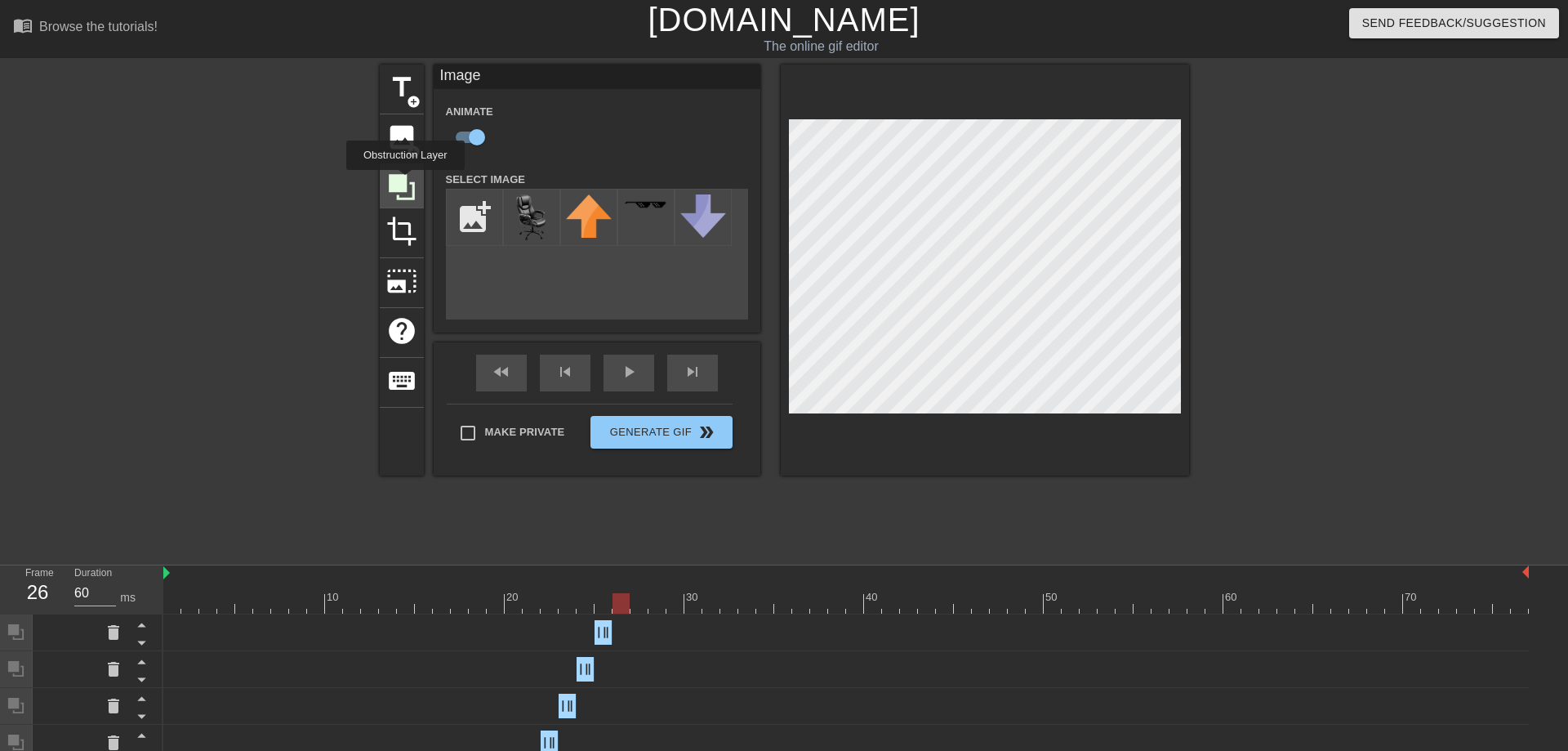
click at [405, 181] on icon at bounding box center [401, 186] width 26 height 26
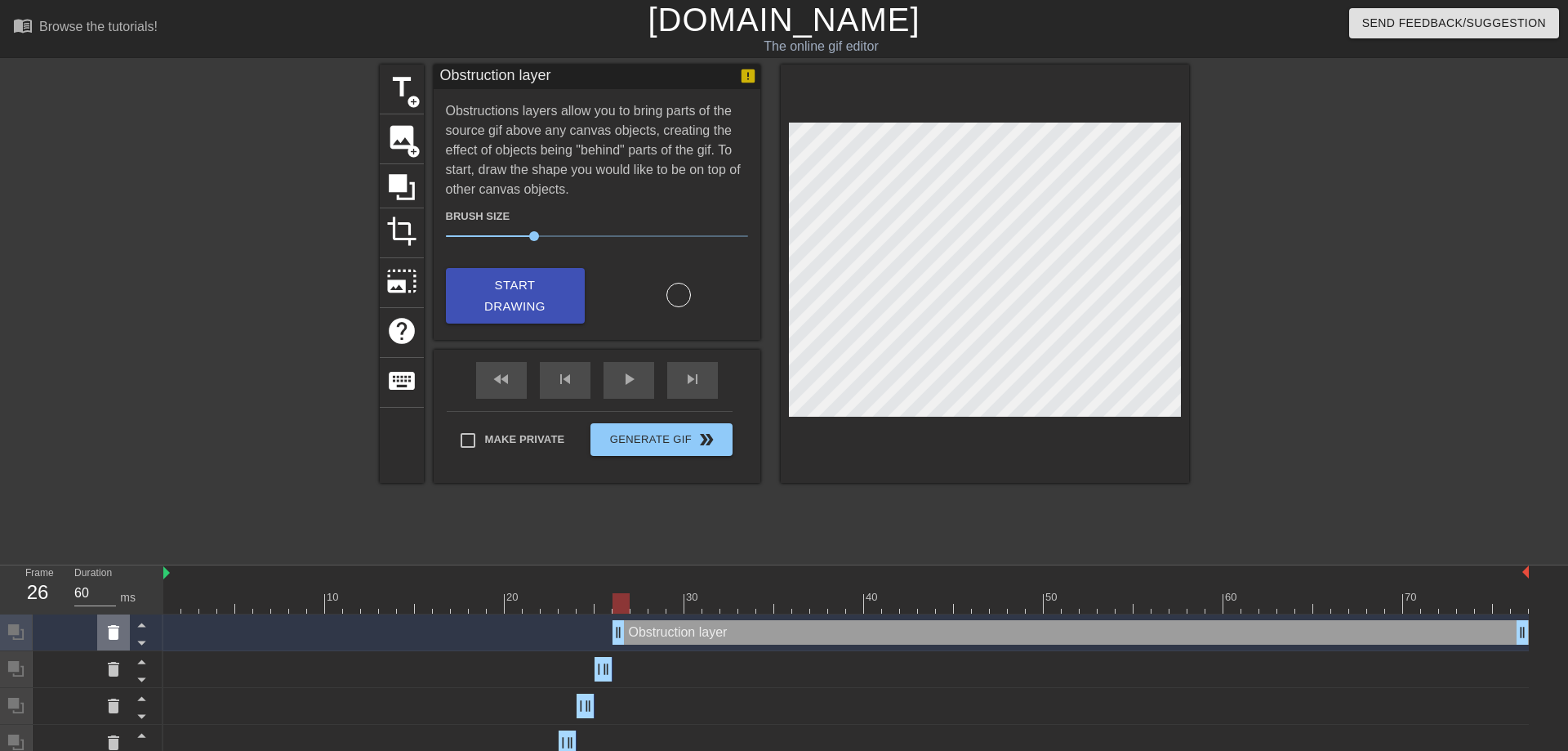
click at [117, 629] on icon at bounding box center [114, 632] width 20 height 20
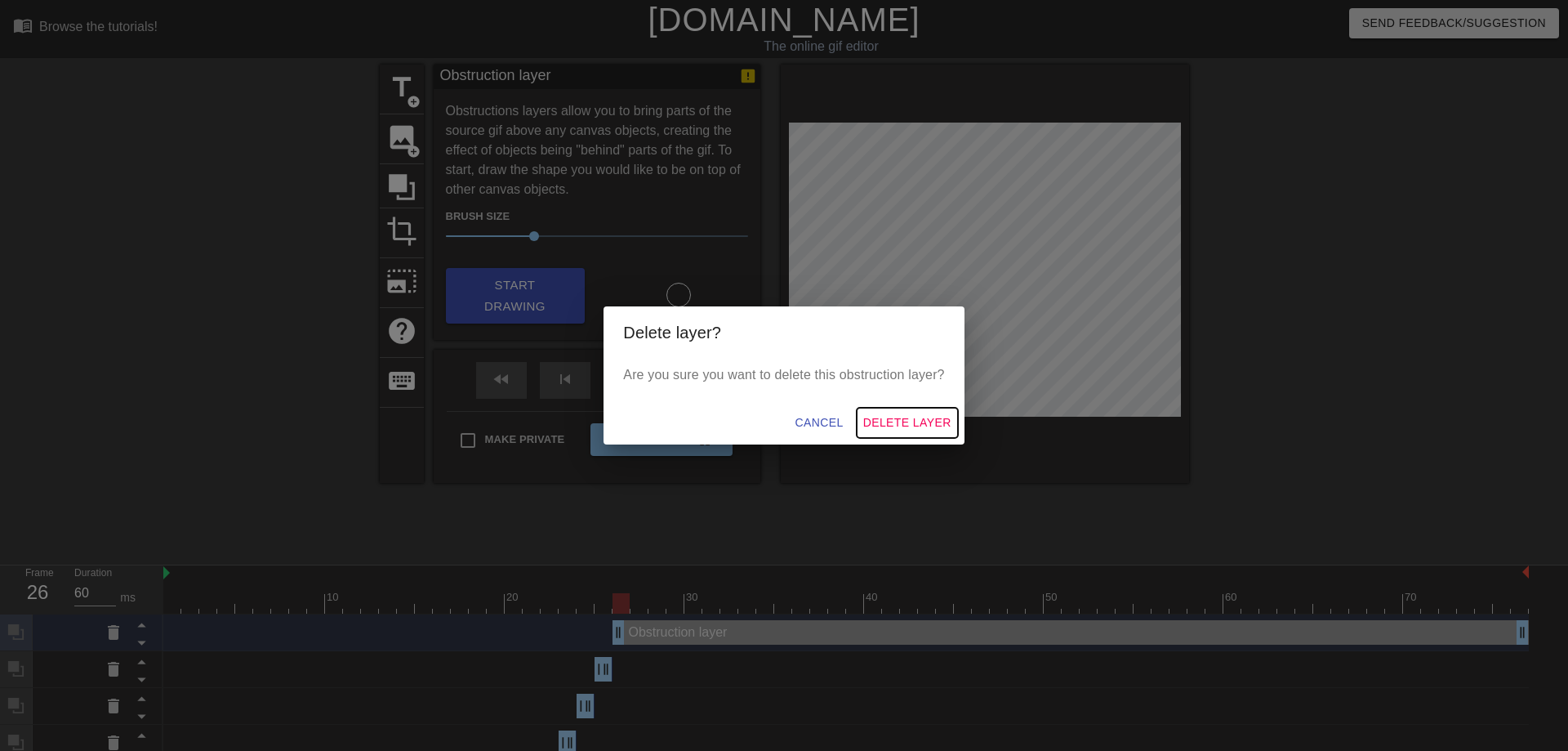
click at [938, 420] on span "Delete Layer" at bounding box center [907, 423] width 88 height 21
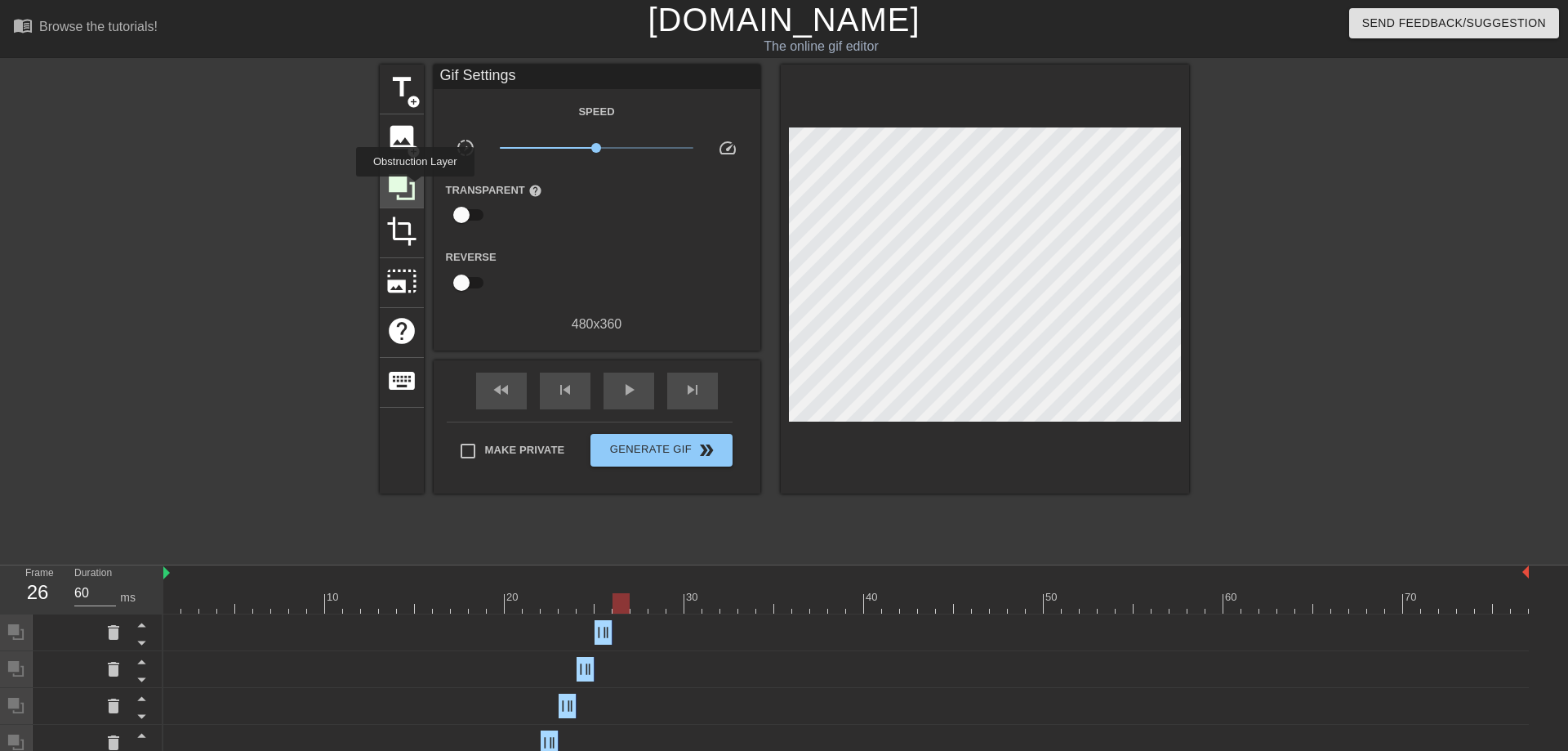
click at [402, 181] on icon at bounding box center [401, 186] width 26 height 26
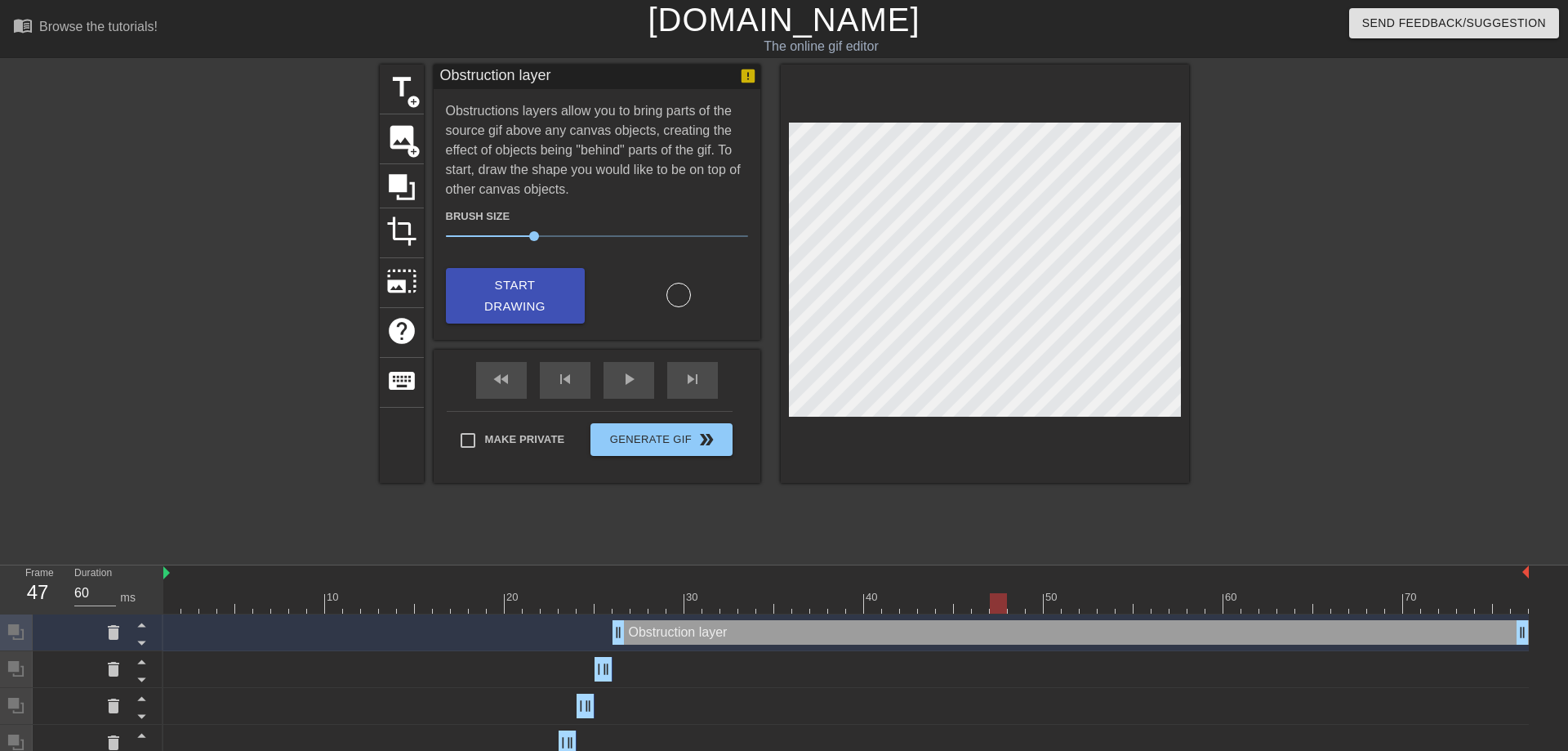
drag, startPoint x: 615, startPoint y: 599, endPoint x: 997, endPoint y: 601, distance: 382.0
click at [997, 601] on div at bounding box center [998, 603] width 17 height 21
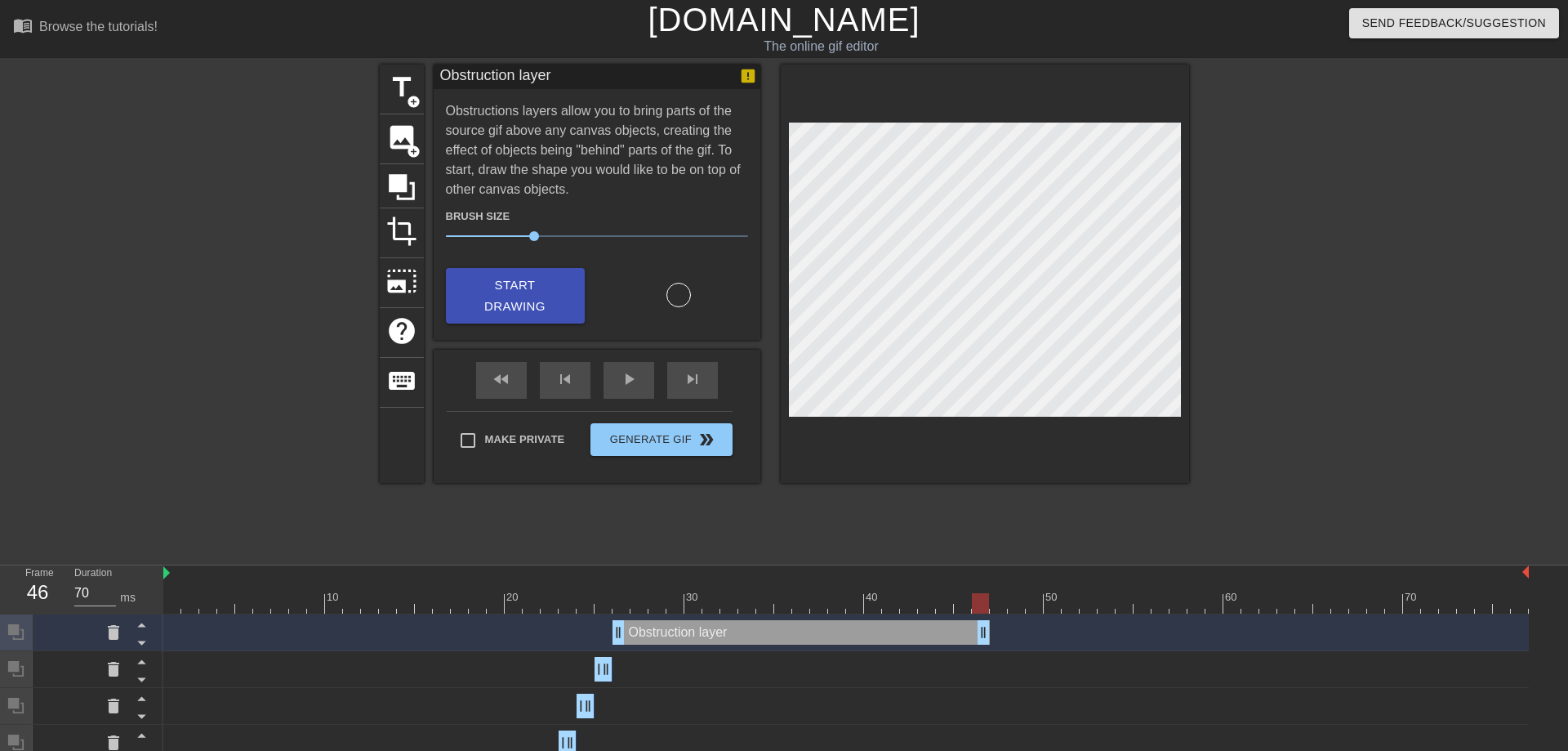
drag, startPoint x: 1521, startPoint y: 637, endPoint x: 988, endPoint y: 642, distance: 533.0
click at [988, 642] on div "Obstruction layer drag_handle drag_handle" at bounding box center [801, 631] width 377 height 24
drag, startPoint x: 982, startPoint y: 636, endPoint x: 968, endPoint y: 632, distance: 14.6
click at [968, 632] on div "Obstruction layer drag_handle drag_handle" at bounding box center [791, 631] width 360 height 24
drag, startPoint x: 968, startPoint y: 599, endPoint x: 977, endPoint y: 601, distance: 9.2
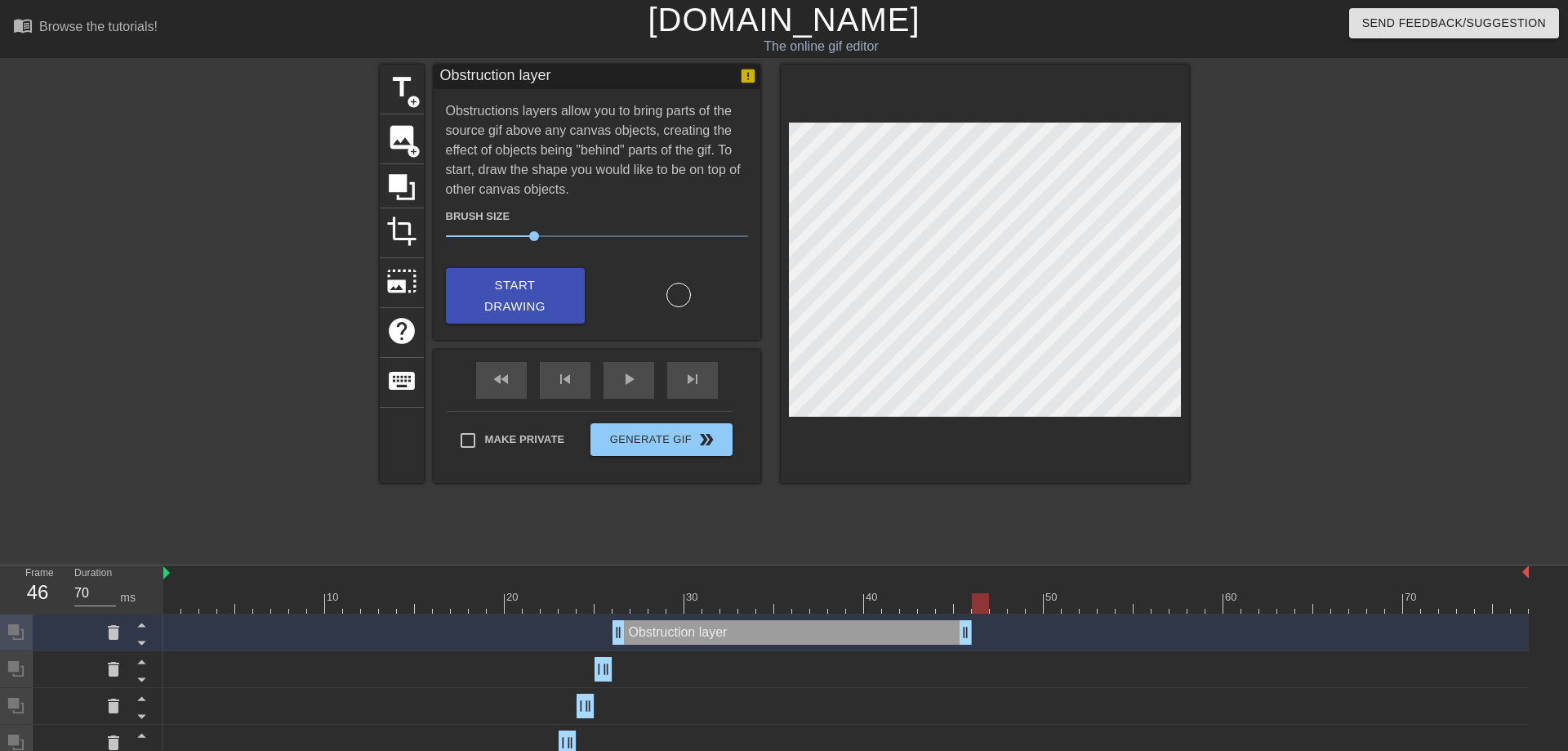
click at [977, 601] on div at bounding box center [980, 603] width 17 height 21
click at [413, 180] on icon at bounding box center [401, 186] width 26 height 26
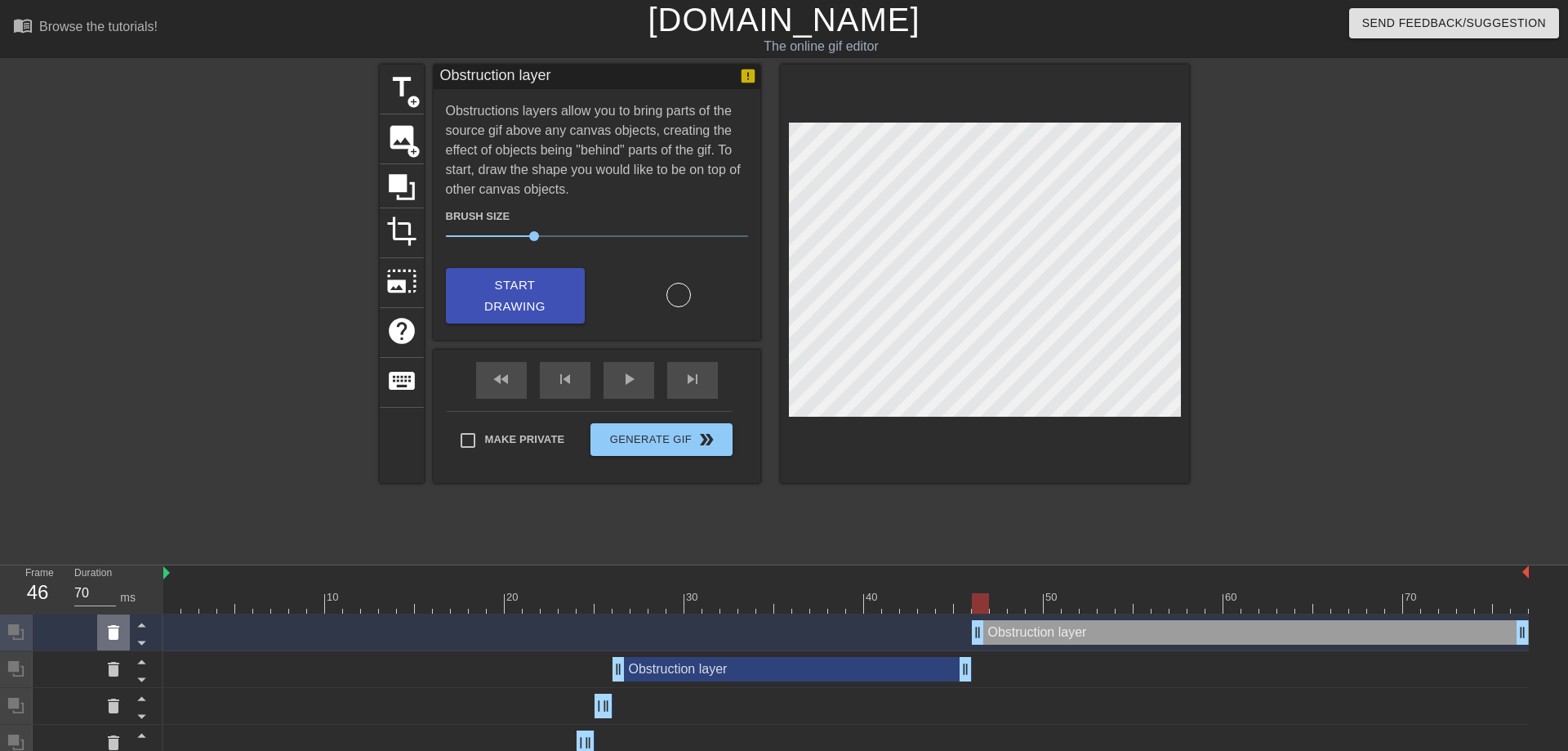
click at [114, 628] on icon at bounding box center [114, 632] width 12 height 15
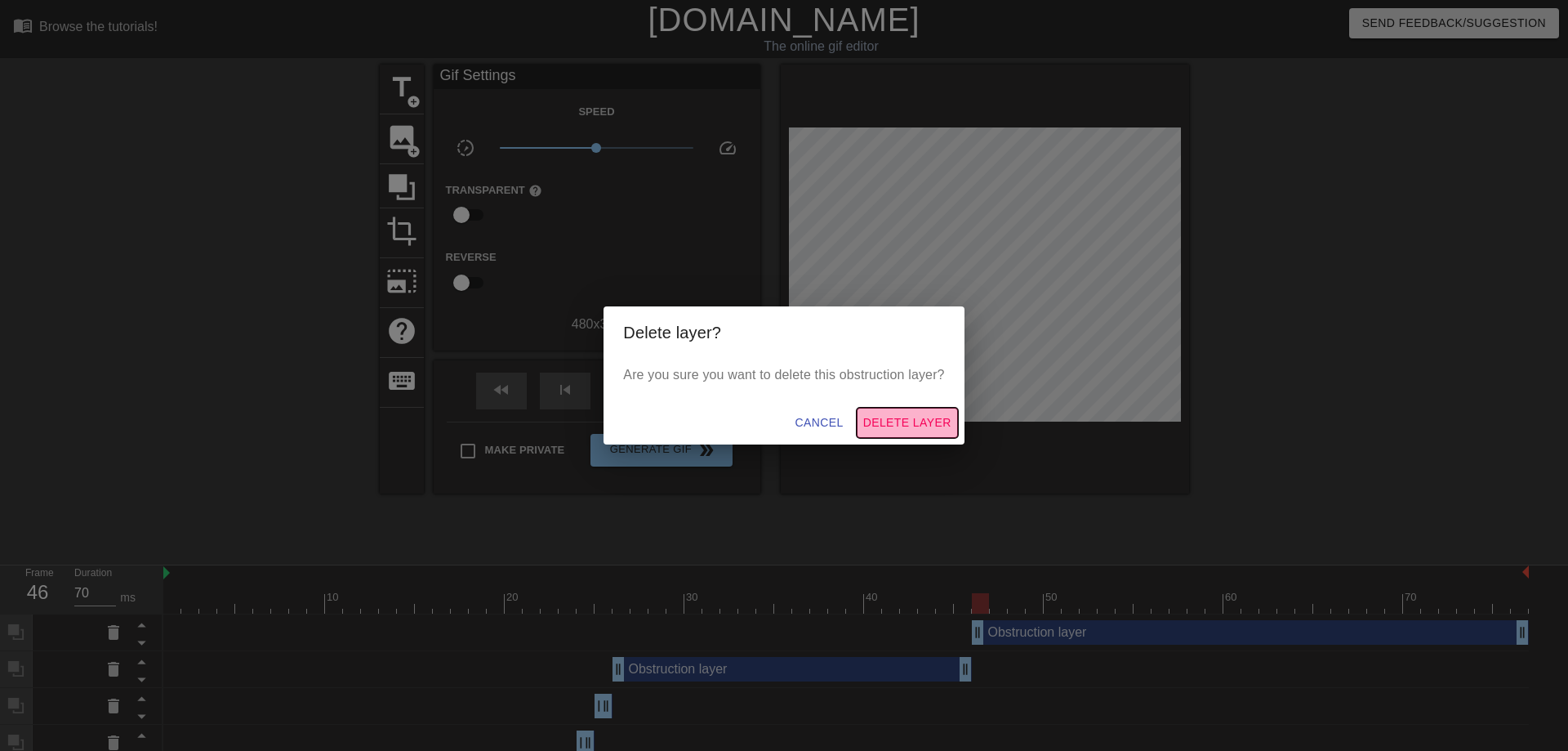
click at [925, 422] on span "Delete Layer" at bounding box center [907, 423] width 88 height 21
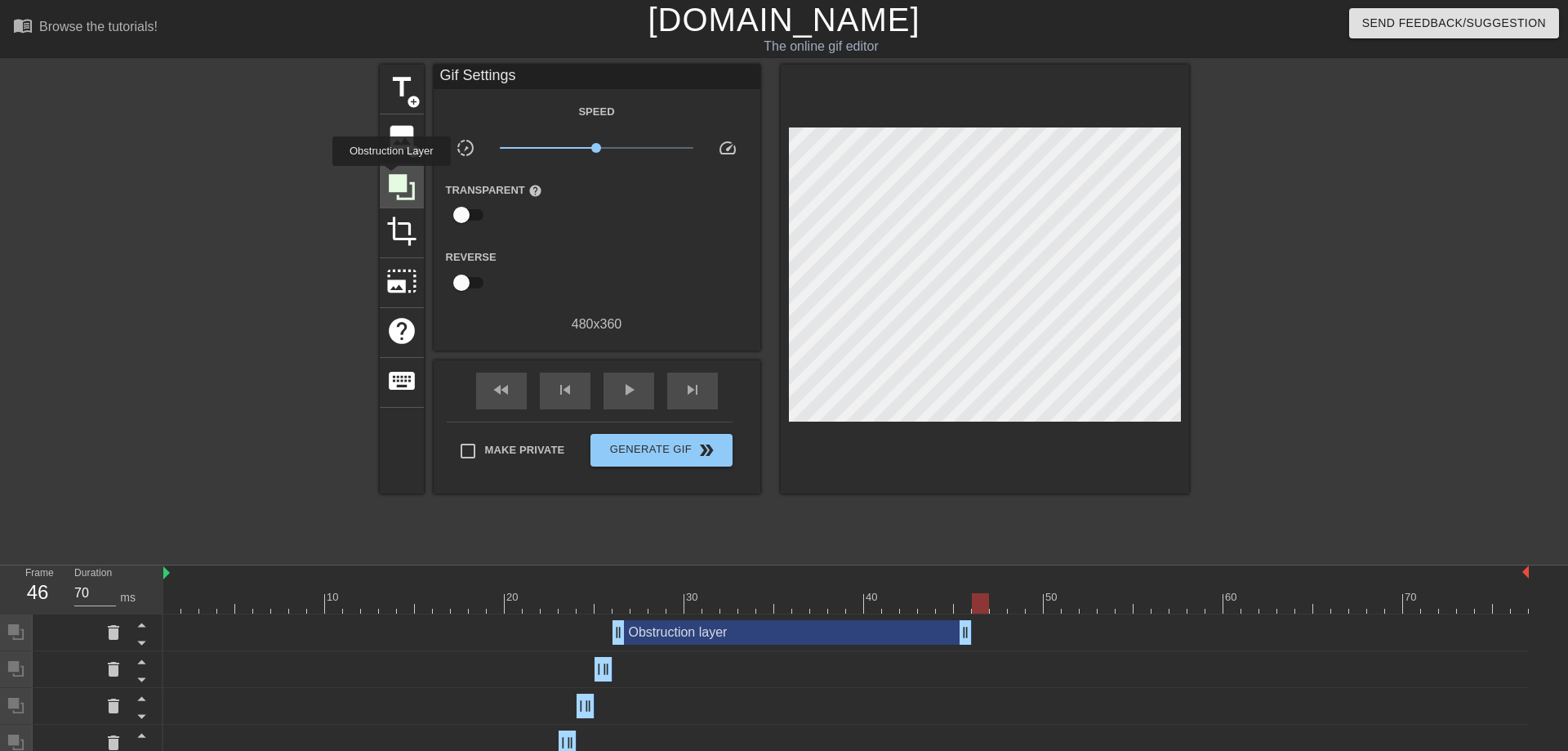
click at [391, 177] on icon at bounding box center [401, 186] width 26 height 26
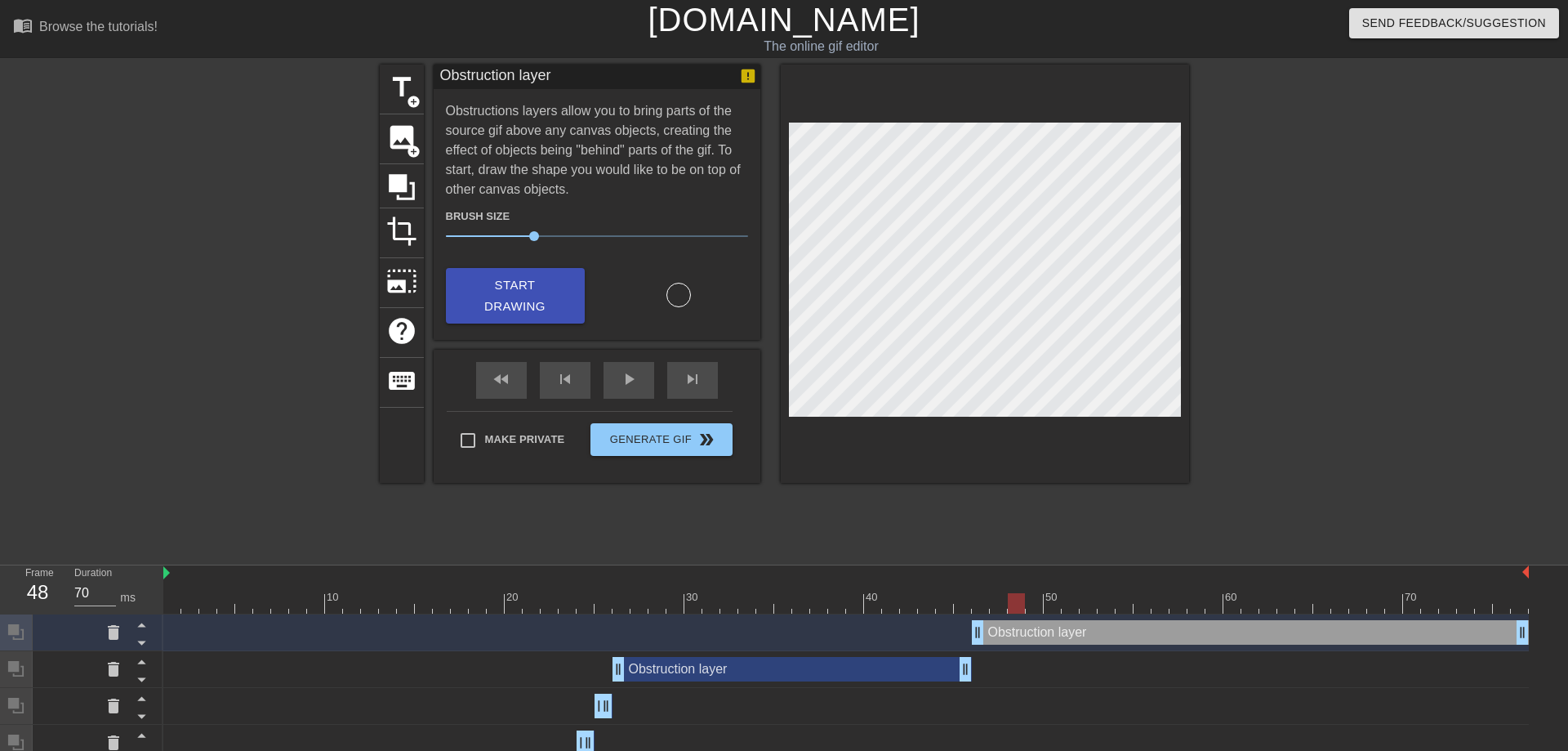
drag, startPoint x: 982, startPoint y: 602, endPoint x: 1022, endPoint y: 605, distance: 40.1
click at [1022, 605] on div at bounding box center [1016, 603] width 17 height 21
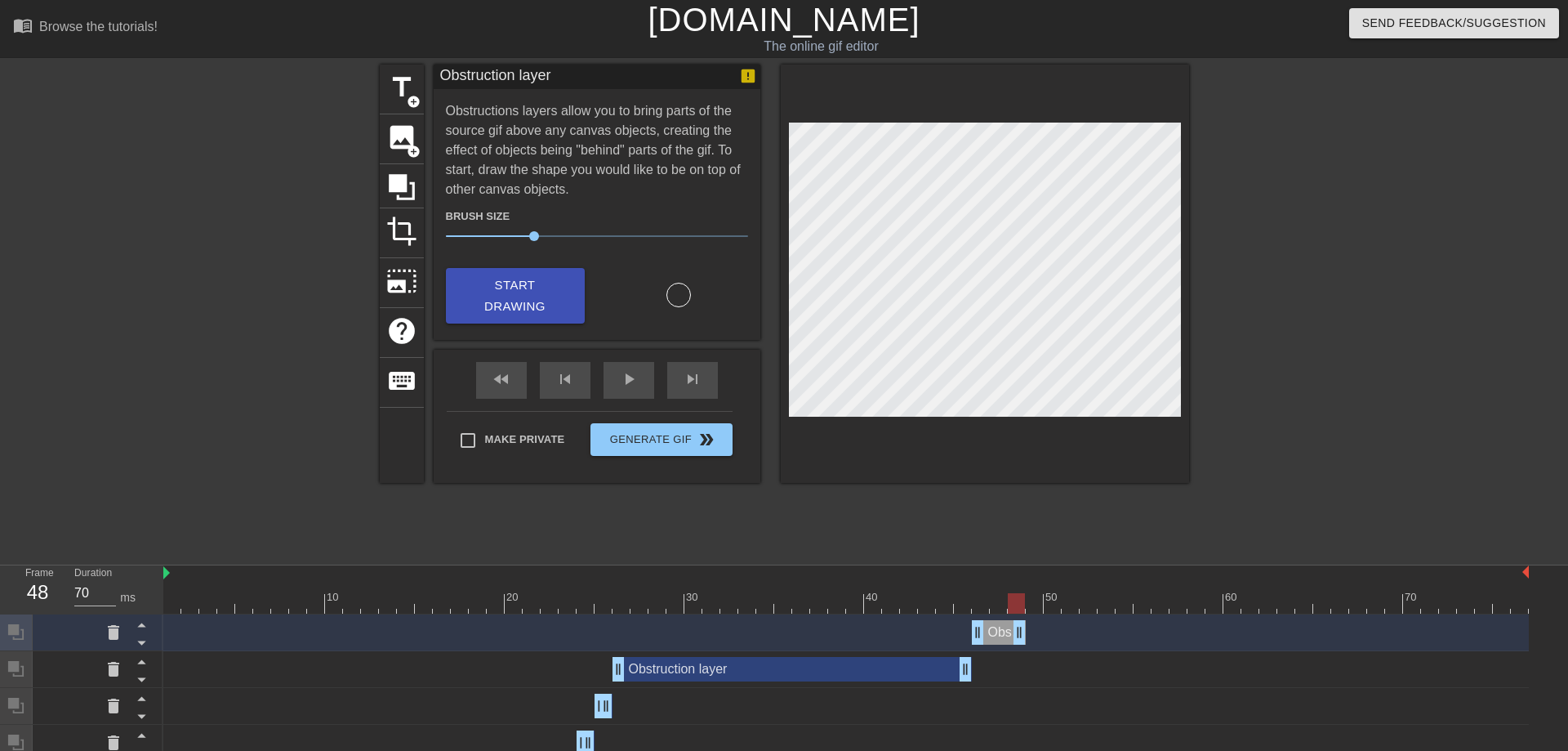
drag, startPoint x: 1522, startPoint y: 638, endPoint x: 1017, endPoint y: 646, distance: 505.1
click at [1017, 646] on div "Obstruction layer drag_handle drag_handle" at bounding box center [846, 632] width 1365 height 37
drag, startPoint x: 1015, startPoint y: 606, endPoint x: 1031, endPoint y: 606, distance: 16.0
click at [1031, 606] on div at bounding box center [1034, 603] width 17 height 21
click at [398, 185] on icon at bounding box center [401, 186] width 26 height 26
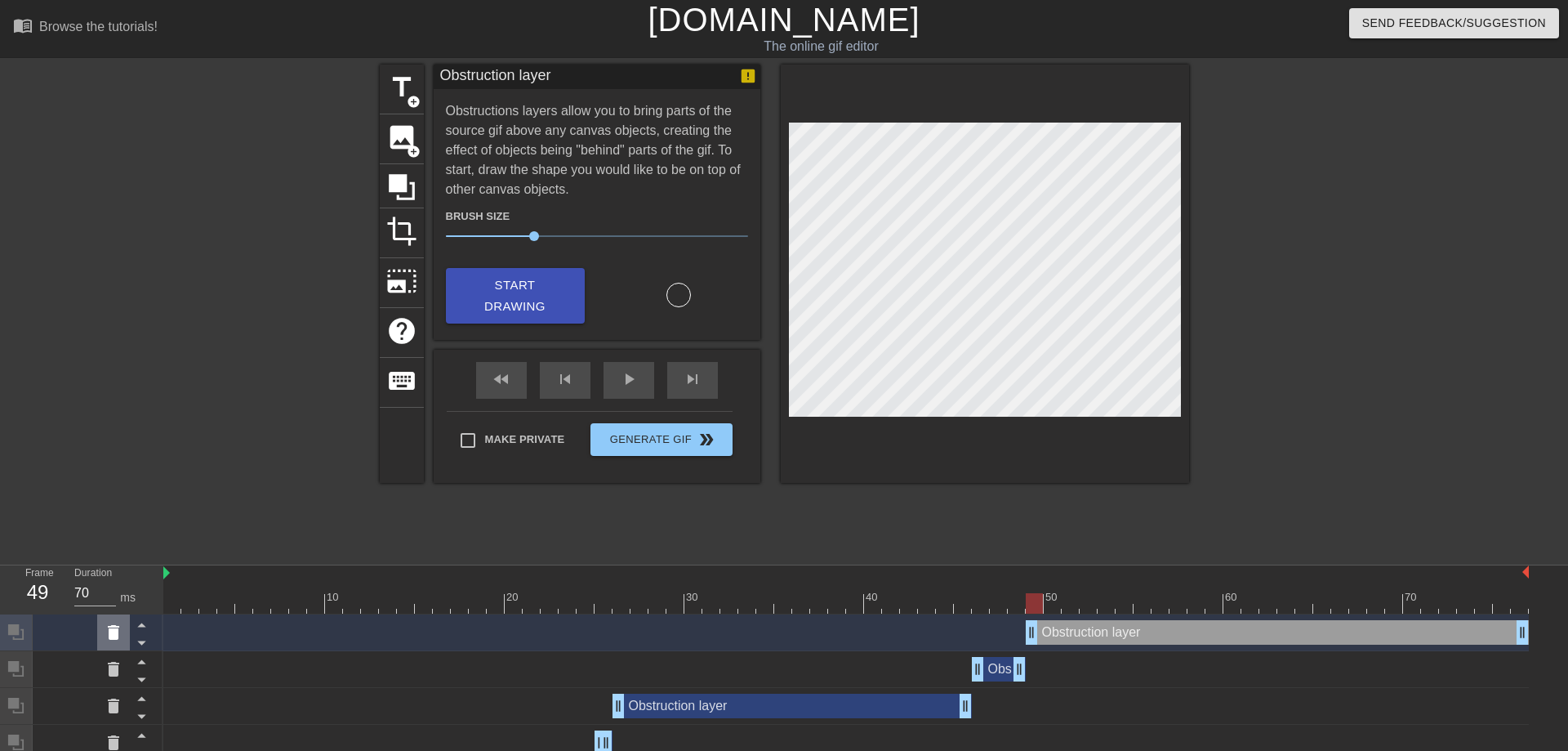
click at [103, 632] on div at bounding box center [113, 631] width 32 height 36
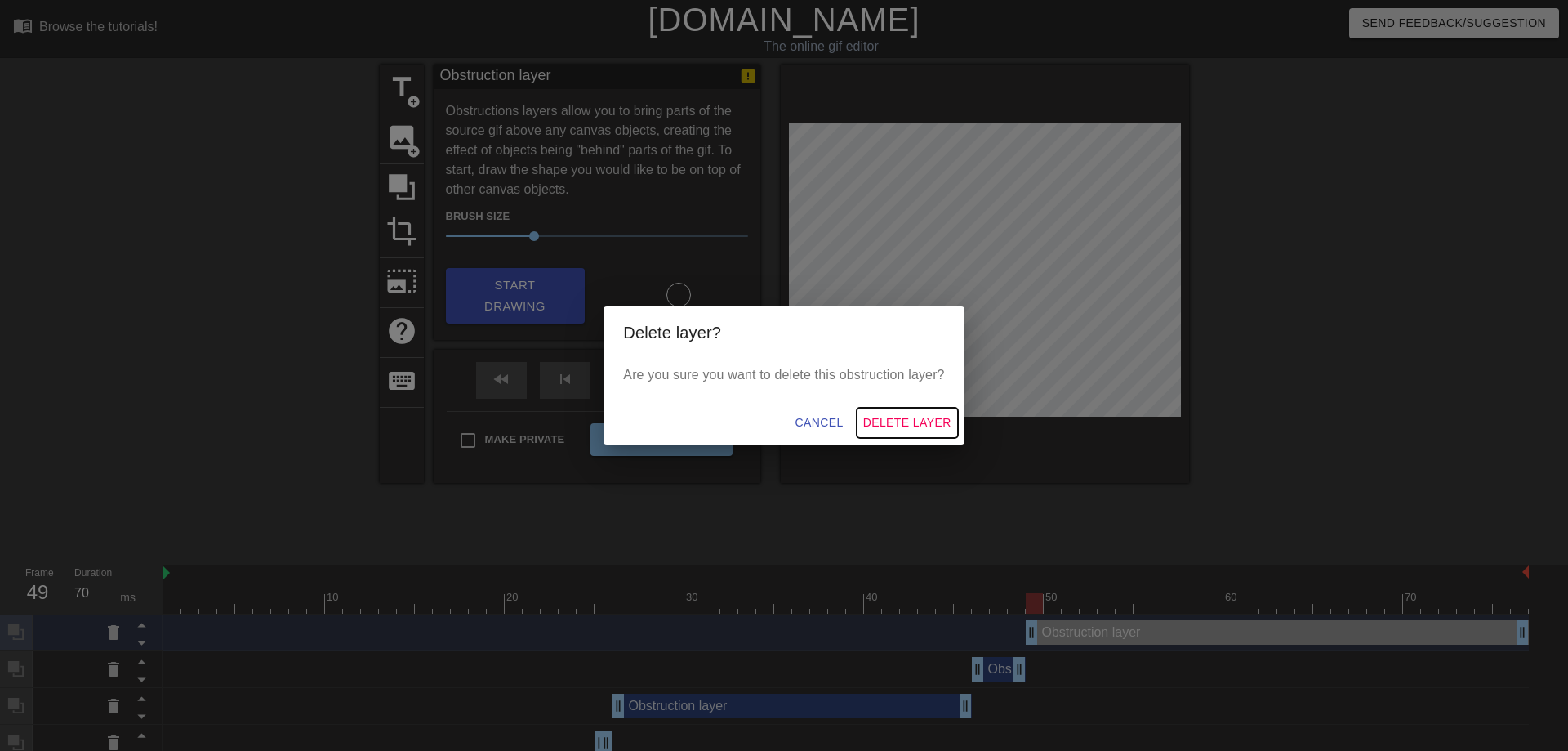
click at [909, 430] on span "Delete Layer" at bounding box center [907, 423] width 88 height 21
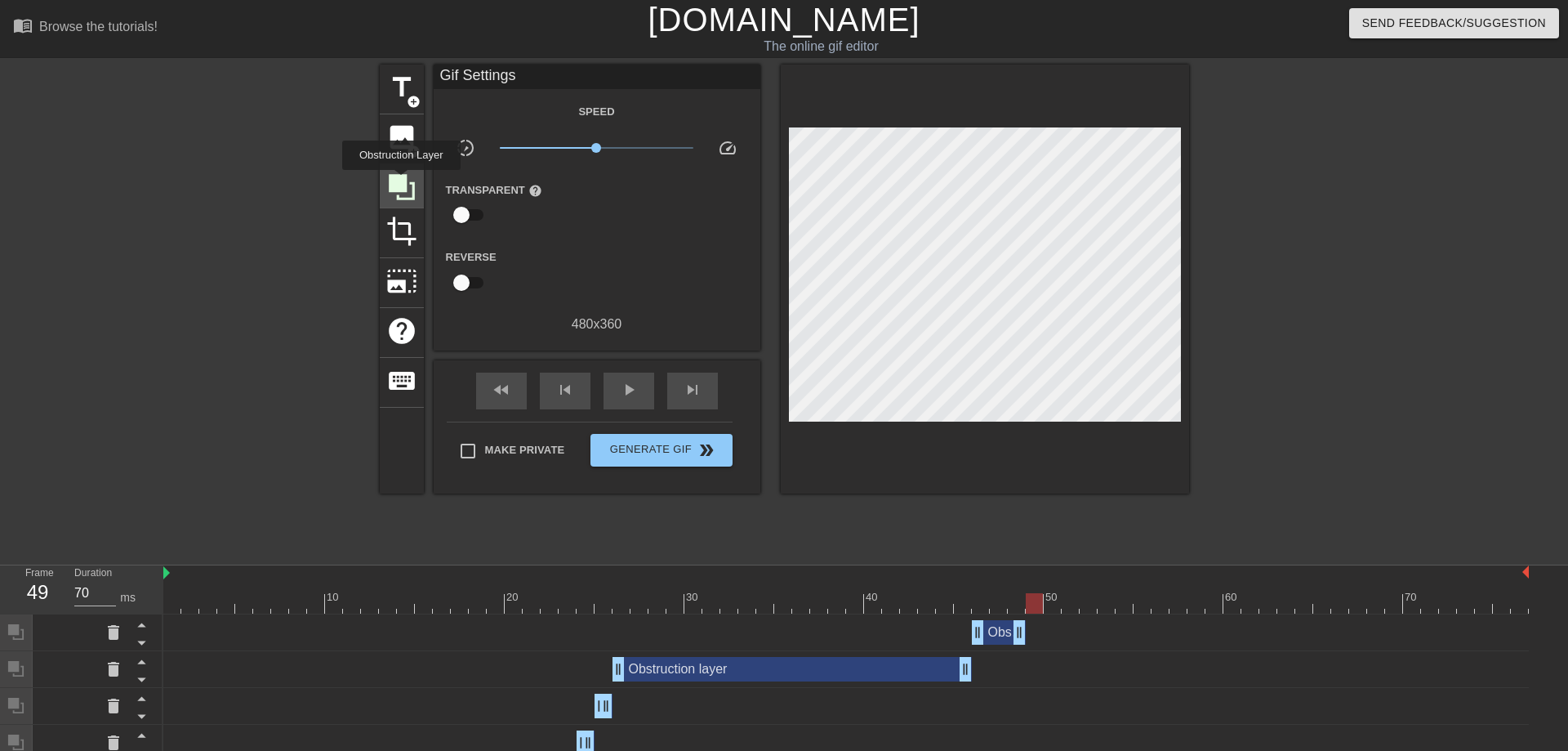
click at [401, 179] on icon at bounding box center [401, 186] width 26 height 26
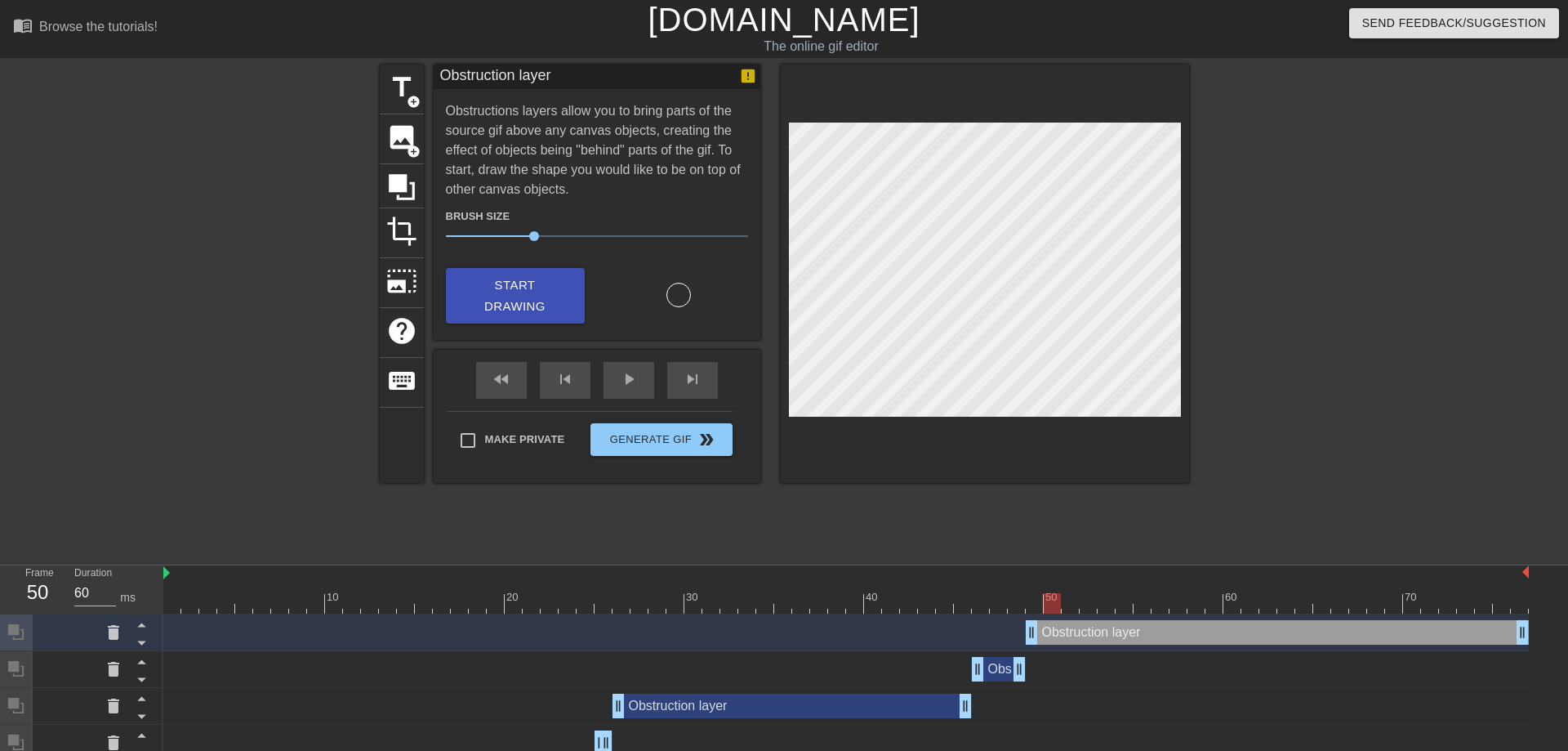
drag, startPoint x: 1041, startPoint y: 601, endPoint x: 1066, endPoint y: 602, distance: 25.0
click at [1066, 602] on div at bounding box center [846, 603] width 1365 height 21
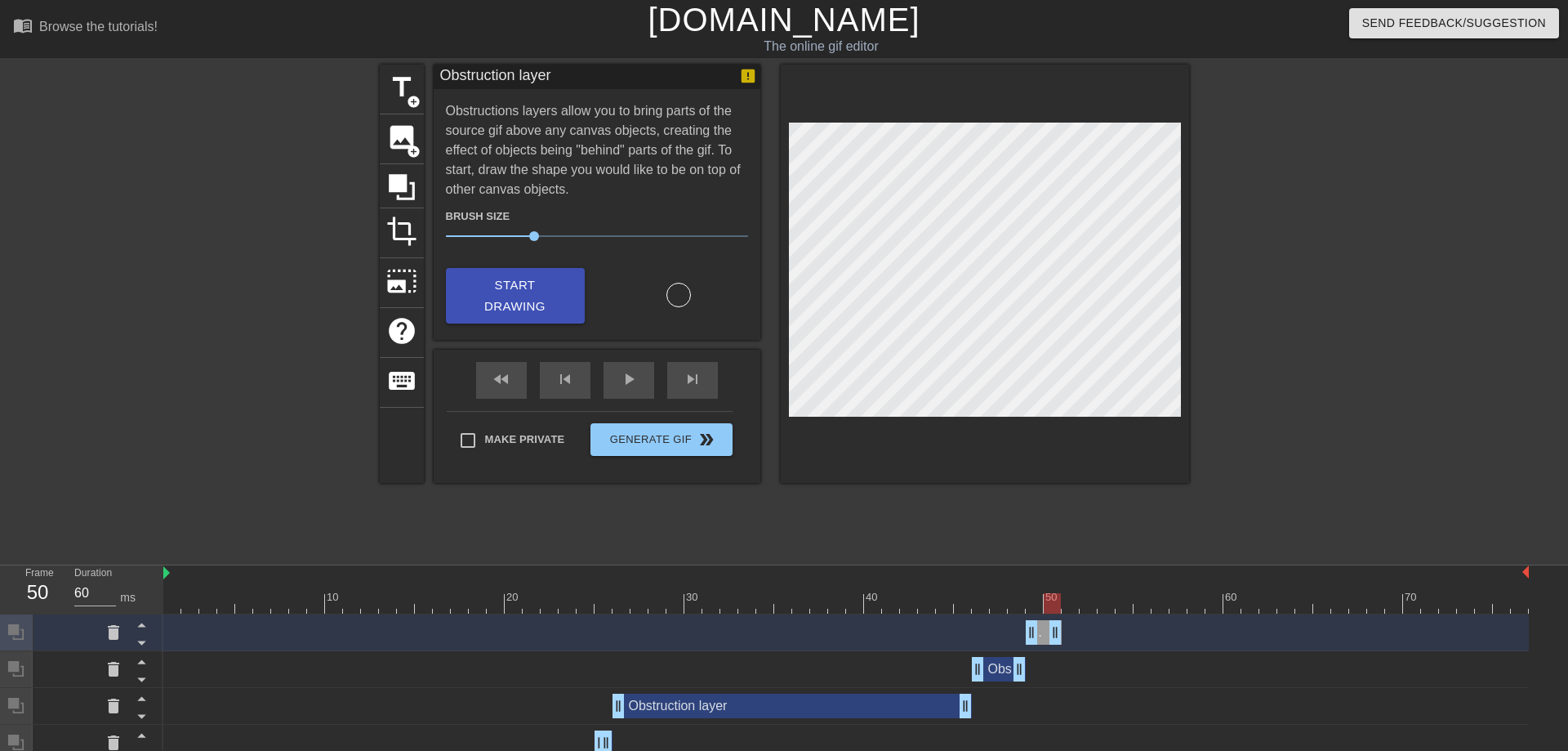
drag, startPoint x: 1525, startPoint y: 631, endPoint x: 1066, endPoint y: 634, distance: 459.0
click at [1066, 634] on div "Obstruction layer drag_handle drag_handle" at bounding box center [846, 631] width 1365 height 24
drag, startPoint x: 1055, startPoint y: 604, endPoint x: 1068, endPoint y: 609, distance: 13.9
click at [1068, 609] on div at bounding box center [1070, 603] width 17 height 21
click at [390, 185] on icon at bounding box center [401, 186] width 26 height 26
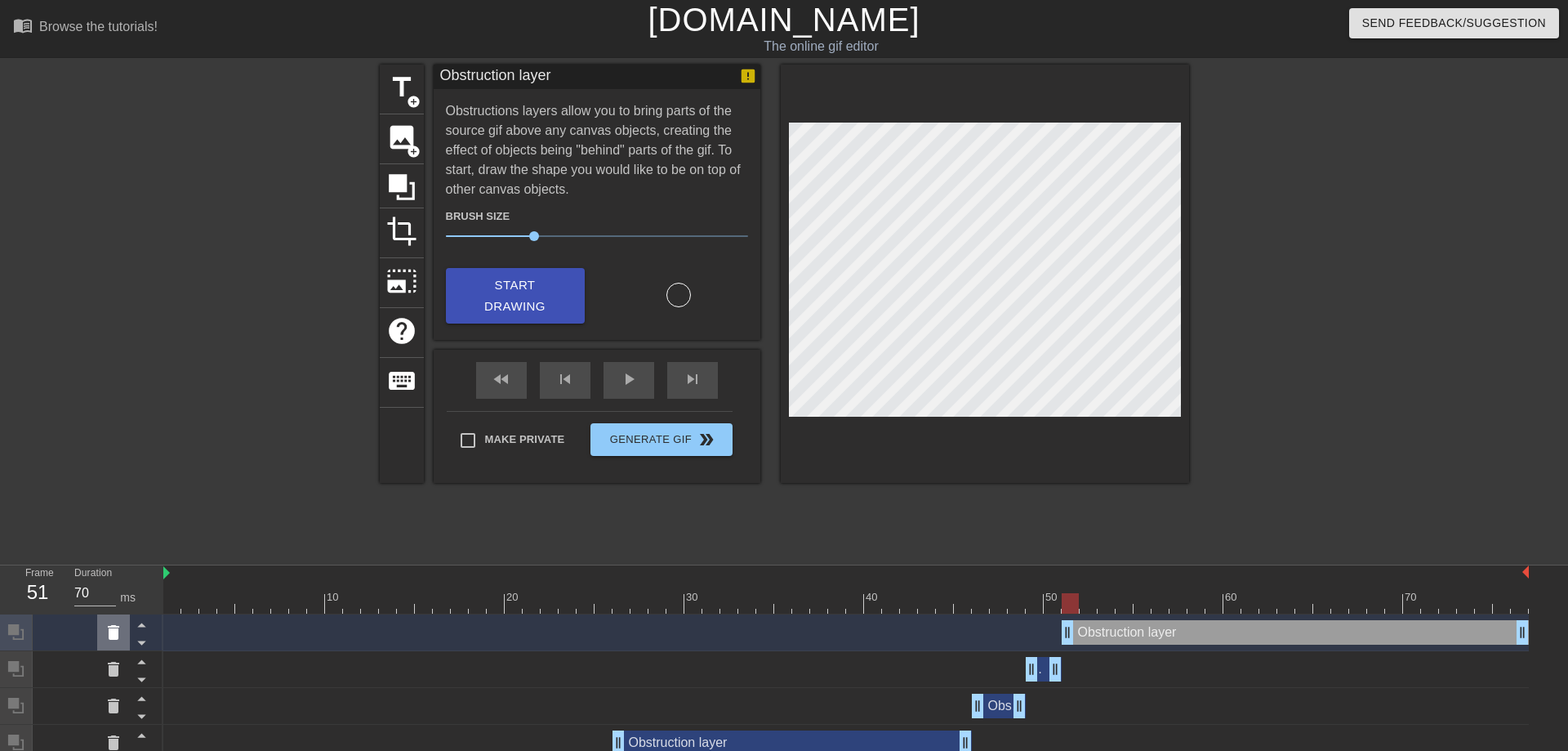
click at [108, 629] on icon at bounding box center [114, 632] width 20 height 20
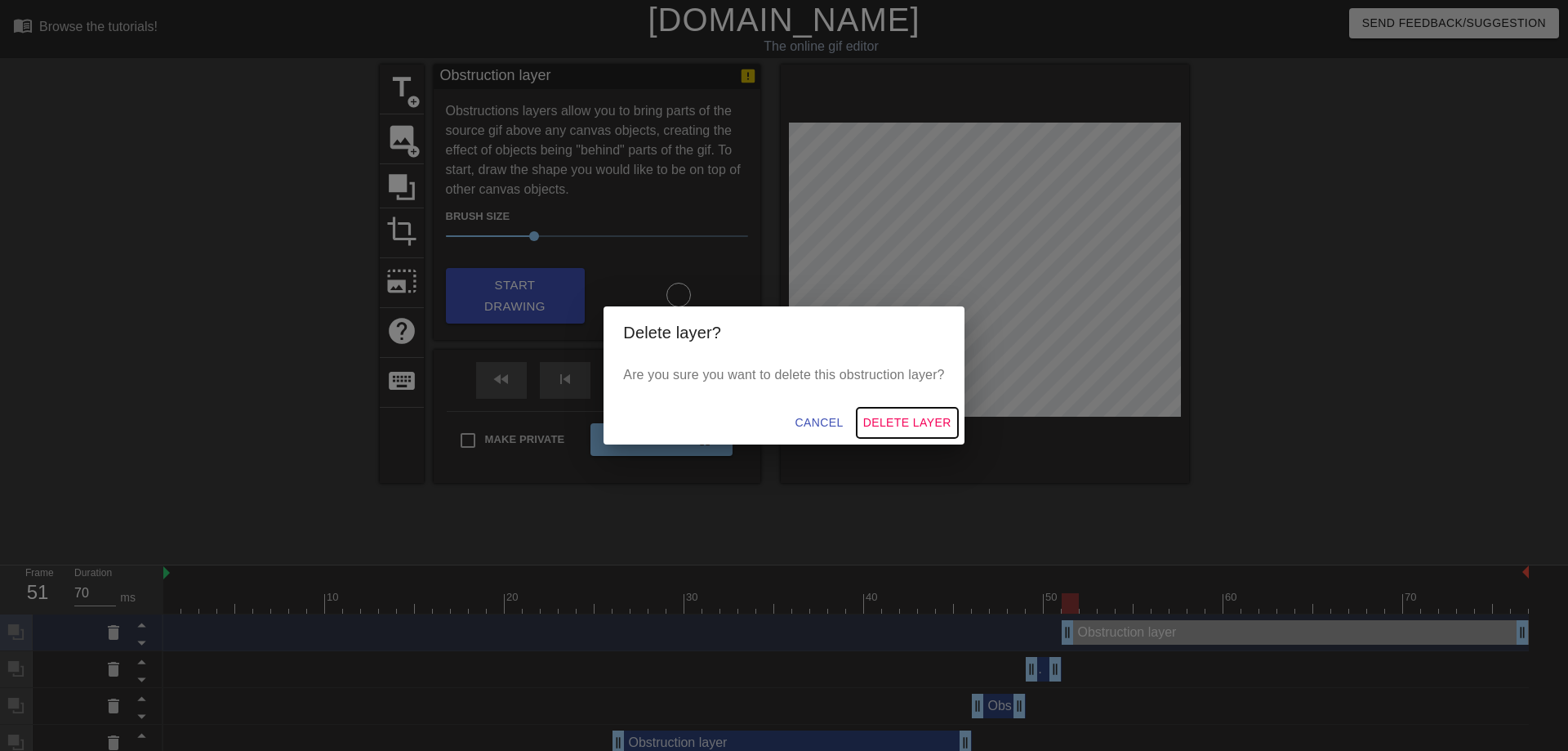
click at [895, 419] on span "Delete Layer" at bounding box center [907, 423] width 88 height 21
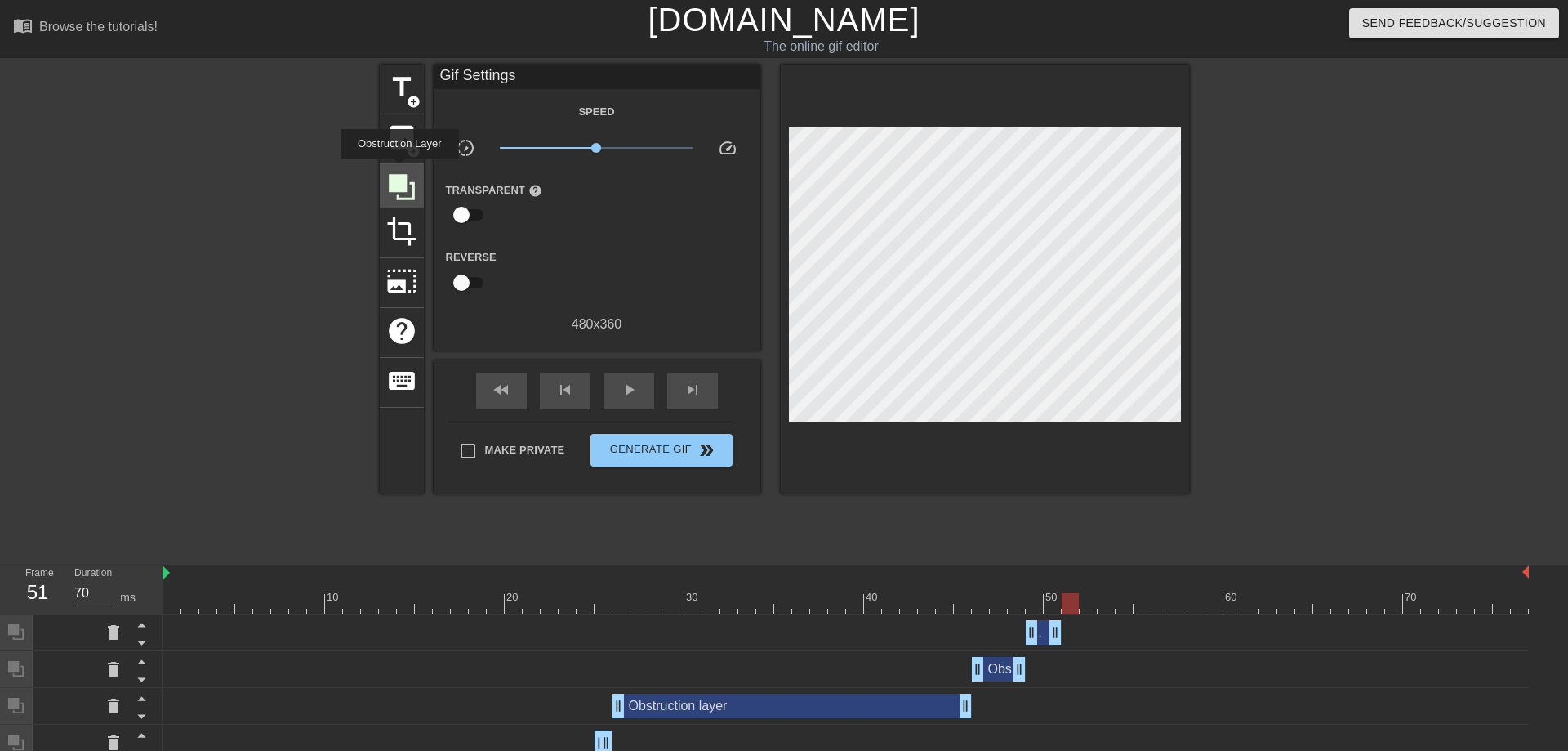
click at [399, 174] on icon at bounding box center [401, 186] width 26 height 26
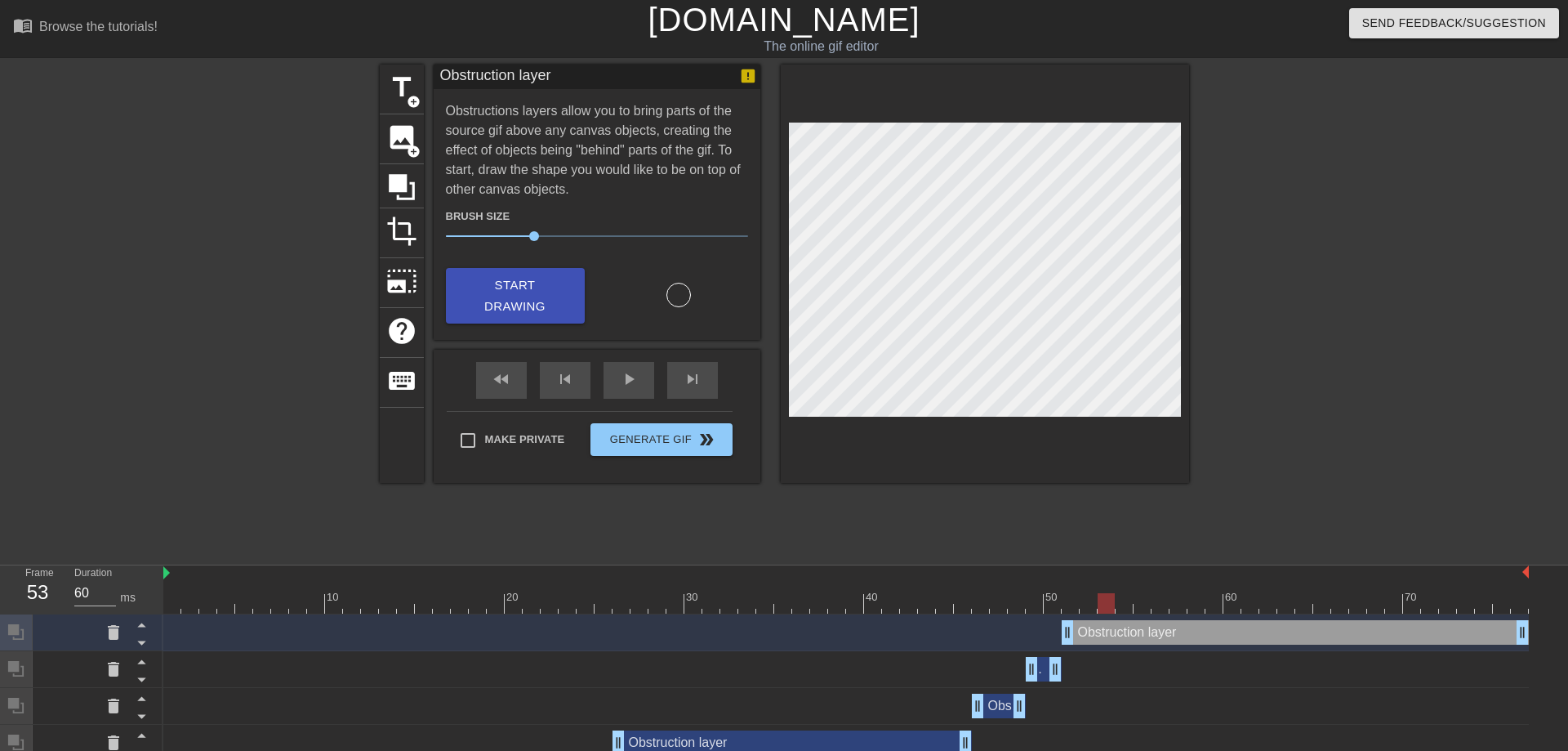
drag, startPoint x: 1076, startPoint y: 606, endPoint x: 1111, endPoint y: 606, distance: 35.0
click at [1111, 606] on div at bounding box center [1106, 603] width 17 height 21
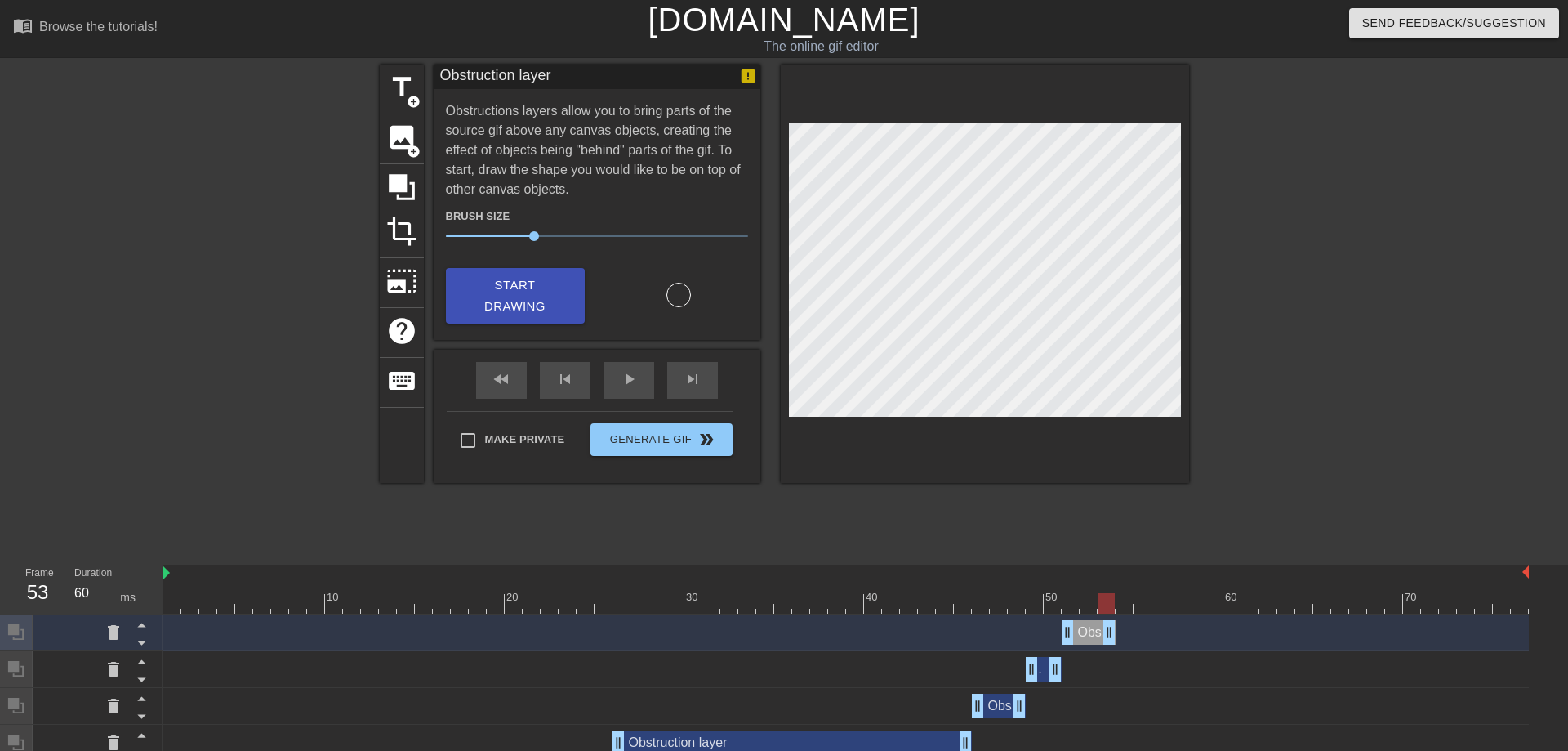
drag, startPoint x: 1519, startPoint y: 638, endPoint x: 1097, endPoint y: 640, distance: 422.0
click at [1097, 640] on div "Obstruction layer drag_handle drag_handle" at bounding box center [1088, 631] width 54 height 24
click at [409, 177] on icon at bounding box center [401, 186] width 31 height 31
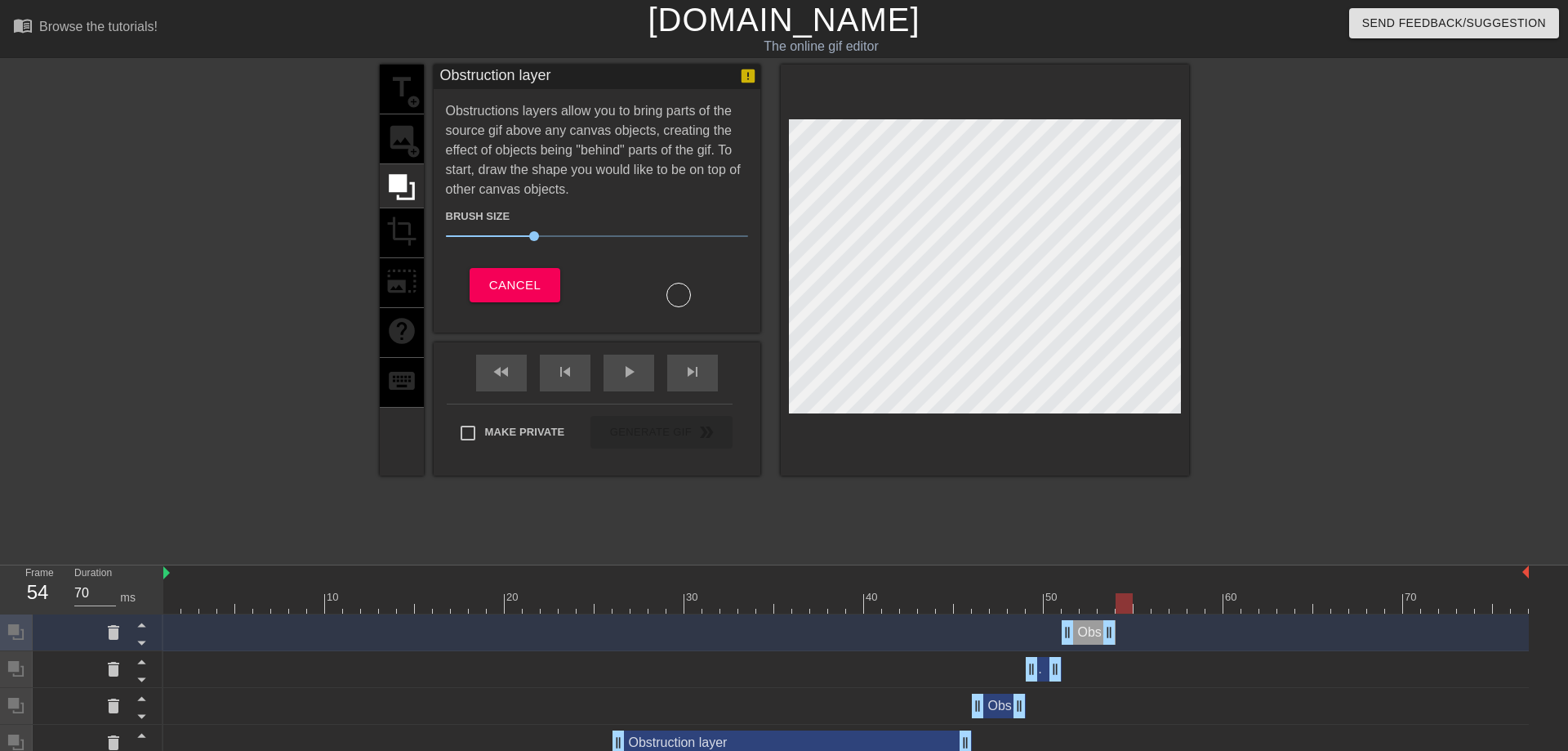
drag, startPoint x: 1112, startPoint y: 600, endPoint x: 1124, endPoint y: 601, distance: 12.0
click at [1124, 601] on div at bounding box center [1124, 603] width 17 height 21
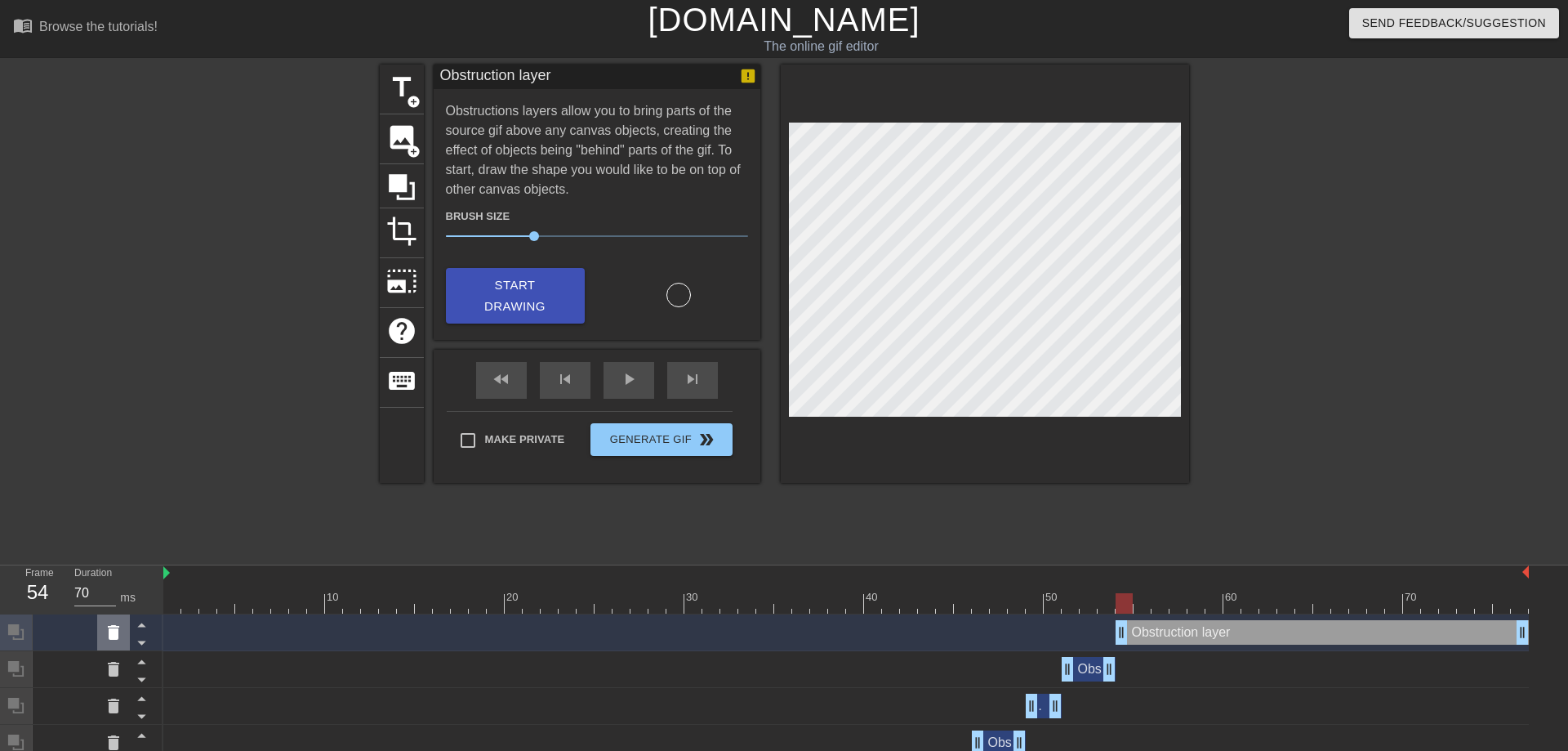
click at [110, 640] on icon at bounding box center [114, 632] width 12 height 15
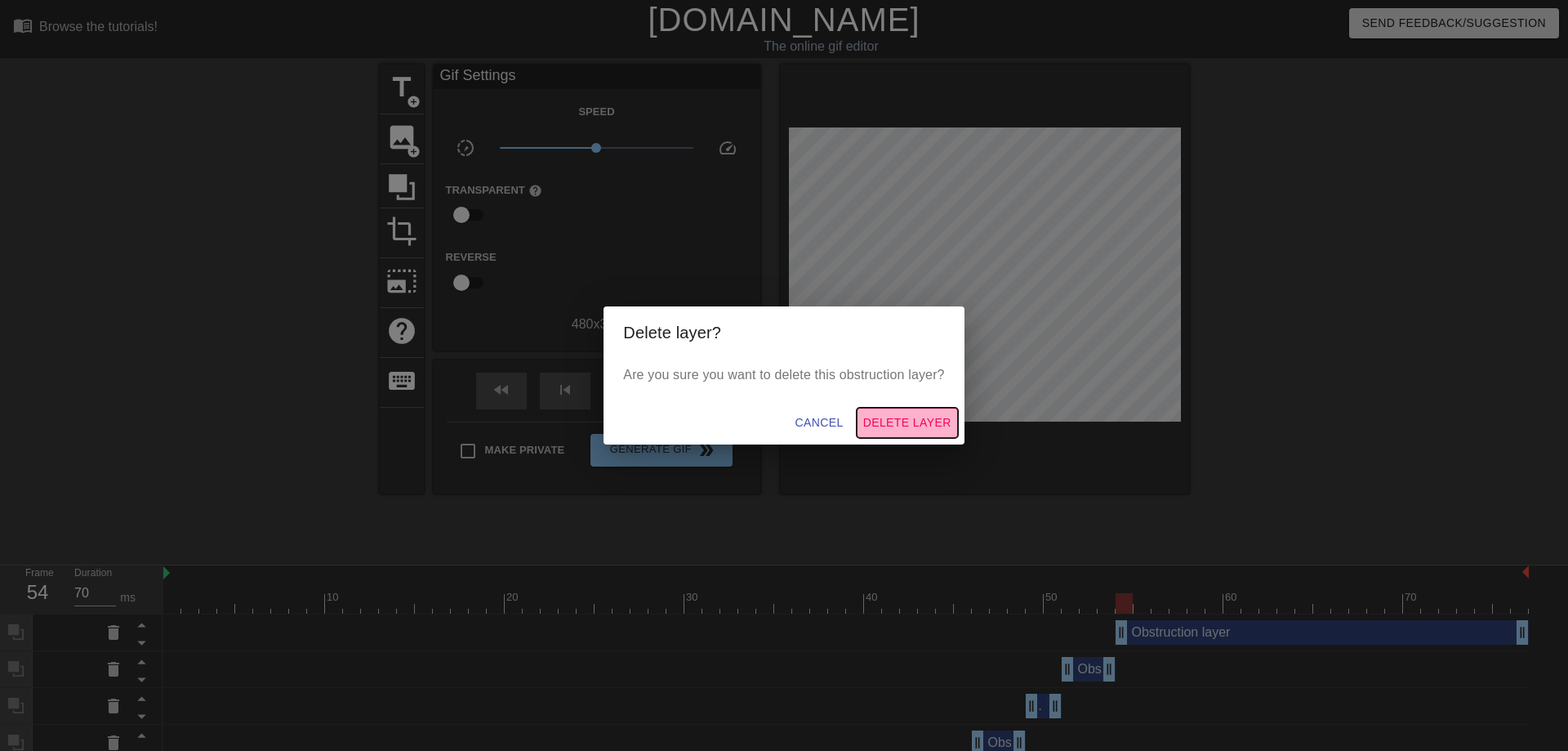
click at [924, 421] on span "Delete Layer" at bounding box center [907, 423] width 88 height 21
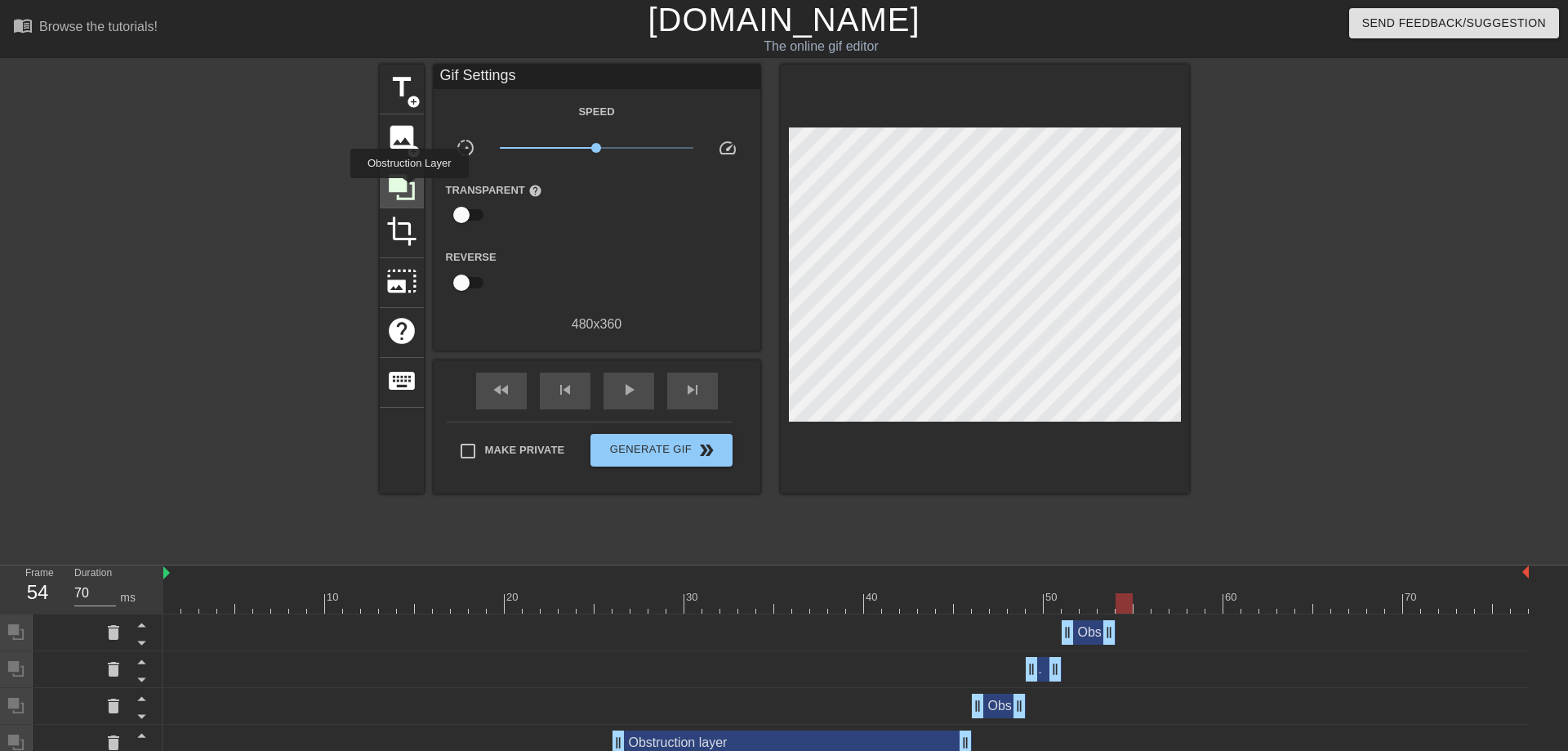
click at [409, 189] on icon at bounding box center [401, 186] width 31 height 31
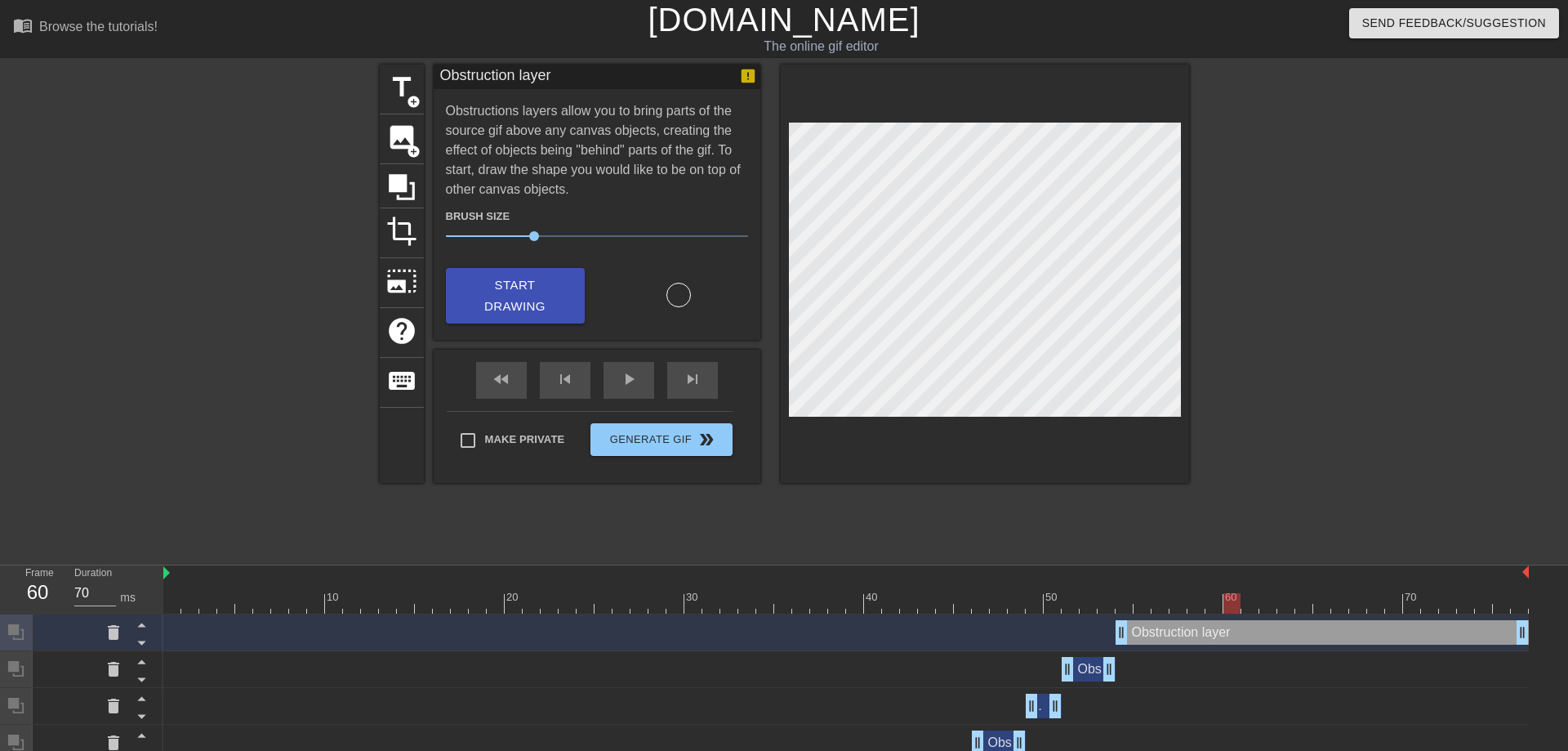
drag, startPoint x: 1129, startPoint y: 597, endPoint x: 1226, endPoint y: 606, distance: 97.4
click at [1226, 606] on div at bounding box center [1232, 603] width 17 height 21
drag, startPoint x: 1521, startPoint y: 629, endPoint x: 1218, endPoint y: 631, distance: 303.0
click at [1218, 631] on div "Obstruction layer drag_handle drag_handle" at bounding box center [1169, 631] width 108 height 24
click at [1233, 604] on div at bounding box center [846, 603] width 1365 height 21
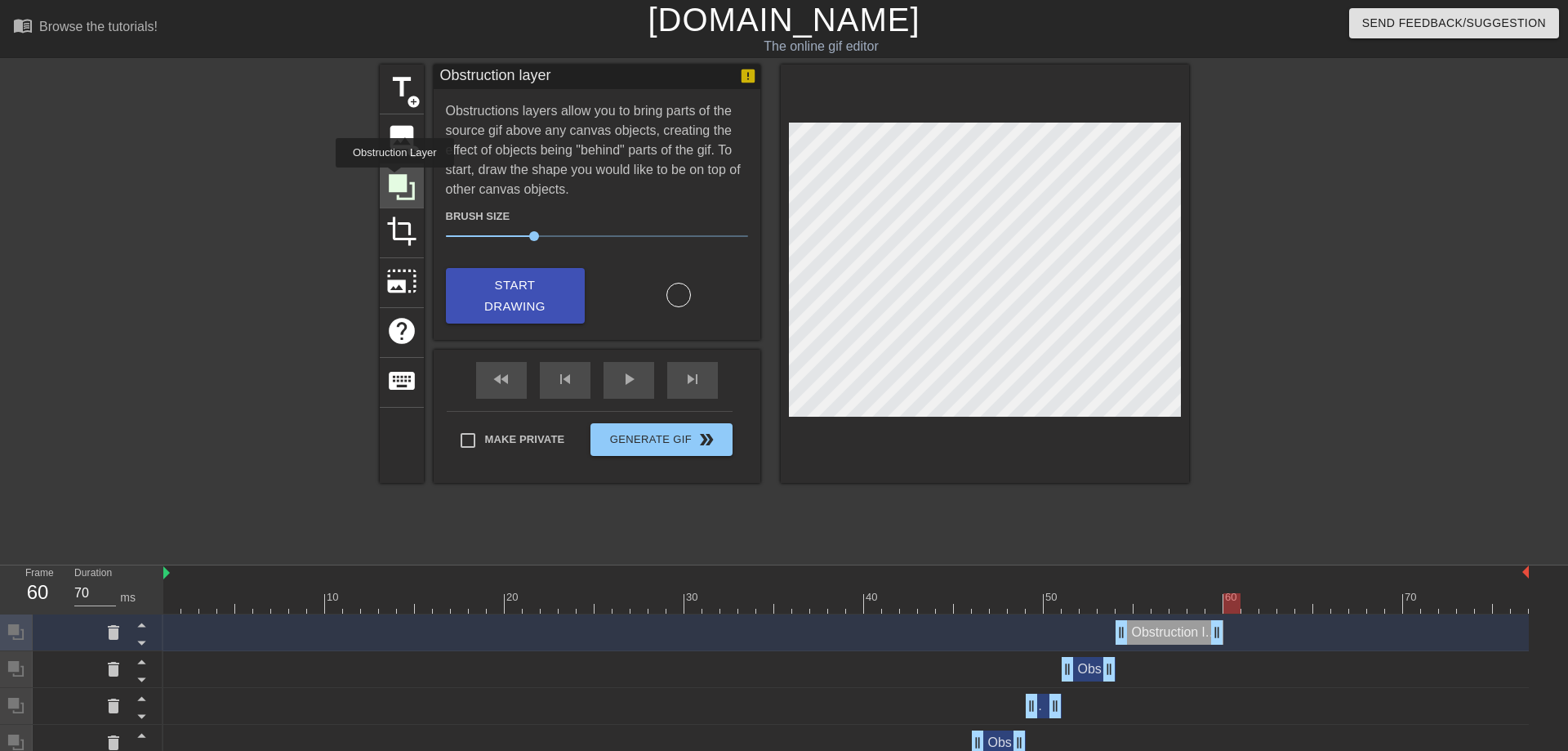
click at [394, 179] on icon at bounding box center [401, 186] width 26 height 26
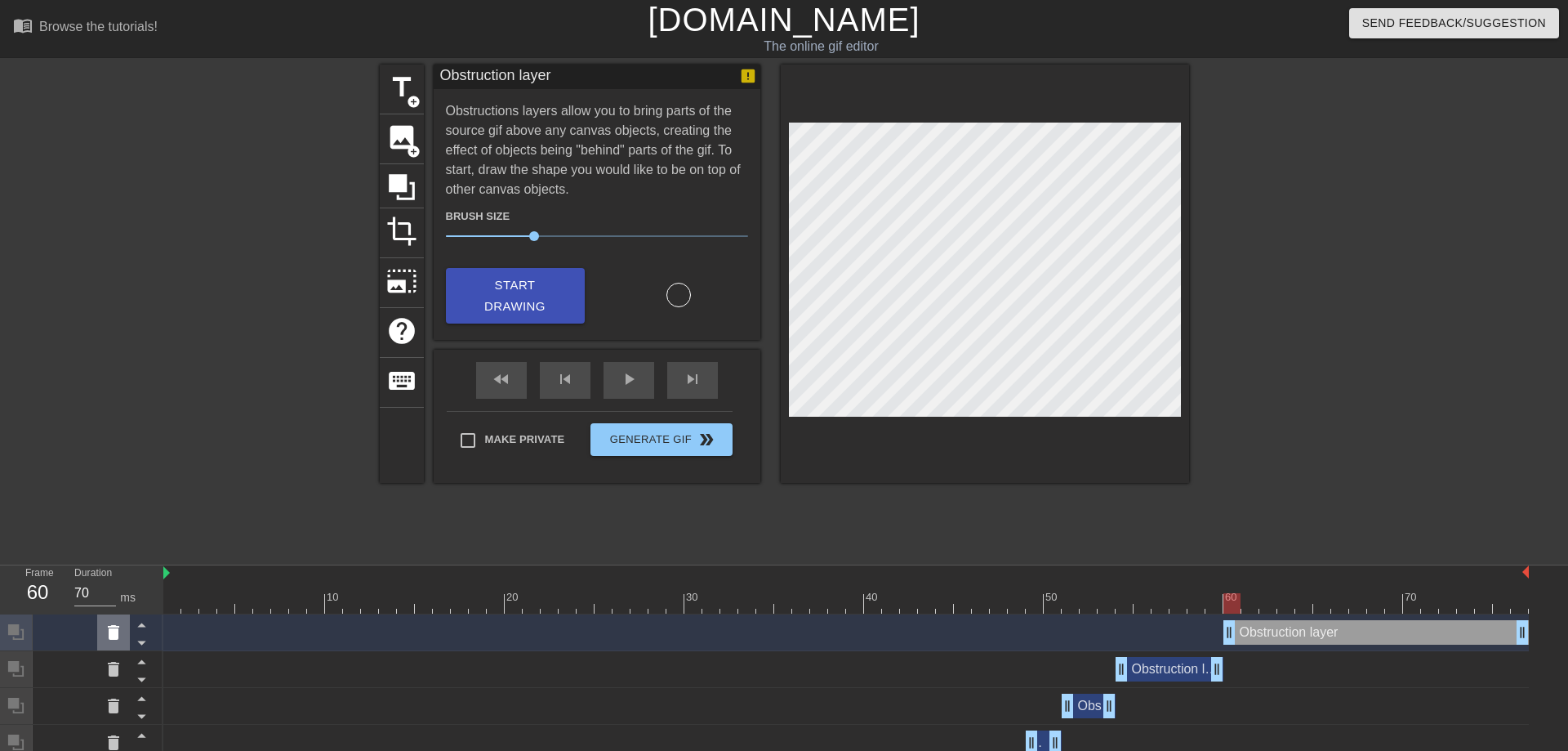
click at [104, 637] on icon at bounding box center [114, 632] width 20 height 20
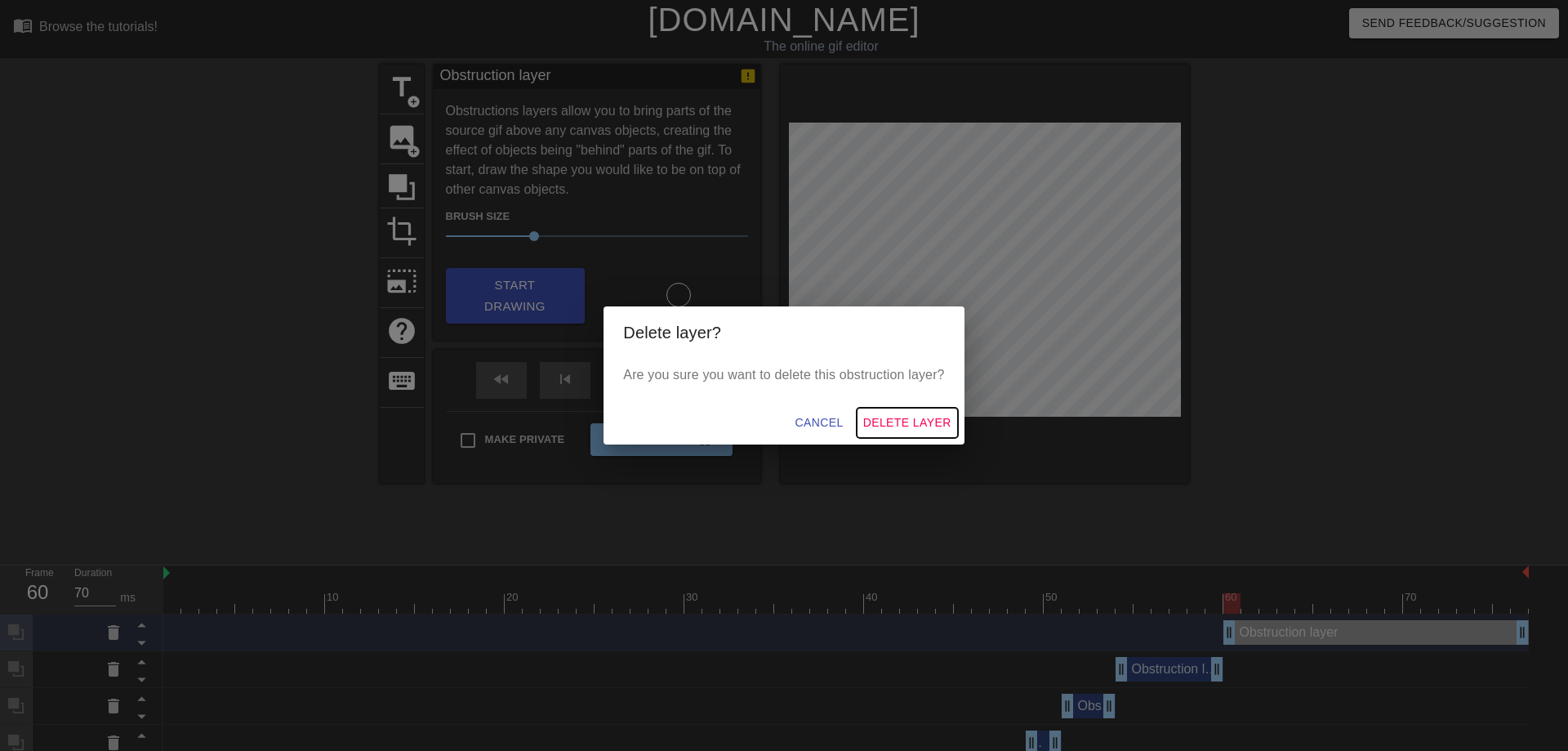
click at [898, 427] on span "Delete Layer" at bounding box center [907, 423] width 88 height 21
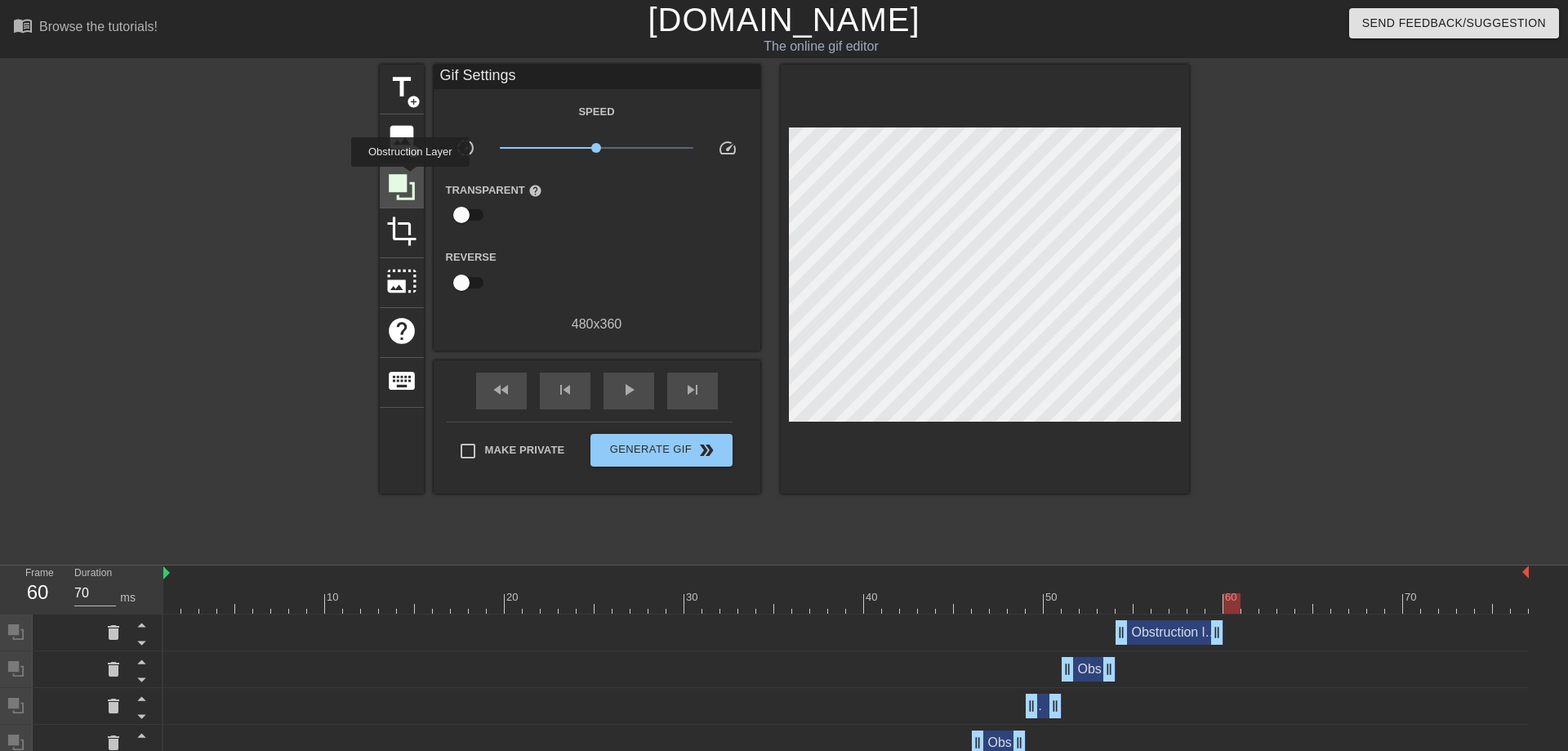
click at [410, 178] on icon at bounding box center [401, 186] width 31 height 31
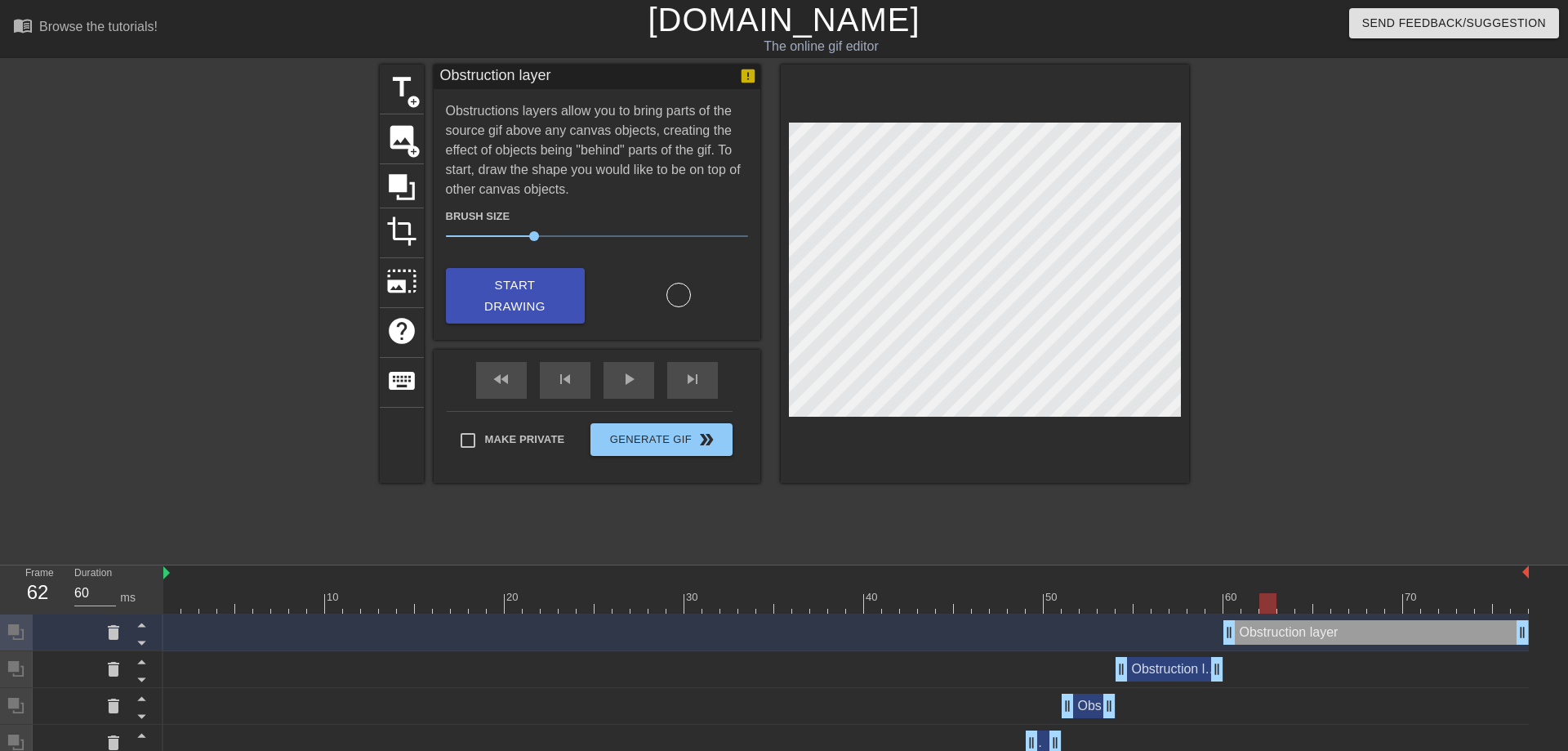
drag, startPoint x: 1237, startPoint y: 600, endPoint x: 1260, endPoint y: 601, distance: 23.0
click at [1260, 601] on div at bounding box center [1267, 603] width 17 height 21
drag, startPoint x: 1528, startPoint y: 635, endPoint x: 1285, endPoint y: 631, distance: 243.0
click at [1285, 631] on div "Obstruction layer drag_handle drag_handle" at bounding box center [846, 631] width 1365 height 24
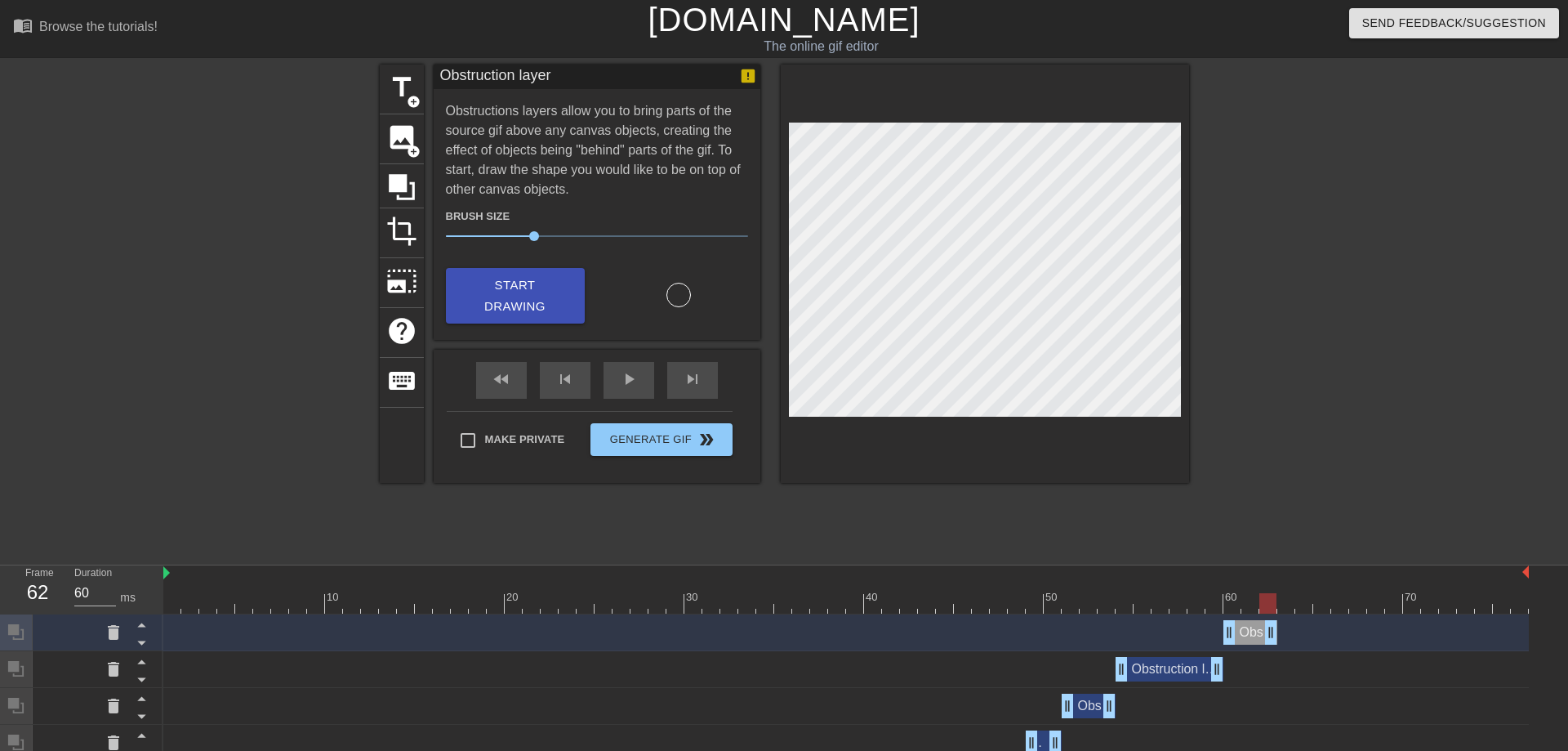
click at [1262, 603] on div at bounding box center [1267, 603] width 17 height 21
click at [1266, 600] on div at bounding box center [1267, 603] width 17 height 21
drag, startPoint x: 1272, startPoint y: 634, endPoint x: 1257, endPoint y: 630, distance: 15.5
click at [1257, 630] on div "Obstruction layer drag_handle drag_handle" at bounding box center [1241, 631] width 36 height 24
click at [1265, 607] on div at bounding box center [846, 603] width 1365 height 21
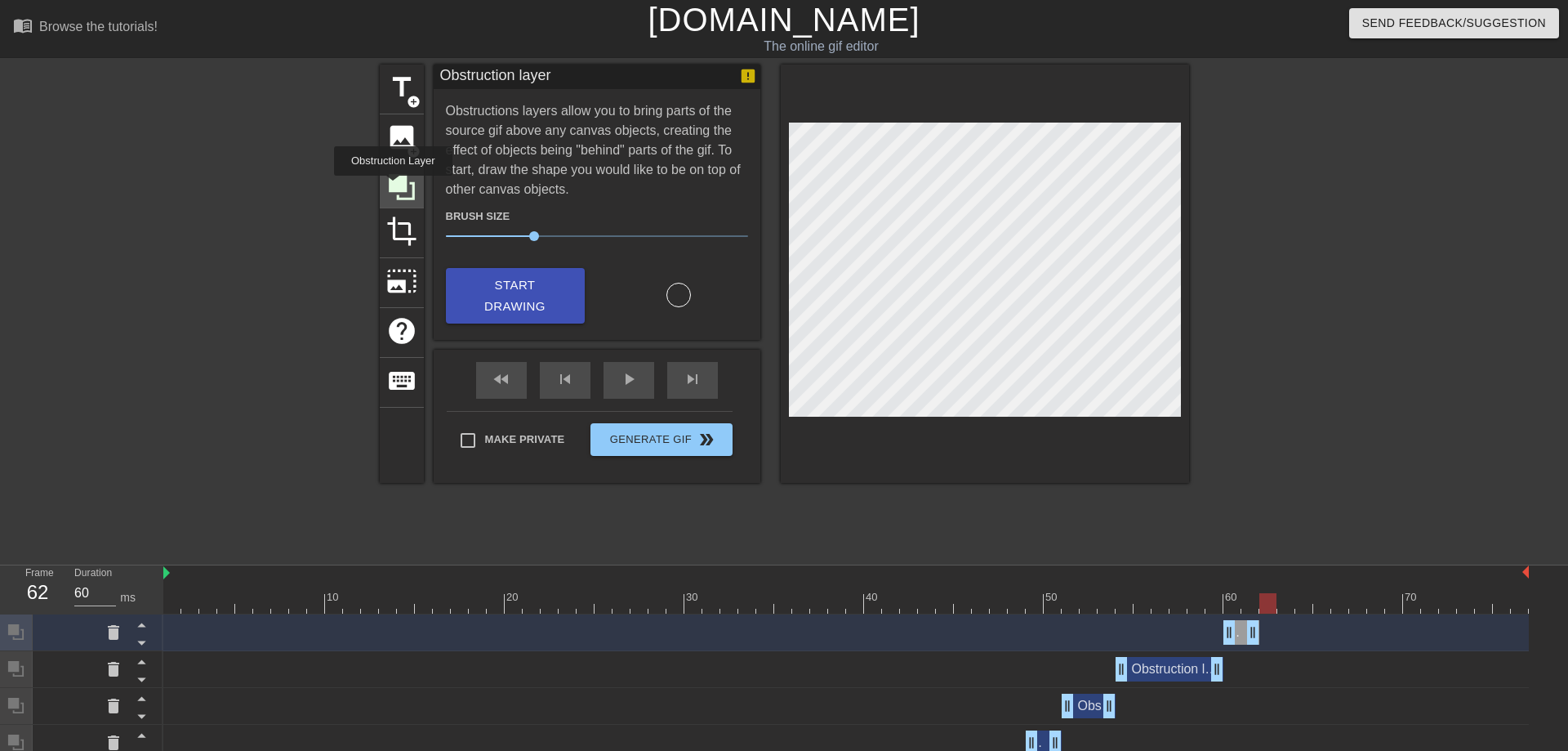
click at [393, 187] on icon at bounding box center [401, 186] width 26 height 26
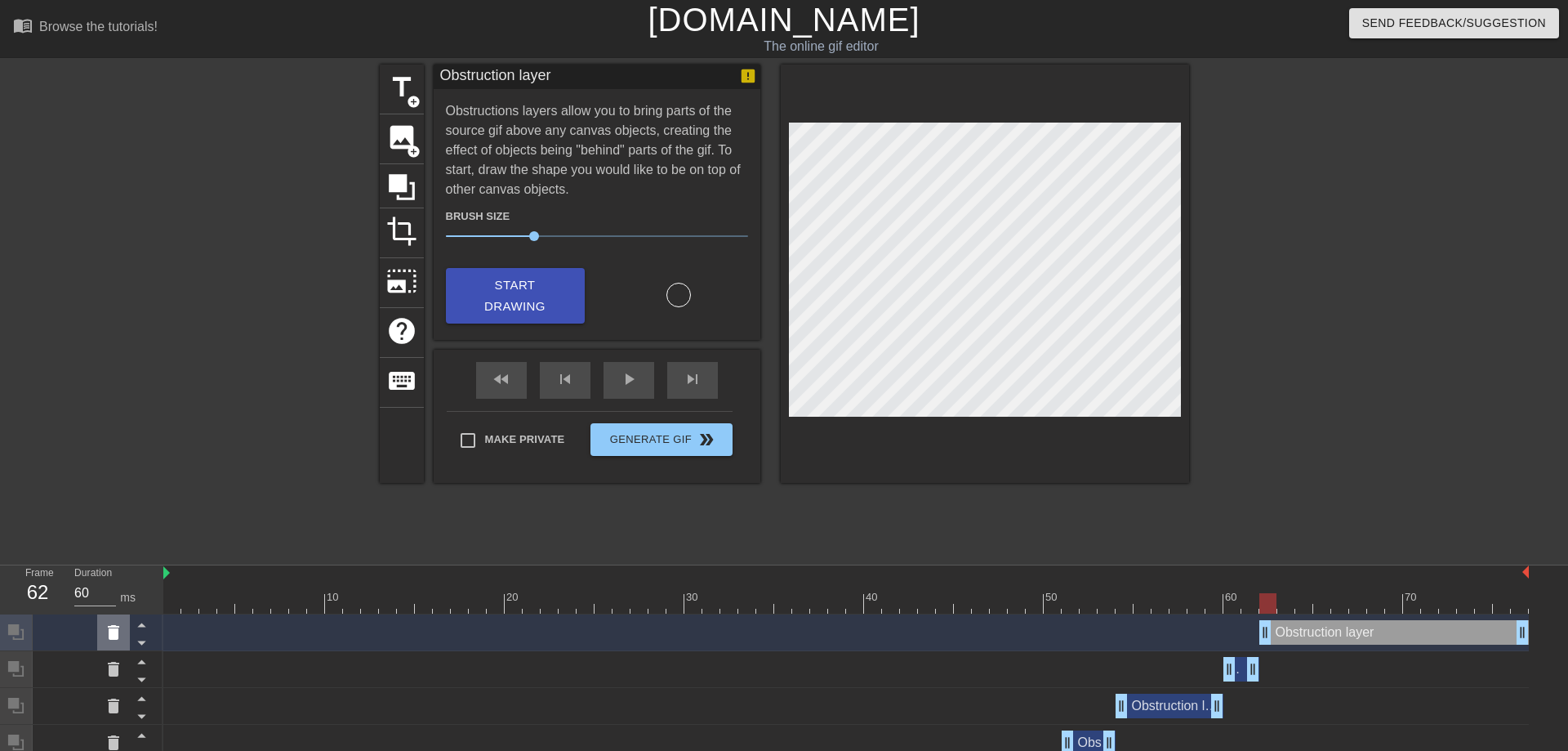
click at [109, 633] on icon at bounding box center [114, 632] width 12 height 15
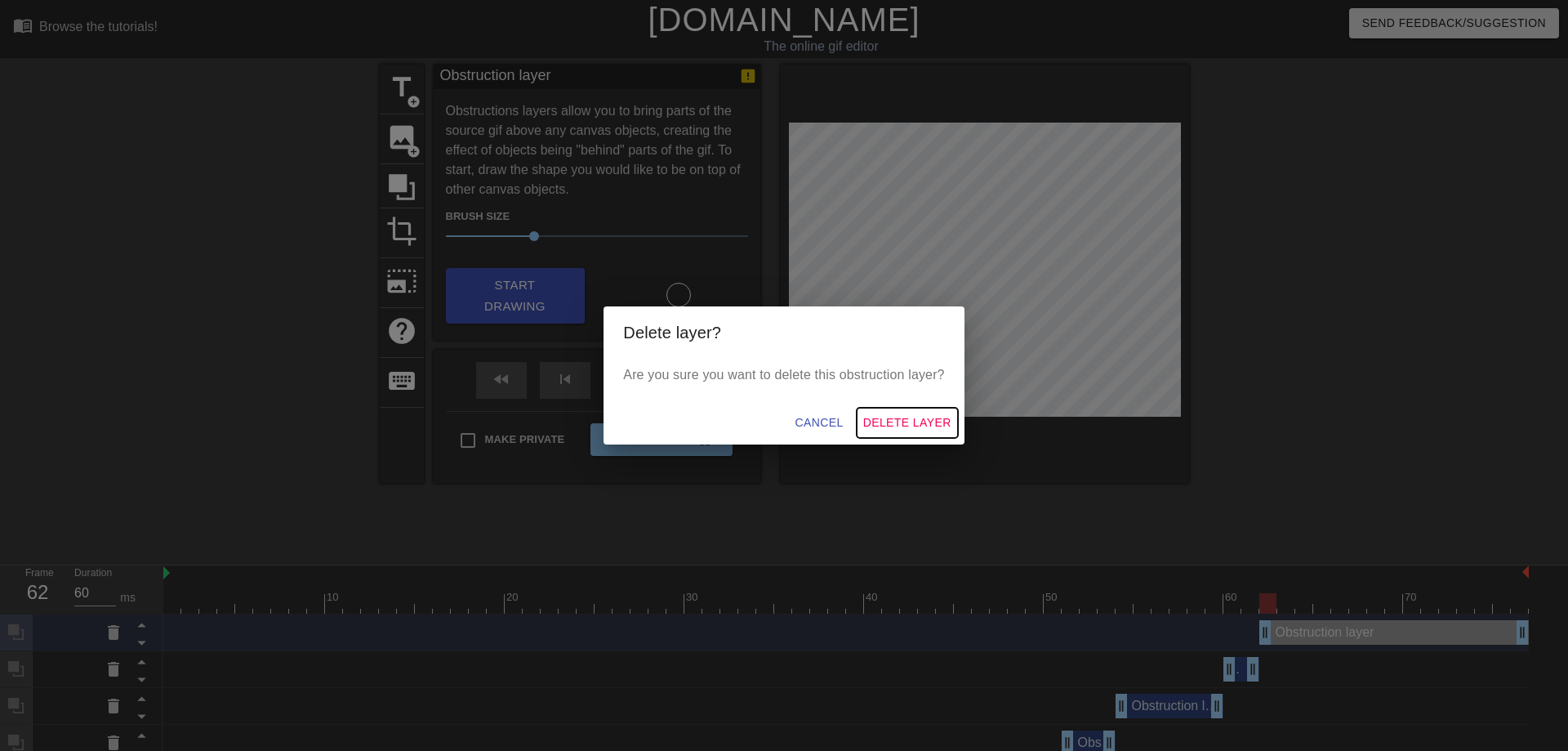
click at [891, 419] on span "Delete Layer" at bounding box center [907, 423] width 88 height 21
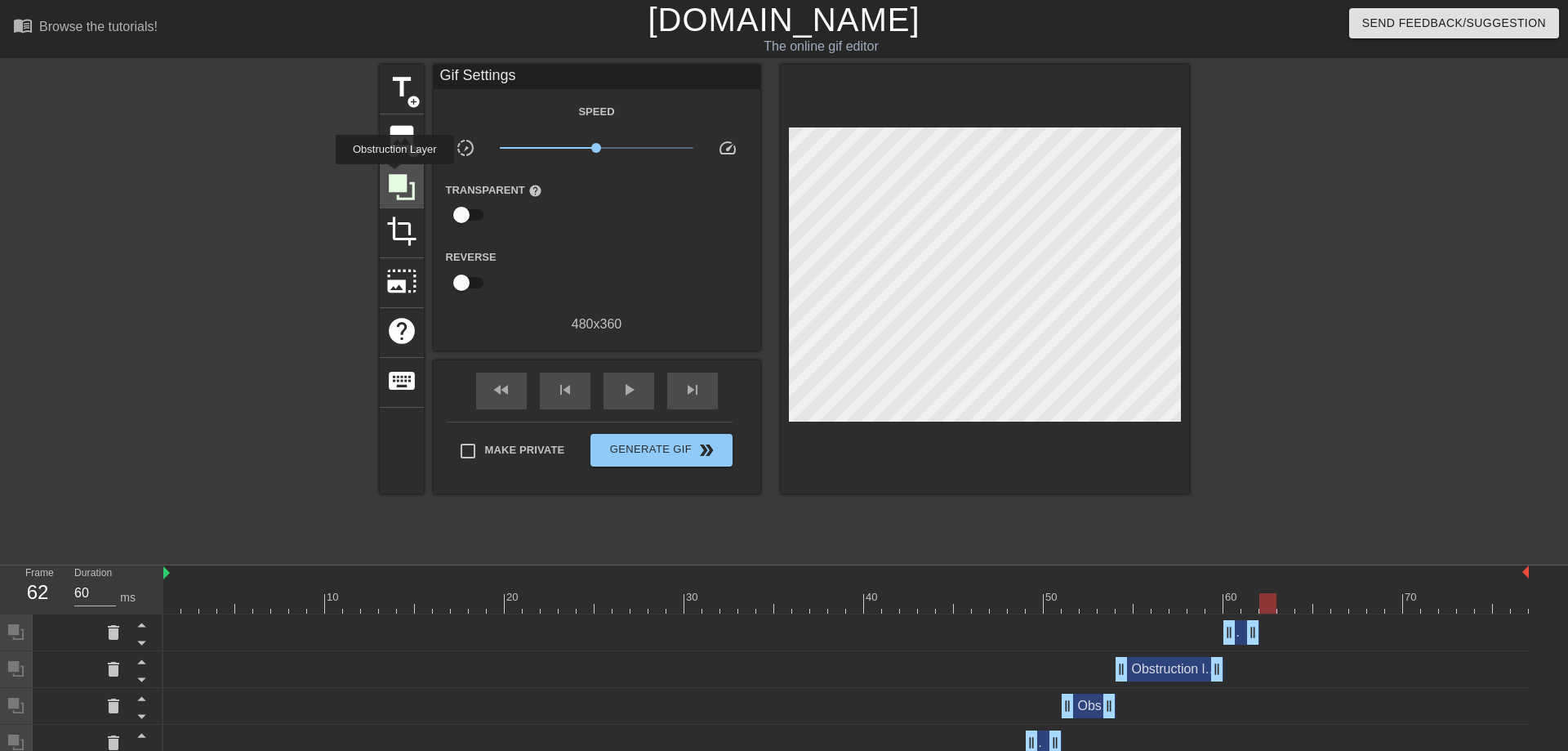
click at [394, 175] on icon at bounding box center [401, 186] width 26 height 26
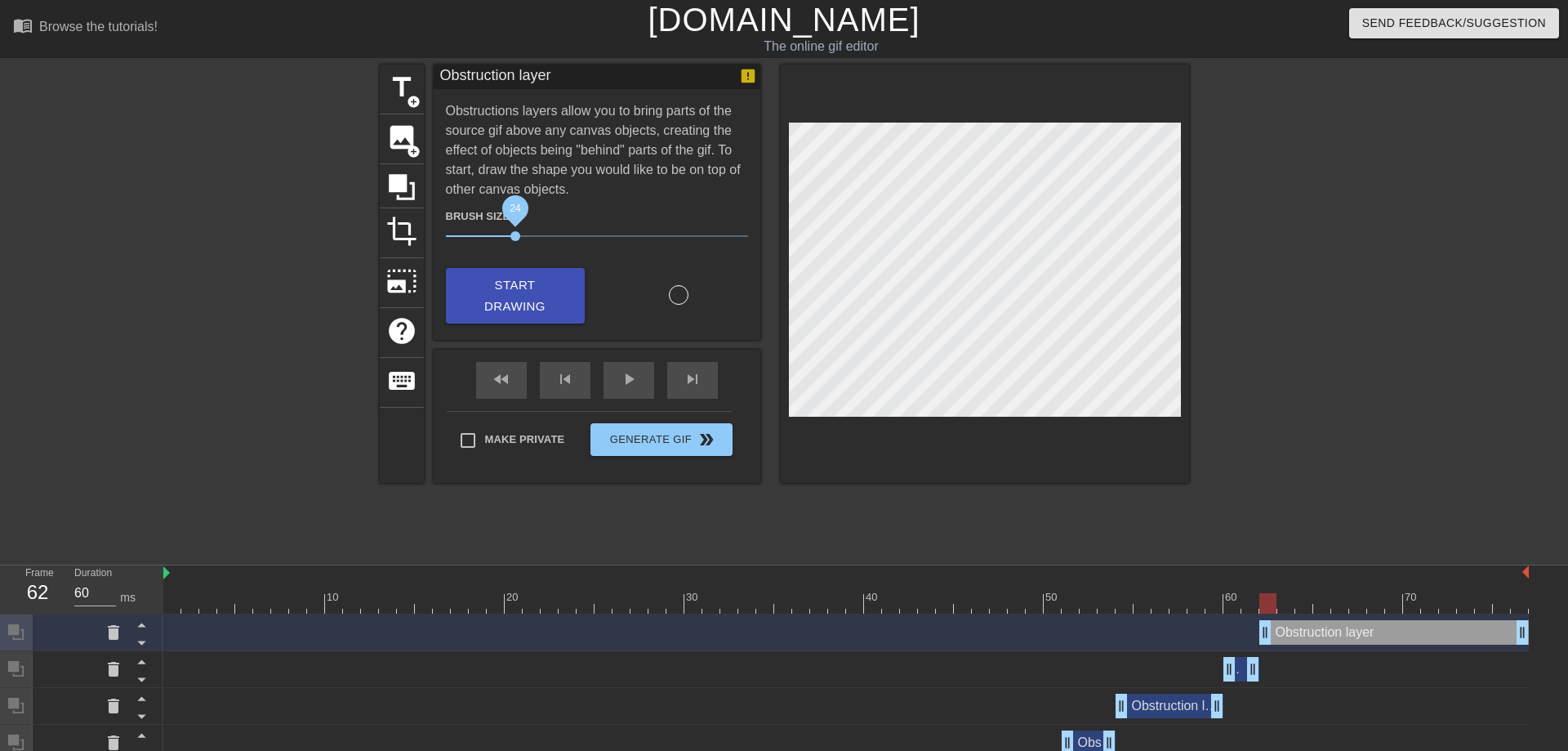
drag, startPoint x: 532, startPoint y: 238, endPoint x: 517, endPoint y: 238, distance: 15.0
click at [517, 238] on span "24" at bounding box center [516, 236] width 10 height 10
click at [104, 641] on div at bounding box center [113, 631] width 32 height 36
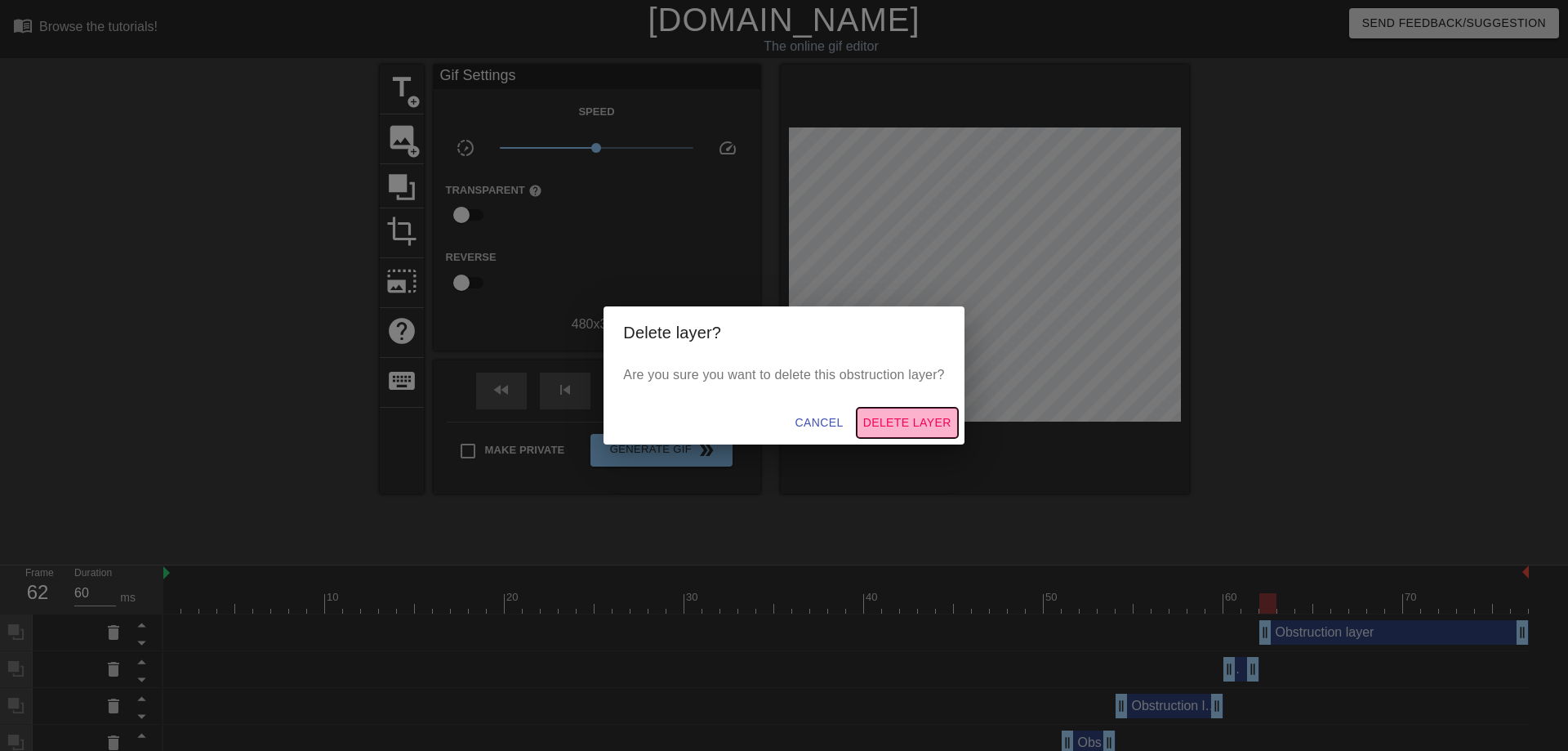
click at [918, 428] on span "Delete Layer" at bounding box center [907, 423] width 88 height 21
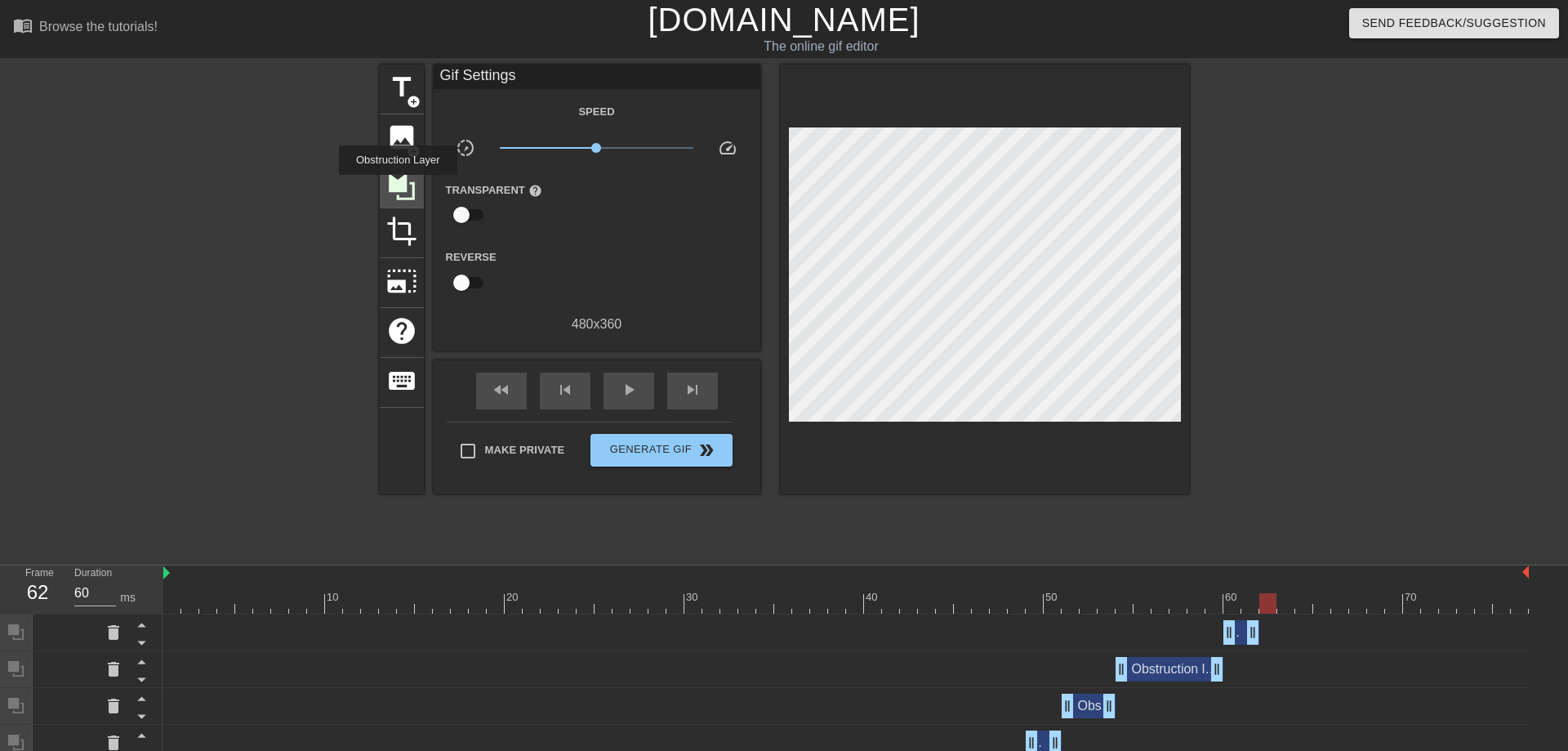
click at [395, 185] on icon at bounding box center [401, 186] width 26 height 26
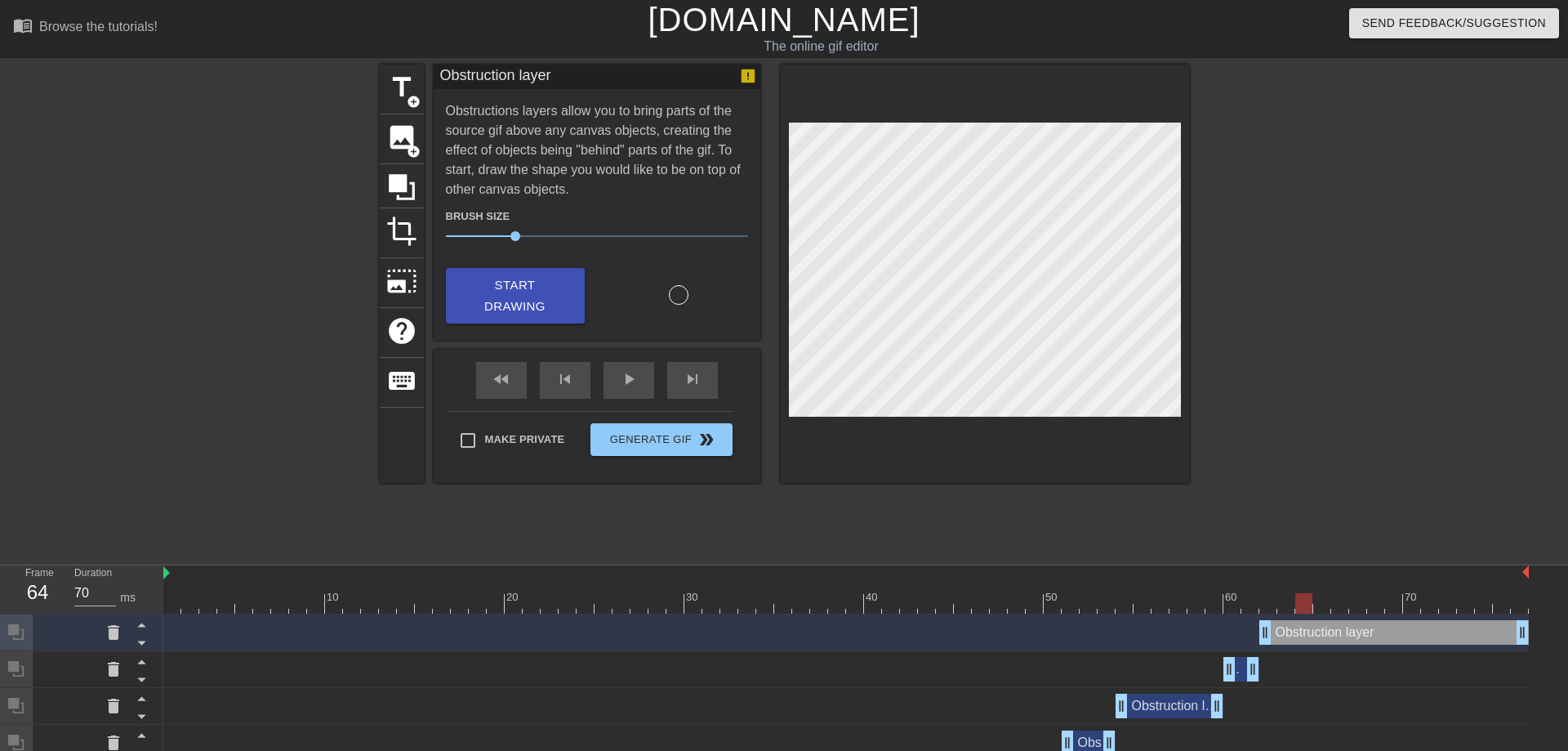
drag, startPoint x: 1272, startPoint y: 601, endPoint x: 1297, endPoint y: 611, distance: 26.9
click at [1297, 609] on div at bounding box center [1304, 603] width 17 height 21
drag, startPoint x: 1522, startPoint y: 632, endPoint x: 1287, endPoint y: 632, distance: 235.0
click at [1287, 632] on div "Obstruction layer drag_handle drag_handle" at bounding box center [1276, 631] width 36 height 24
drag, startPoint x: 1289, startPoint y: 600, endPoint x: 1297, endPoint y: 602, distance: 8.2
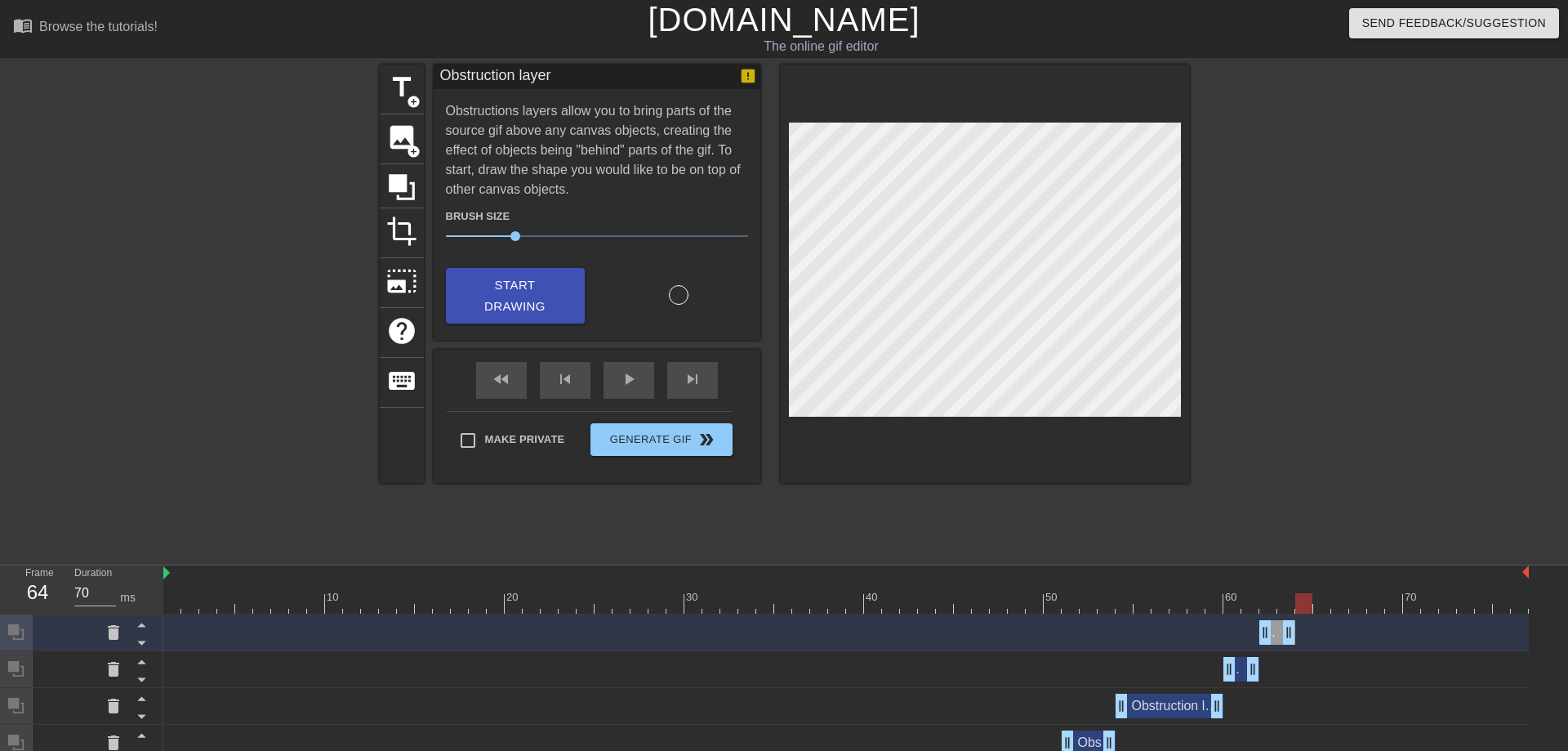
click at [1297, 602] on div at bounding box center [1304, 603] width 17 height 21
click at [384, 178] on div at bounding box center [401, 186] width 44 height 44
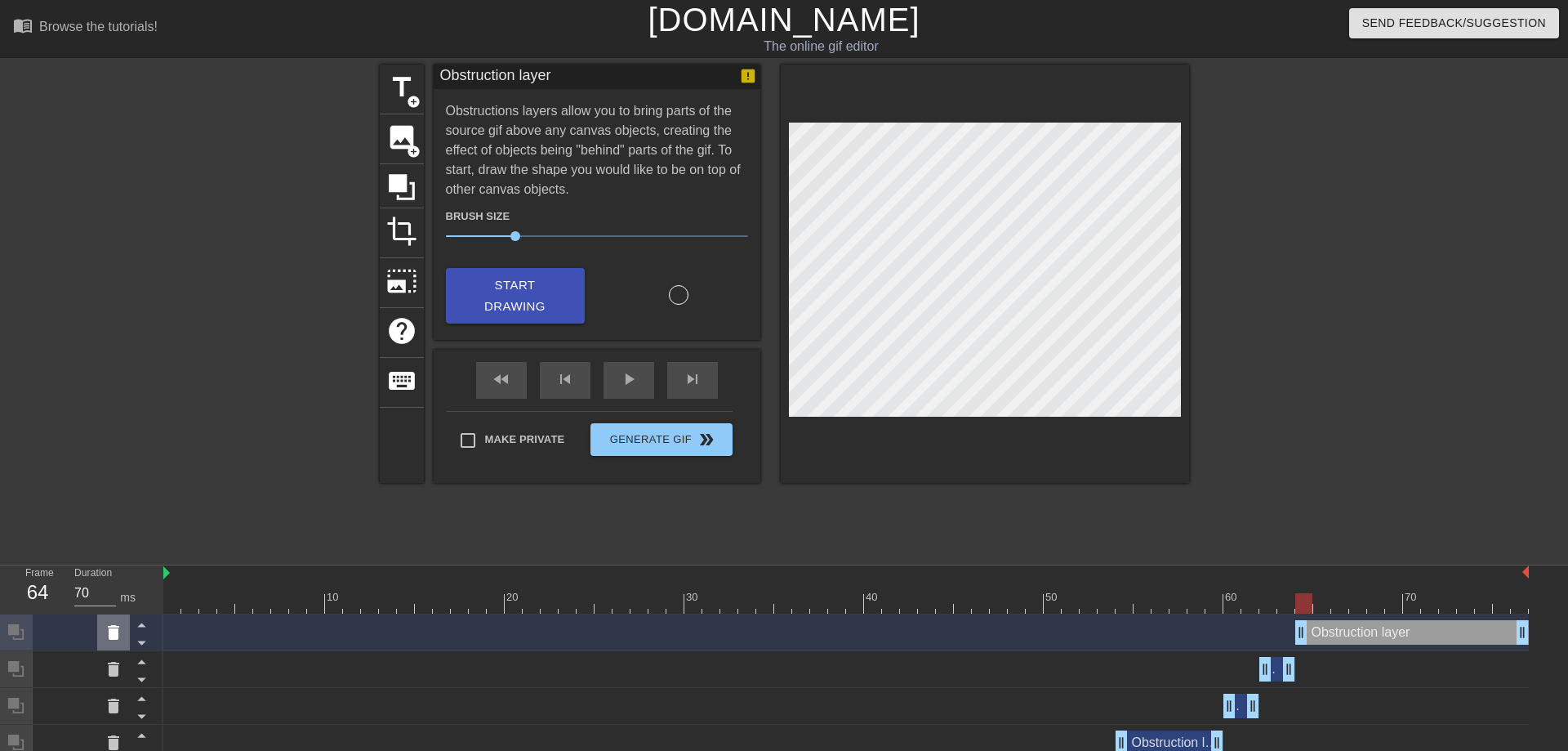
click at [107, 636] on icon at bounding box center [114, 632] width 20 height 20
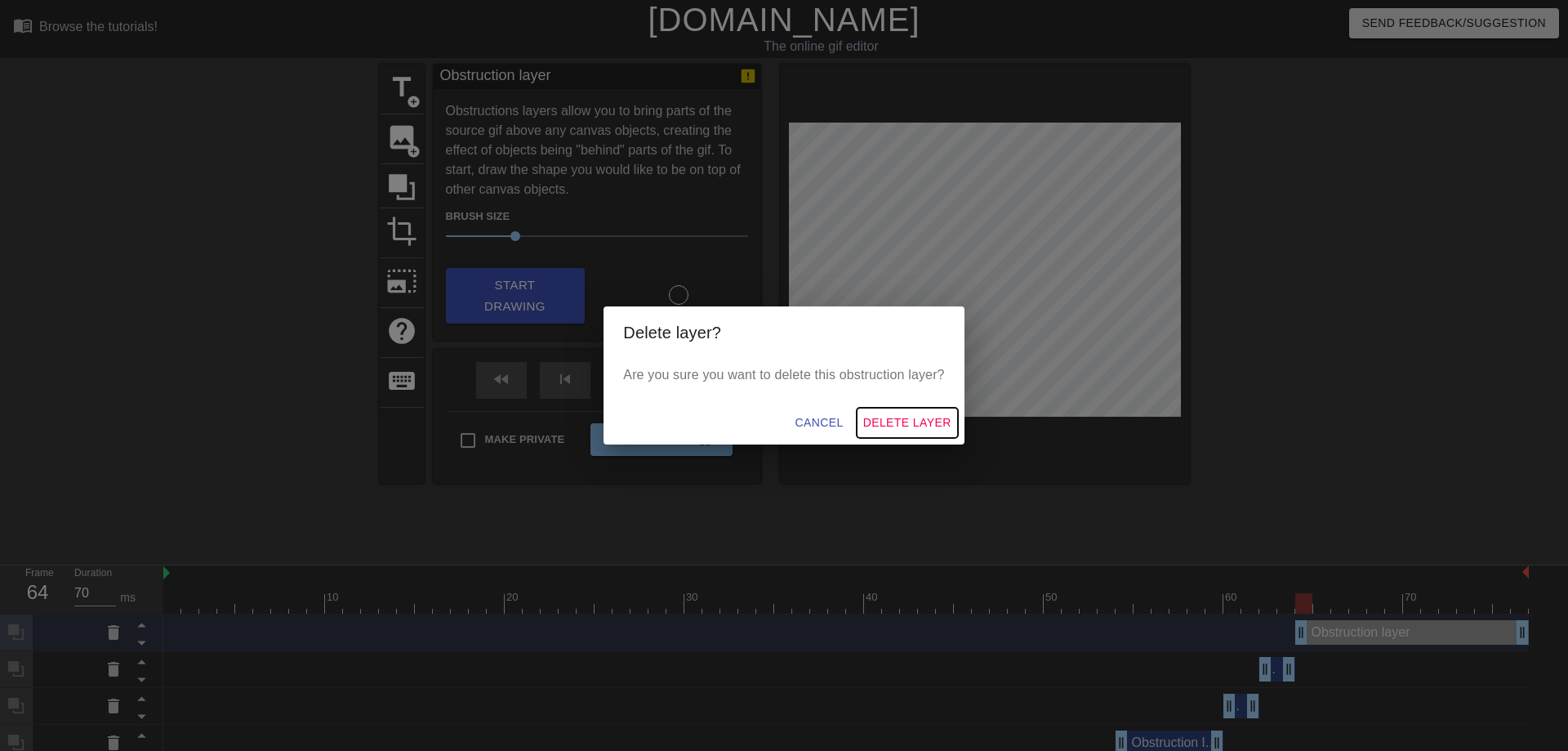
click at [915, 415] on button "Delete Layer" at bounding box center [908, 423] width 101 height 30
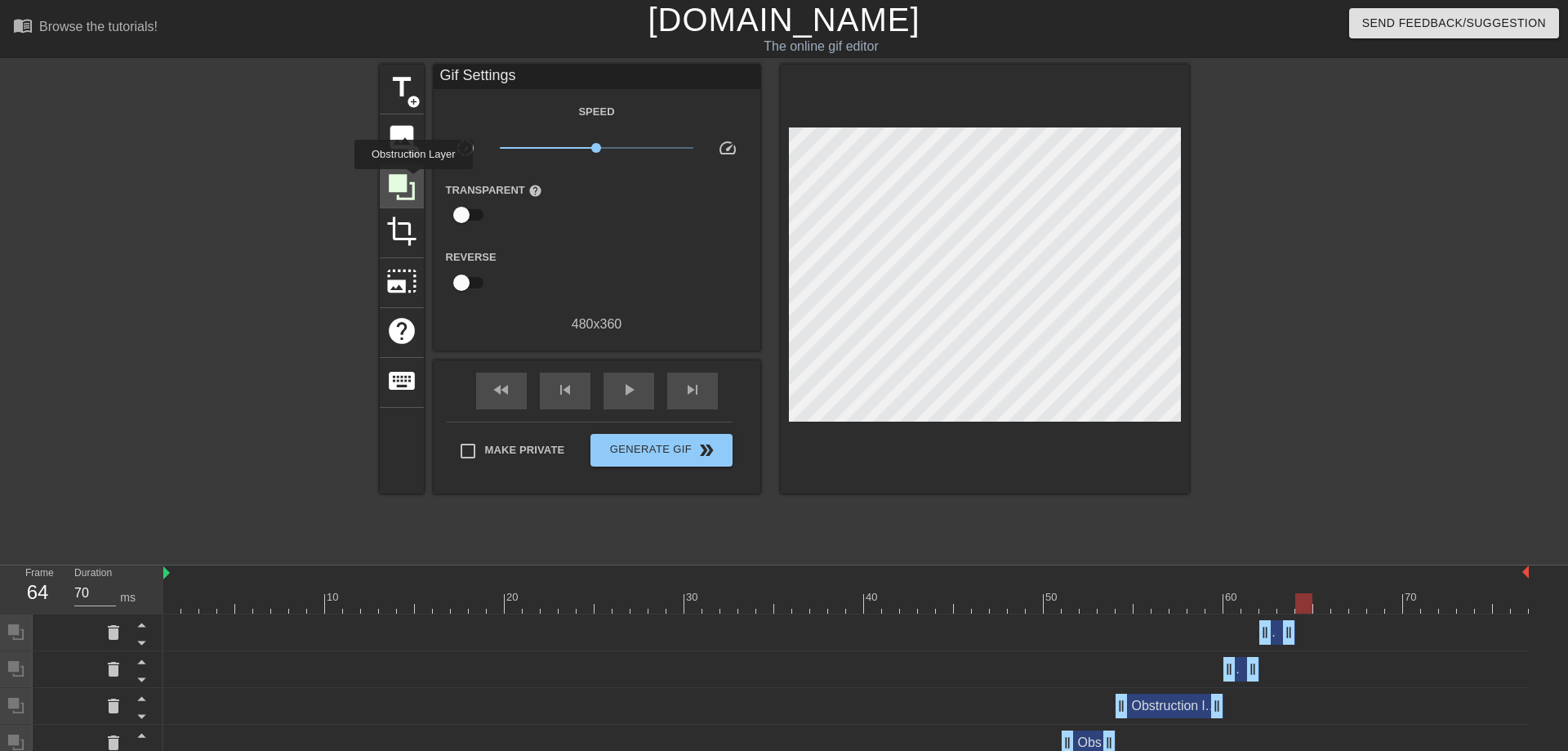
click at [414, 180] on icon at bounding box center [401, 186] width 26 height 26
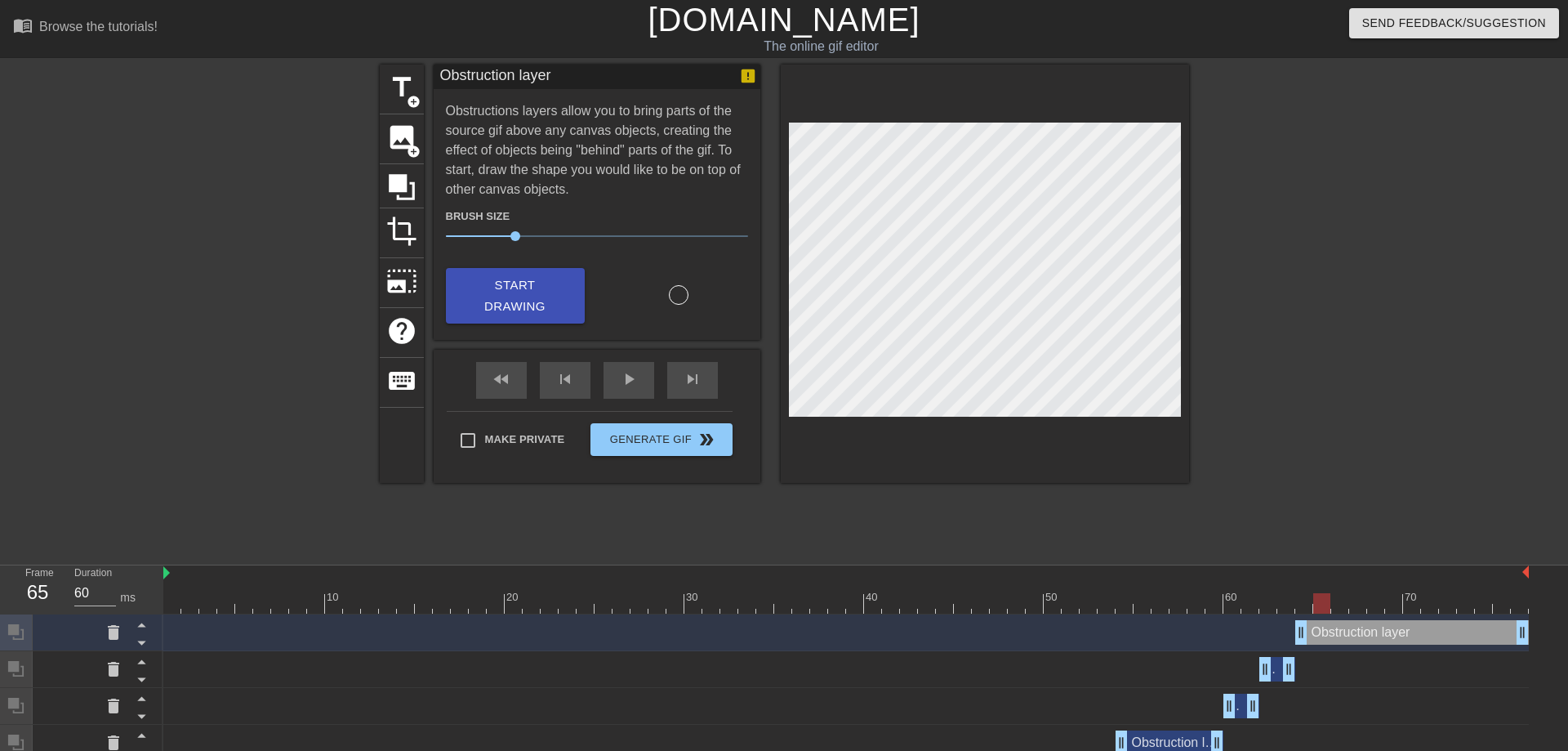
click at [1316, 601] on div at bounding box center [1321, 603] width 17 height 21
drag, startPoint x: 1524, startPoint y: 632, endPoint x: 1301, endPoint y: 636, distance: 223.0
click at [1301, 636] on div "Obstruction layer drag_handle drag_handle" at bounding box center [1305, 631] width 18 height 24
type input "70"
drag, startPoint x: 1307, startPoint y: 601, endPoint x: 1567, endPoint y: 620, distance: 260.7
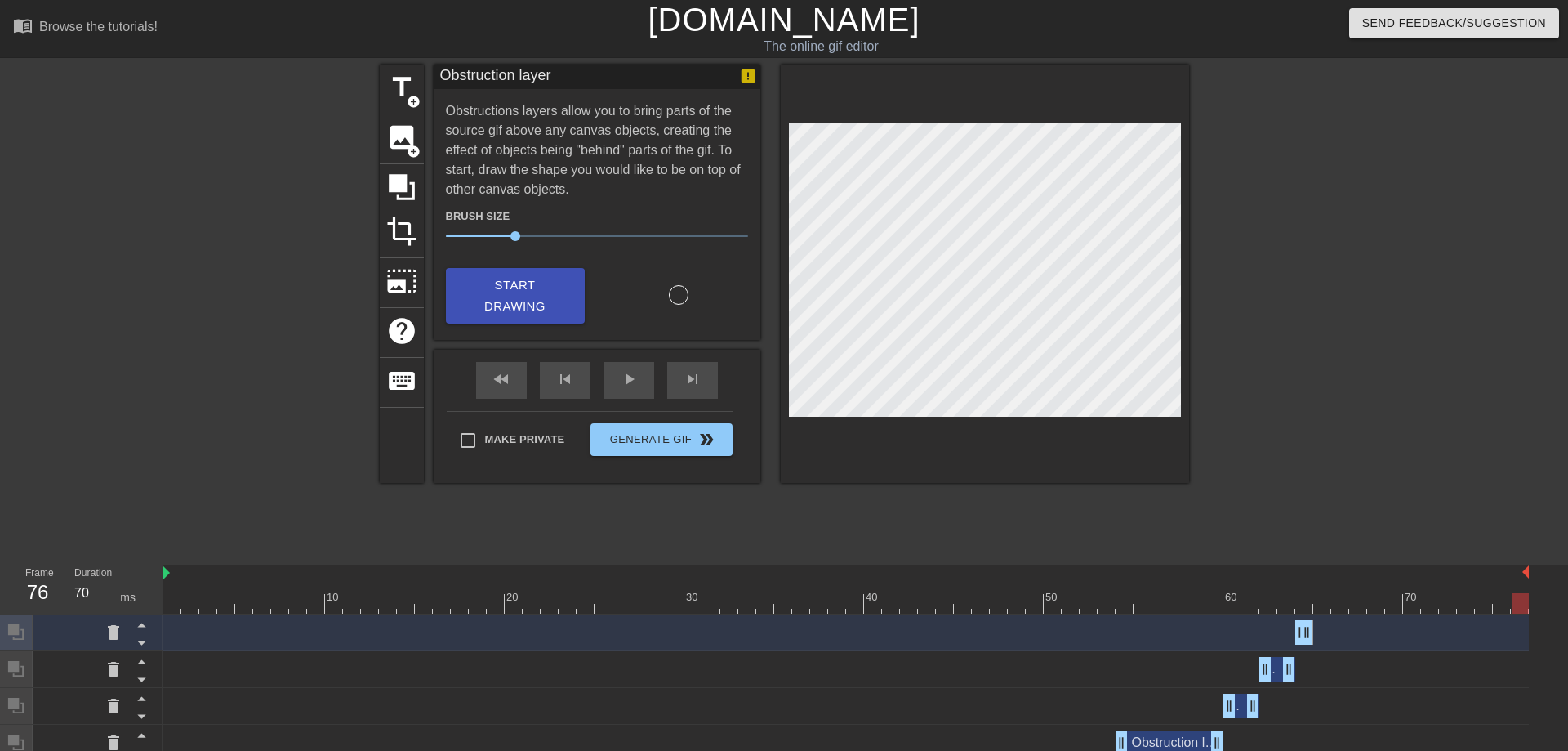
click at [1567, 617] on html "menu_book Browse the tutorials! [DOMAIN_NAME] The online gif editor Send Feedba…" at bounding box center [784, 693] width 1568 height 1387
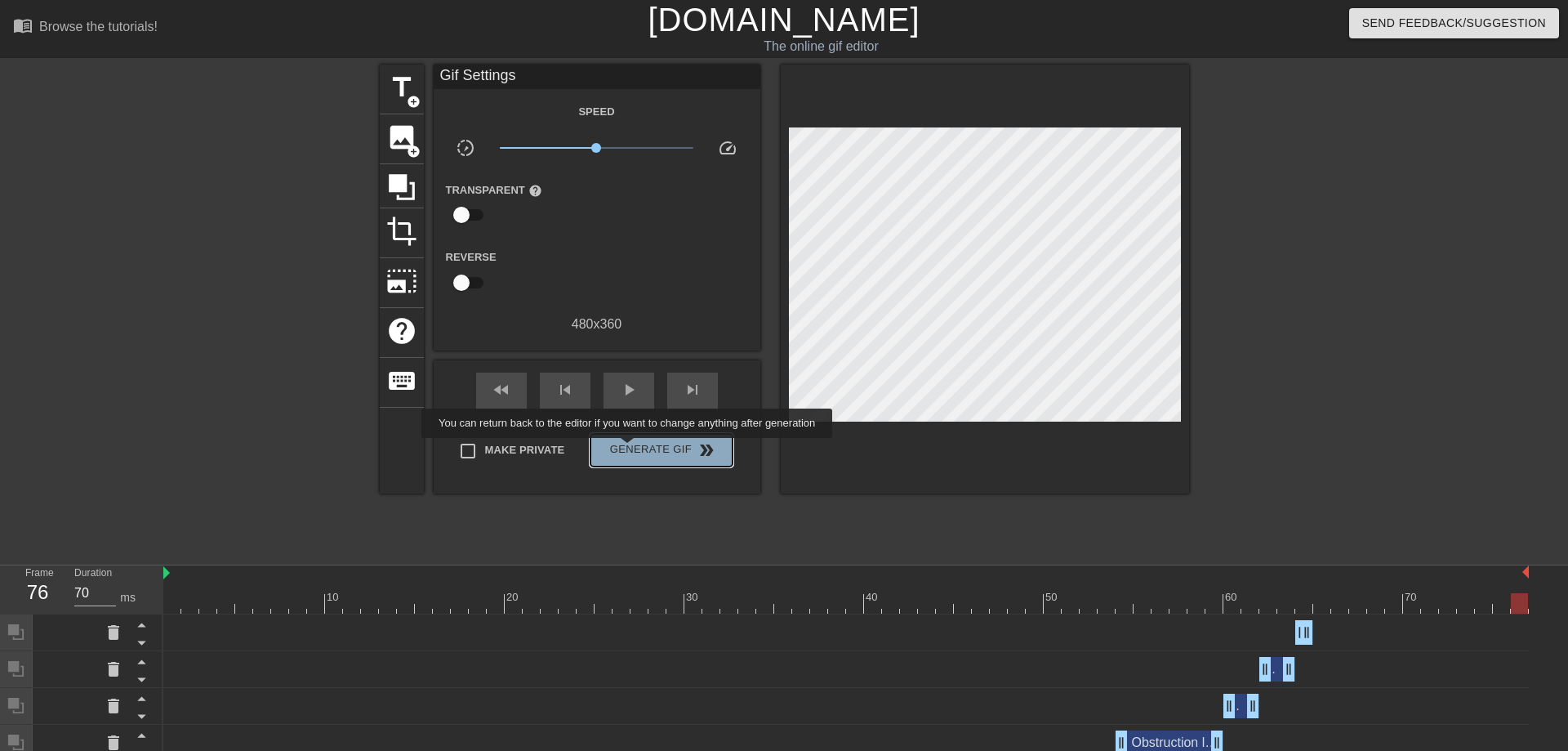
click at [629, 449] on button "Generate Gif double_arrow" at bounding box center [661, 449] width 141 height 32
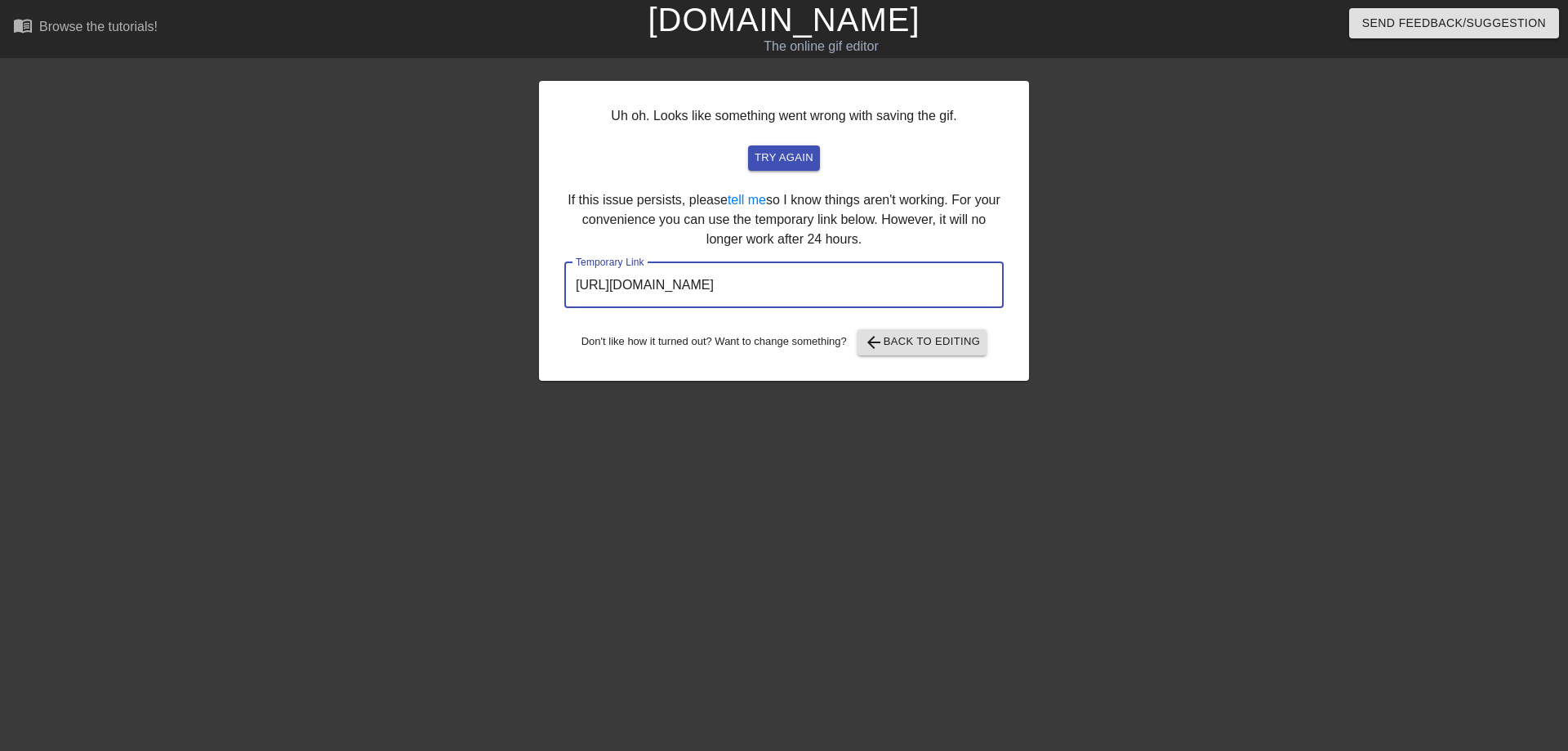
drag, startPoint x: 968, startPoint y: 293, endPoint x: 522, endPoint y: 285, distance: 446.1
click at [564, 285] on input "[URL][DOMAIN_NAME]" at bounding box center [783, 285] width 439 height 46
click at [759, 22] on link "[DOMAIN_NAME]" at bounding box center [783, 19] width 272 height 36
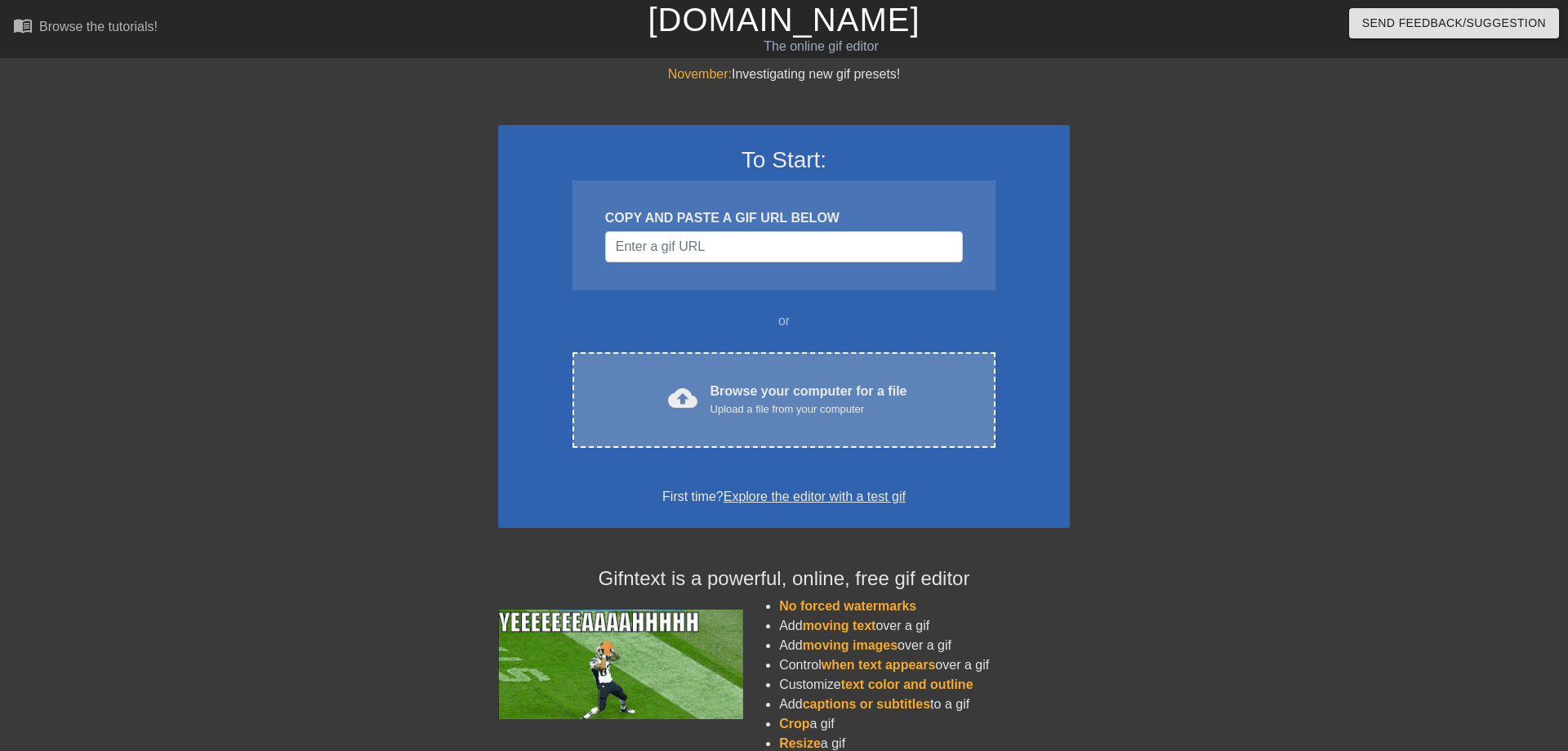
click at [771, 396] on div "Browse your computer for a file Upload a file from your computer" at bounding box center [808, 399] width 197 height 36
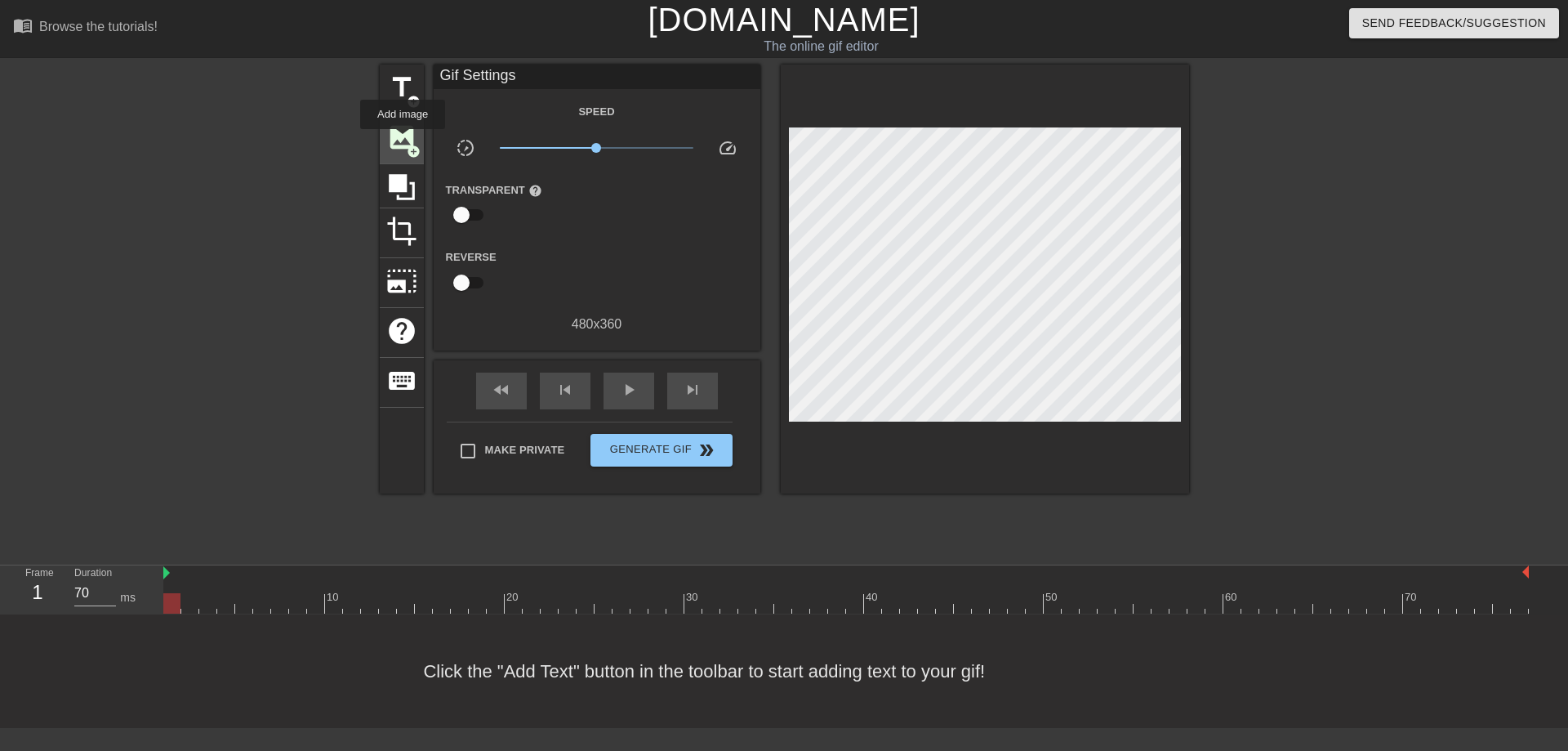
click at [403, 140] on span "image" at bounding box center [401, 137] width 31 height 31
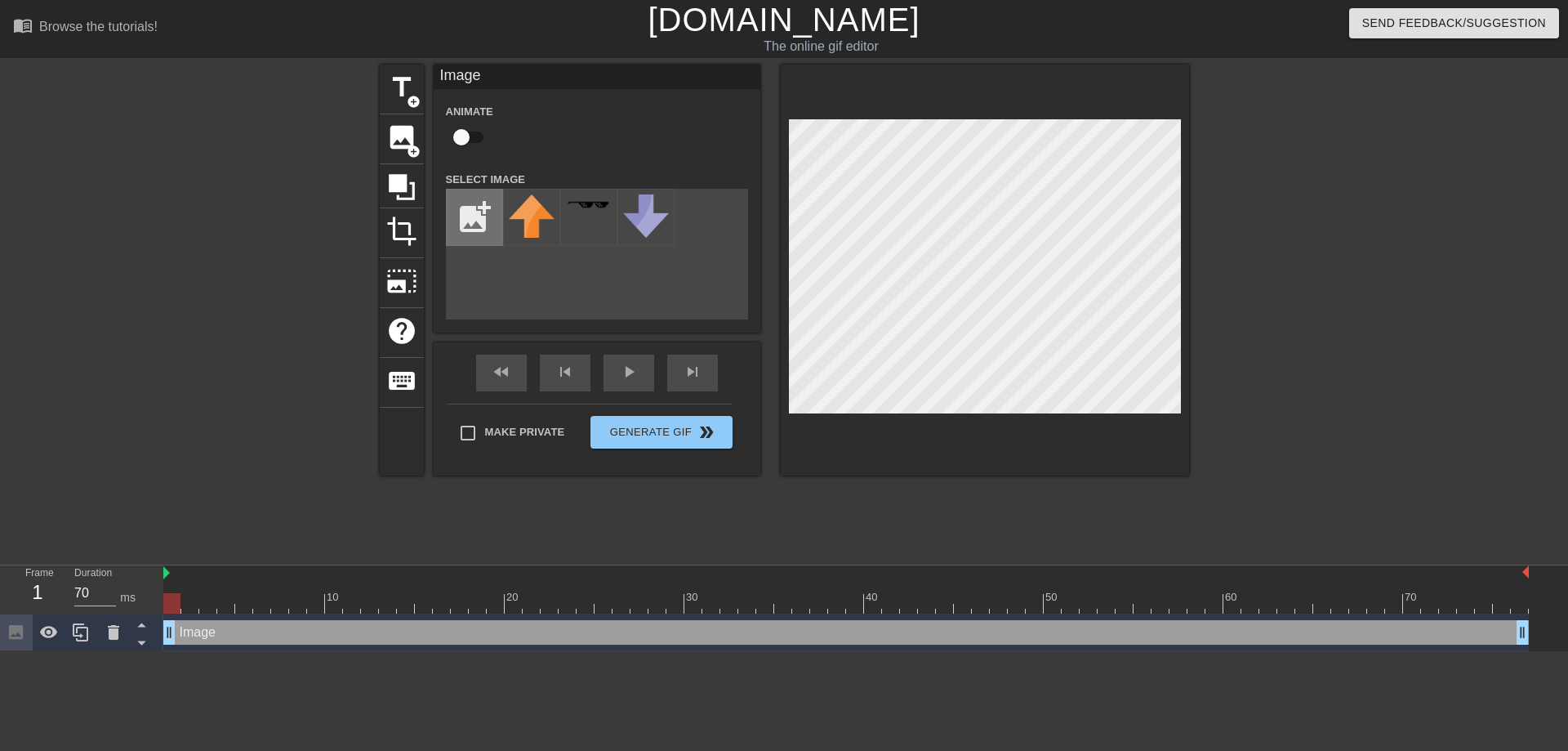
click at [478, 222] on input "file" at bounding box center [474, 217] width 56 height 56
type input "C:\fakepath\517364076_10239214746491672_8013882698386689796_n-removebg-preview(…"
click at [518, 209] on img at bounding box center [532, 217] width 46 height 46
click at [465, 138] on input "checkbox" at bounding box center [462, 137] width 93 height 31
checkbox input "true"
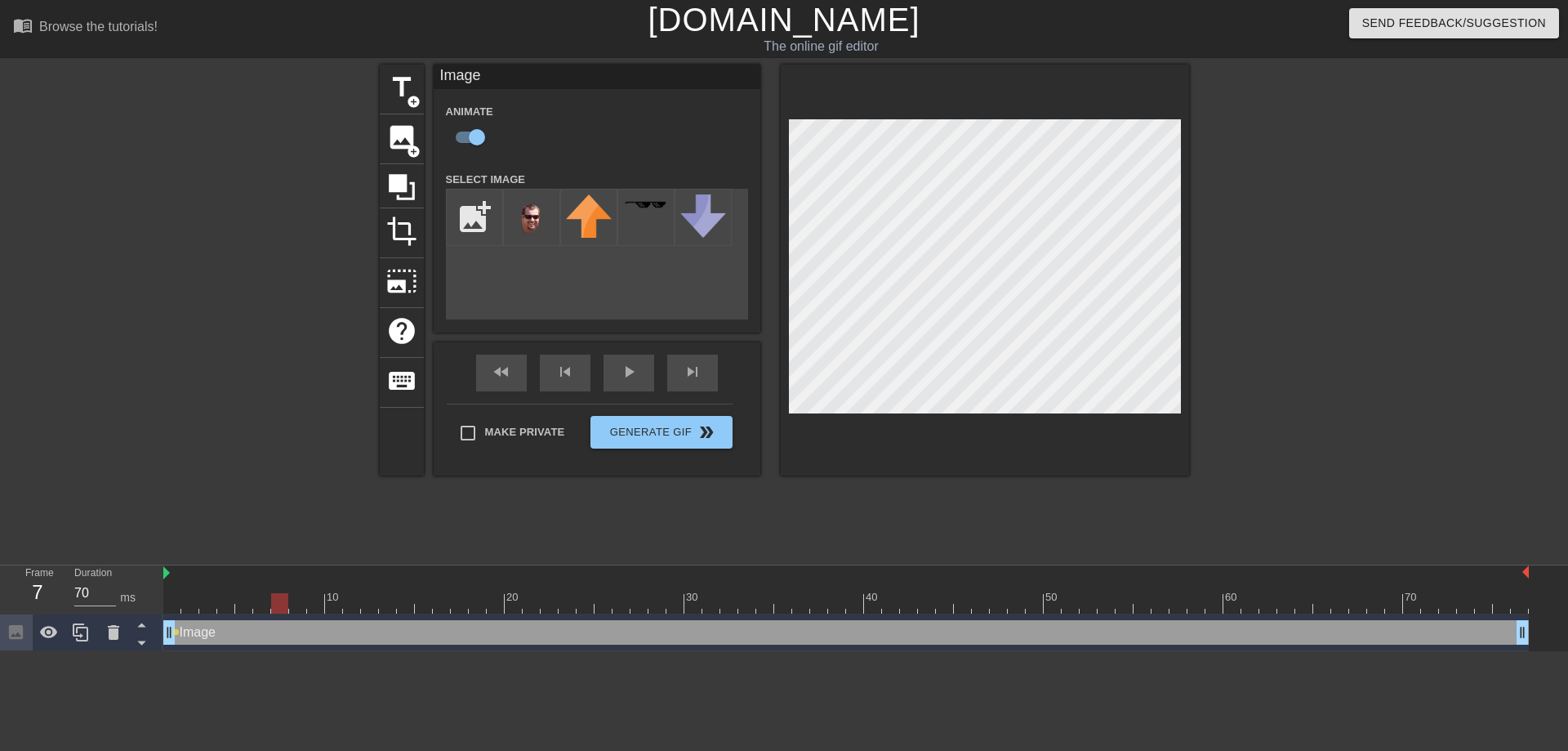
drag, startPoint x: 171, startPoint y: 601, endPoint x: 284, endPoint y: 615, distance: 113.9
click at [284, 615] on div "10 20 30 40 50 60 70 Image drag_handle drag_handle lens" at bounding box center [865, 607] width 1404 height 86
drag, startPoint x: 287, startPoint y: 598, endPoint x: 349, endPoint y: 607, distance: 62.6
click at [349, 607] on div at bounding box center [351, 603] width 17 height 21
drag, startPoint x: 351, startPoint y: 598, endPoint x: 365, endPoint y: 600, distance: 14.1
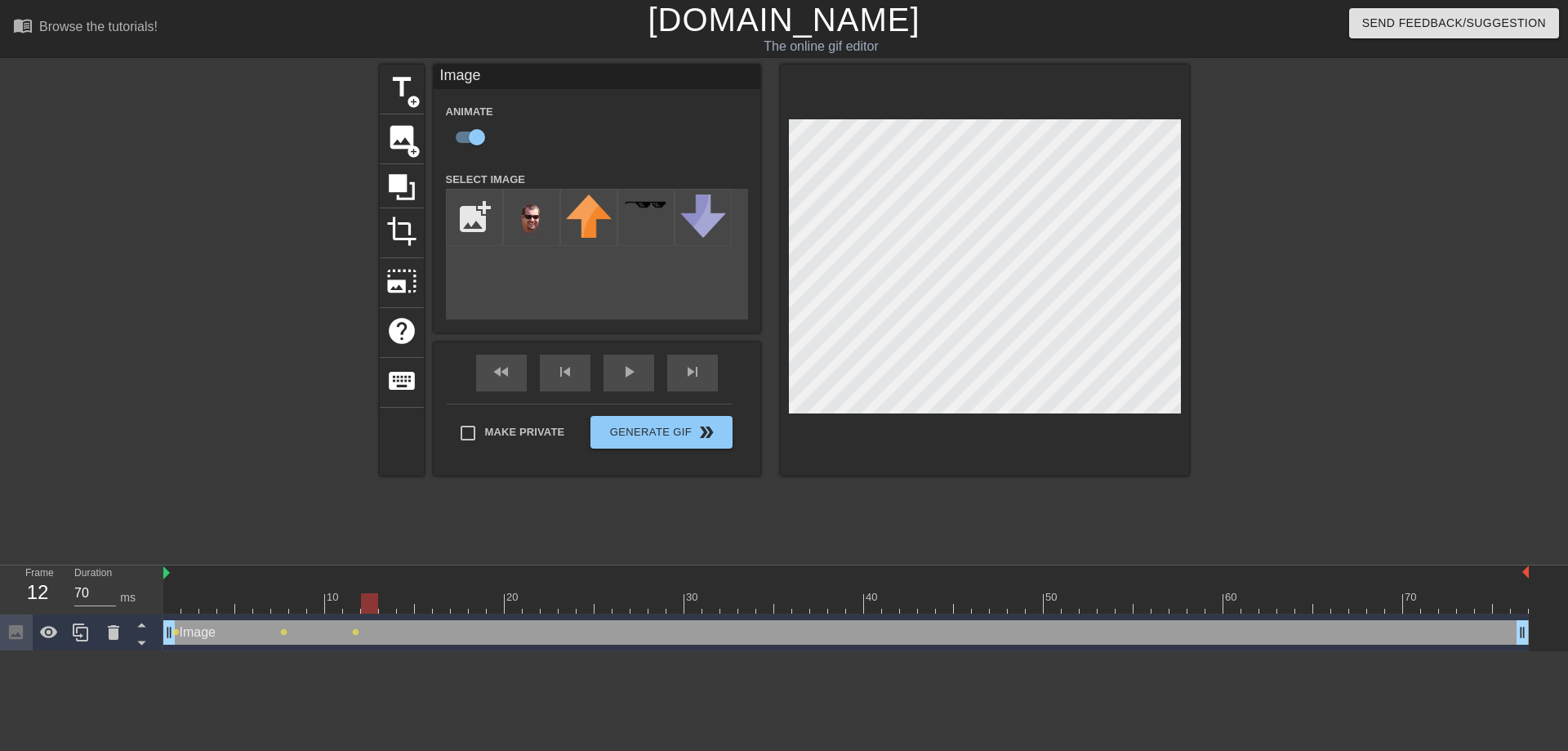
click at [365, 600] on div at bounding box center [370, 603] width 17 height 21
drag, startPoint x: 372, startPoint y: 597, endPoint x: 385, endPoint y: 597, distance: 13.0
click at [385, 597] on div at bounding box center [387, 603] width 17 height 21
drag, startPoint x: 389, startPoint y: 599, endPoint x: 403, endPoint y: 599, distance: 14.0
click at [403, 599] on div at bounding box center [405, 603] width 17 height 21
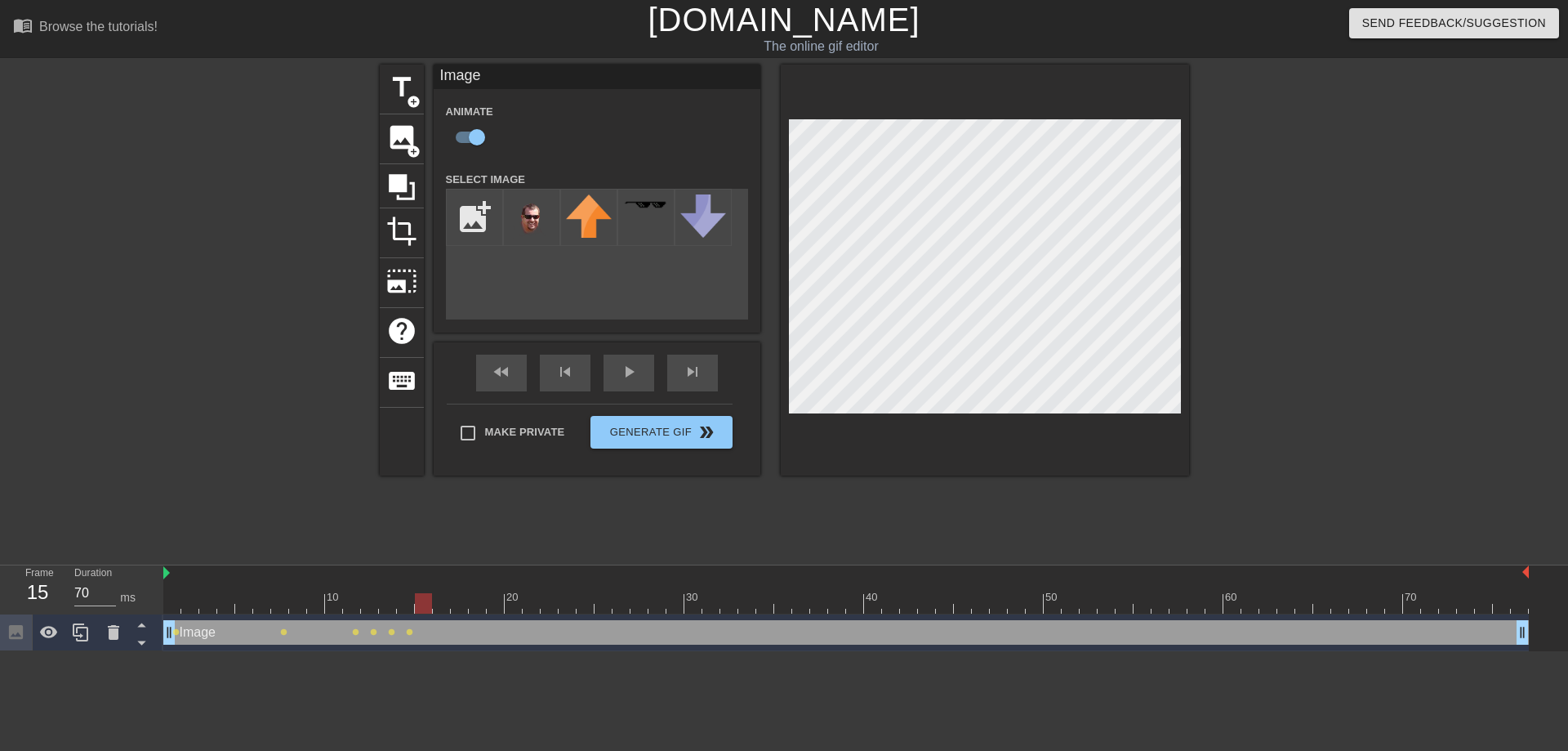
drag, startPoint x: 408, startPoint y: 605, endPoint x: 420, endPoint y: 605, distance: 12.0
click at [420, 605] on div at bounding box center [424, 603] width 17 height 21
drag, startPoint x: 421, startPoint y: 601, endPoint x: 438, endPoint y: 601, distance: 17.0
click at [438, 601] on div at bounding box center [441, 603] width 17 height 21
drag, startPoint x: 443, startPoint y: 607, endPoint x: 458, endPoint y: 604, distance: 15.3
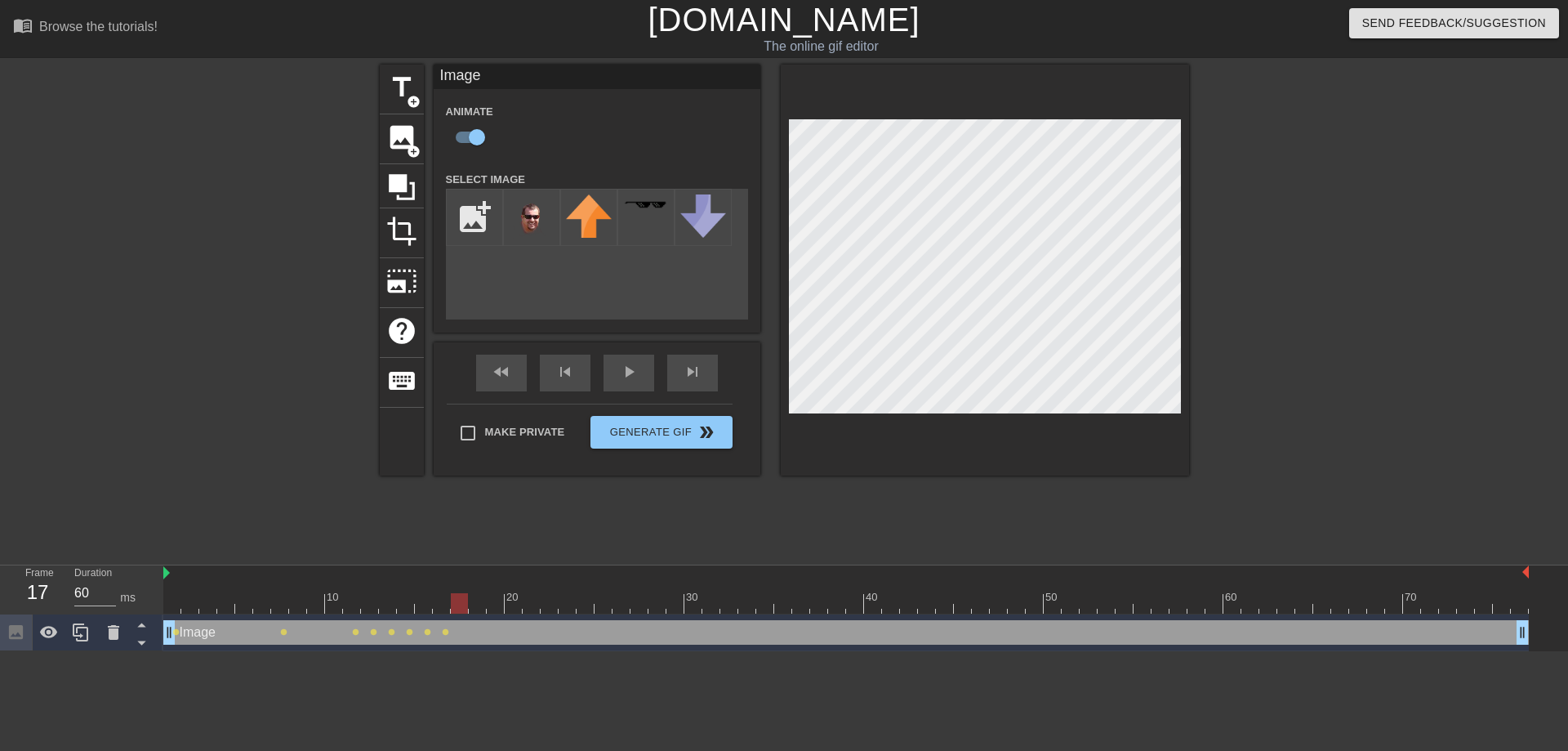
click at [458, 604] on div at bounding box center [459, 603] width 17 height 21
drag, startPoint x: 462, startPoint y: 601, endPoint x: 473, endPoint y: 601, distance: 11.0
click at [473, 601] on div at bounding box center [477, 603] width 17 height 21
drag, startPoint x: 476, startPoint y: 602, endPoint x: 491, endPoint y: 602, distance: 15.0
click at [491, 602] on div at bounding box center [495, 603] width 17 height 21
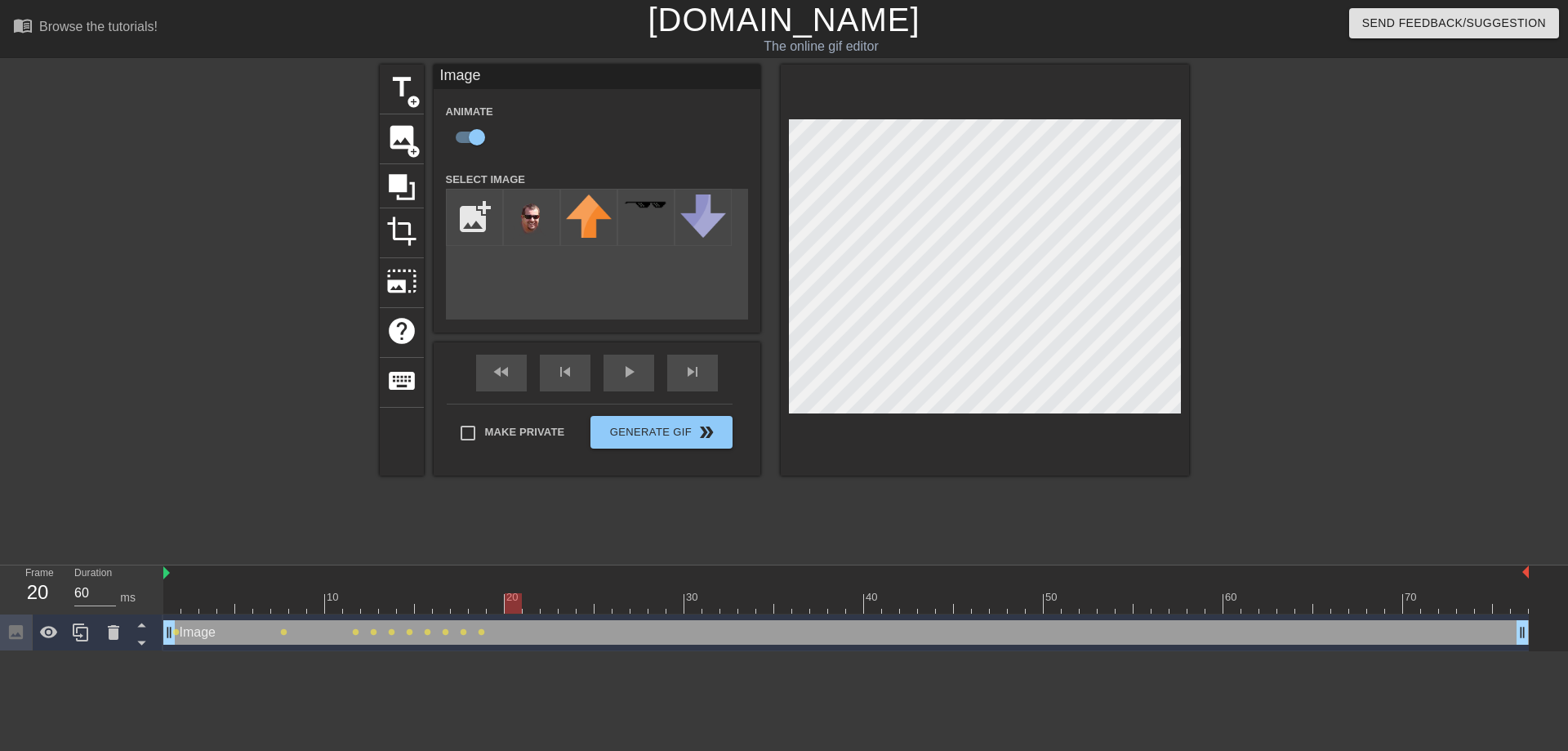
drag, startPoint x: 496, startPoint y: 605, endPoint x: 508, endPoint y: 607, distance: 12.2
click at [508, 607] on div at bounding box center [513, 603] width 17 height 21
drag, startPoint x: 514, startPoint y: 597, endPoint x: 532, endPoint y: 596, distance: 18.0
click at [532, 596] on div at bounding box center [531, 603] width 17 height 21
drag, startPoint x: 529, startPoint y: 598, endPoint x: 545, endPoint y: 601, distance: 16.3
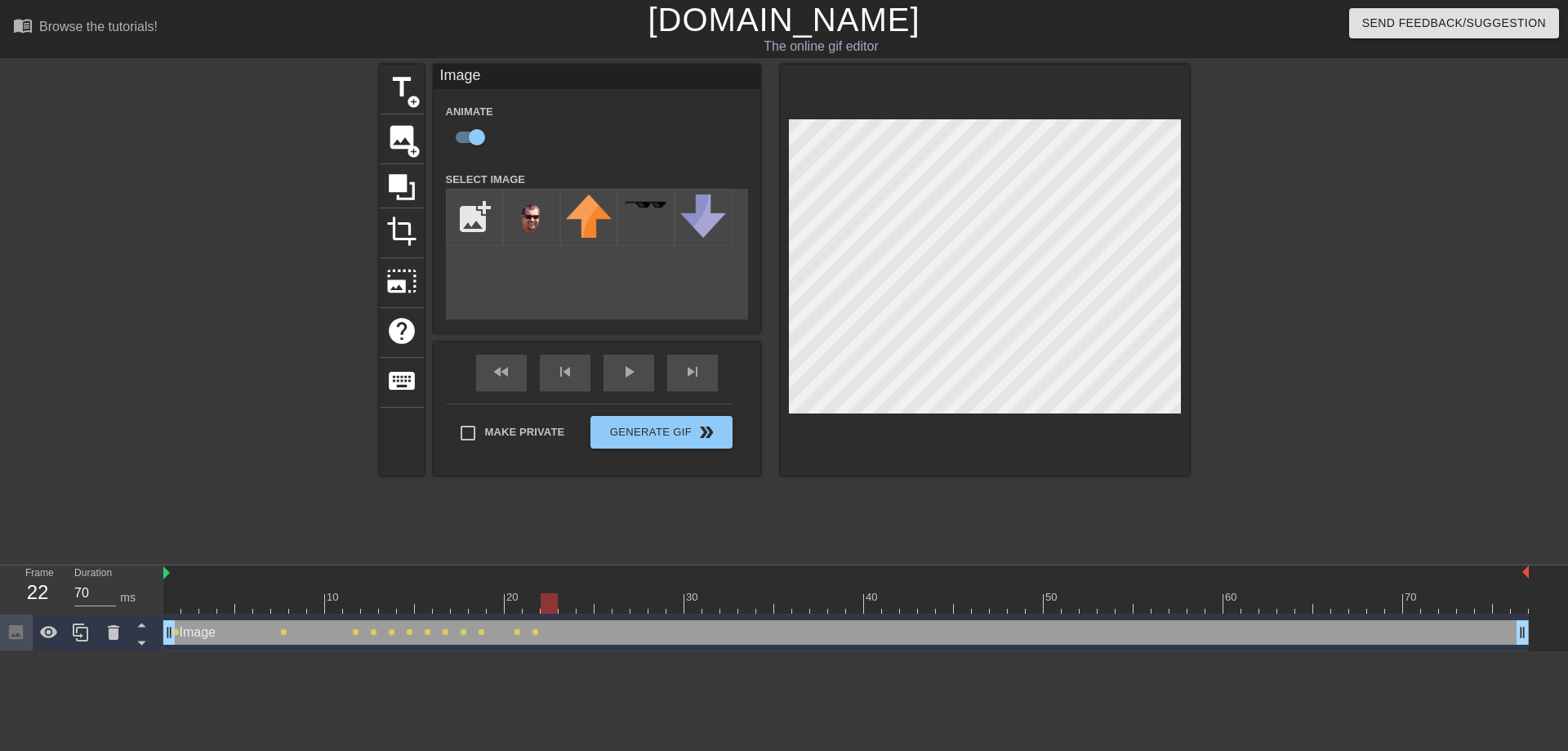
click at [545, 601] on div at bounding box center [549, 603] width 17 height 21
drag, startPoint x: 551, startPoint y: 604, endPoint x: 563, endPoint y: 603, distance: 12.0
click at [563, 603] on div at bounding box center [567, 603] width 17 height 21
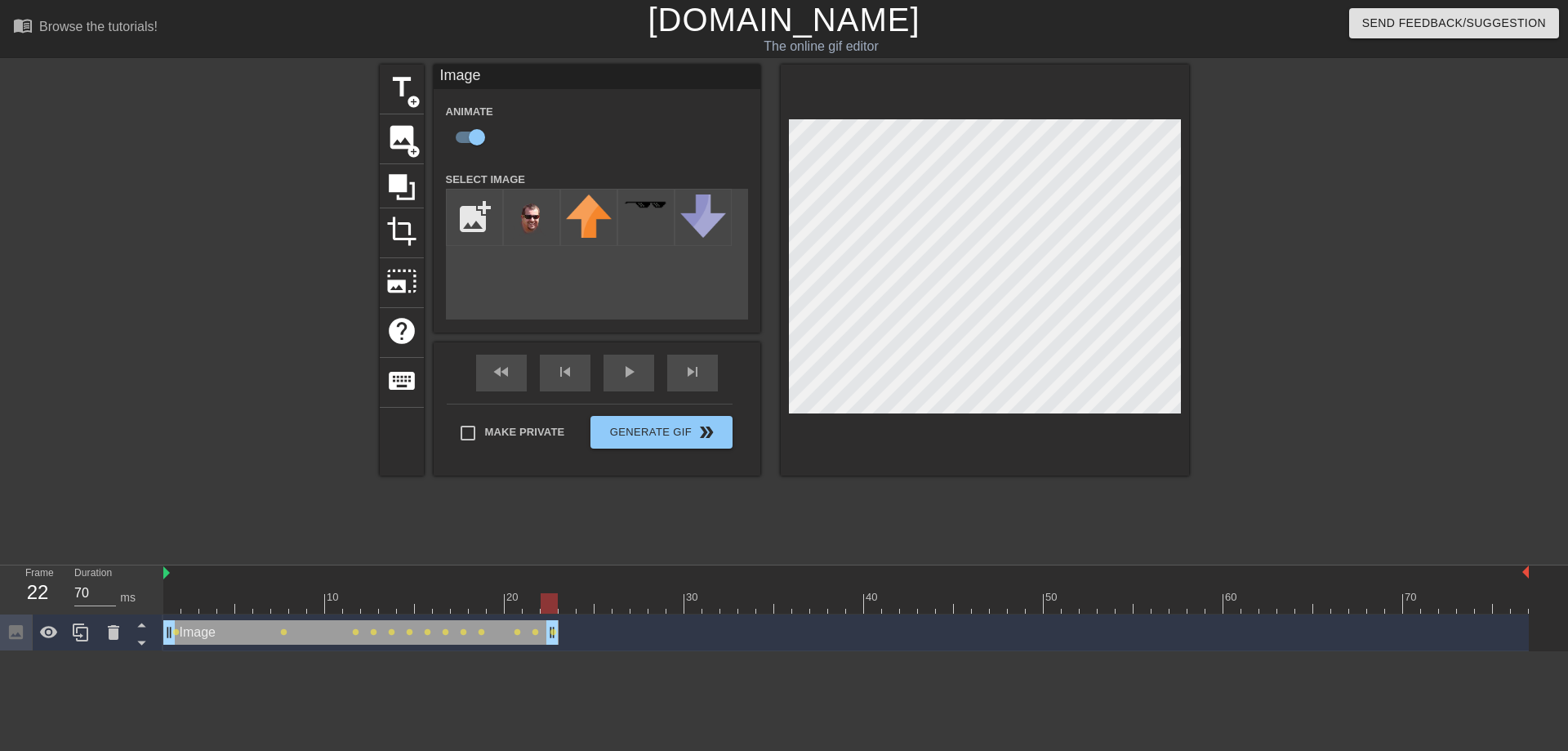
drag, startPoint x: 1522, startPoint y: 631, endPoint x: 558, endPoint y: 638, distance: 964.0
click at [558, 638] on div "Image drag_handle drag_handle" at bounding box center [361, 631] width 395 height 24
click at [545, 597] on div at bounding box center [549, 603] width 17 height 21
type input "60"
drag, startPoint x: 545, startPoint y: 597, endPoint x: 562, endPoint y: 601, distance: 17.5
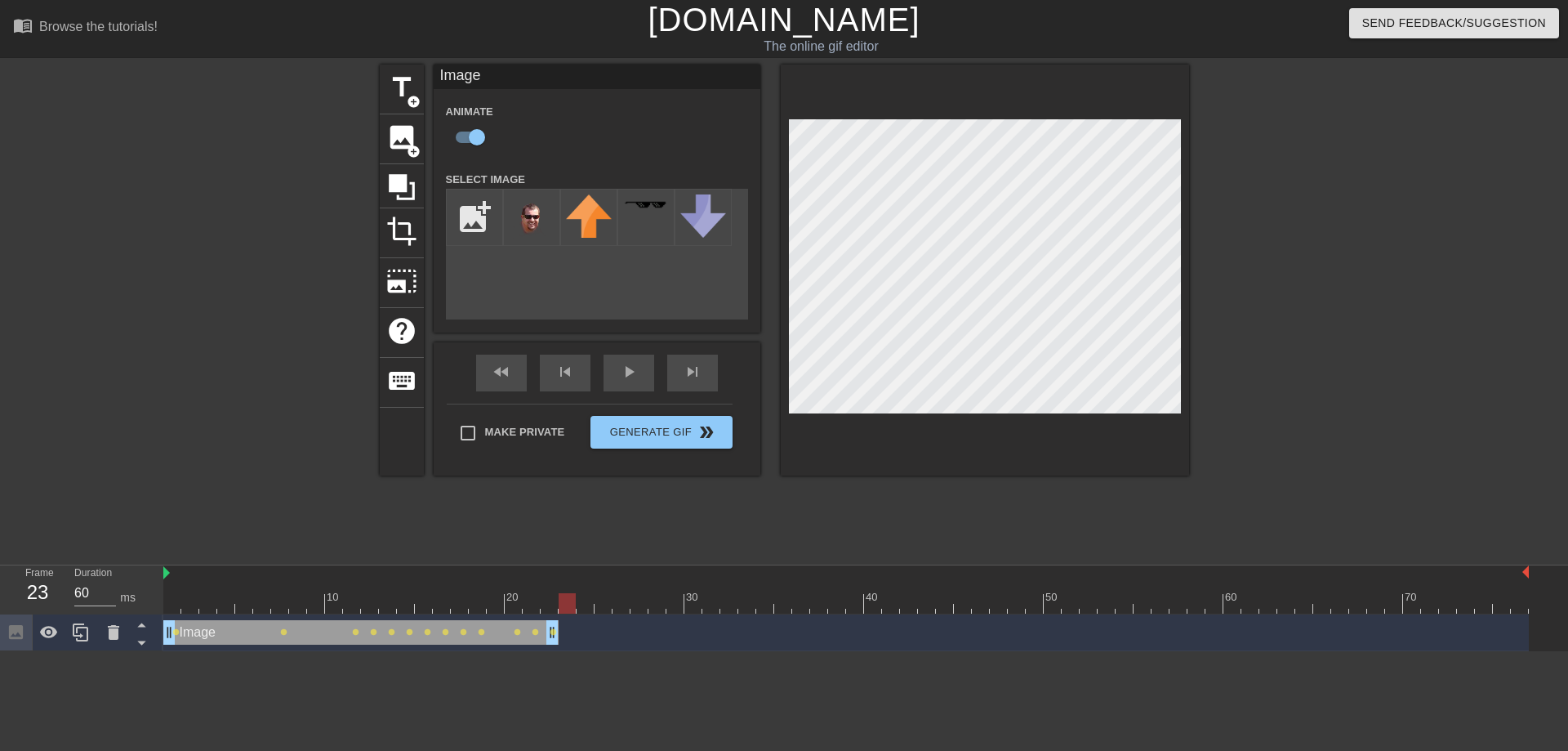
click at [562, 601] on div at bounding box center [567, 603] width 17 height 21
click at [933, 472] on div at bounding box center [985, 270] width 409 height 411
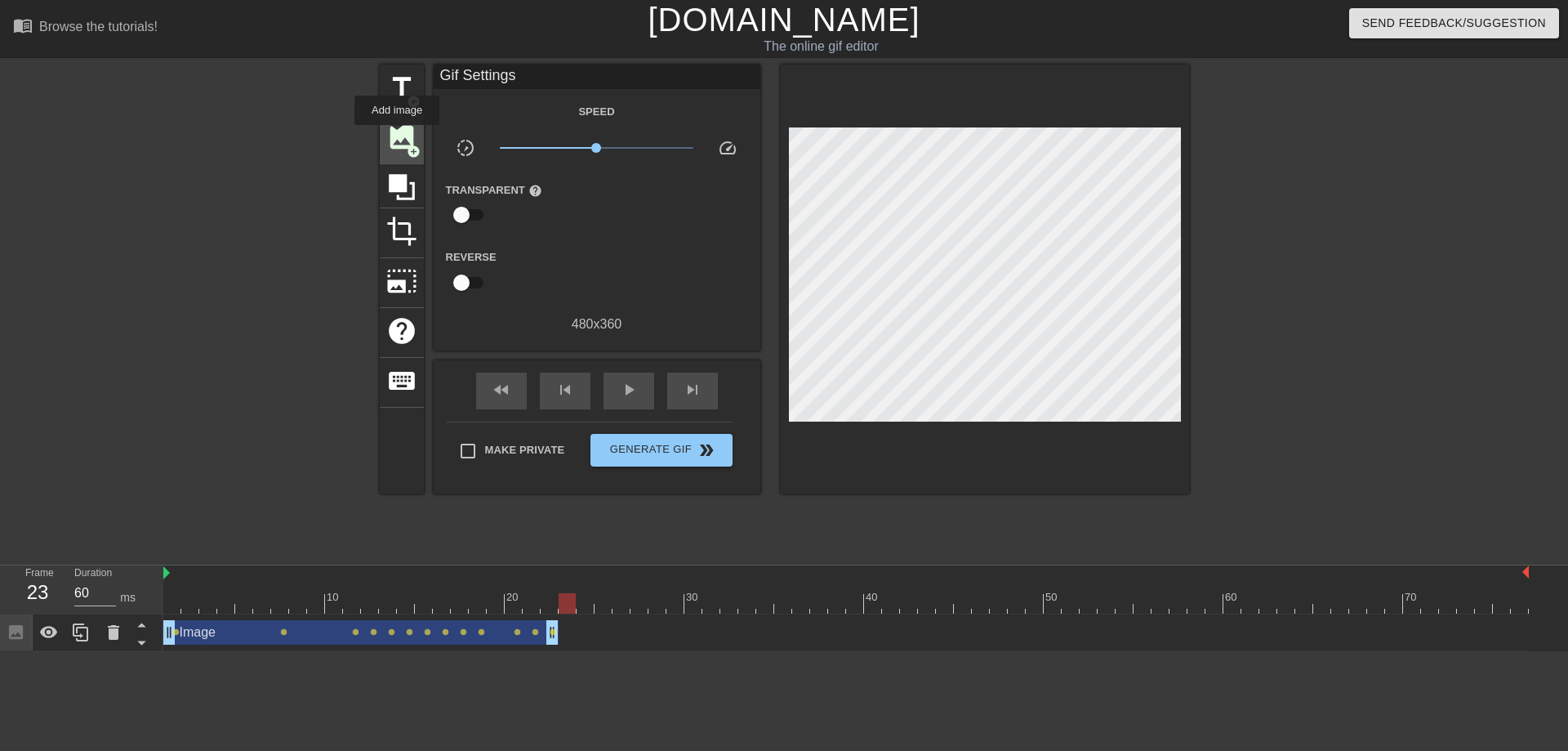
click at [397, 136] on span "image" at bounding box center [401, 137] width 31 height 31
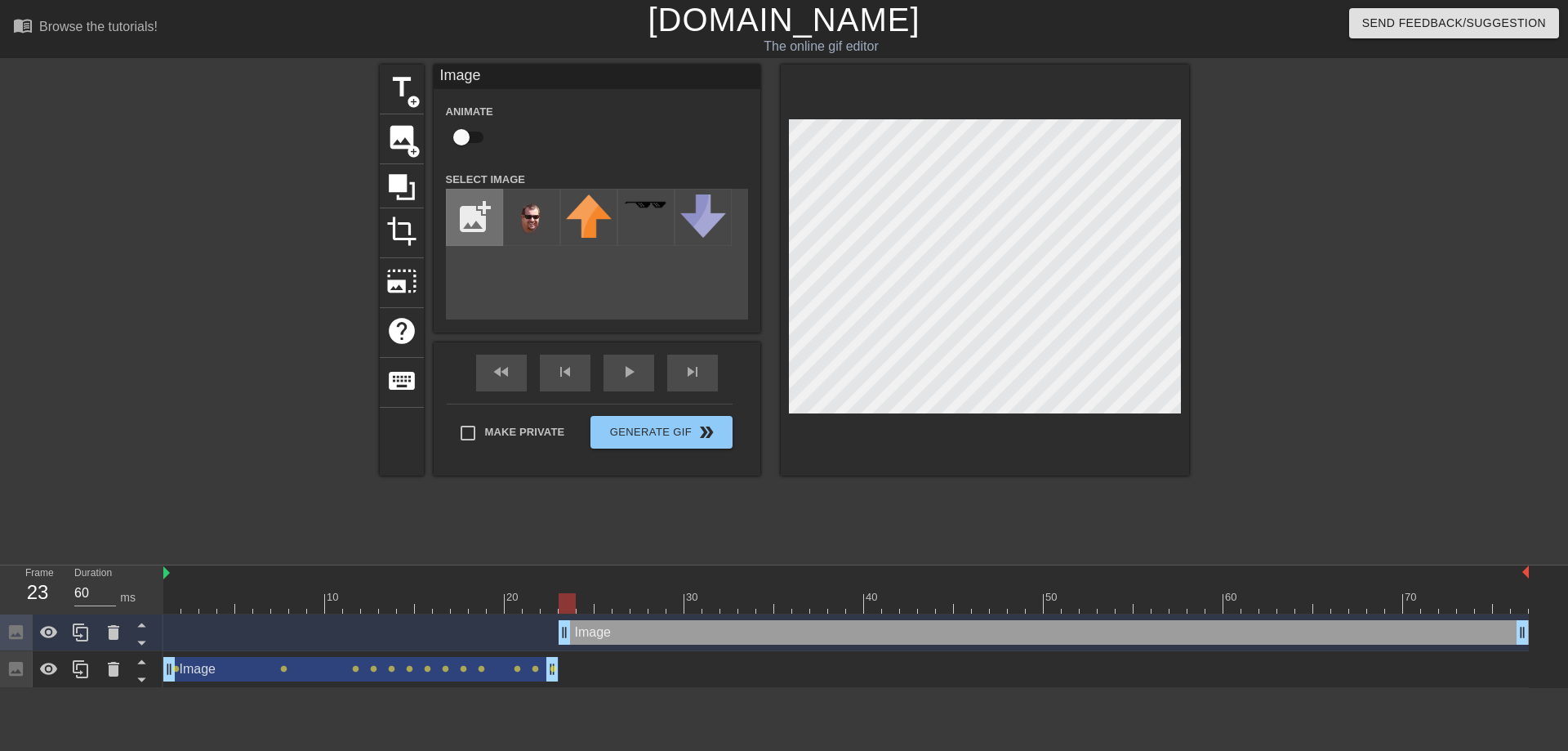
click at [471, 216] on input "file" at bounding box center [474, 217] width 56 height 56
type input "C:\fakepath\aifaceswap-788e776d0b9666777c50d29ea77adba4-removebg-preview(1).png"
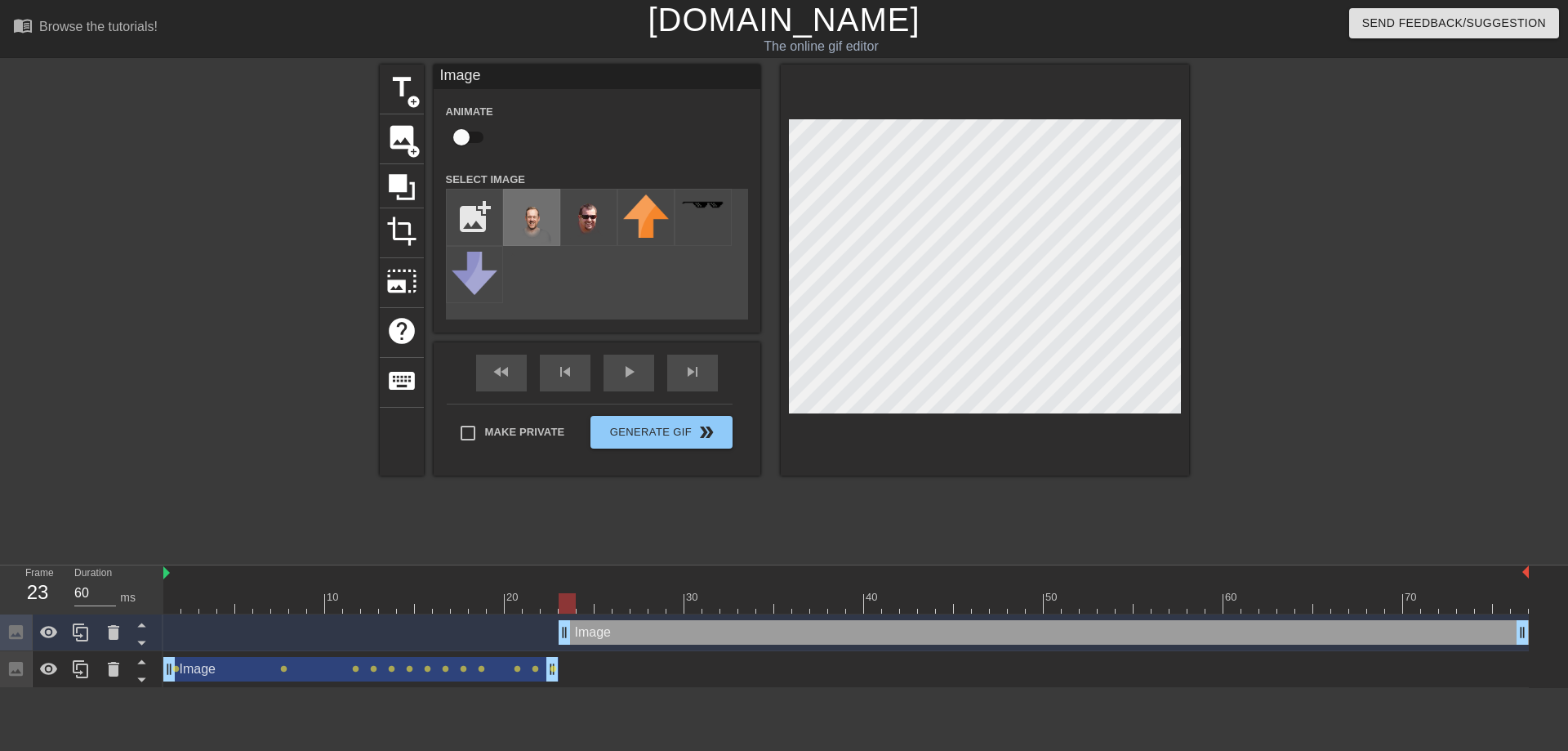
click at [529, 223] on img at bounding box center [532, 225] width 46 height 61
drag, startPoint x: 571, startPoint y: 601, endPoint x: 581, endPoint y: 601, distance: 10.0
click at [581, 601] on div at bounding box center [585, 603] width 17 height 21
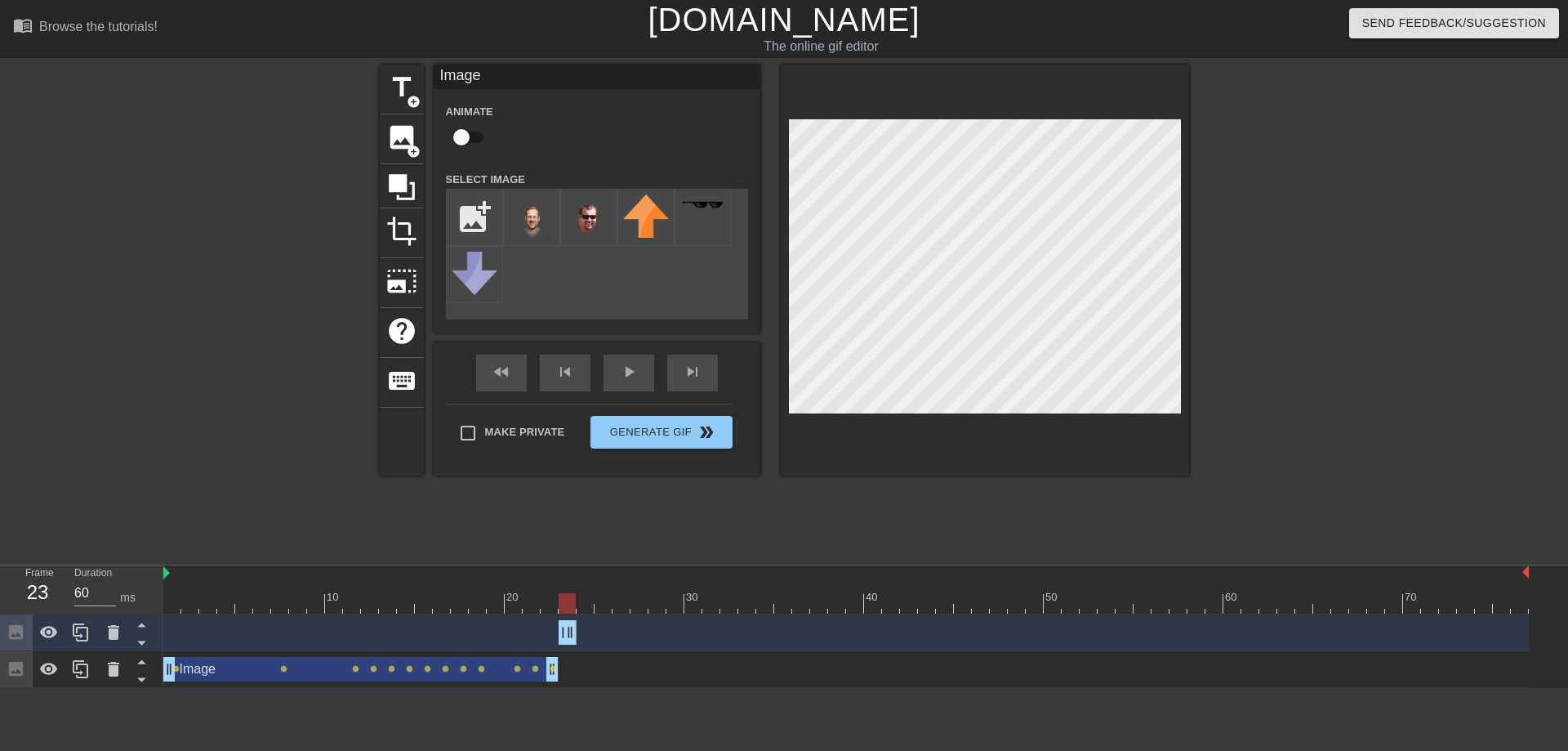
drag, startPoint x: 1523, startPoint y: 636, endPoint x: 576, endPoint y: 628, distance: 947.0
click at [576, 628] on div "Image drag_handle drag_handle" at bounding box center [568, 631] width 18 height 24
type input "60"
drag, startPoint x: 567, startPoint y: 601, endPoint x: 1315, endPoint y: 612, distance: 748.1
click at [1315, 612] on div at bounding box center [1321, 603] width 17 height 21
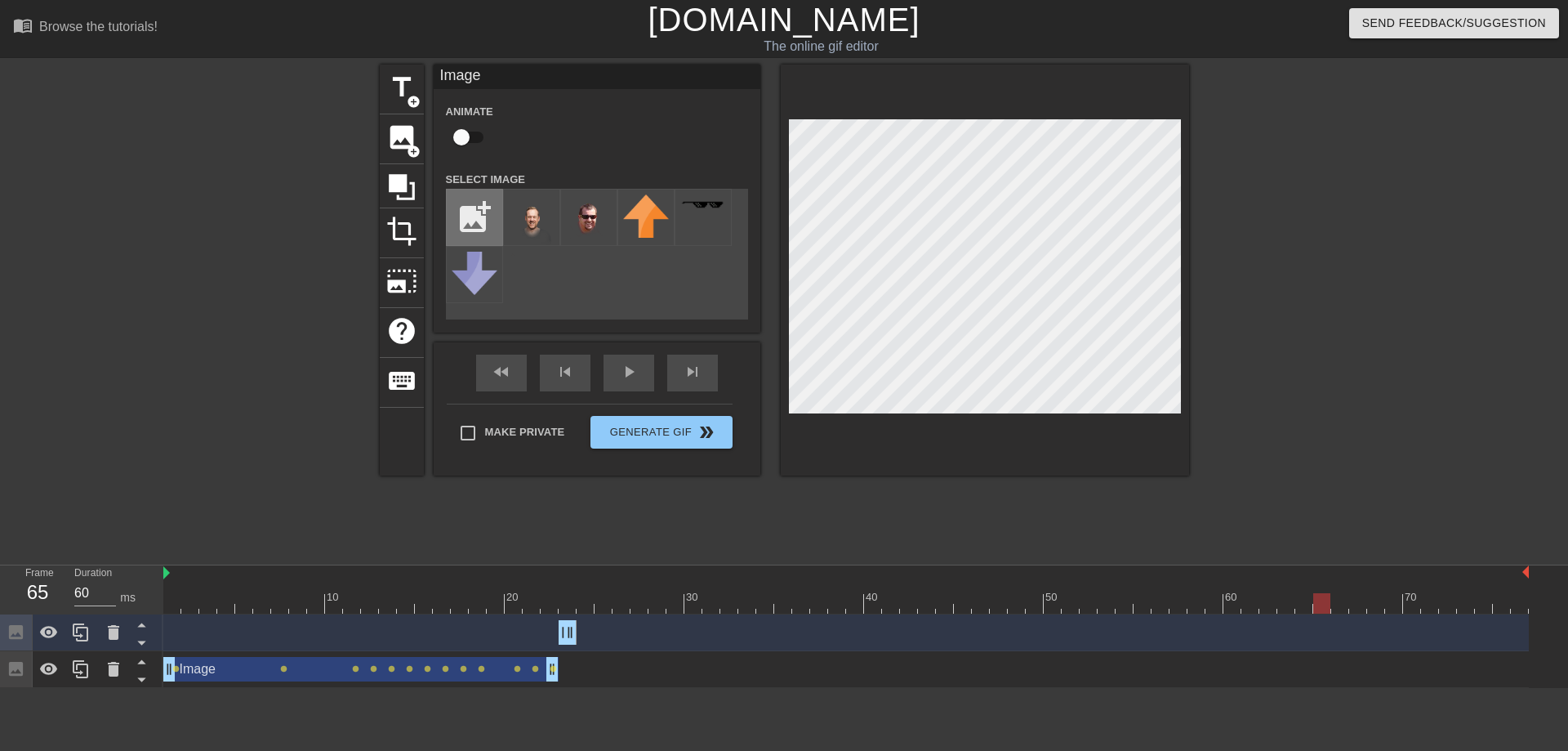
click at [484, 211] on input "file" at bounding box center [474, 217] width 56 height 56
click at [462, 217] on input "file" at bounding box center [474, 217] width 56 height 56
type input "C:\fakepath\aifaceswap-788e776d0b9666777c50d29ea77adba4-removebg-preview.png"
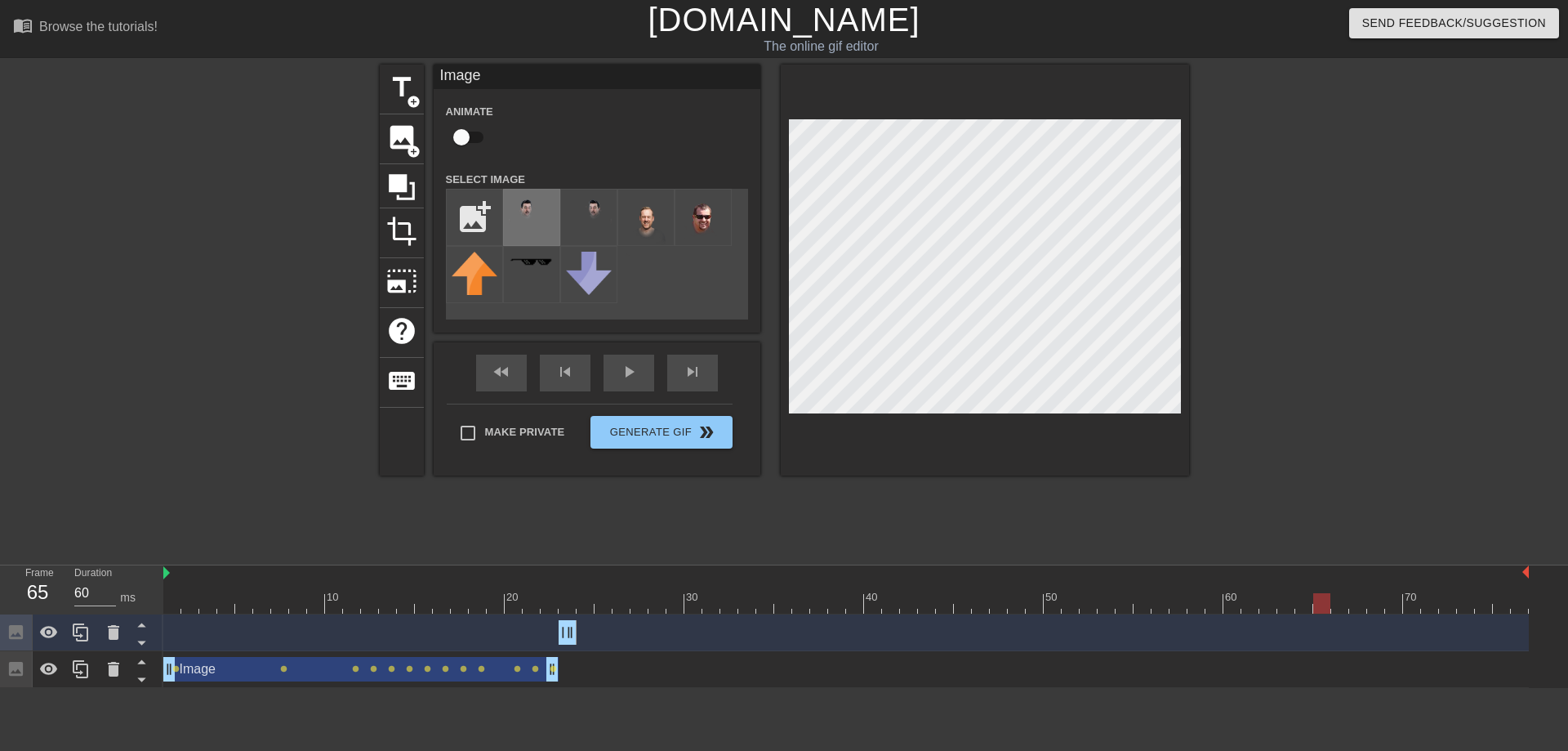
click at [523, 215] on img at bounding box center [532, 225] width 46 height 61
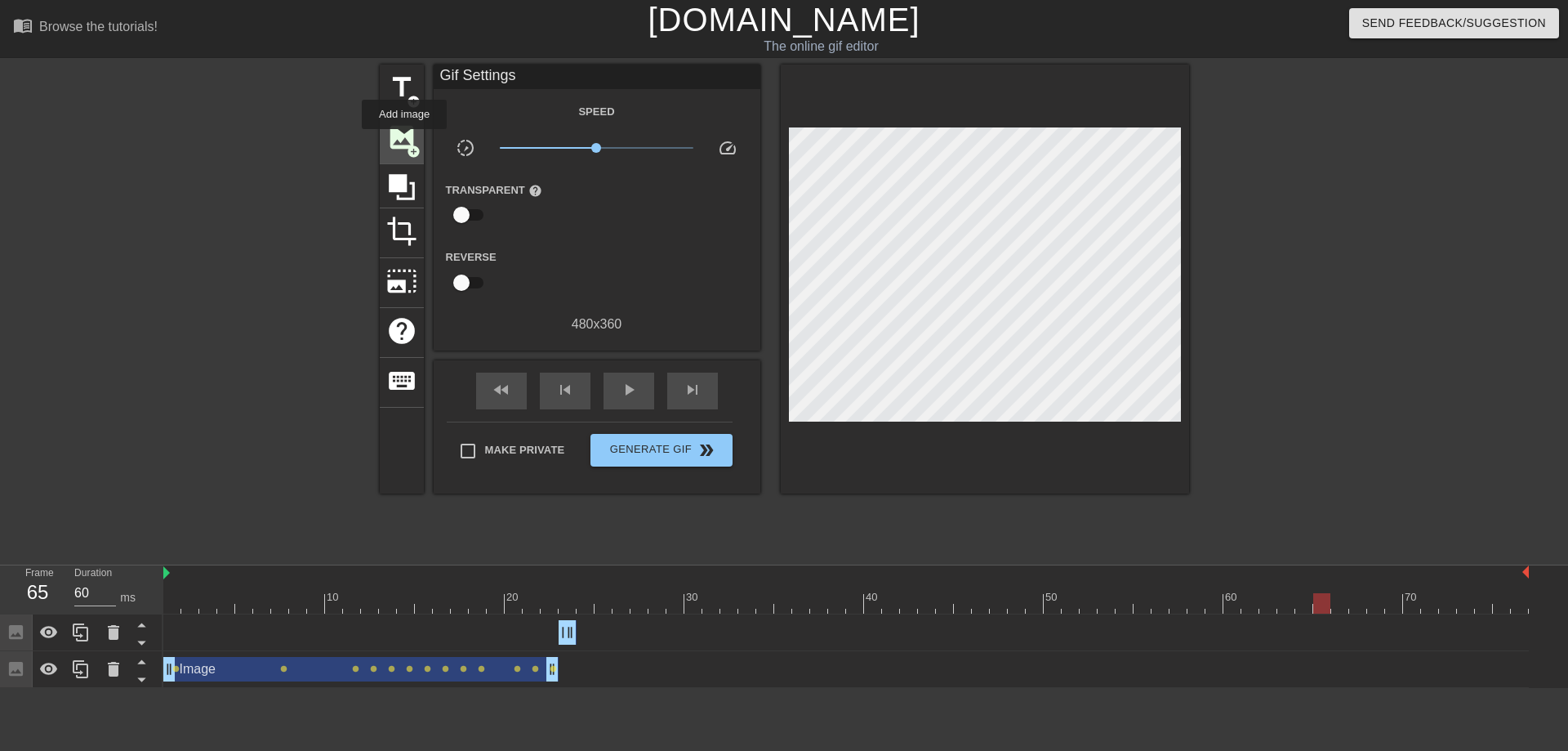
click at [405, 139] on span "image" at bounding box center [401, 137] width 31 height 31
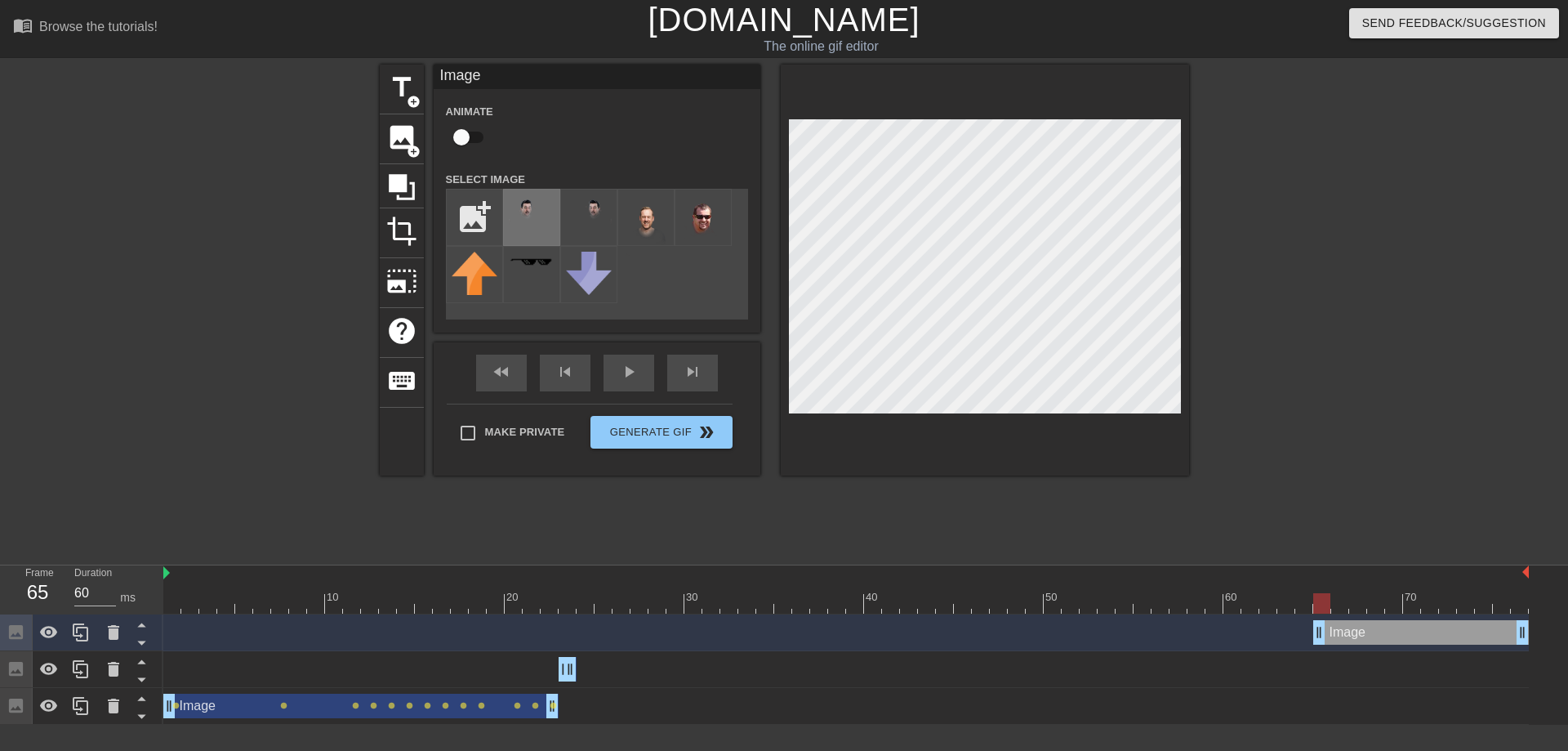
click at [532, 223] on img at bounding box center [532, 225] width 46 height 61
drag, startPoint x: 1321, startPoint y: 601, endPoint x: 1335, endPoint y: 605, distance: 14.6
click at [1335, 605] on div at bounding box center [1340, 603] width 17 height 21
type input "70"
drag, startPoint x: 1335, startPoint y: 599, endPoint x: 1325, endPoint y: 596, distance: 10.4
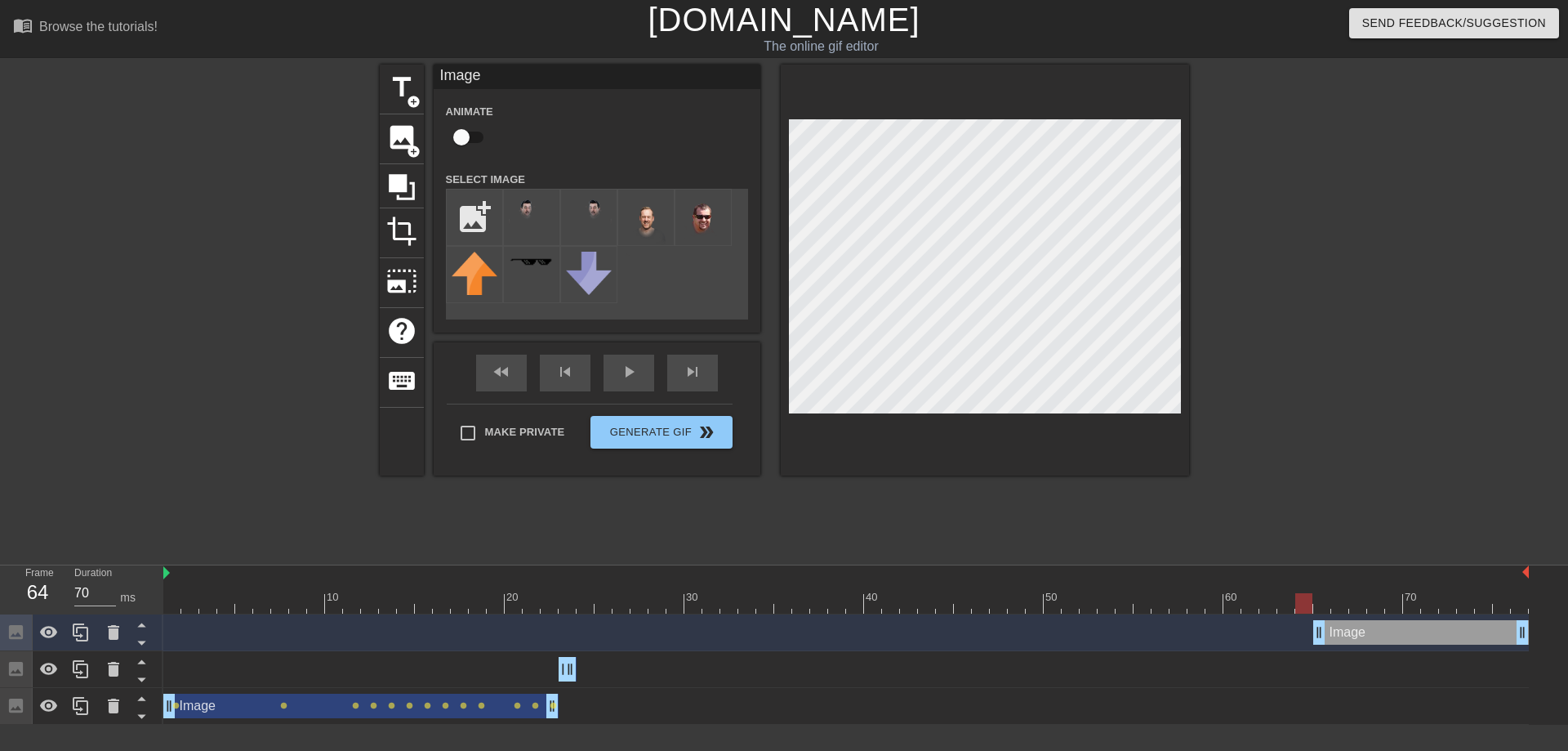
click at [1325, 596] on div at bounding box center [846, 603] width 1365 height 21
click at [1343, 634] on div "Image drag_handle drag_handle" at bounding box center [1421, 631] width 216 height 24
click at [463, 137] on input "checkbox" at bounding box center [462, 137] width 93 height 31
checkbox input "true"
drag, startPoint x: 1311, startPoint y: 600, endPoint x: 1334, endPoint y: 608, distance: 24.4
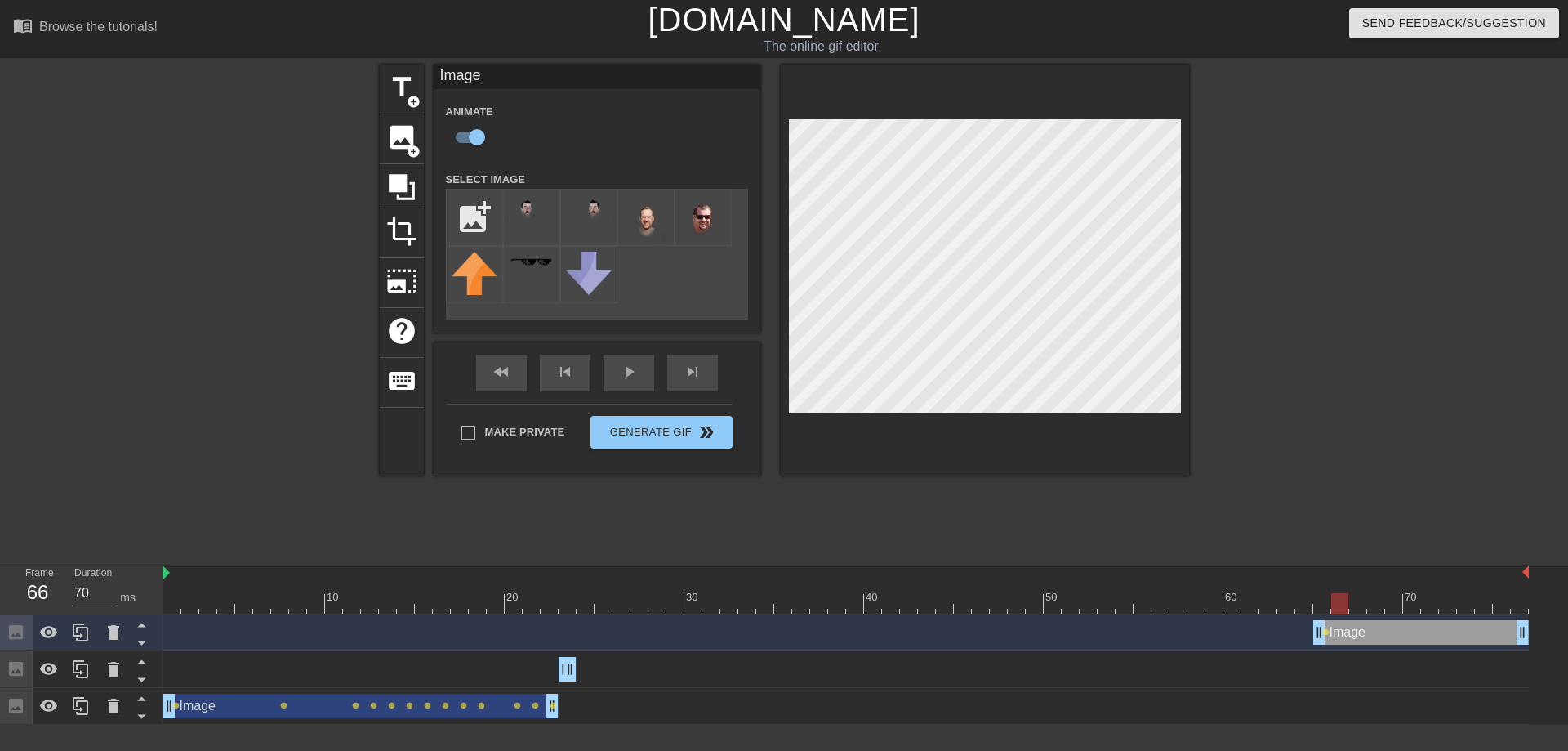
click at [1334, 608] on div at bounding box center [1340, 603] width 17 height 21
type input "70"
drag, startPoint x: 1343, startPoint y: 600, endPoint x: 1553, endPoint y: 599, distance: 210.0
click at [1553, 599] on div "10 20 30 40 50 60 70 Image drag_handle drag_handle lens lens Image drag_handle …" at bounding box center [865, 645] width 1404 height 160
click at [685, 430] on div "Make Private Generate Gif double_arrow" at bounding box center [590, 436] width 286 height 65
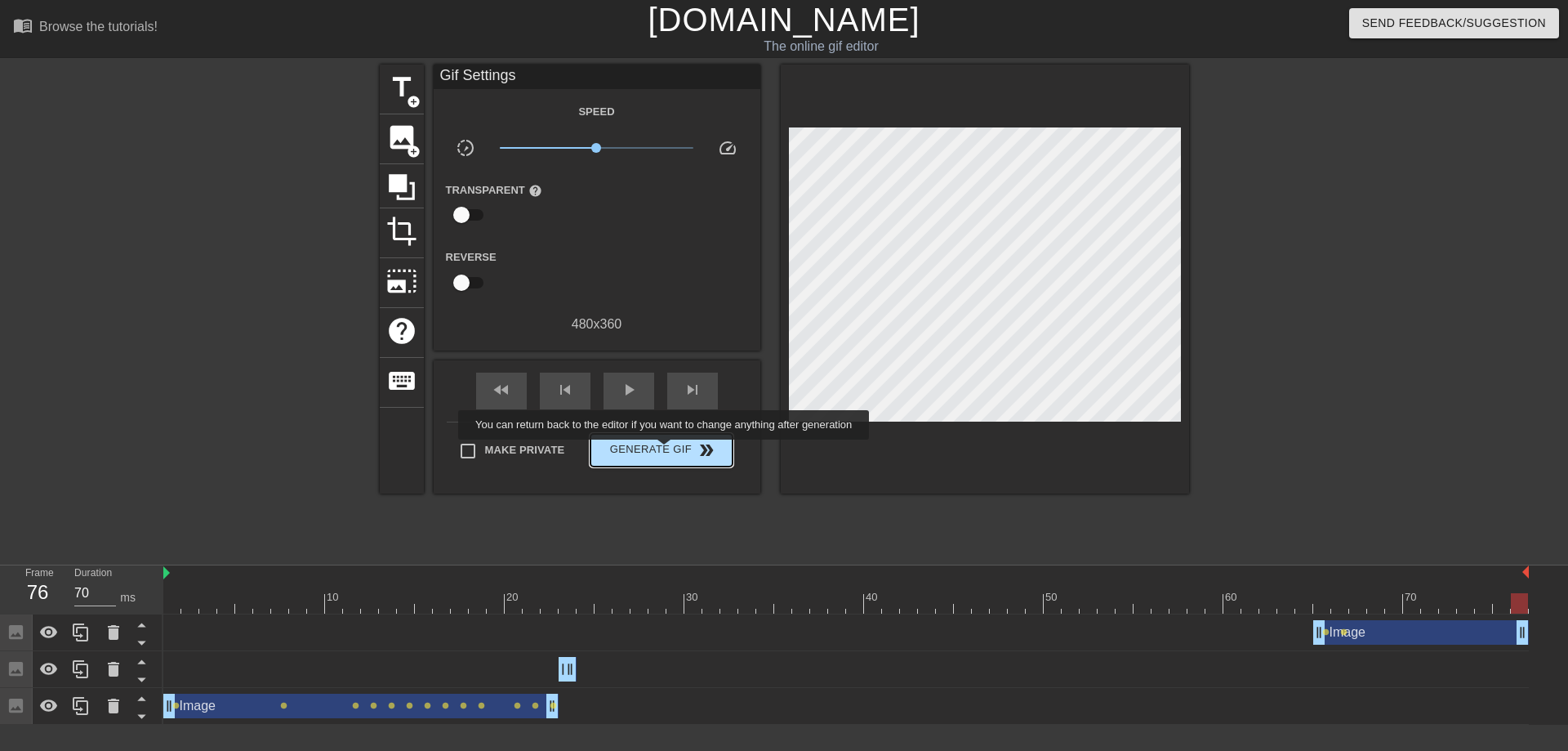
click at [665, 451] on span "Generate Gif double_arrow" at bounding box center [661, 450] width 128 height 20
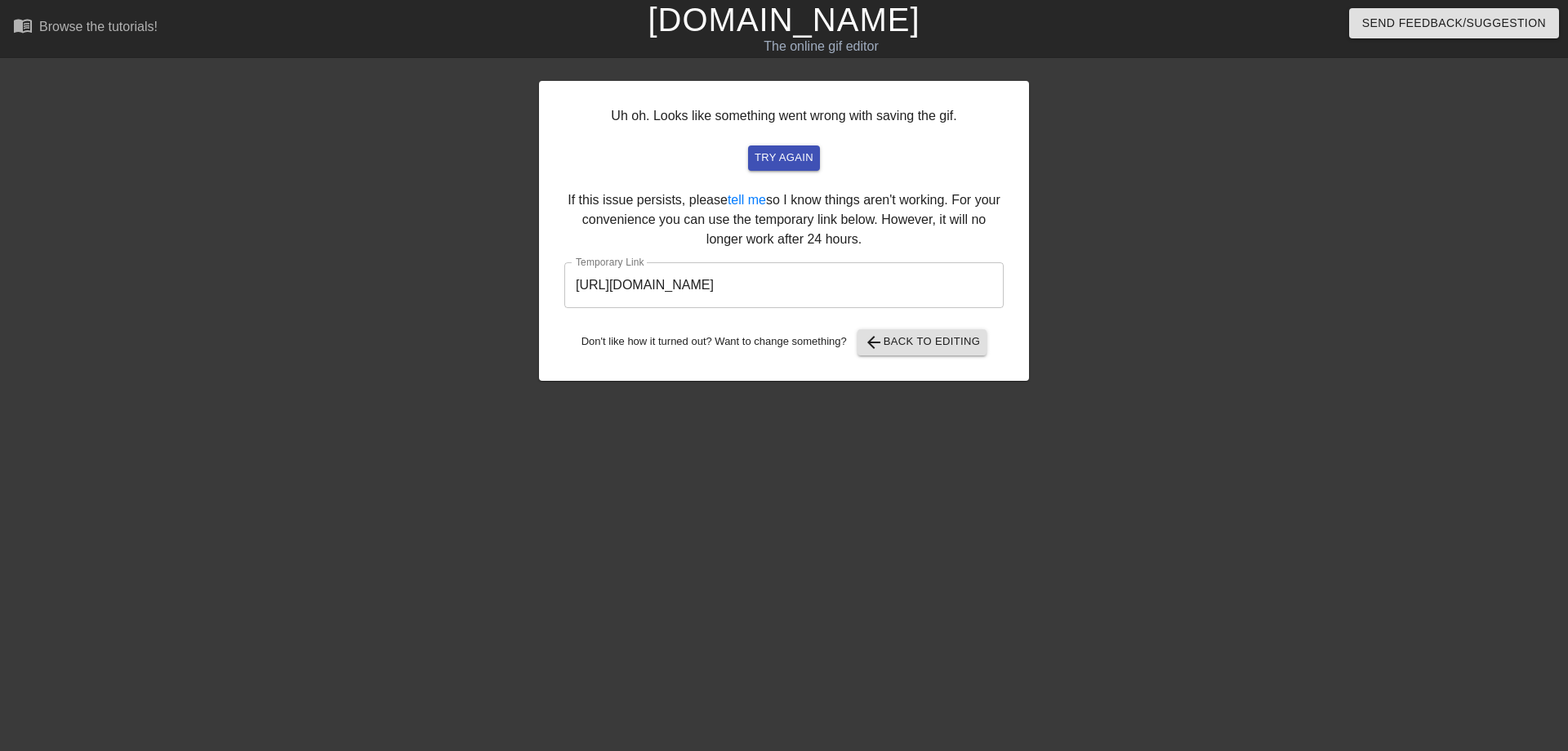
click at [904, 330] on div "Uh oh. Looks like something went wrong with saving the gif. try again If this i…" at bounding box center [784, 230] width 490 height 300
click at [959, 343] on span "arrow_back Back to Editing" at bounding box center [922, 342] width 117 height 20
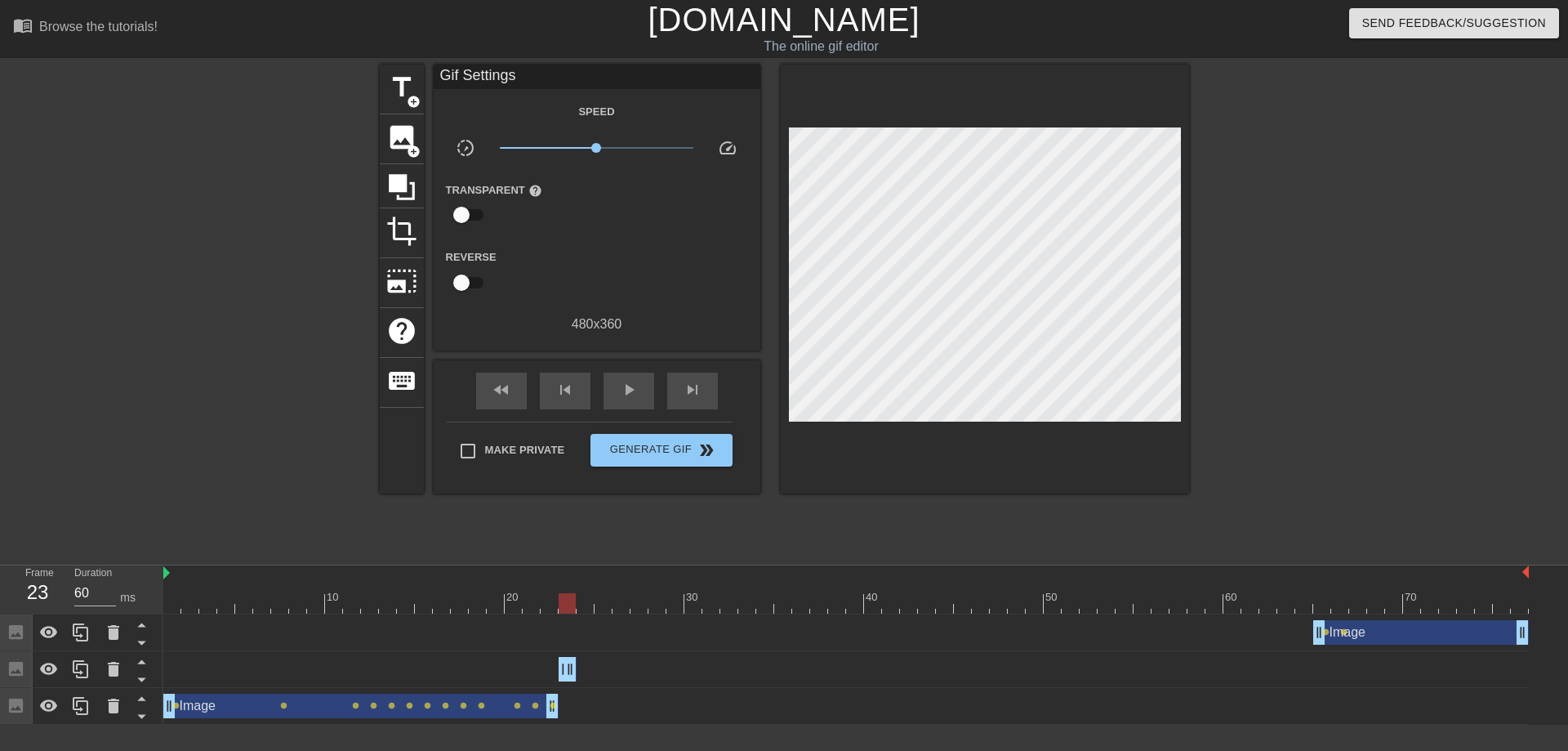
drag, startPoint x: 1521, startPoint y: 602, endPoint x: 574, endPoint y: 620, distance: 947.2
click at [574, 620] on div "10 20 30 40 50 60 70 Image drag_handle drag_handle lens lens Image drag_handle …" at bounding box center [865, 645] width 1404 height 160
click at [570, 669] on div "Image drag_handle drag_handle" at bounding box center [568, 669] width 18 height 24
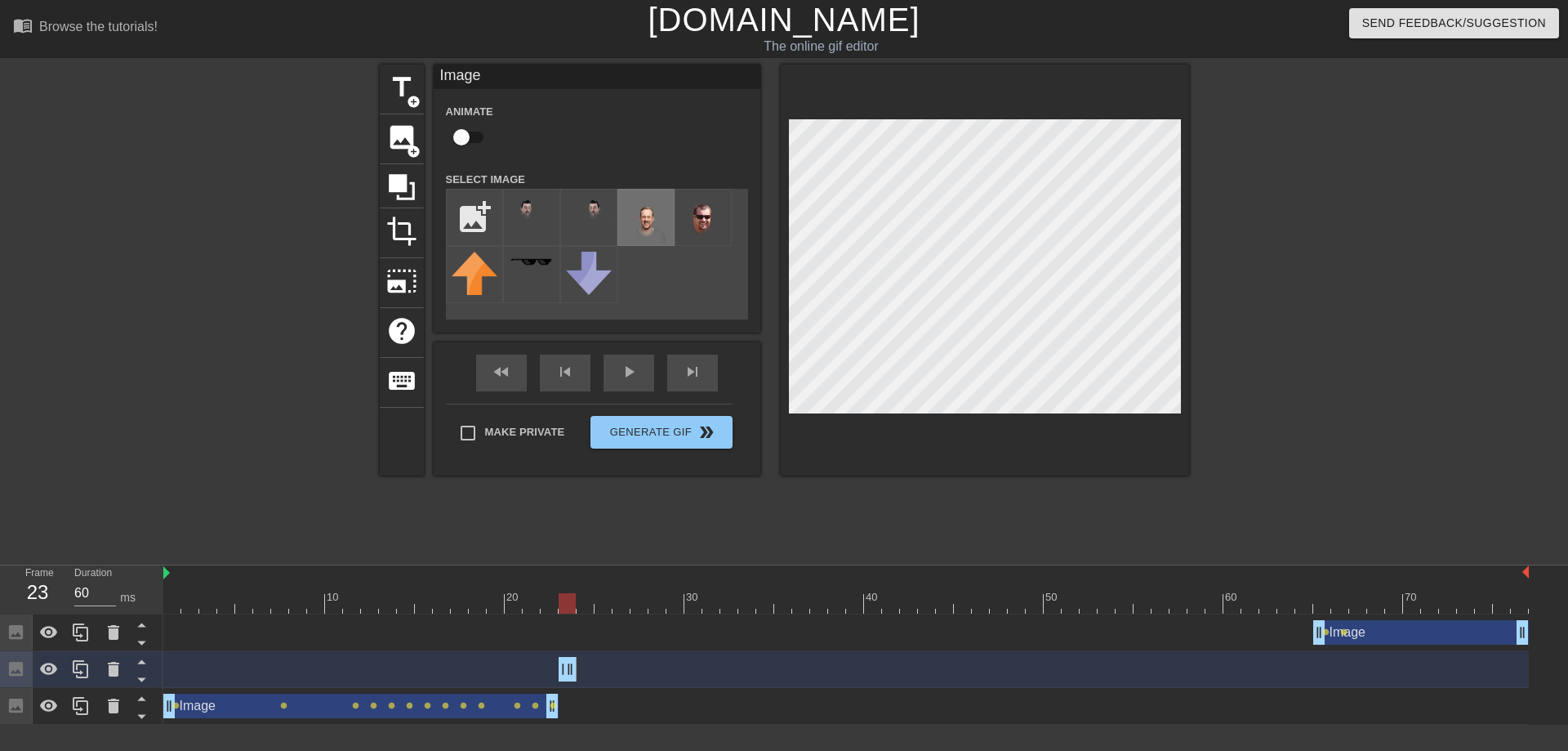
click at [657, 222] on img at bounding box center [645, 225] width 46 height 61
type input "70"
drag, startPoint x: 569, startPoint y: 600, endPoint x: 1567, endPoint y: 532, distance: 1000.3
click at [1567, 532] on div "menu_book Browse the tutorials! Gifntext.com The online gif editor Send Feedbac…" at bounding box center [784, 362] width 1568 height 724
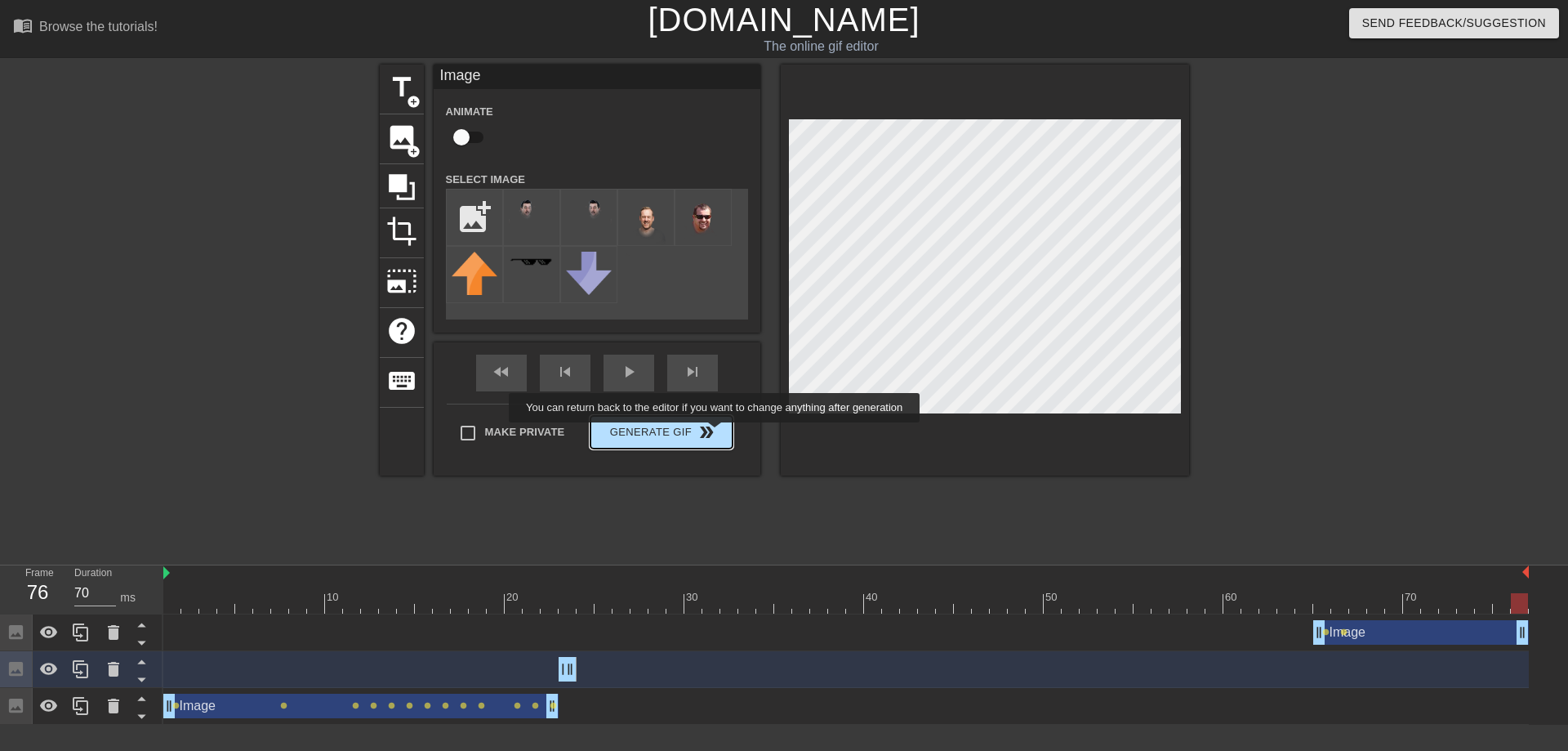
click at [716, 432] on button "Generate Gif double_arrow" at bounding box center [661, 432] width 141 height 32
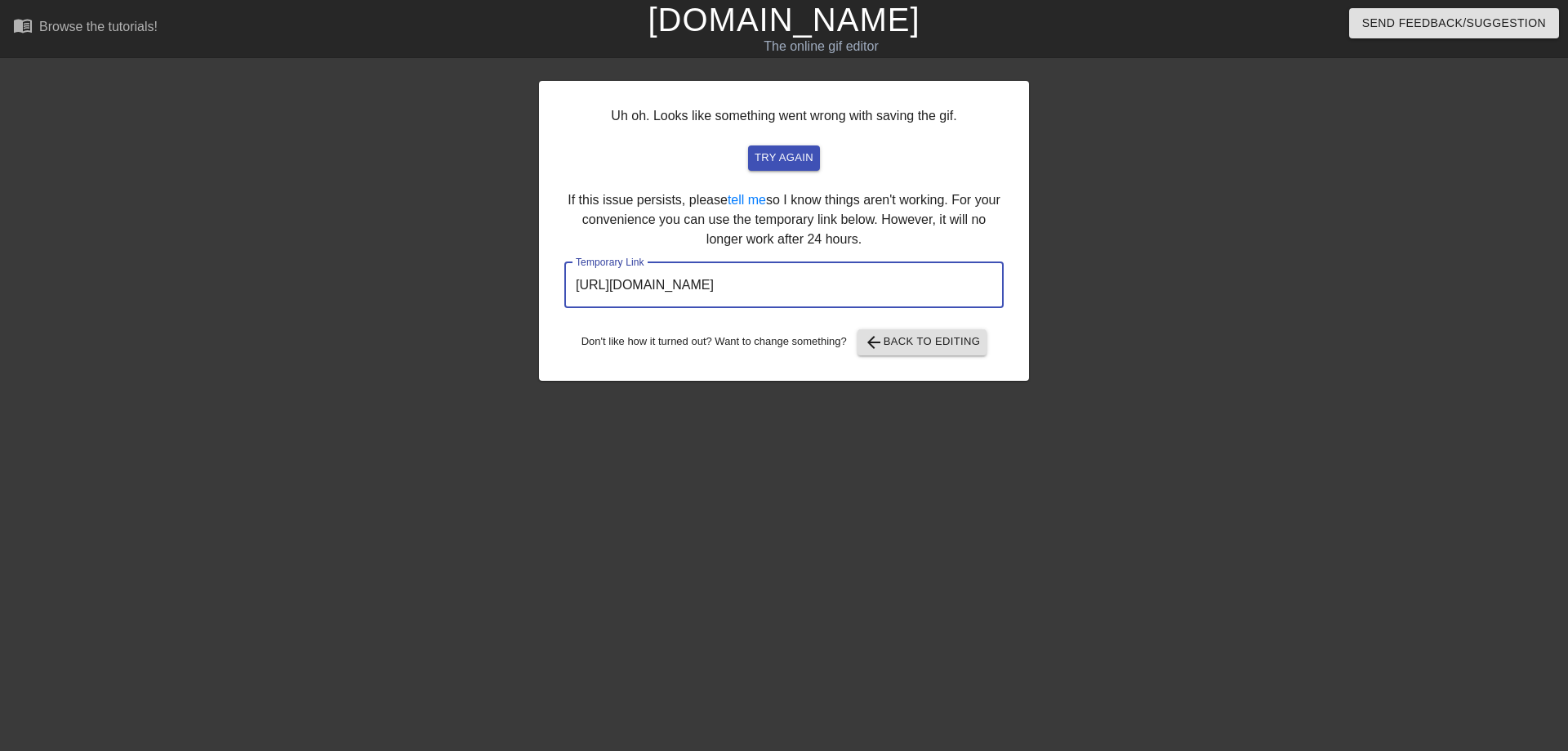
drag, startPoint x: 939, startPoint y: 287, endPoint x: 527, endPoint y: 303, distance: 412.3
click at [564, 303] on input "https://www.gifntext.com/temp_generations/ntz7nGcS.gif" at bounding box center [783, 285] width 439 height 46
